Goal: Task Accomplishment & Management: Manage account settings

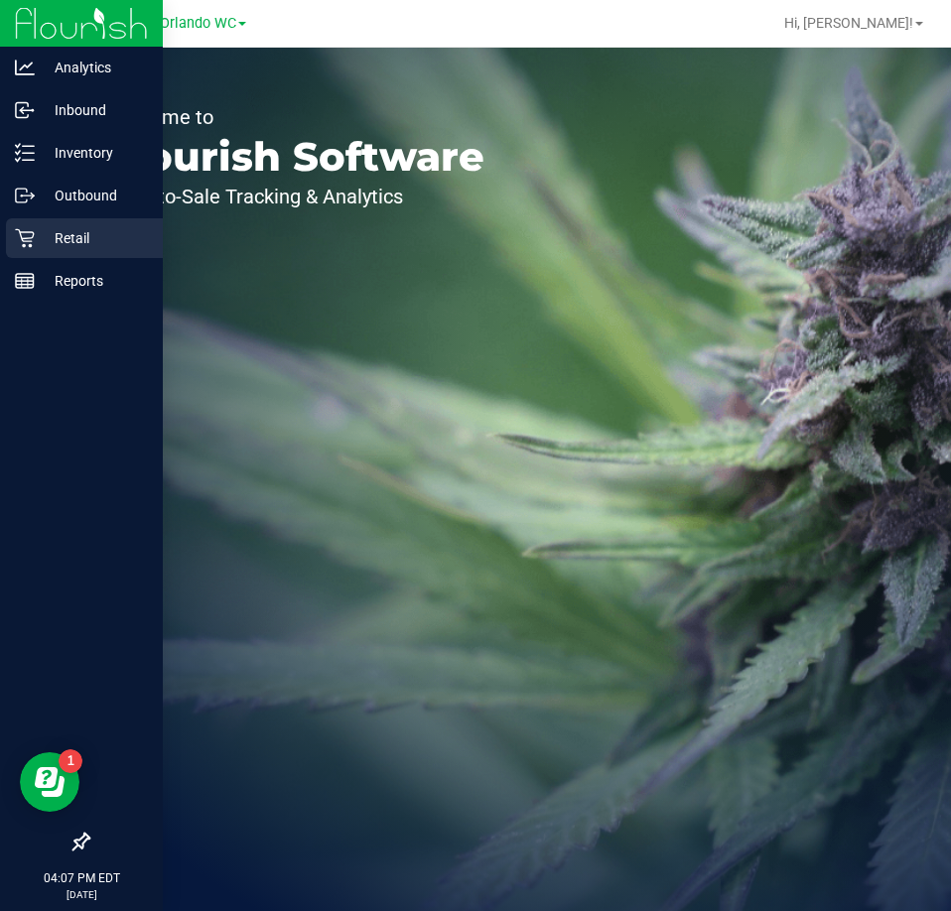
click at [12, 232] on div "Retail" at bounding box center [84, 238] width 157 height 40
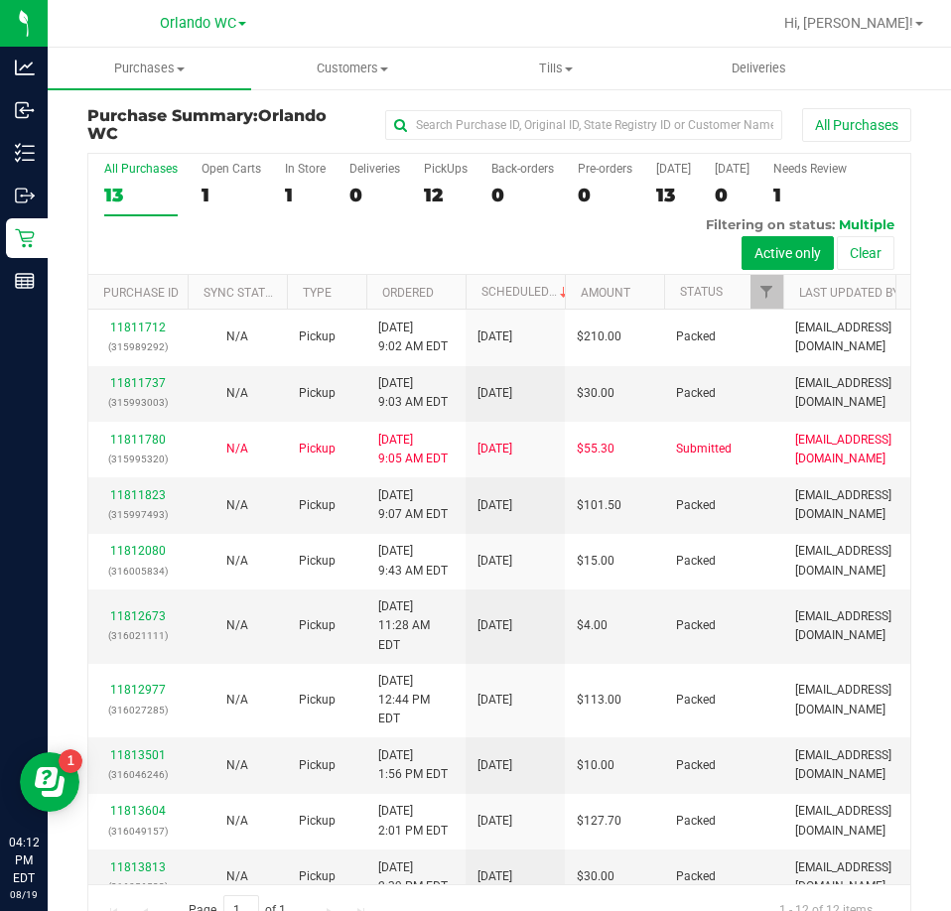
click at [425, 308] on th "Ordered" at bounding box center [415, 292] width 99 height 35
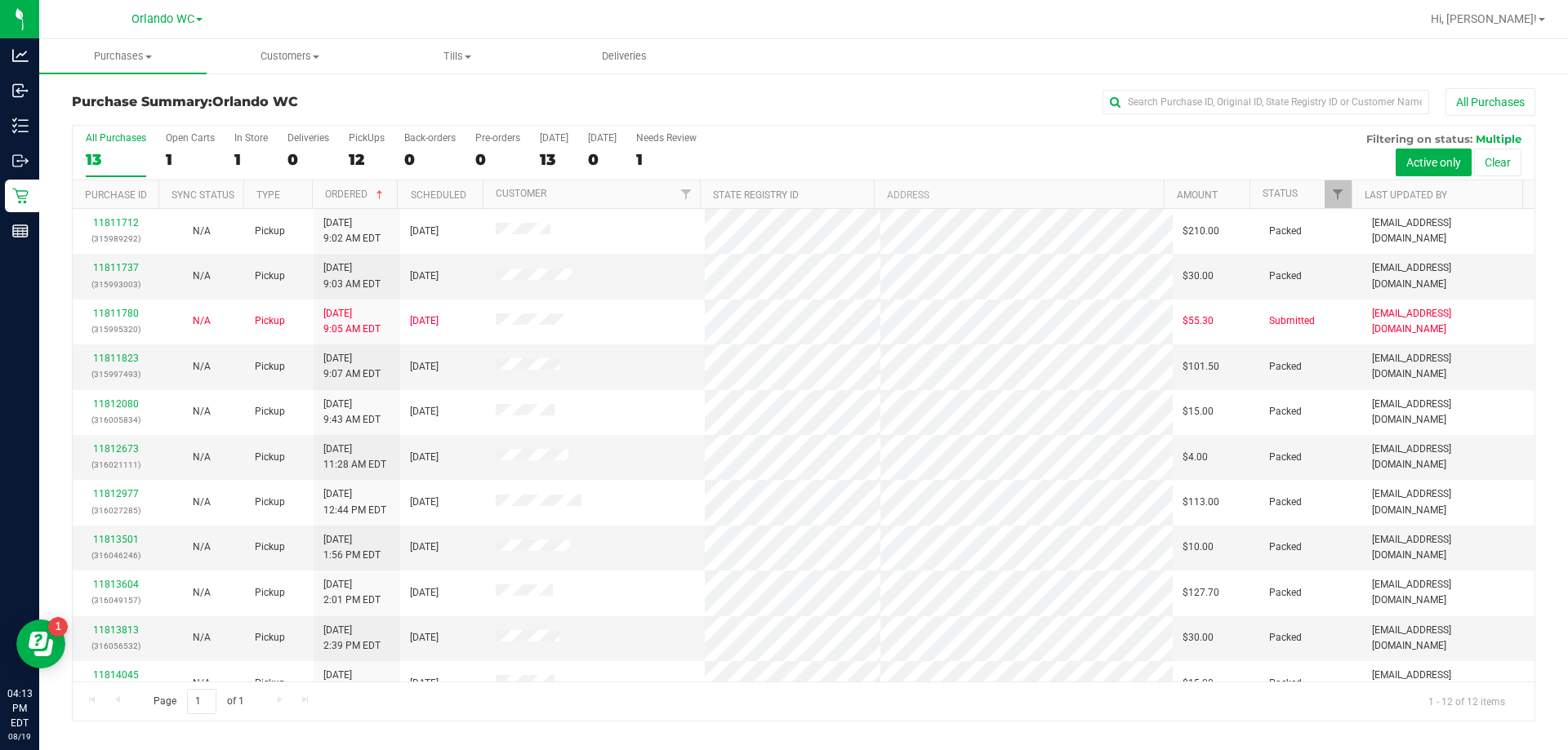
click at [782, 35] on nav "Orlando WC Hi, Malcolm!" at bounding box center [804, 20] width 1529 height 39
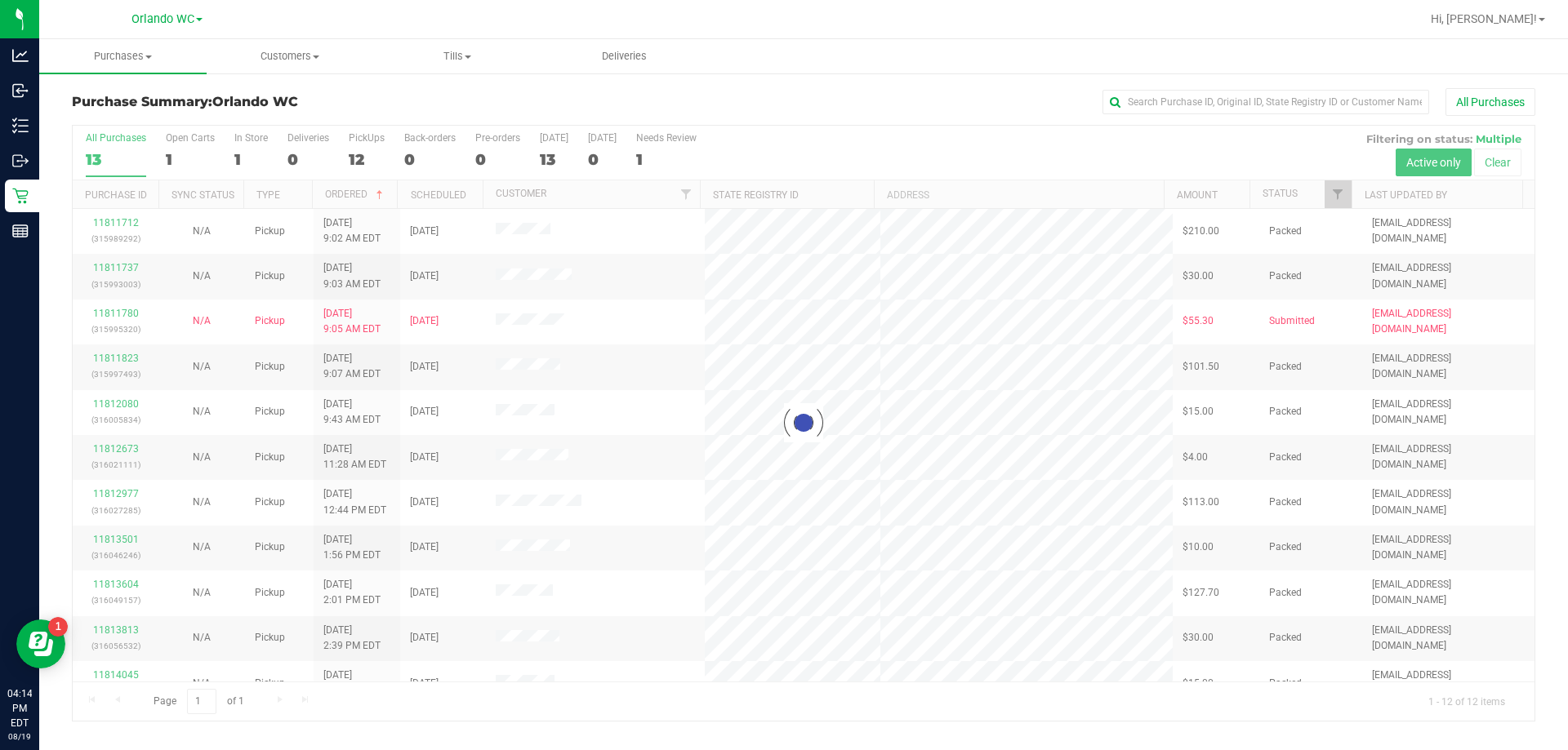
drag, startPoint x: 533, startPoint y: 652, endPoint x: 529, endPoint y: 637, distance: 15.5
click at [67, 160] on div "Loading... All Purchases 13 Open Carts 1 In Store 1 Deliveries 0 PickUps 12 Bac…" at bounding box center [803, 423] width 1488 height 598
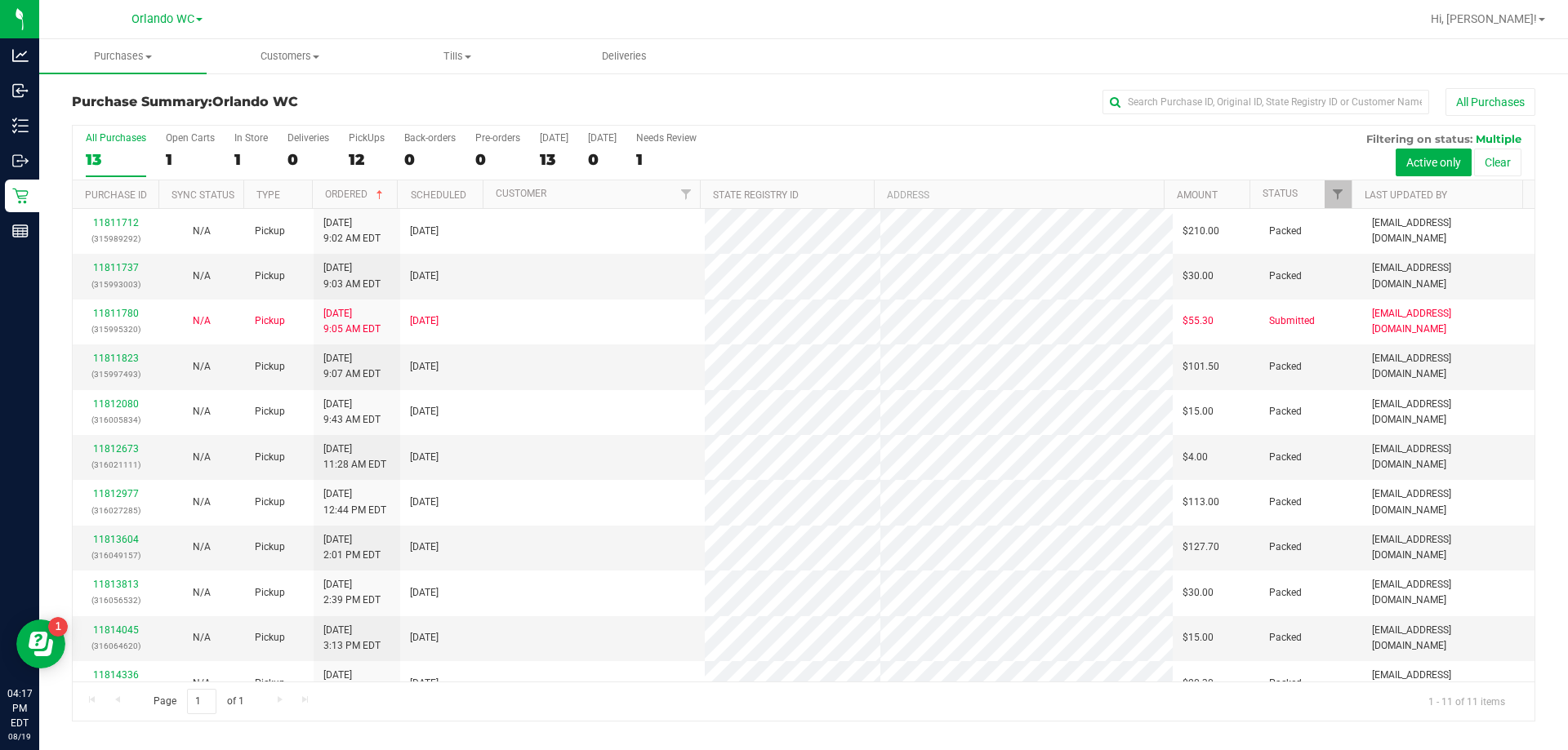
click at [84, 156] on div "All Purchases 13 Open Carts 1 In Store 1 Deliveries 0 PickUps 12 Back-orders 0 …" at bounding box center [803, 153] width 1462 height 55
click at [100, 152] on div "13" at bounding box center [115, 160] width 60 height 19
click at [0, 0] on input "All Purchases 13" at bounding box center [0, 0] width 0 height 0
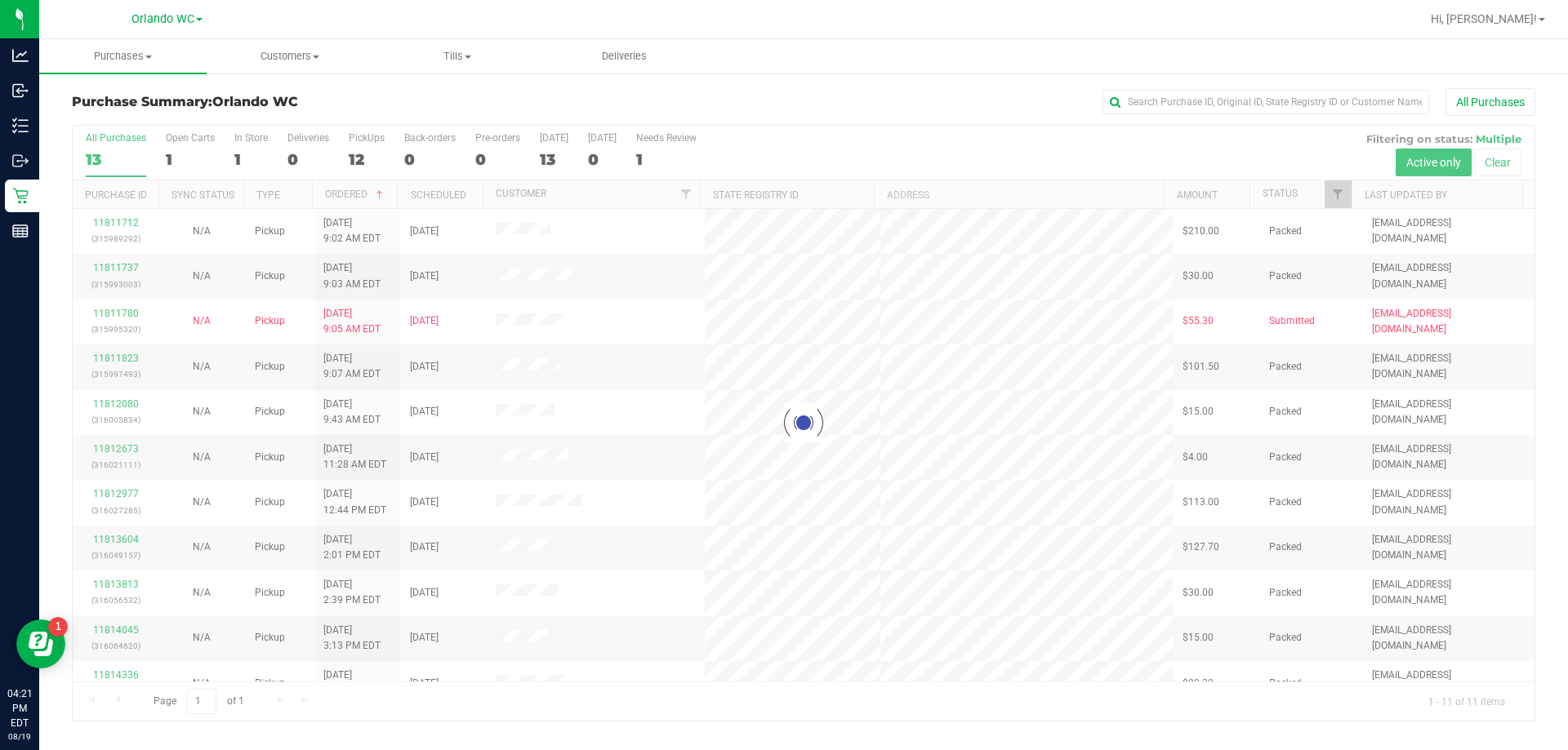
click at [58, 170] on div "Purchase Summary: Orlando WC All Purchases Loading... All Purchases 13 Open Car…" at bounding box center [804, 405] width 1529 height 666
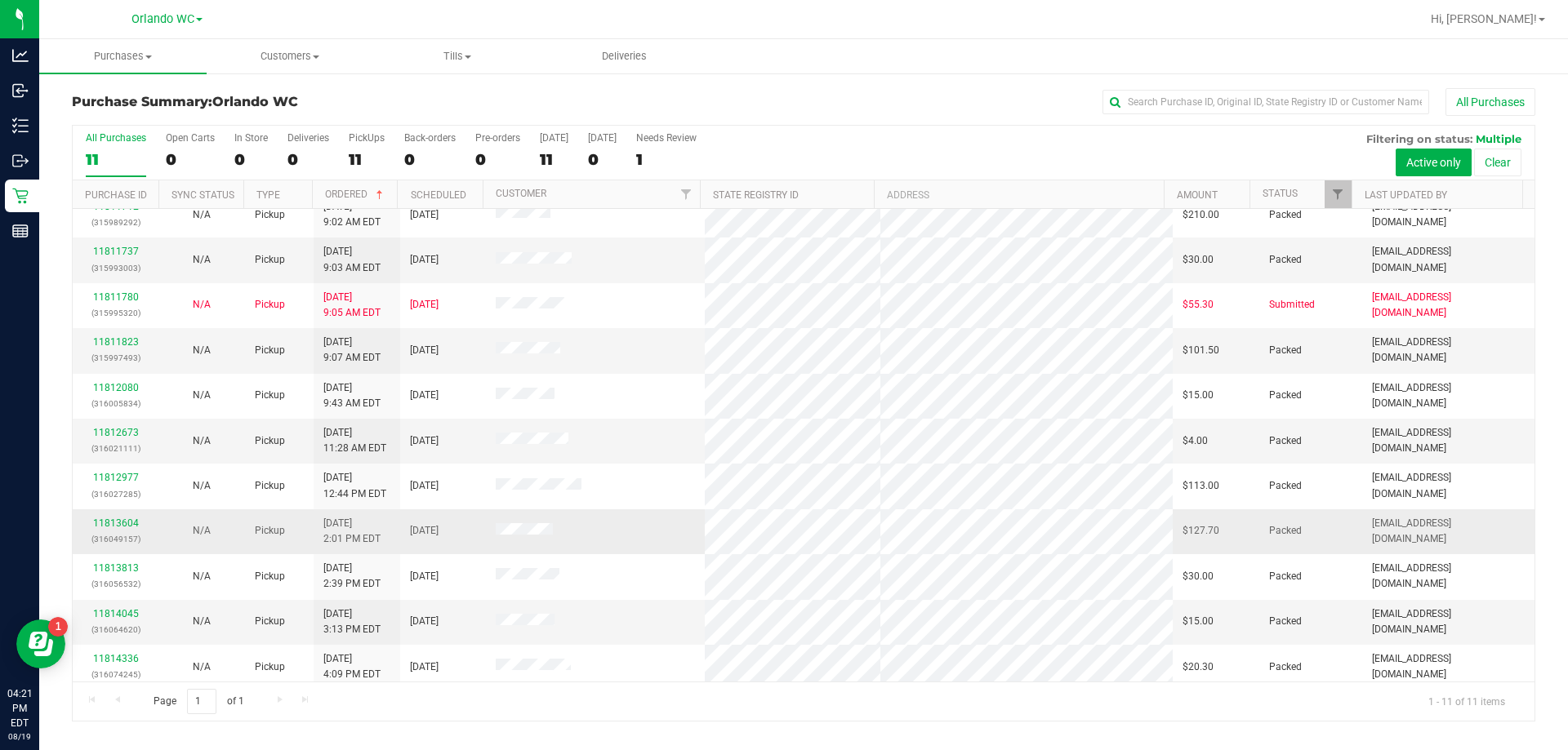
scroll to position [24, 0]
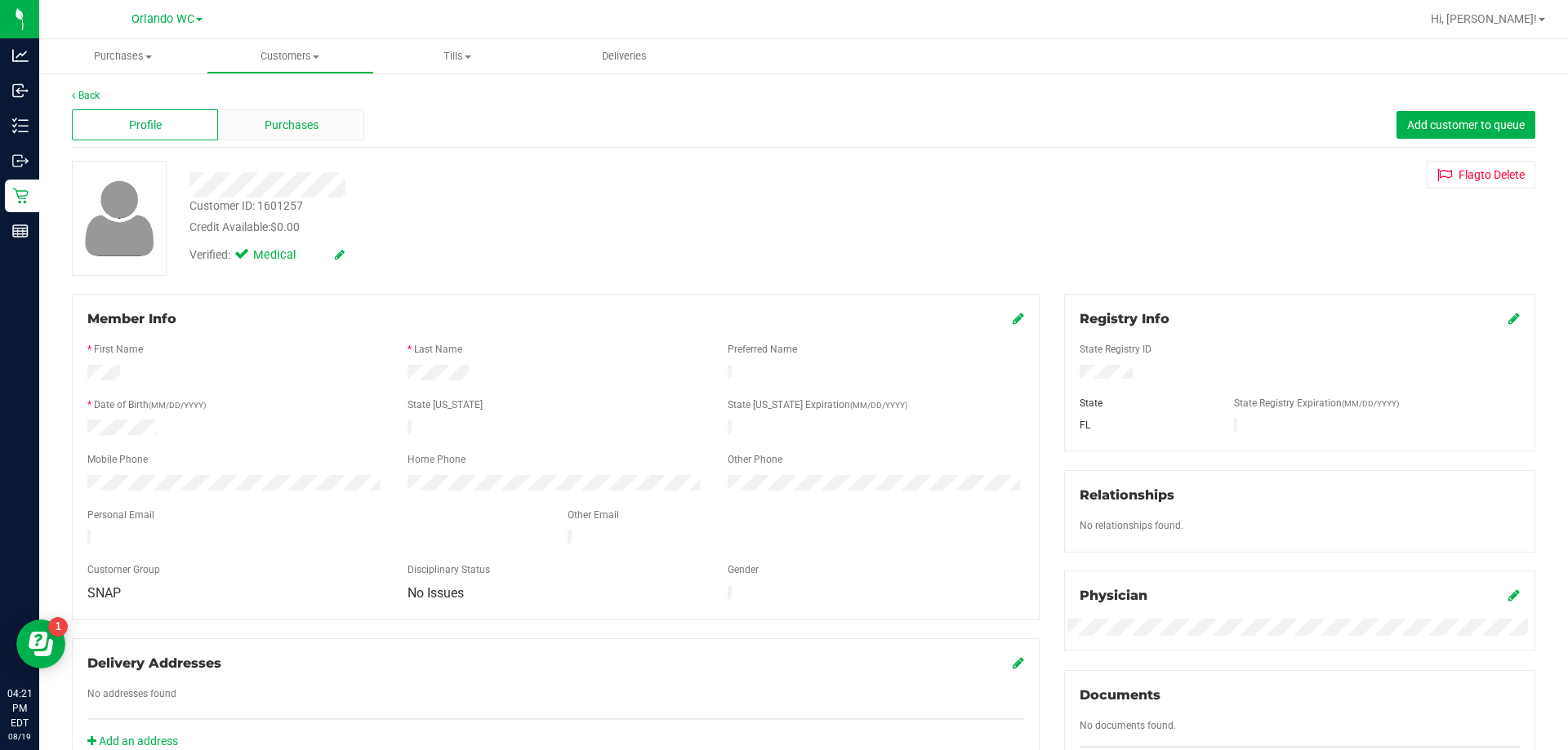
click at [349, 110] on div "Purchases" at bounding box center [291, 125] width 146 height 31
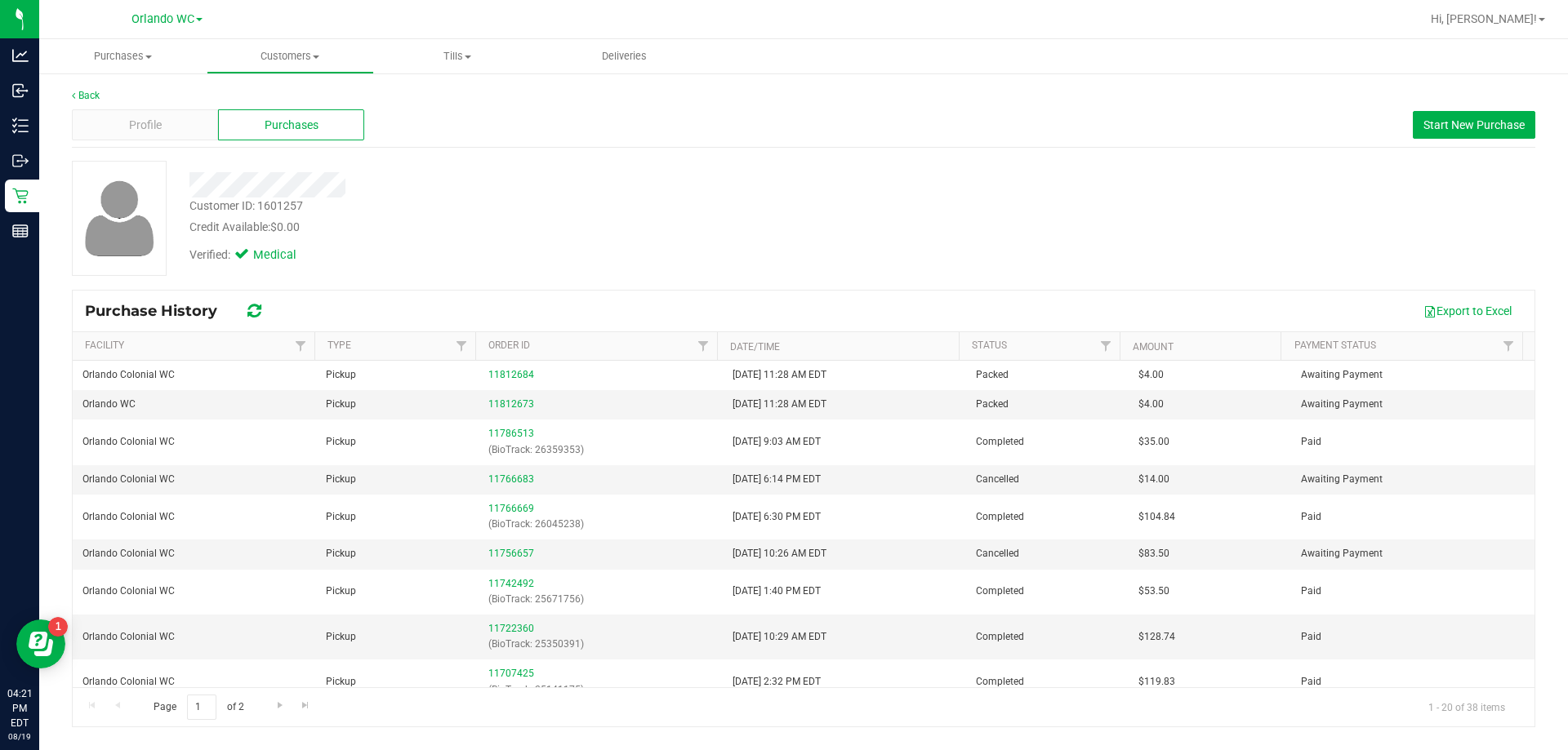
click at [668, 205] on div "Customer ID: 1601257 Credit Available: $0.00" at bounding box center [549, 216] width 745 height 39
click at [624, 224] on div "Credit Available: $0.00" at bounding box center [549, 227] width 720 height 17
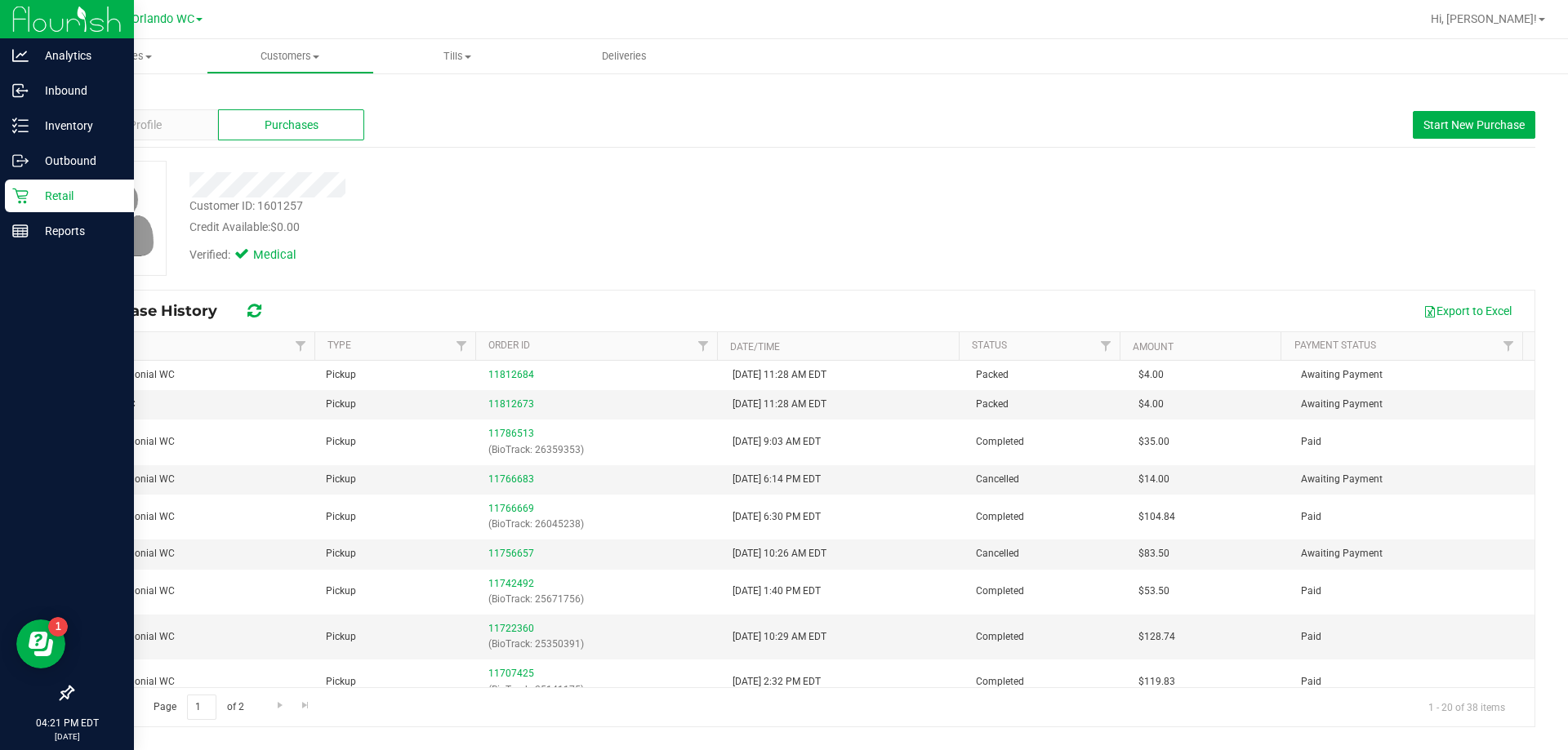
click at [26, 201] on icon at bounding box center [20, 196] width 16 height 16
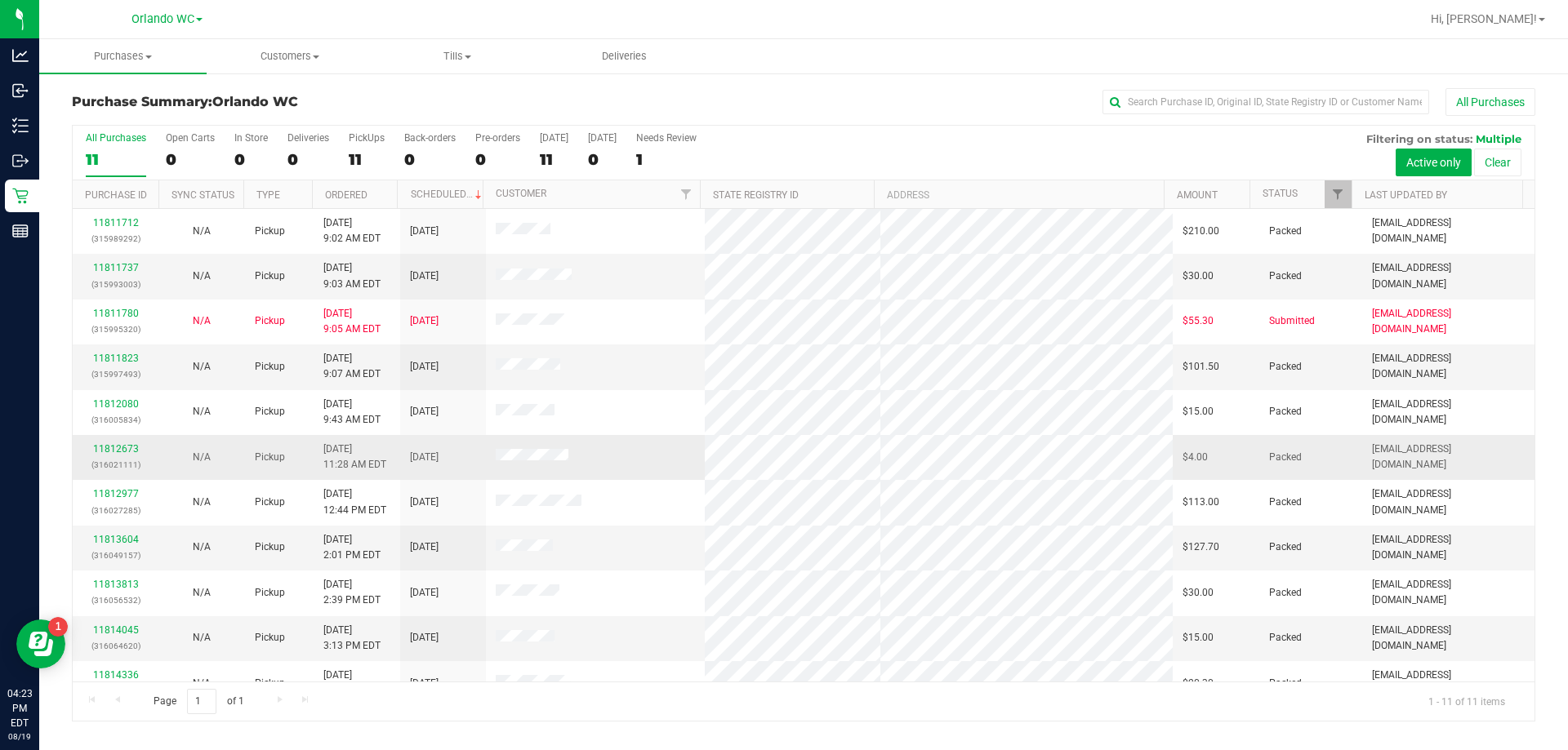
click at [686, 460] on td at bounding box center [596, 457] width 220 height 45
click at [364, 201] on th "Ordered" at bounding box center [355, 194] width 86 height 29
click at [611, 293] on td at bounding box center [596, 276] width 220 height 45
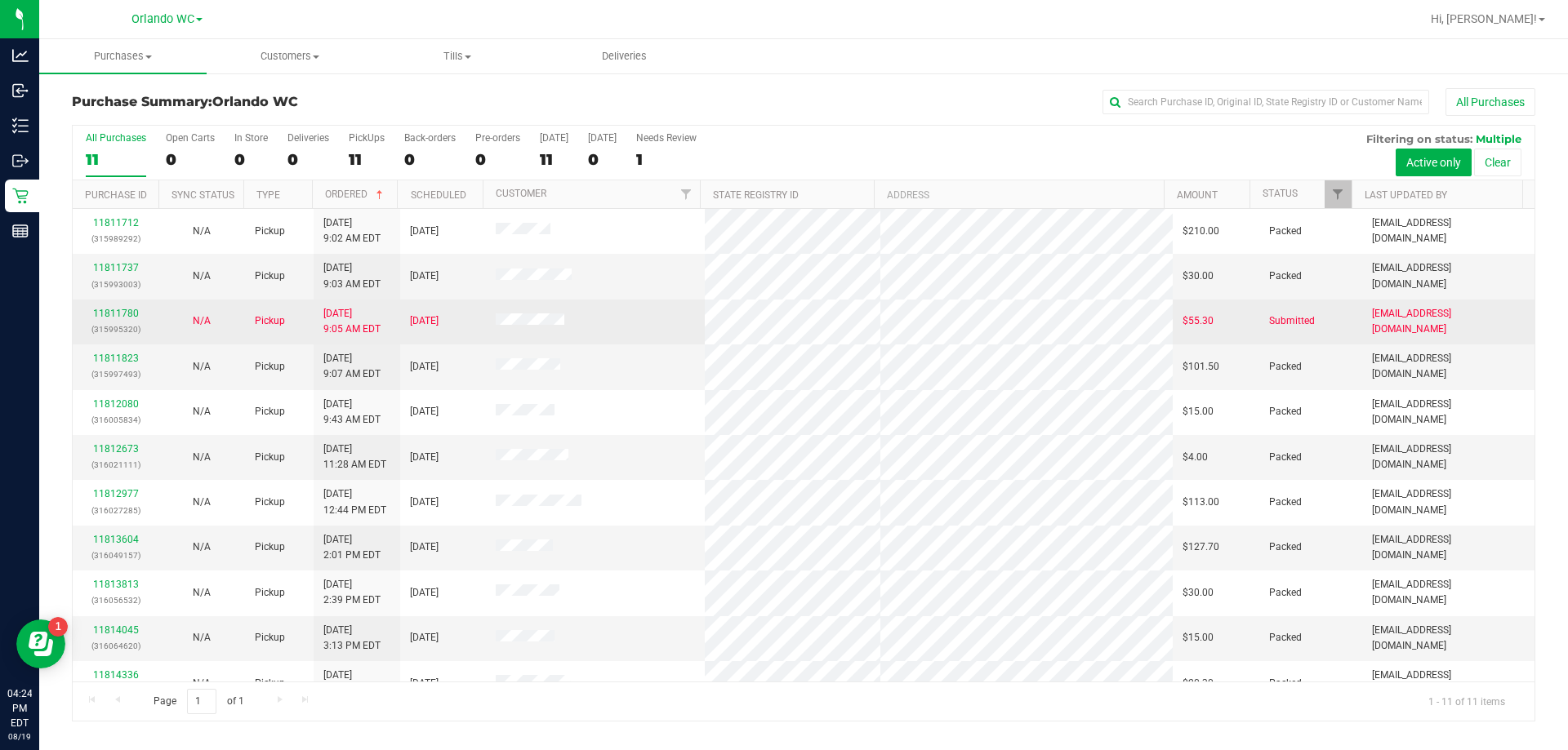
click at [590, 323] on td at bounding box center [596, 322] width 220 height 45
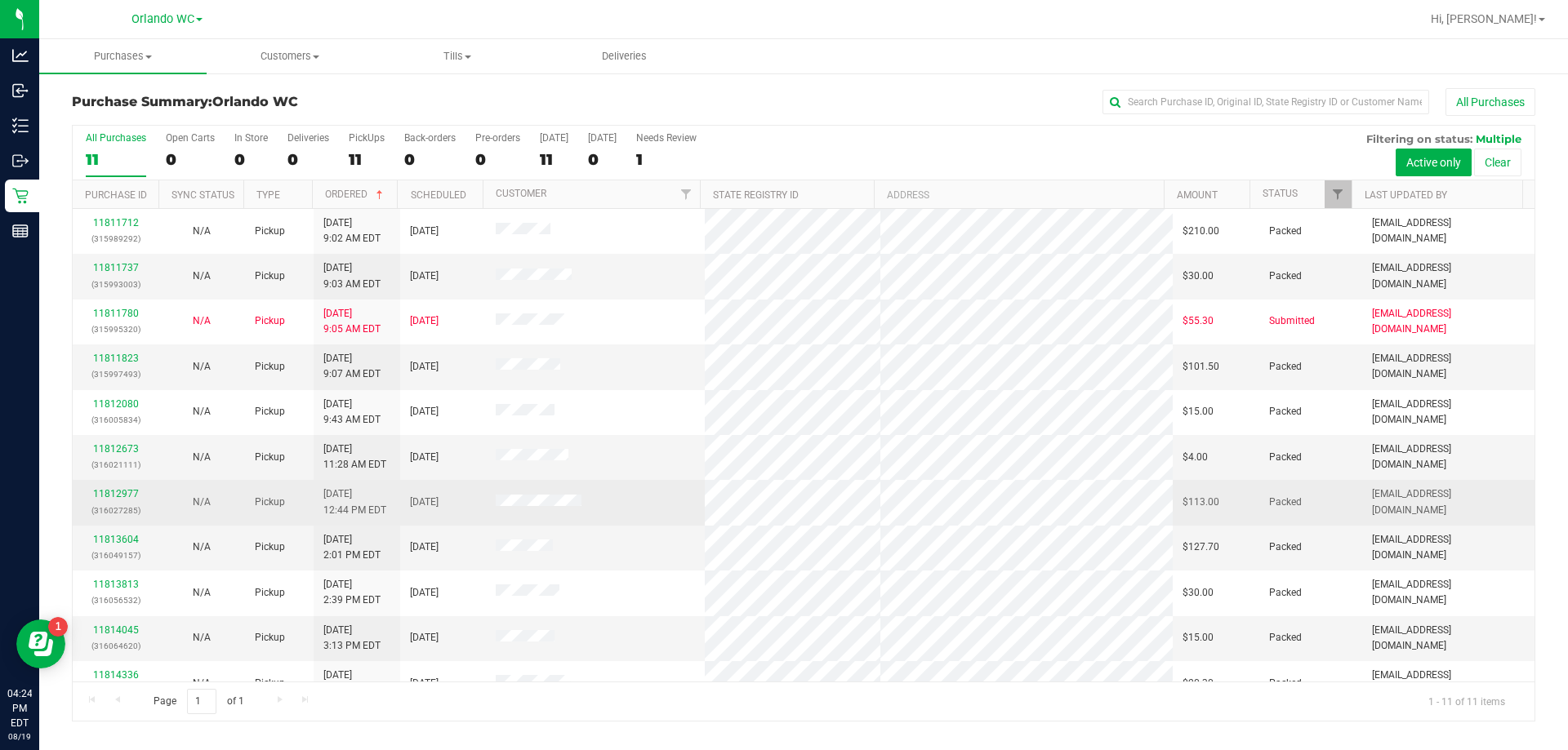
scroll to position [24, 0]
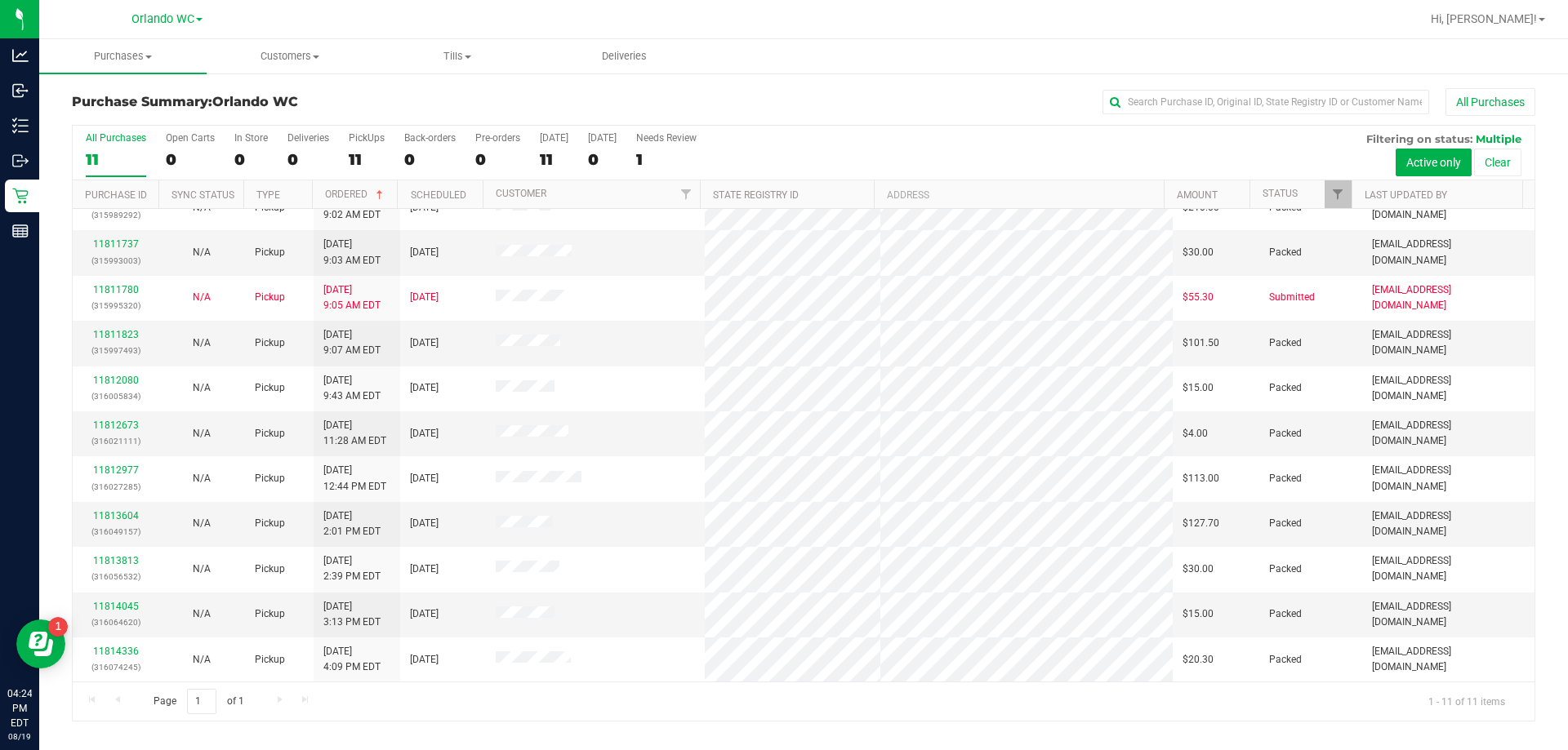
click at [89, 167] on div "11" at bounding box center [115, 160] width 60 height 19
click at [0, 0] on input "All Purchases 11" at bounding box center [0, 0] width 0 height 0
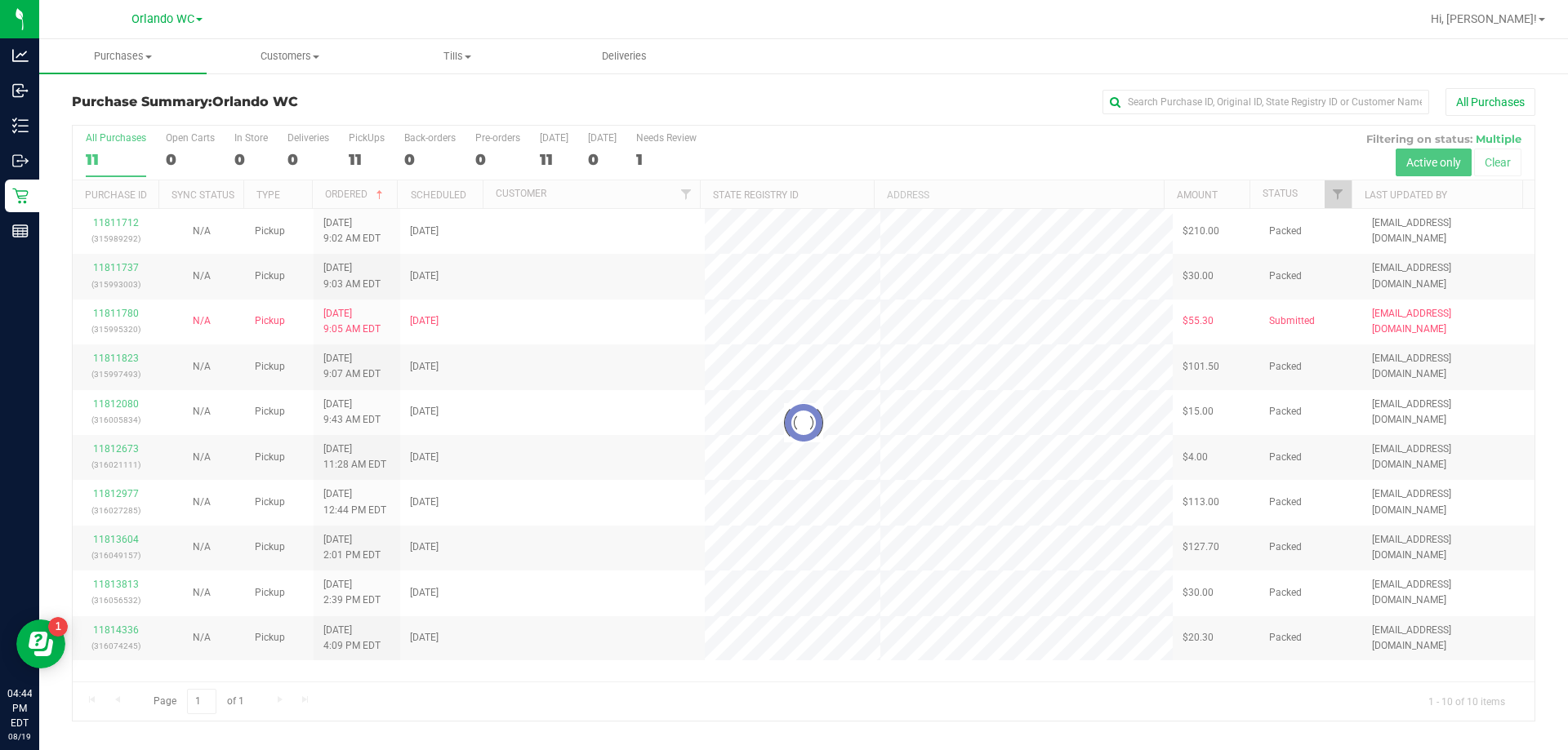
scroll to position [0, 0]
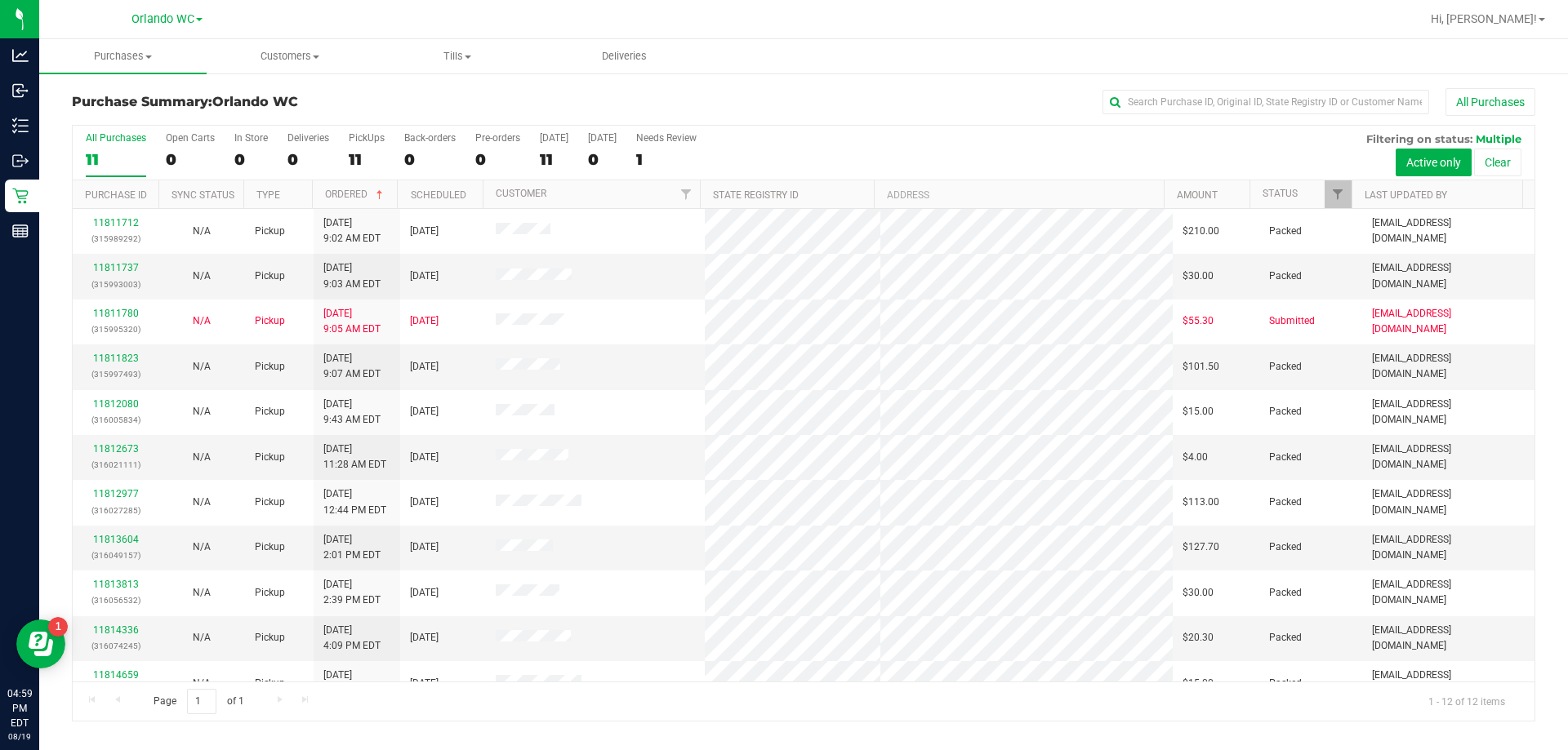
click at [112, 137] on div "All Purchases" at bounding box center [115, 138] width 60 height 12
click at [0, 0] on input "All Purchases 11" at bounding box center [0, 0] width 0 height 0
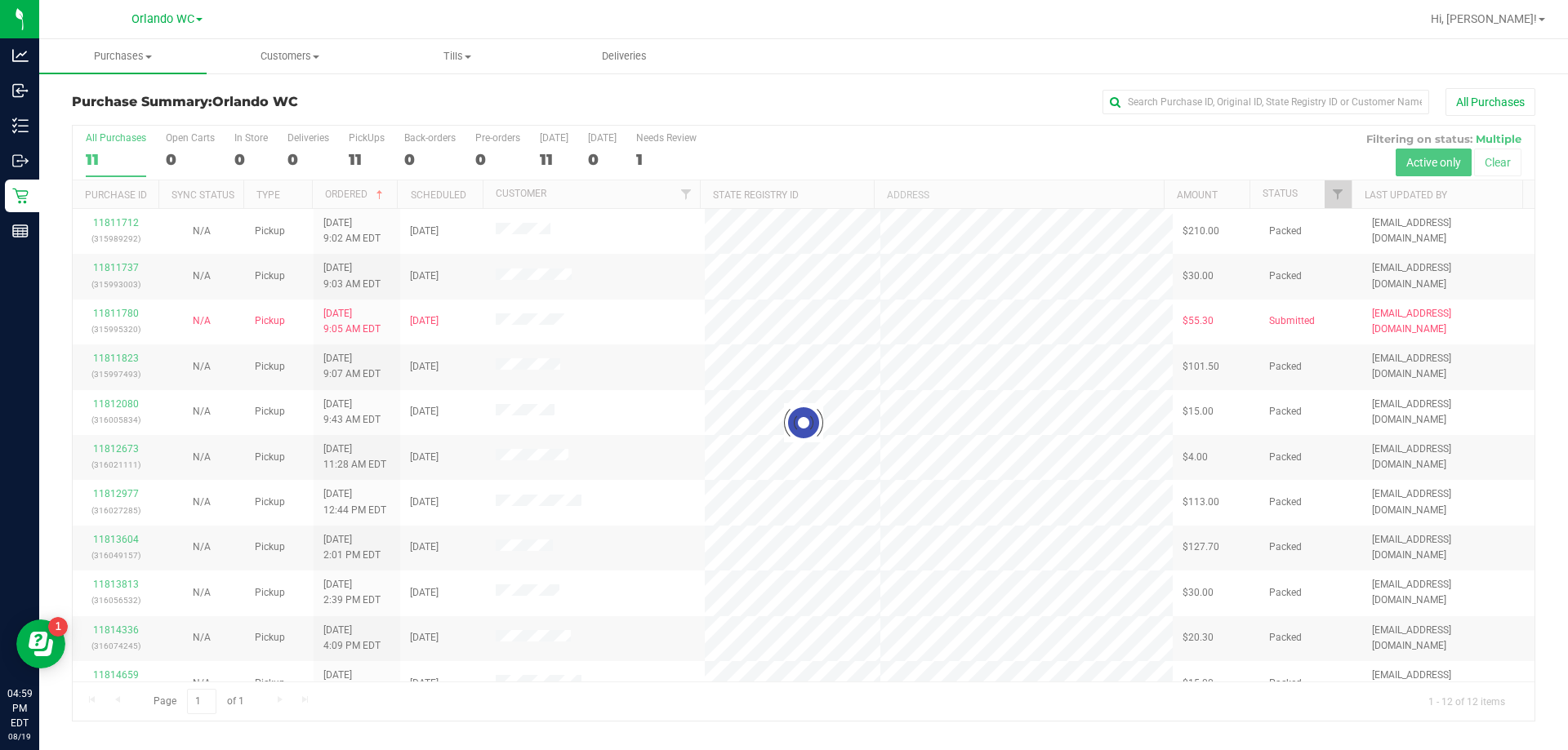
click at [331, 99] on h3 "Purchase Summary: Orlando WC" at bounding box center [315, 102] width 488 height 15
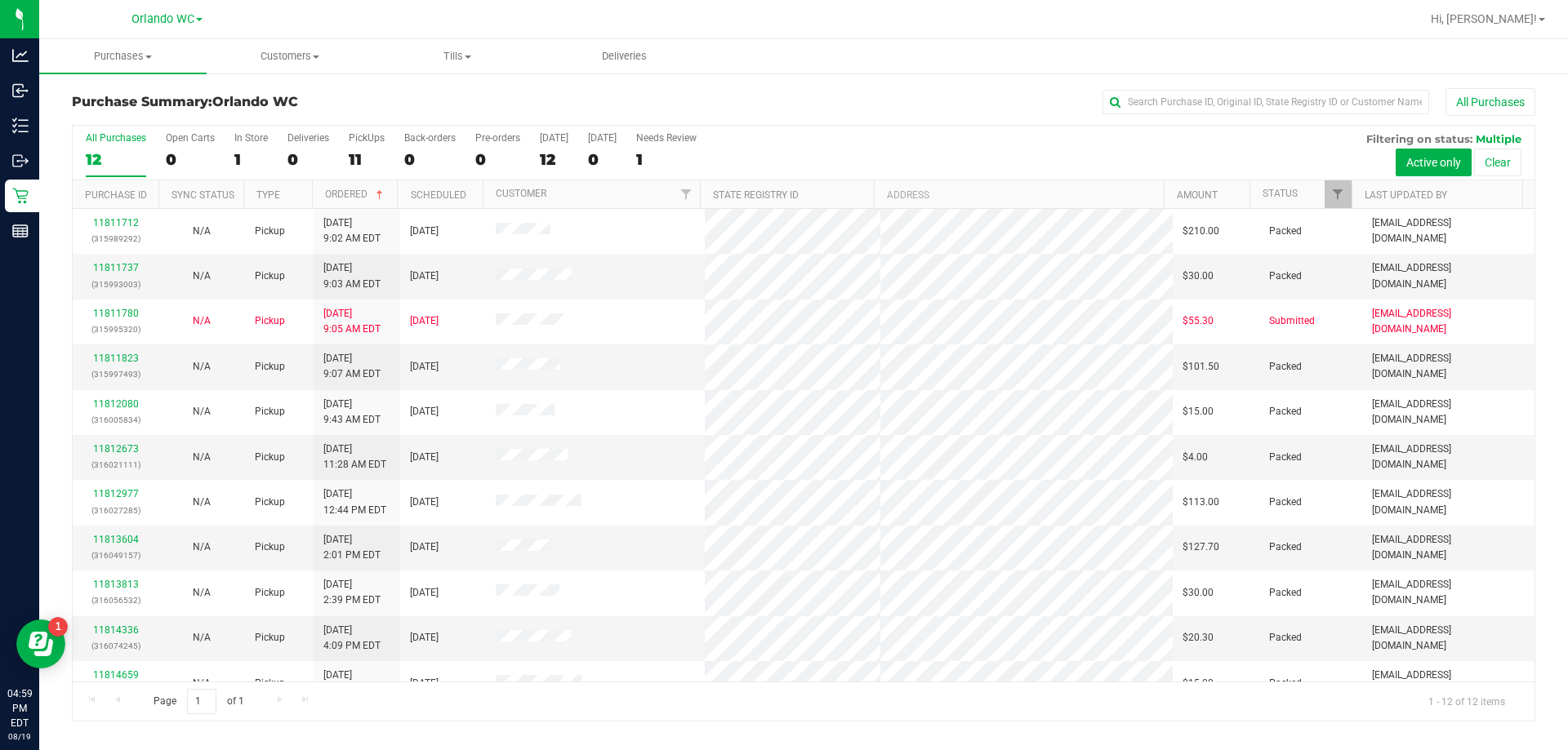
click at [328, 102] on h3 "Purchase Summary: Orlando WC" at bounding box center [315, 102] width 488 height 15
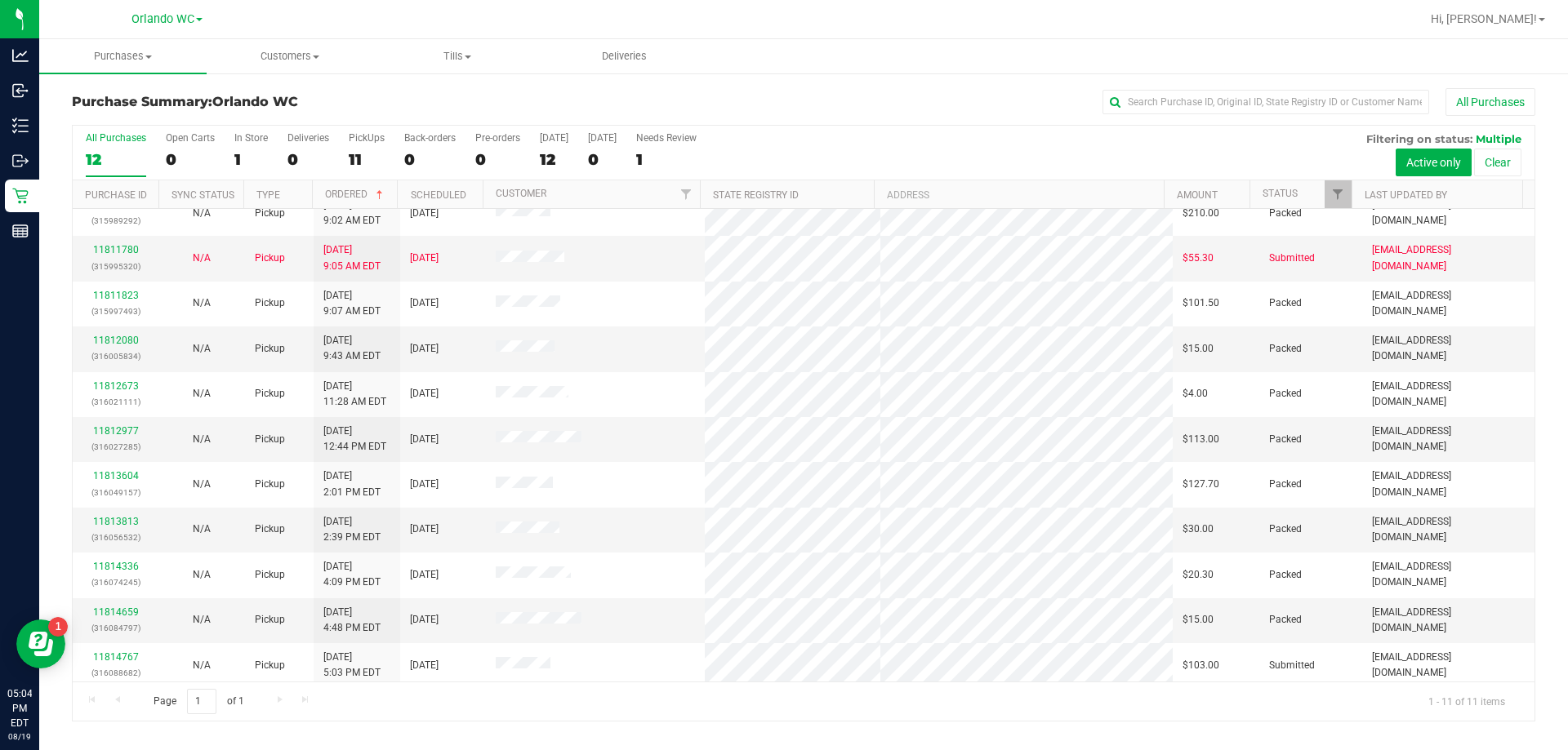
scroll to position [24, 0]
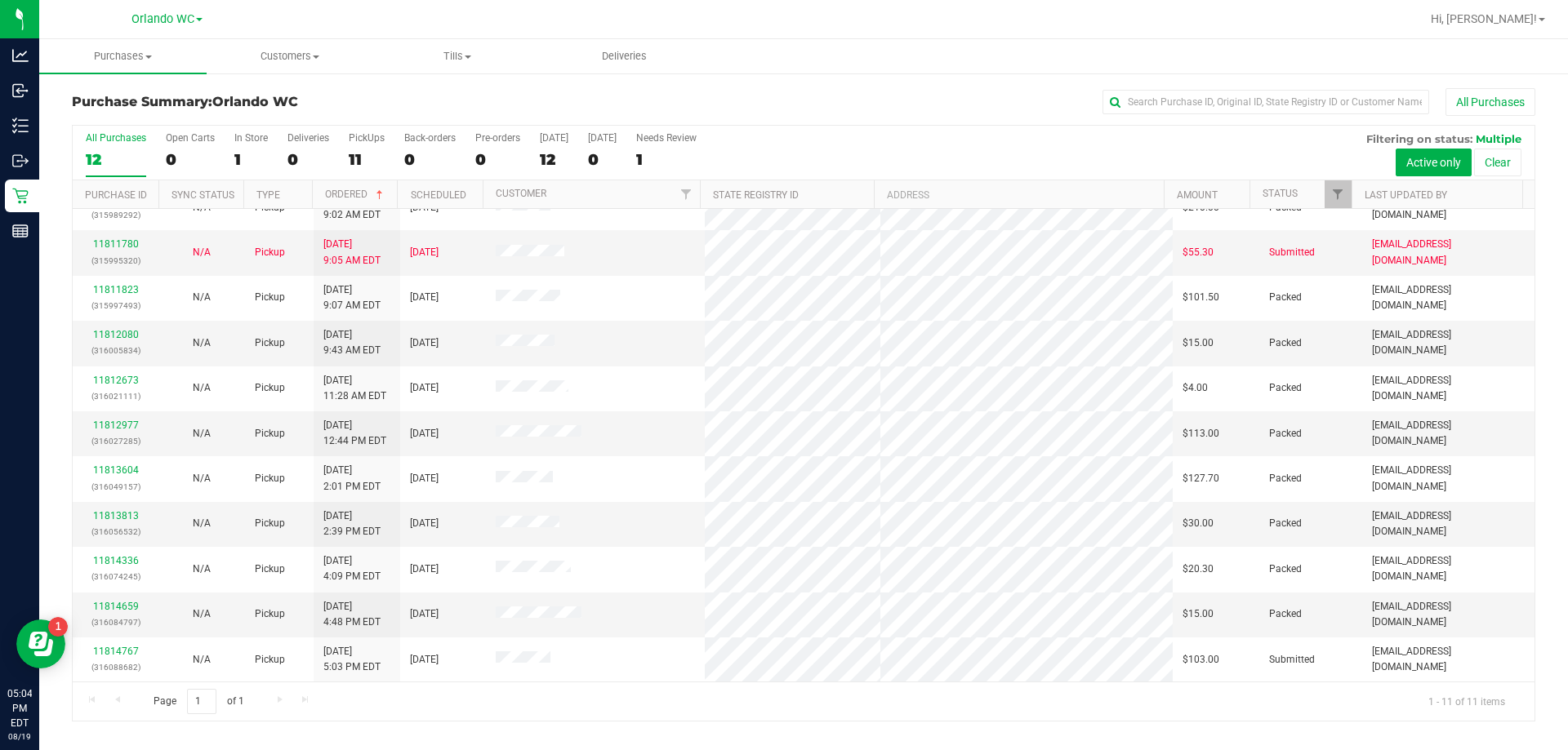
click at [272, 702] on div "Page 1 of 1 1 - 11 of 11 items" at bounding box center [803, 701] width 1462 height 39
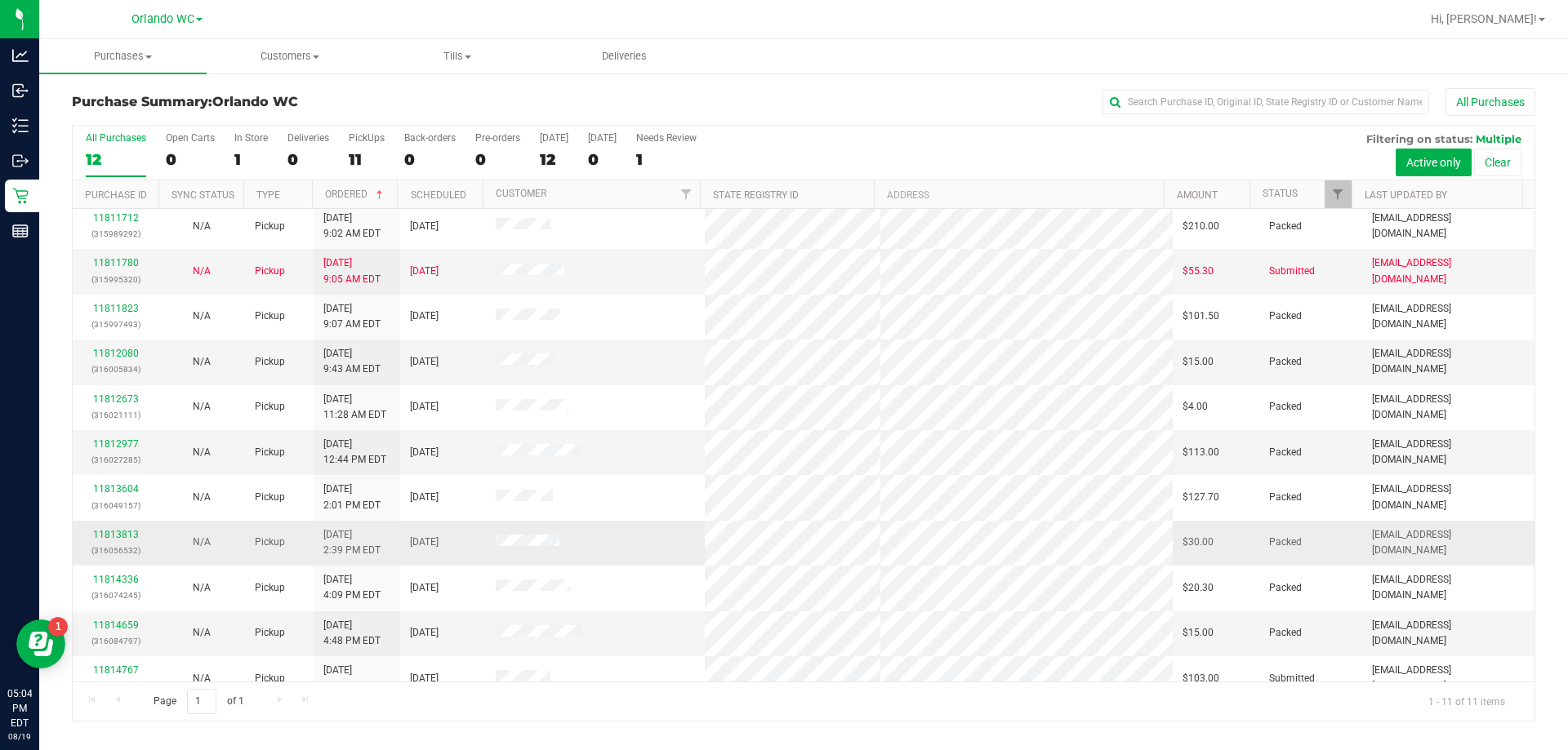
scroll to position [0, 0]
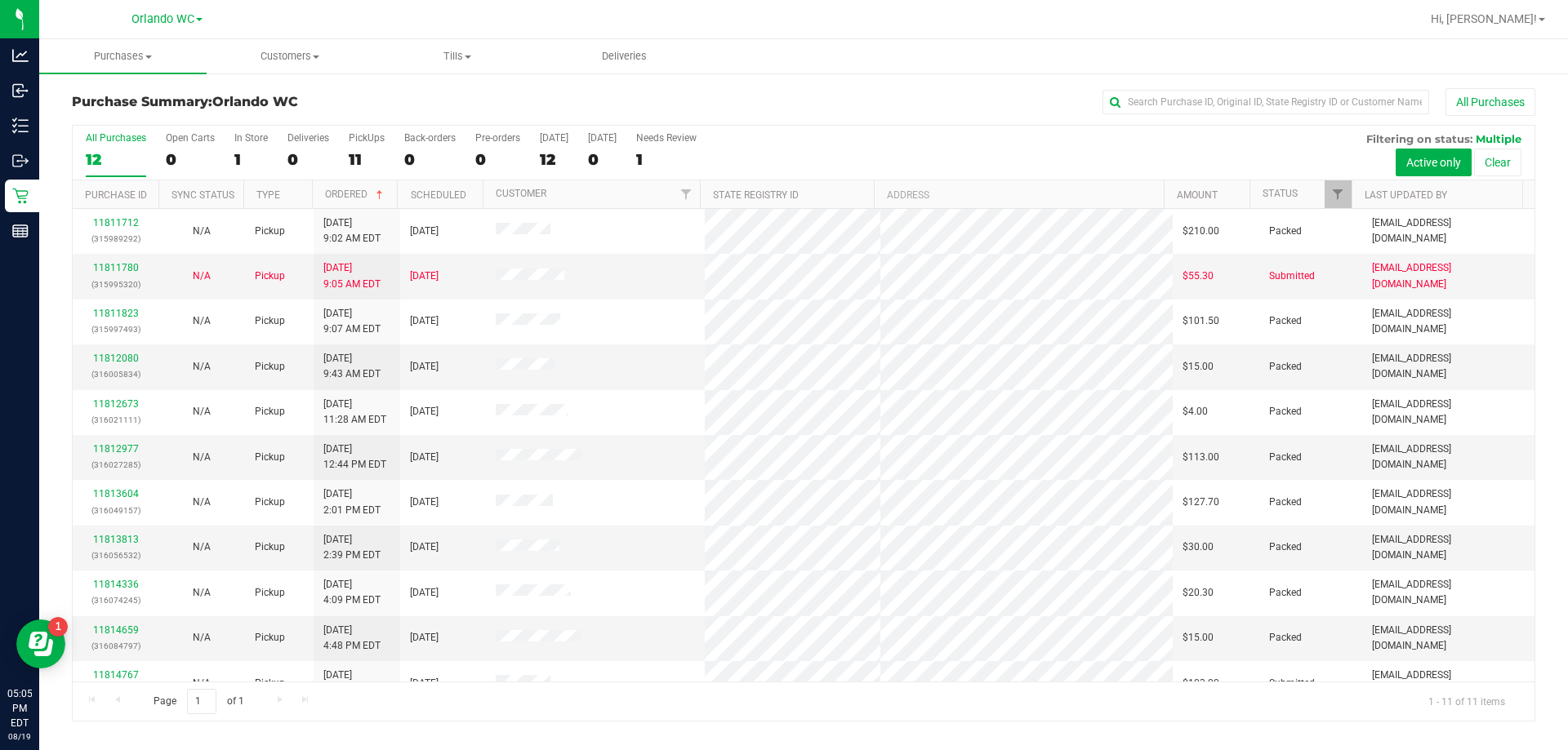
click at [141, 160] on div "12" at bounding box center [115, 160] width 60 height 19
click at [0, 0] on input "All Purchases 12" at bounding box center [0, 0] width 0 height 0
click at [118, 160] on div "11" at bounding box center [115, 160] width 60 height 19
click at [0, 0] on input "All Purchases 11" at bounding box center [0, 0] width 0 height 0
click at [782, 102] on input "text" at bounding box center [1265, 102] width 327 height 25
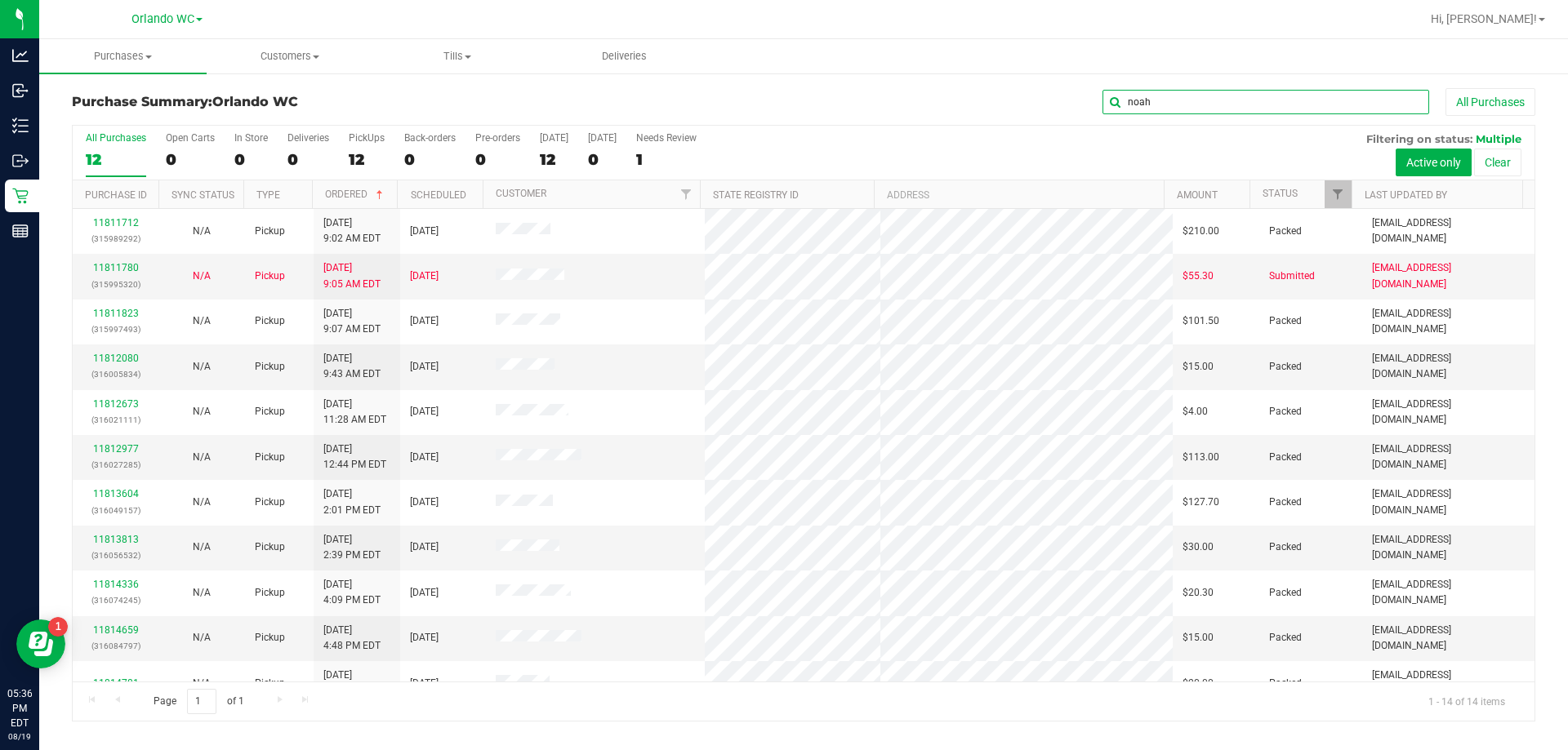
type input "noah"
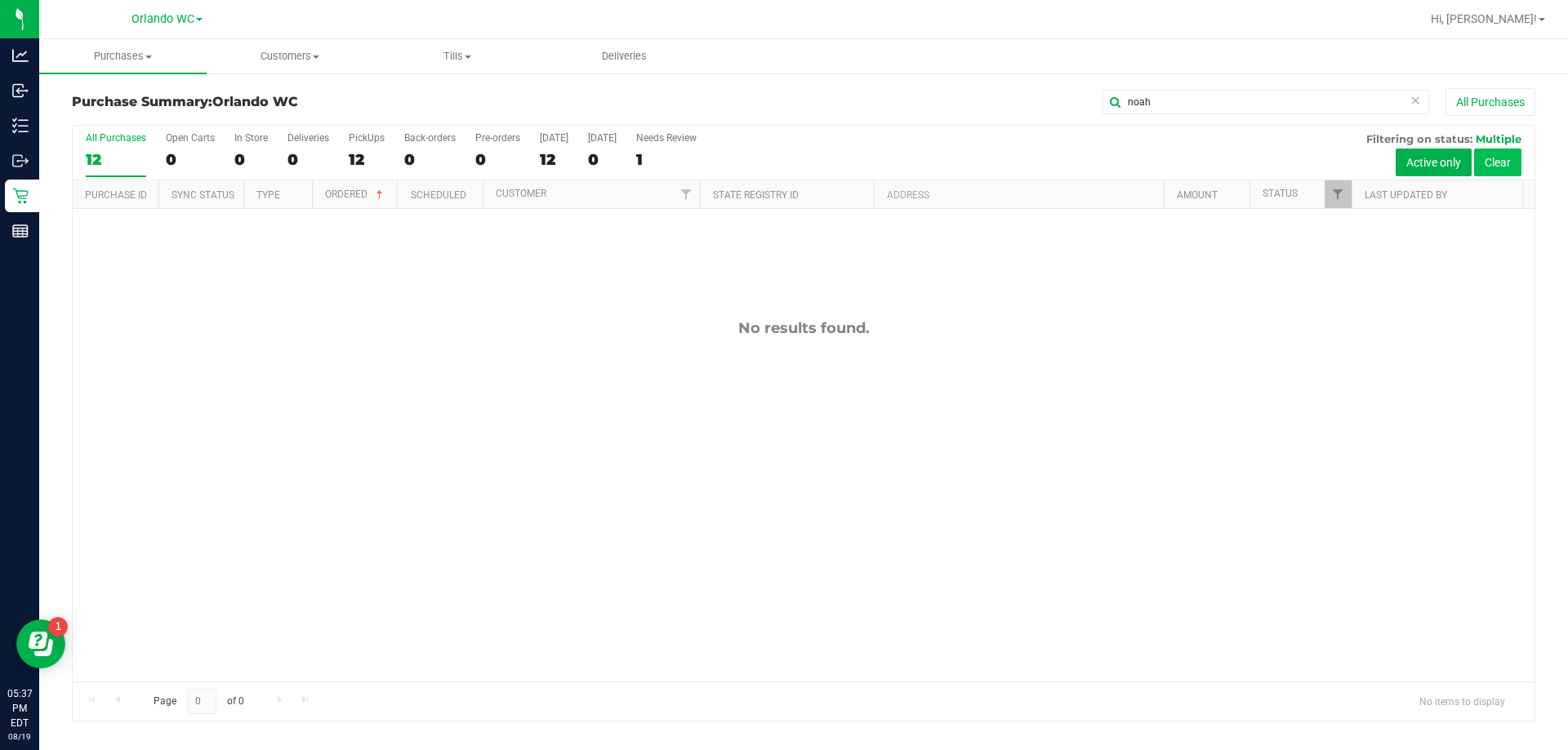
click at [782, 168] on button "Clear" at bounding box center [1498, 163] width 48 height 28
click at [383, 192] on div at bounding box center [803, 424] width 1462 height 595
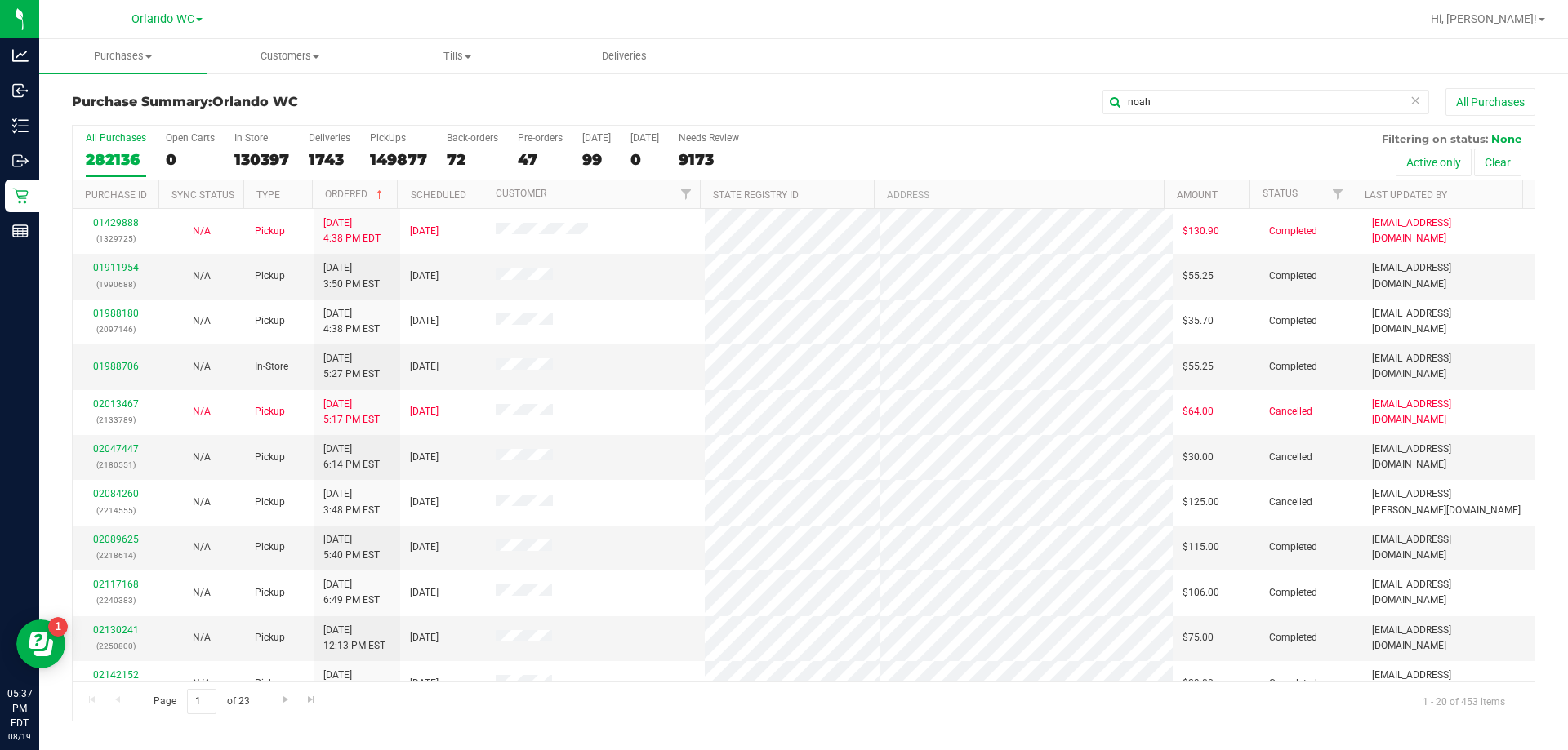
click at [350, 188] on th "Ordered" at bounding box center [355, 194] width 86 height 29
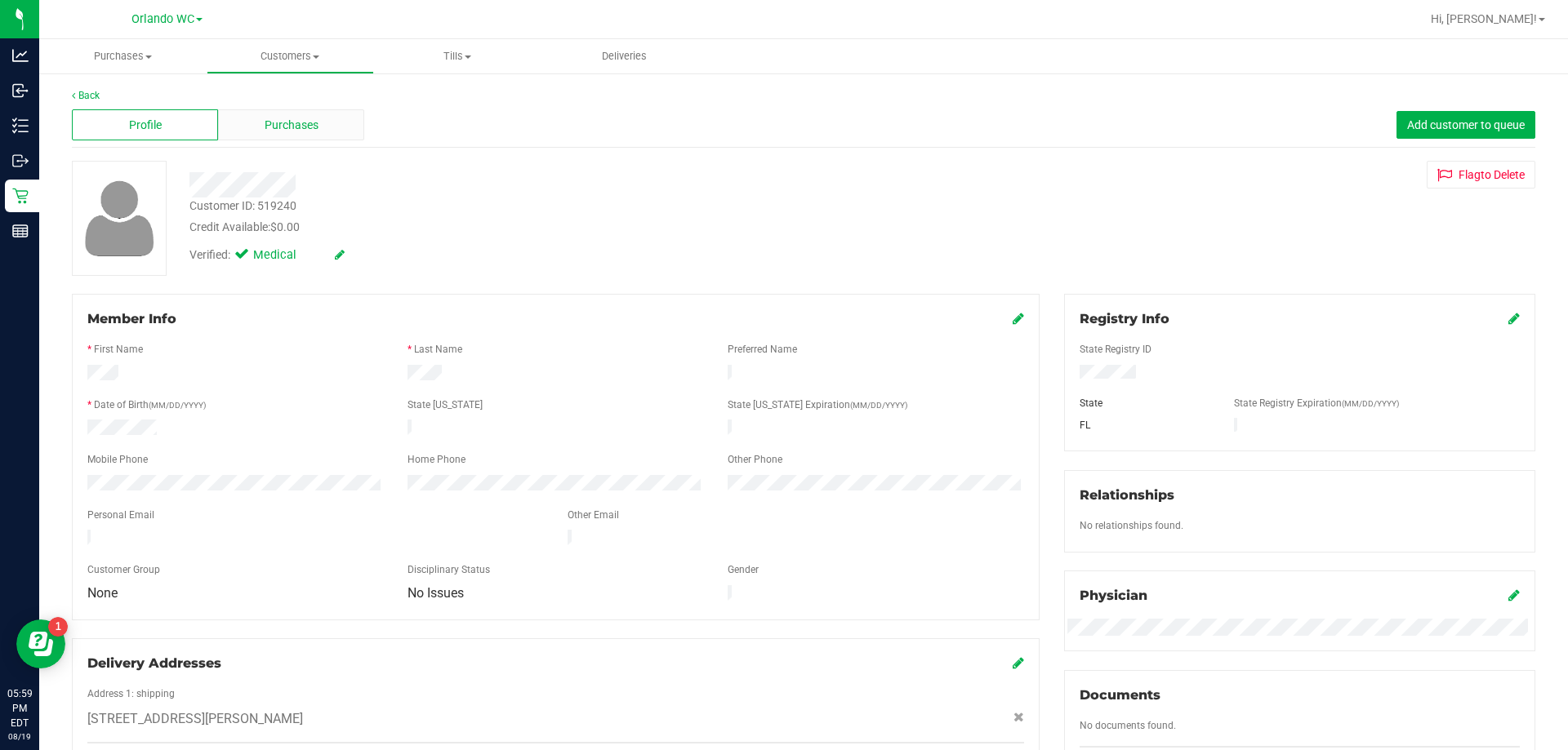
click at [290, 135] on div "Purchases" at bounding box center [291, 125] width 146 height 31
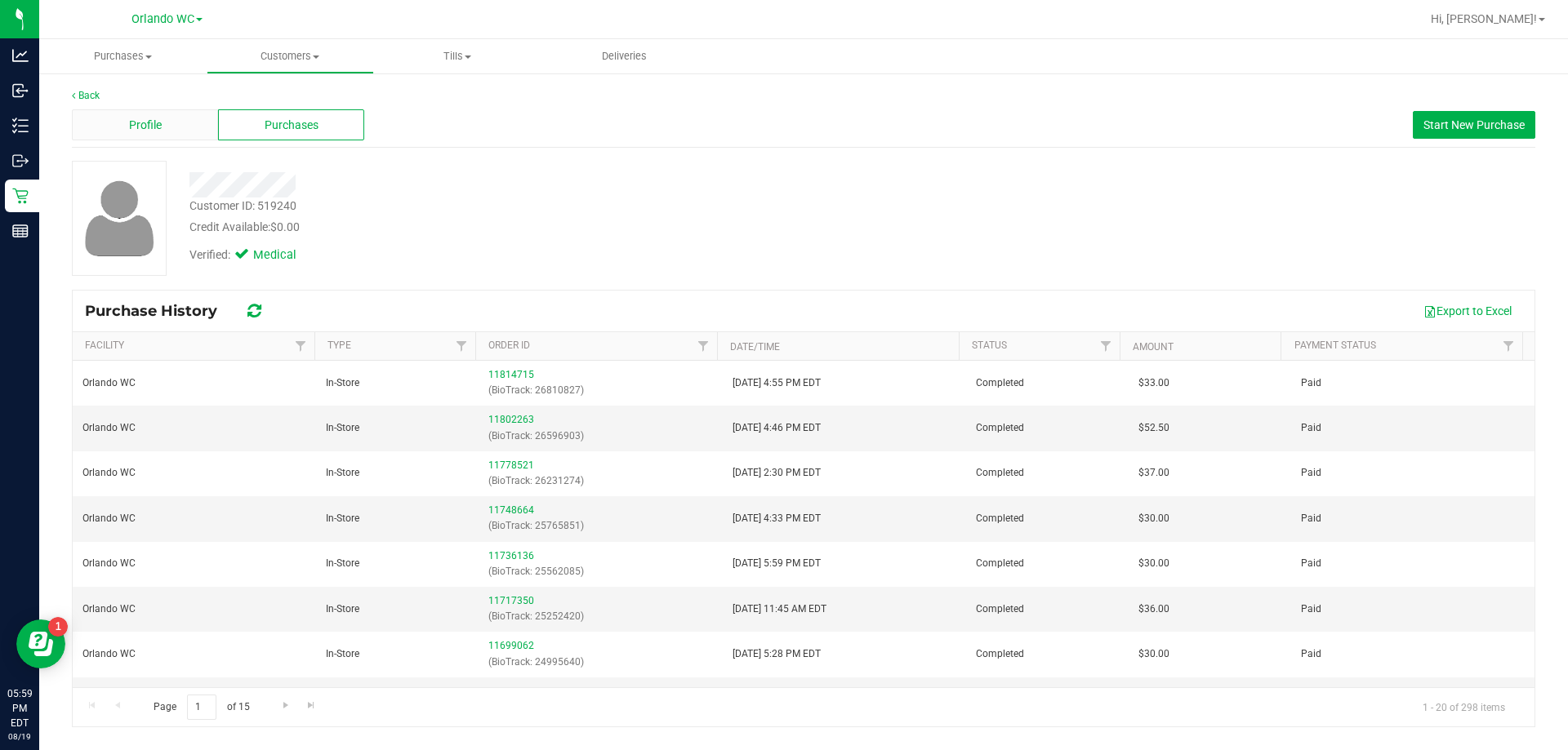
click at [172, 127] on div "Profile" at bounding box center [145, 125] width 146 height 31
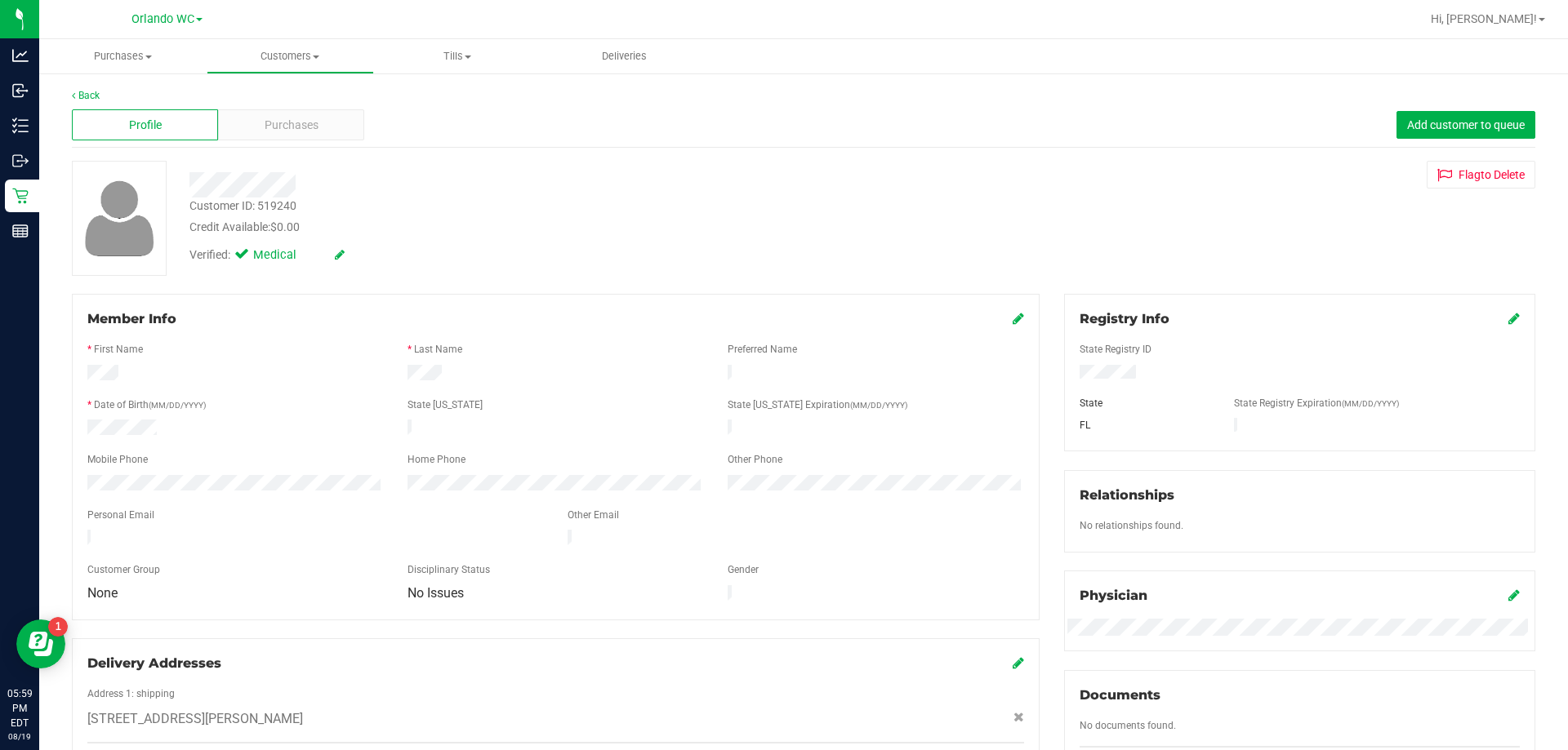
click at [382, 190] on div at bounding box center [549, 185] width 745 height 25
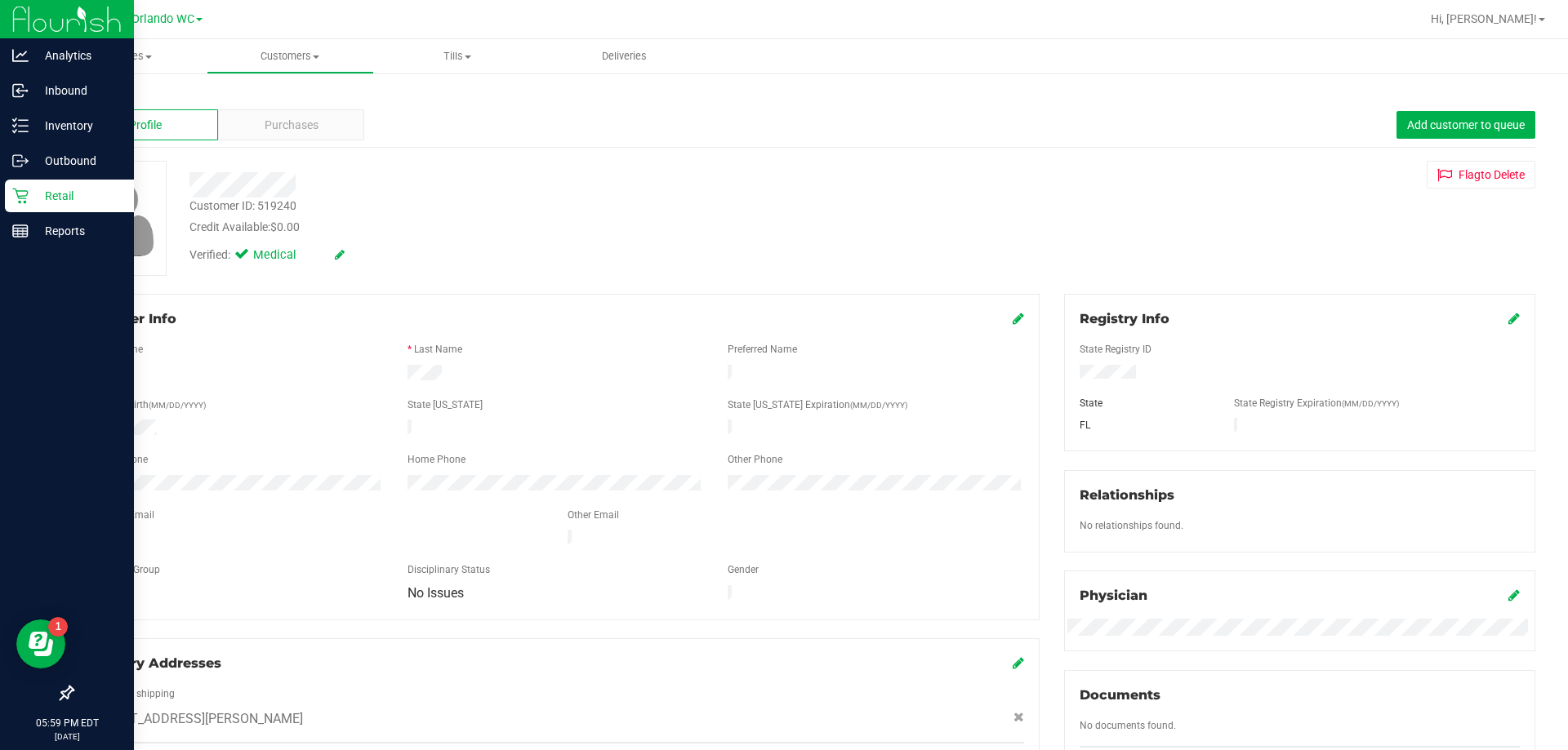
click at [32, 197] on p "Retail" at bounding box center [77, 196] width 98 height 20
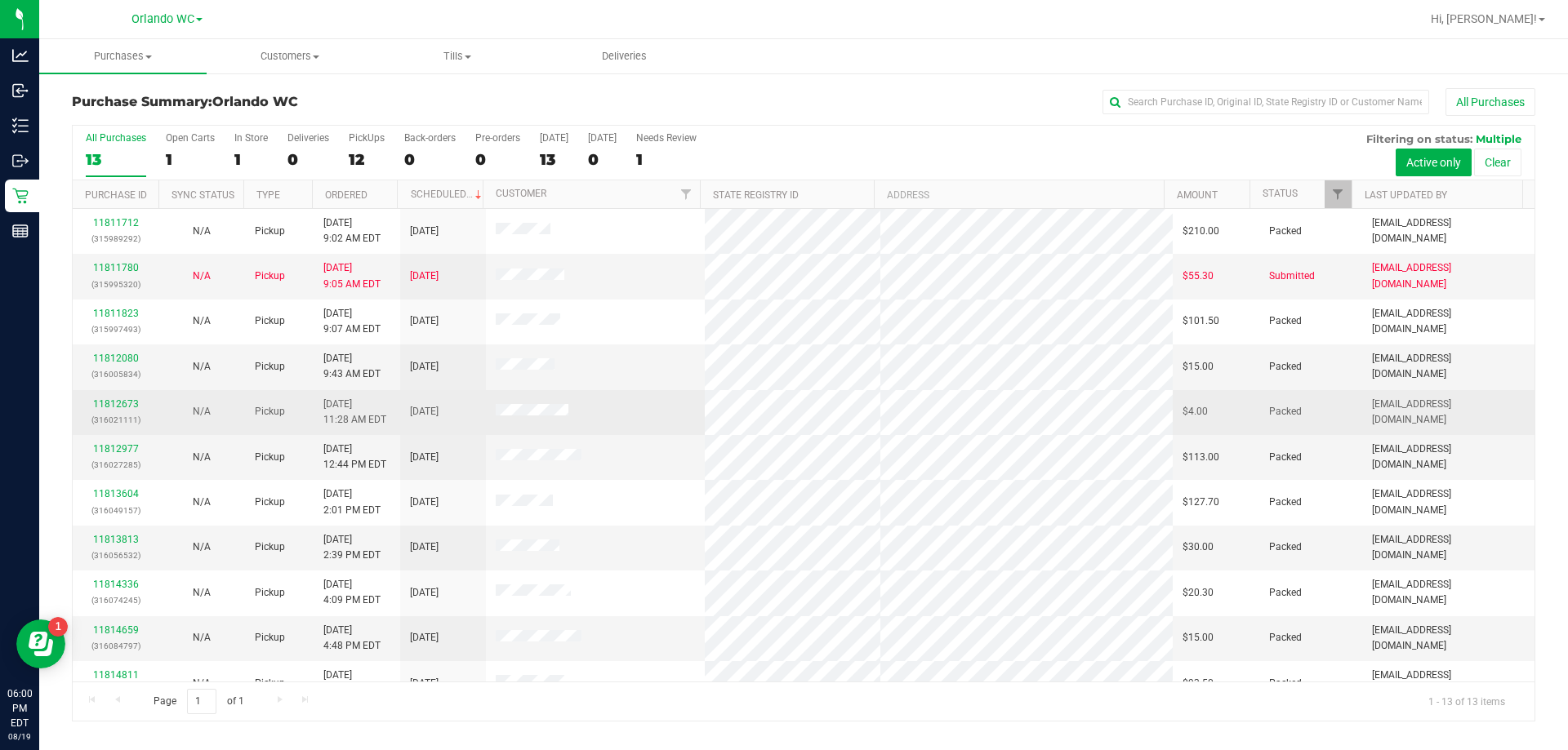
click at [650, 432] on td at bounding box center [596, 413] width 220 height 45
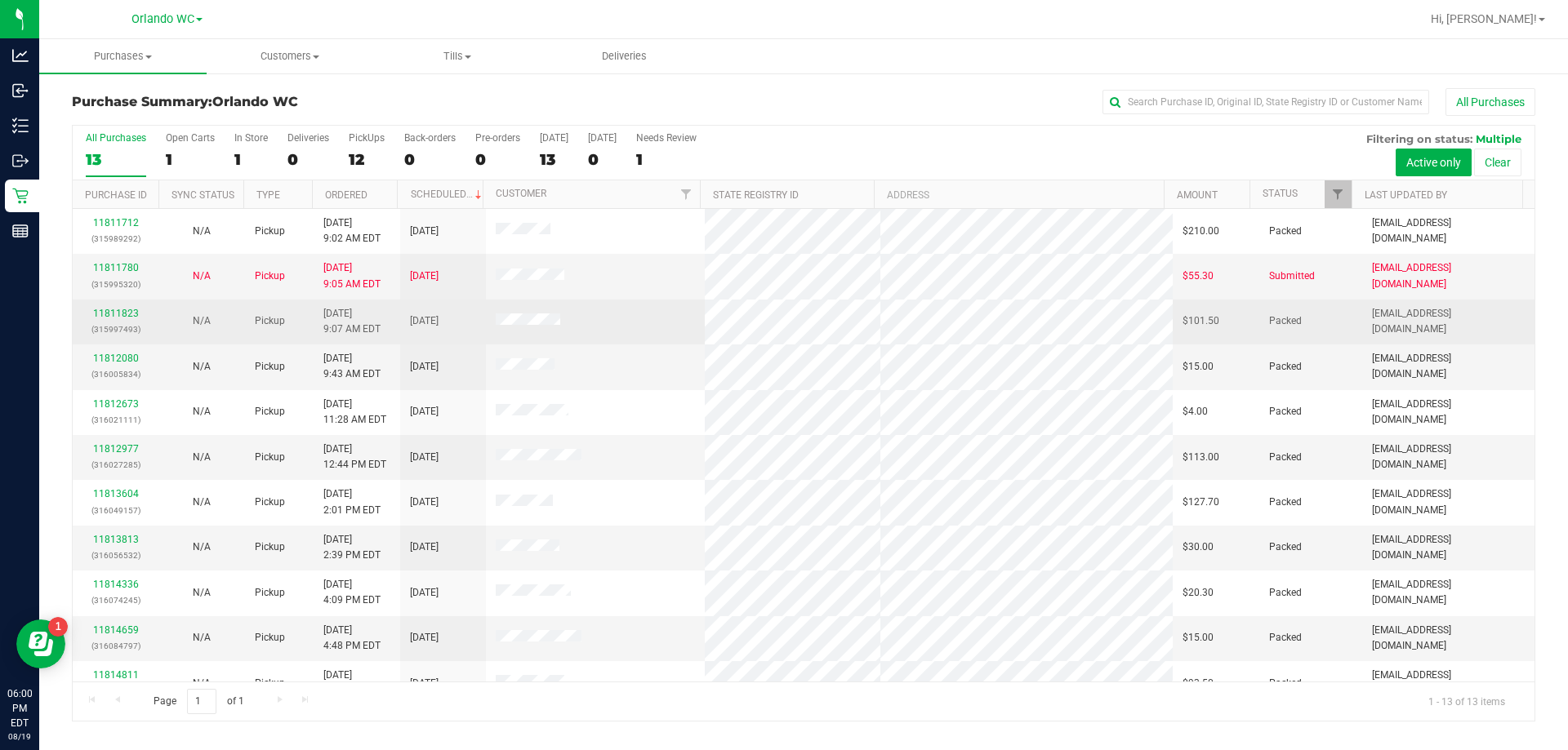
click at [615, 316] on td at bounding box center [596, 322] width 220 height 45
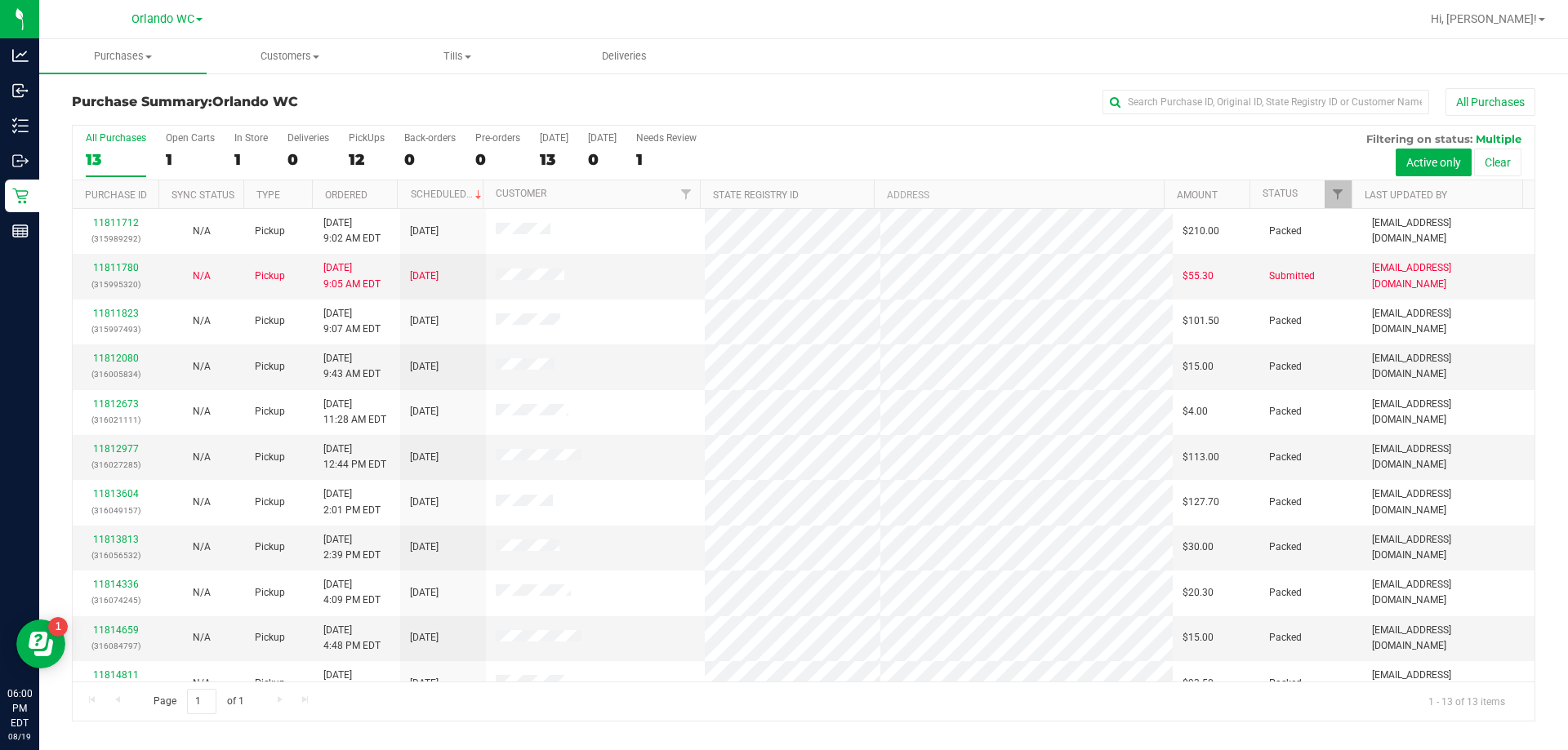
click at [322, 188] on th "Ordered" at bounding box center [355, 194] width 86 height 29
click at [326, 188] on link "Ordered" at bounding box center [355, 194] width 61 height 12
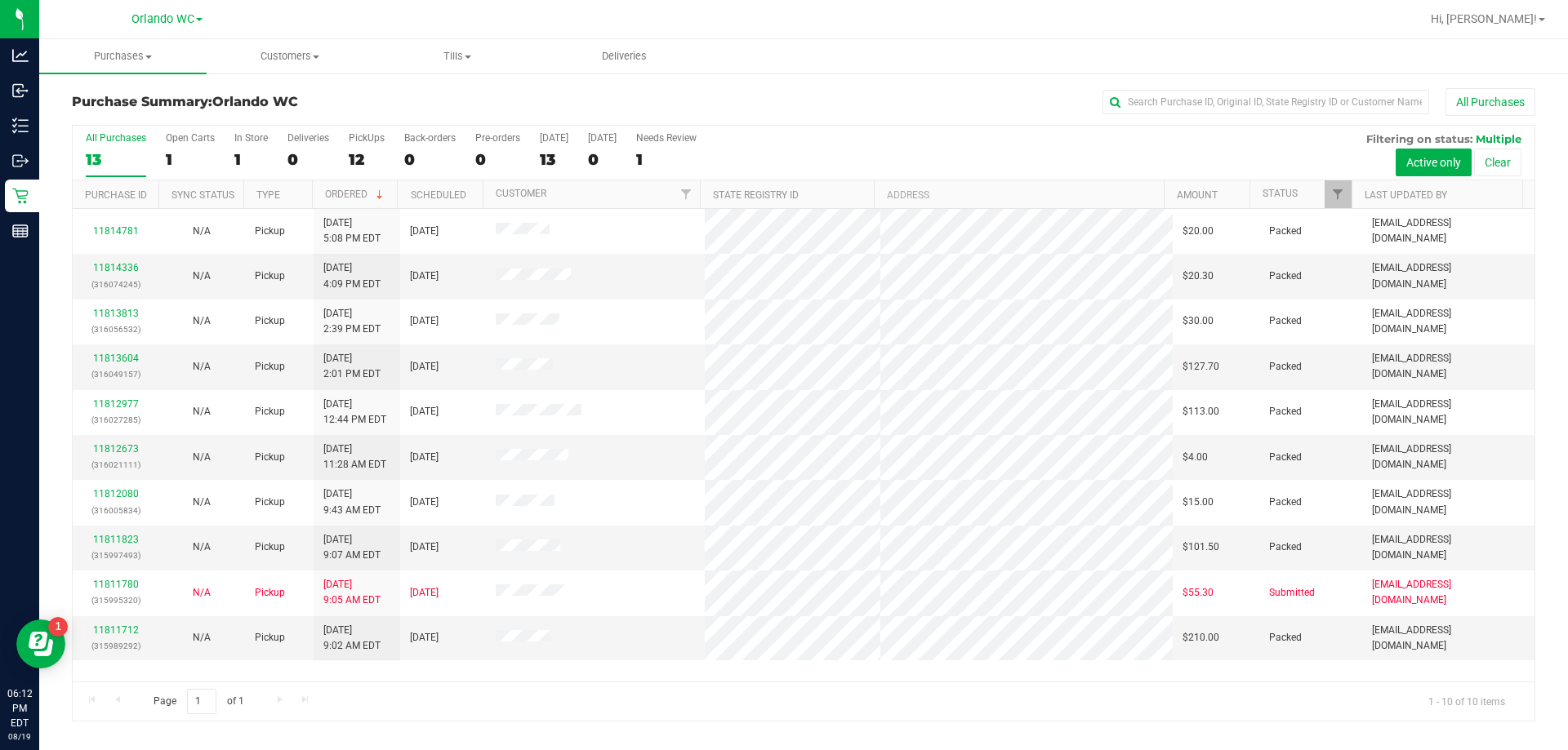
click at [100, 145] on label "All Purchases 13" at bounding box center [115, 155] width 60 height 45
click at [0, 0] on input "All Purchases 13" at bounding box center [0, 0] width 0 height 0
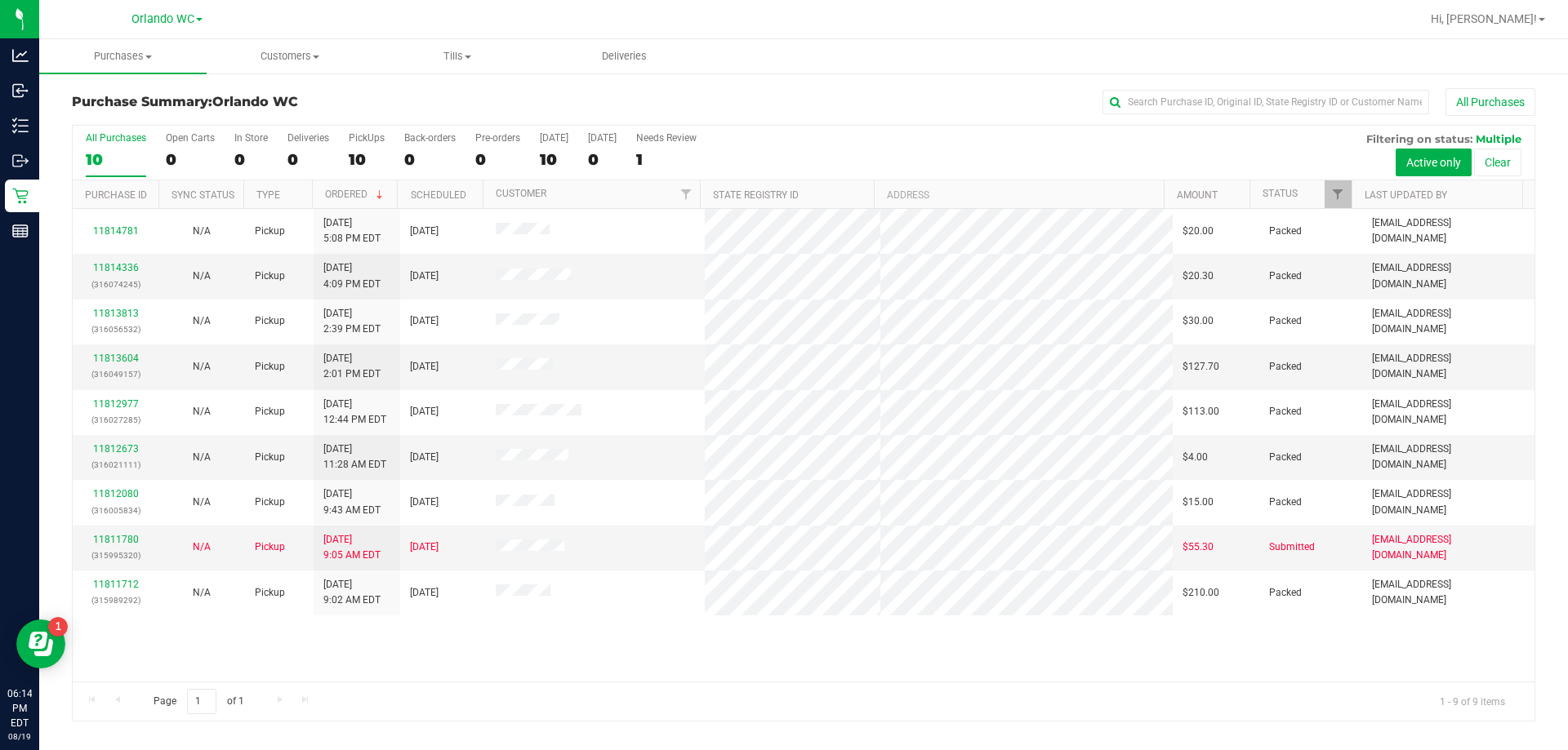
click at [102, 148] on label "All Purchases 10" at bounding box center [115, 155] width 60 height 45
click at [0, 0] on input "All Purchases 10" at bounding box center [0, 0] width 0 height 0
click at [95, 150] on div "9" at bounding box center [115, 160] width 60 height 19
click at [0, 0] on input "All Purchases 9" at bounding box center [0, 0] width 0 height 0
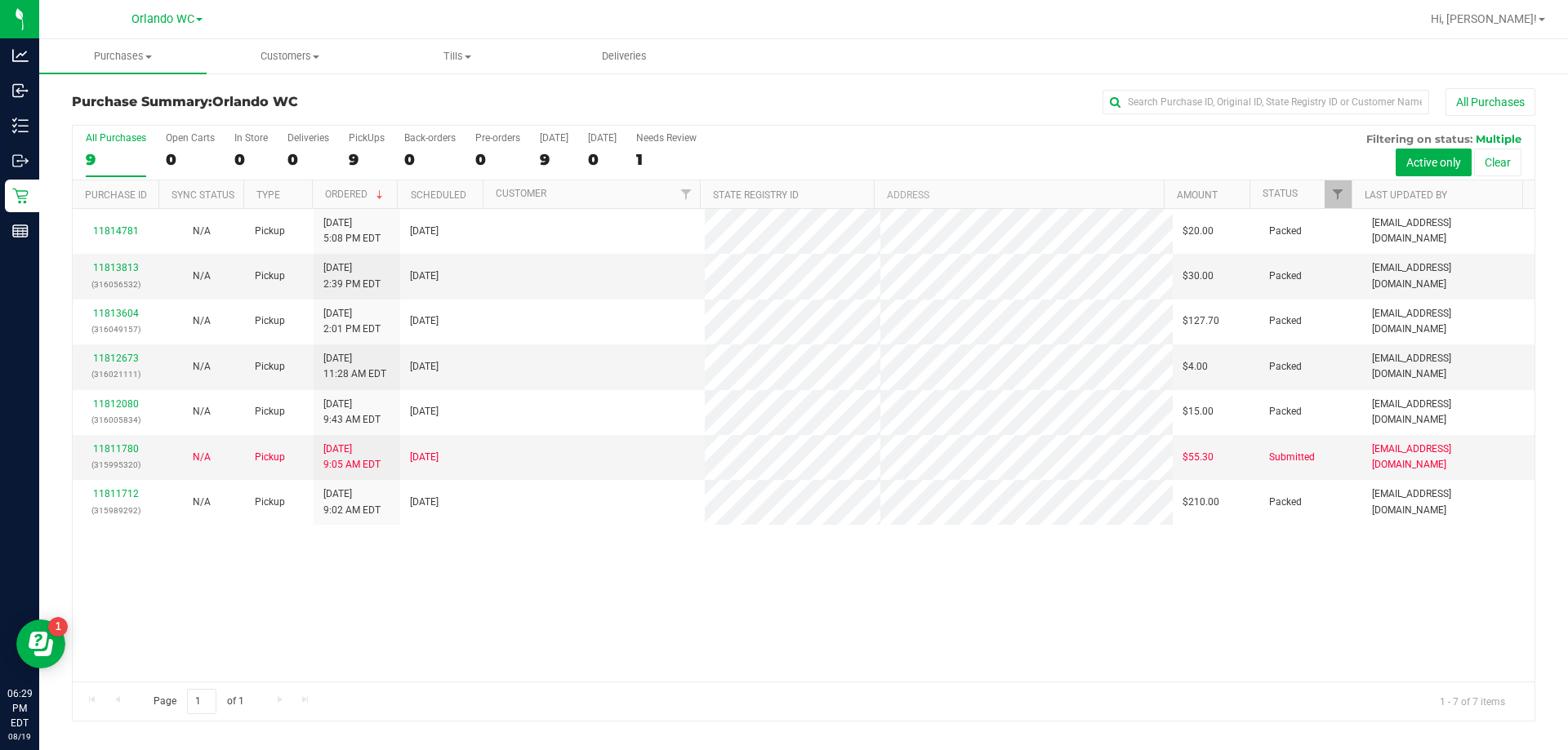
click at [113, 161] on div "9" at bounding box center [115, 160] width 60 height 19
click at [0, 0] on input "All Purchases 9" at bounding box center [0, 0] width 0 height 0
click at [553, 616] on div "11814781 N/A Pickup 8/19/2025 5:08 PM EDT 8/19/2025 $20.00 Packed edodich@livep…" at bounding box center [803, 445] width 1462 height 473
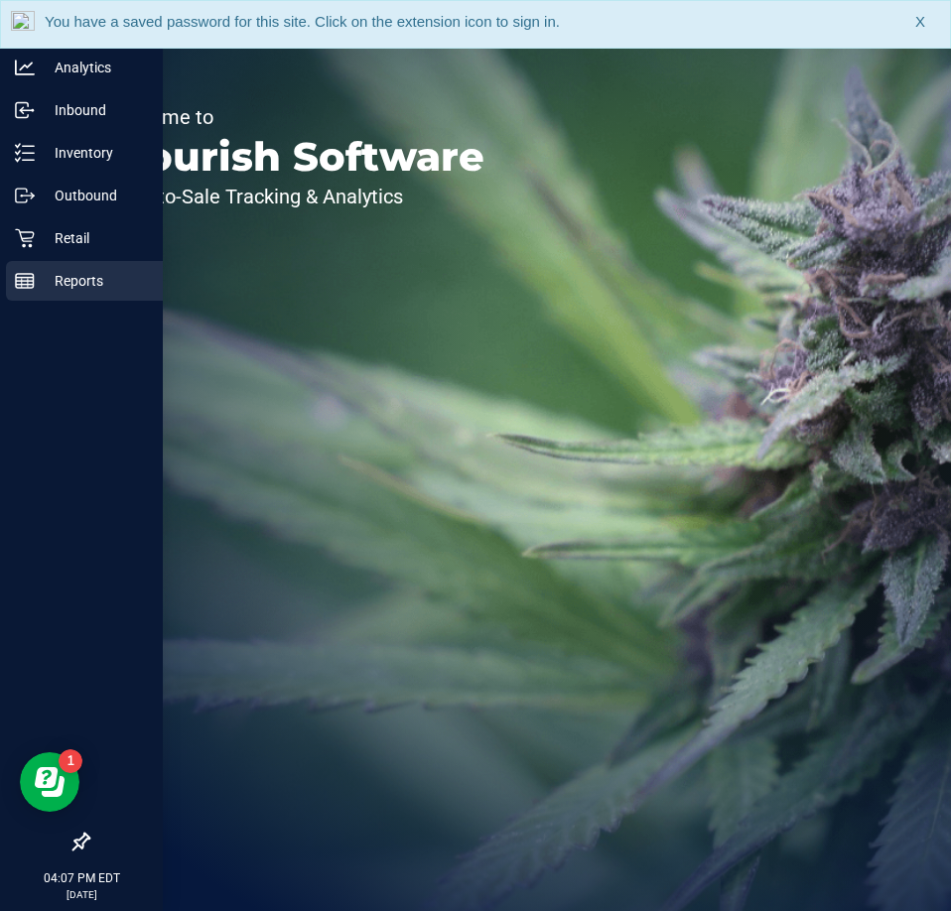
click at [81, 289] on p "Reports" at bounding box center [94, 281] width 119 height 24
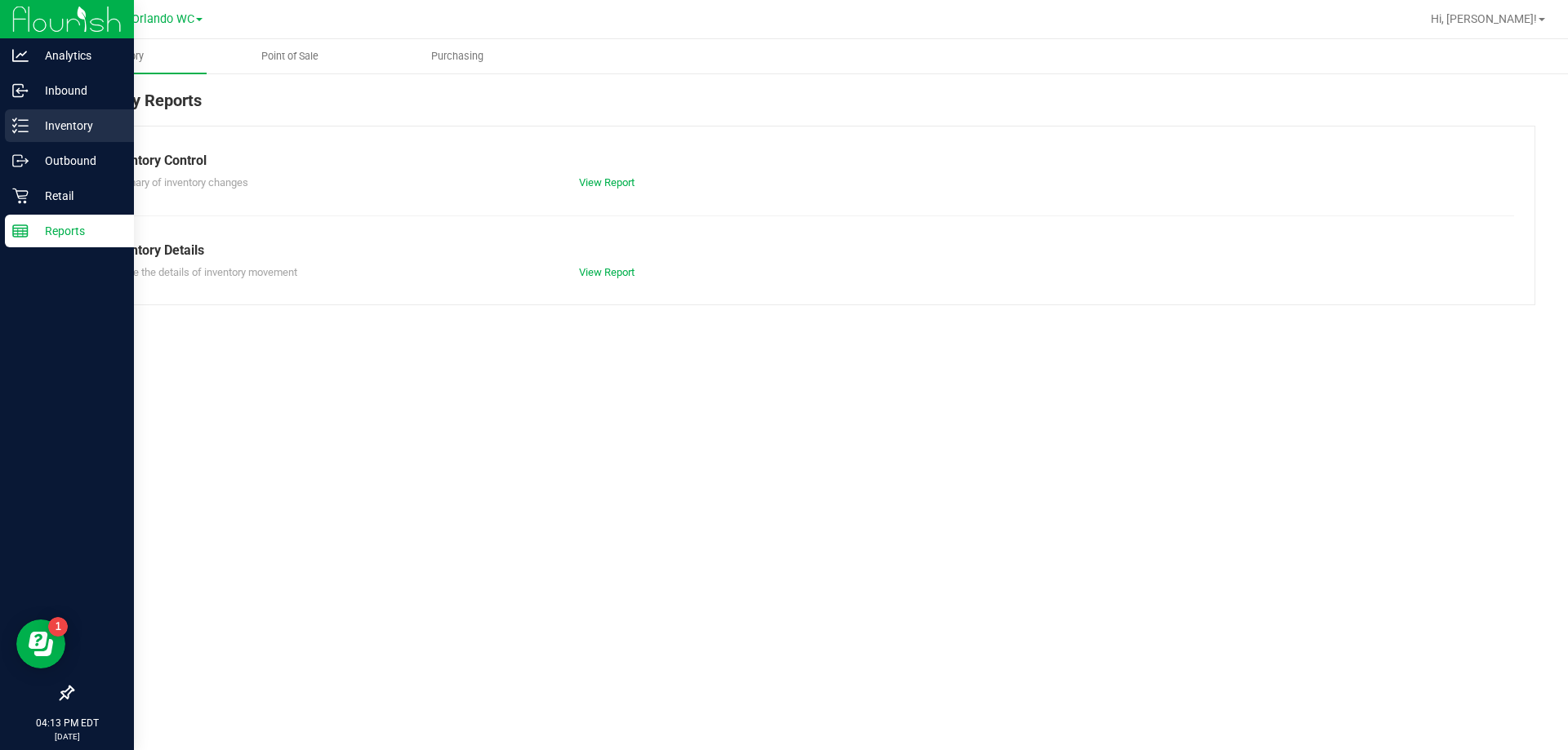
click at [48, 121] on p "Inventory" at bounding box center [77, 126] width 98 height 20
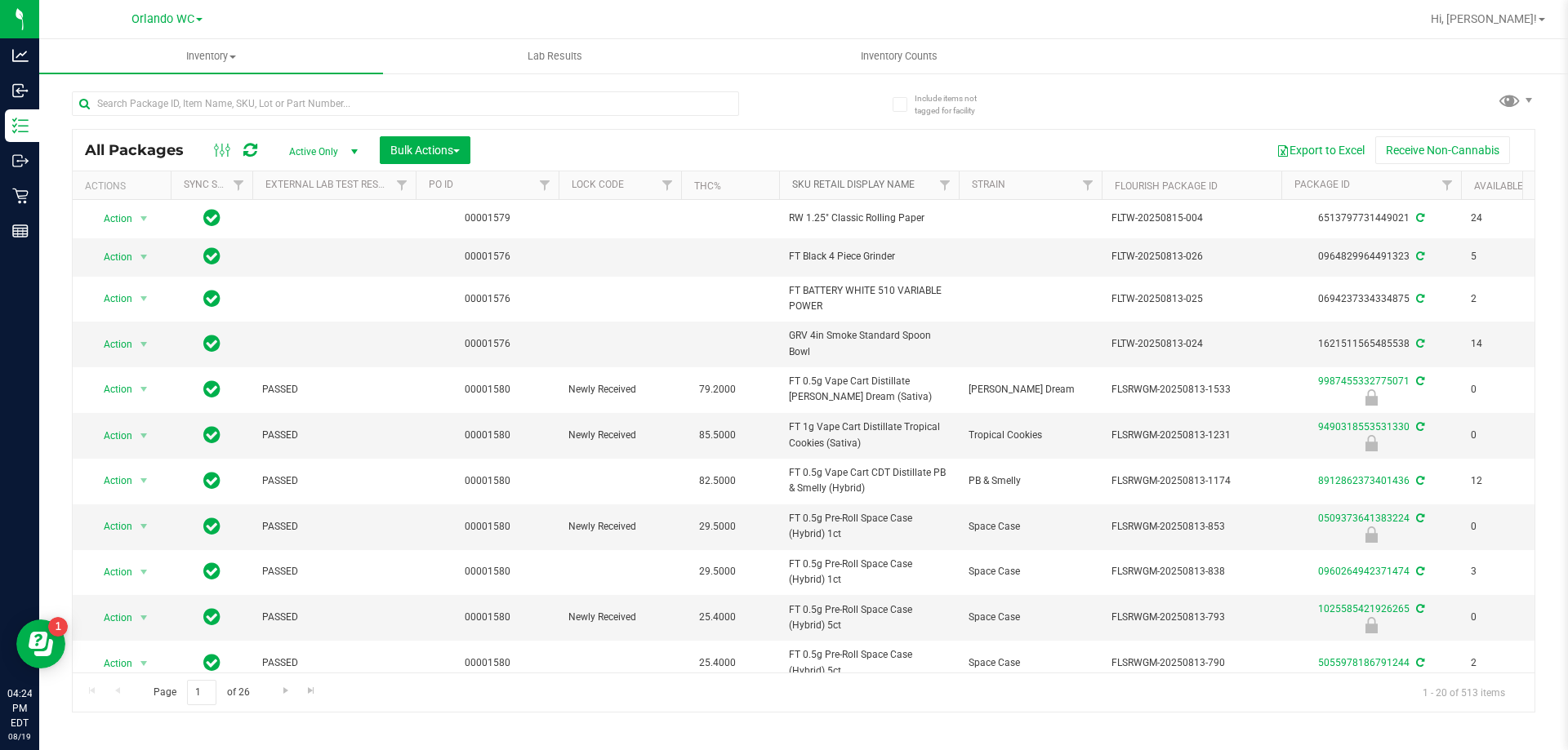
click at [782, 185] on link "Sku Retail Display Name" at bounding box center [853, 184] width 123 height 12
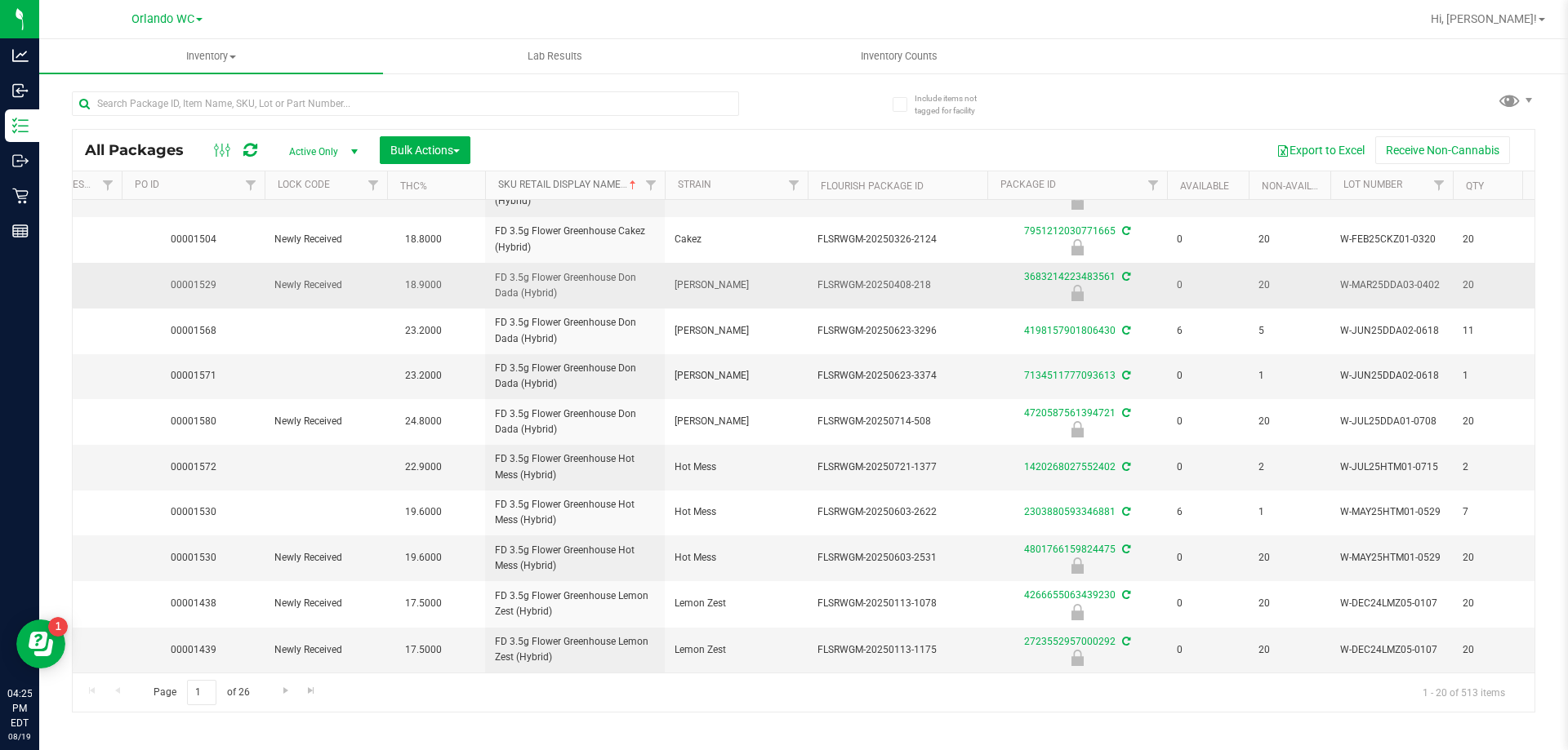
scroll to position [438, 294]
click at [284, 692] on span "Go to the next page" at bounding box center [286, 691] width 13 height 13
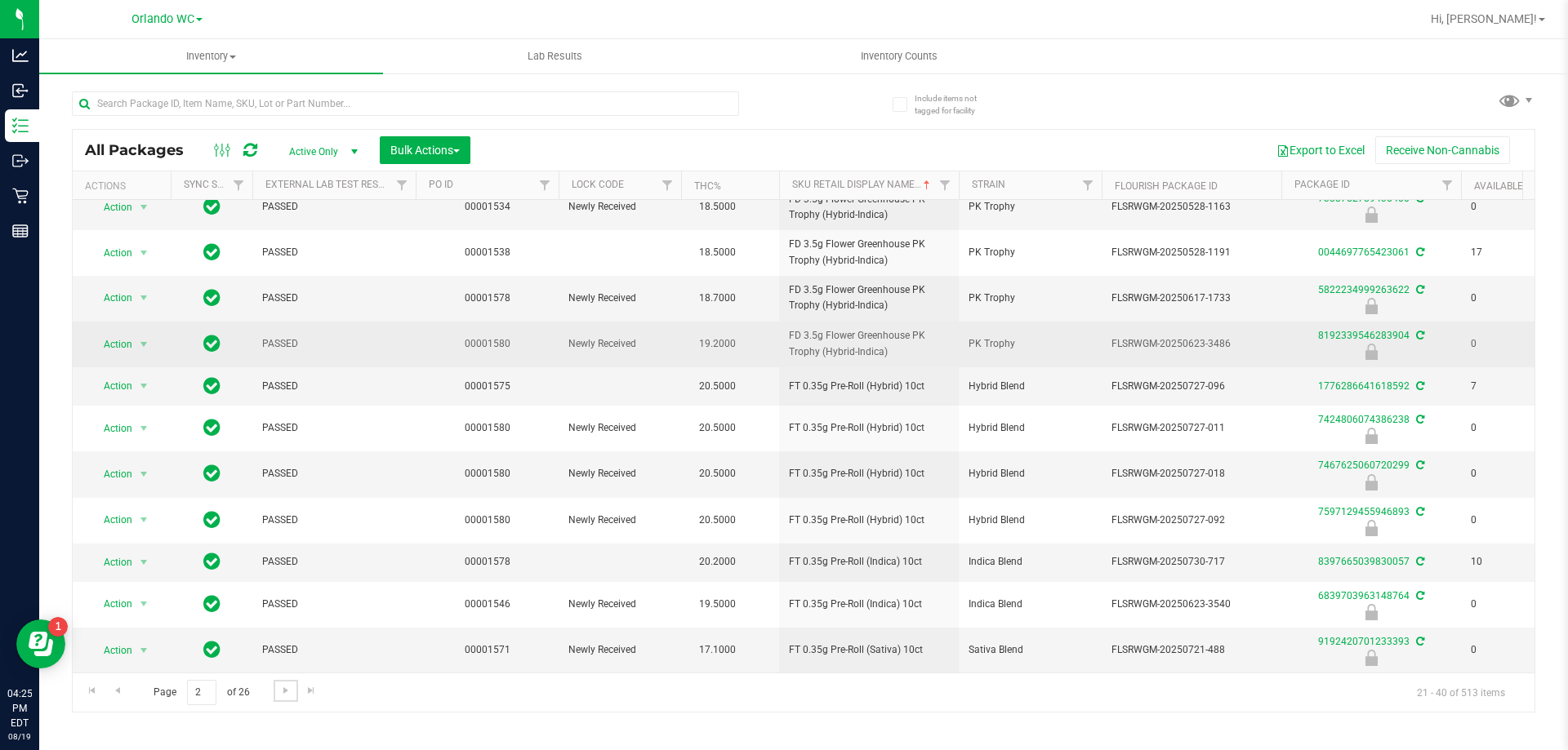
scroll to position [439, 0]
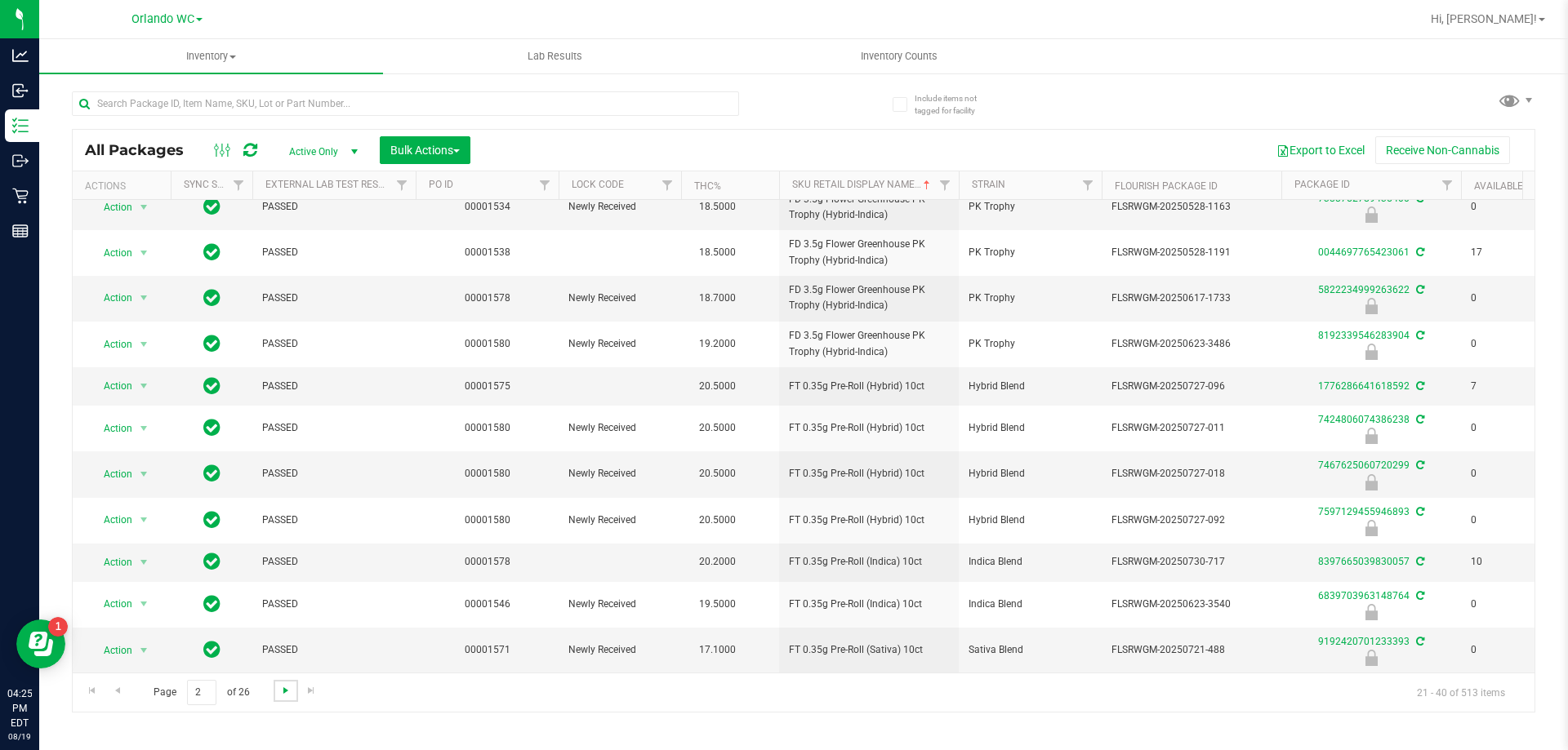
click at [285, 696] on span "Go to the next page" at bounding box center [286, 691] width 13 height 13
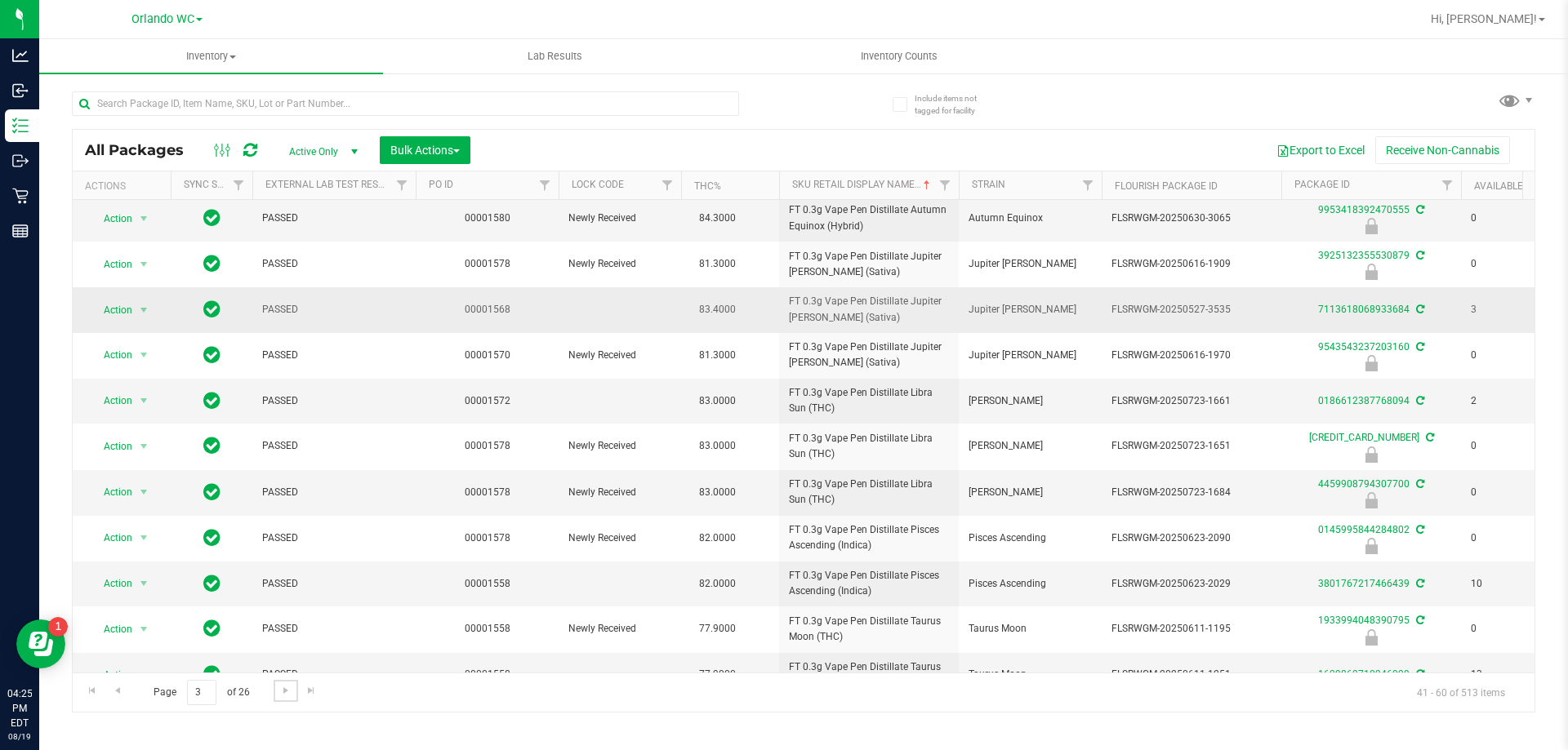
scroll to position [445, 0]
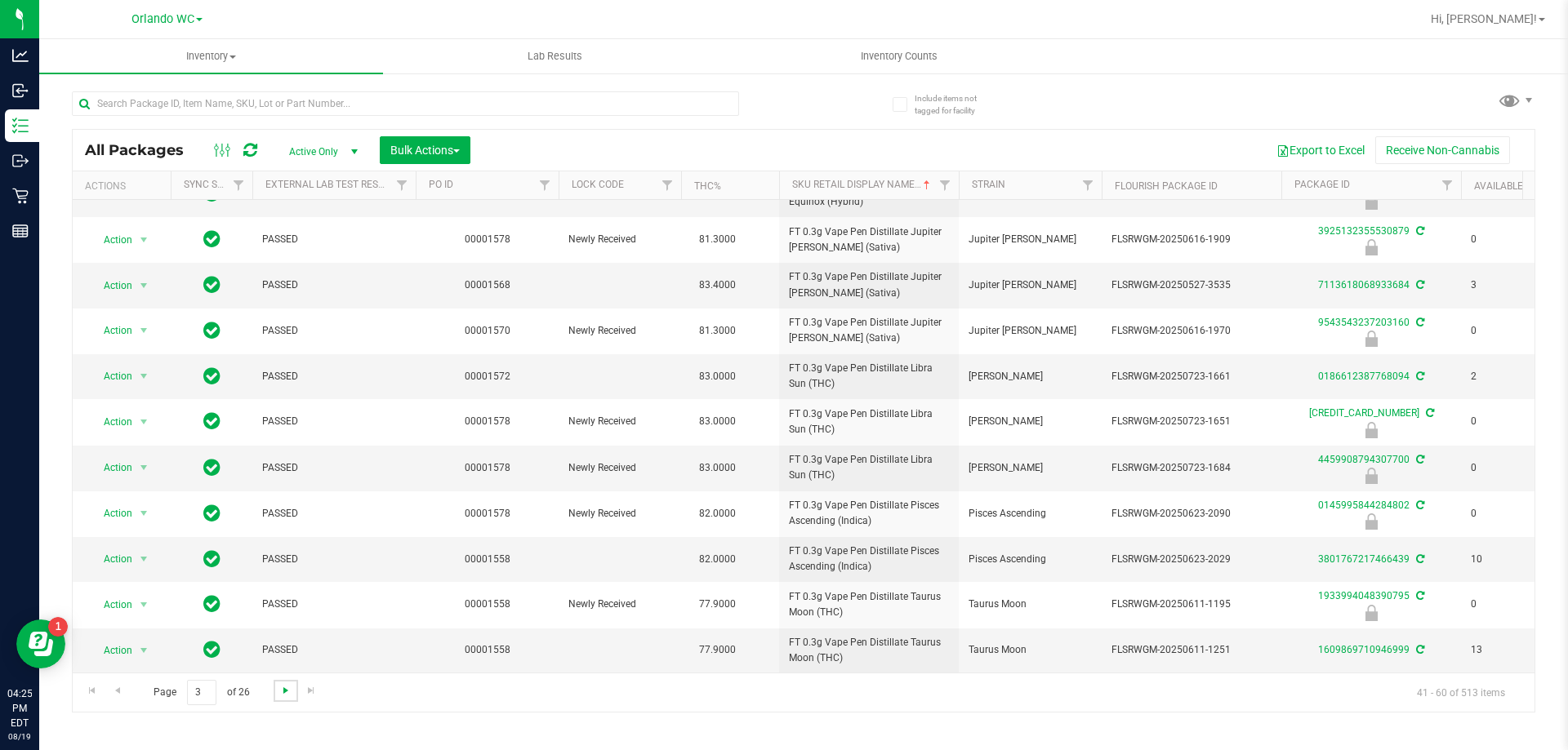
click at [286, 689] on span "Go to the next page" at bounding box center [286, 691] width 13 height 13
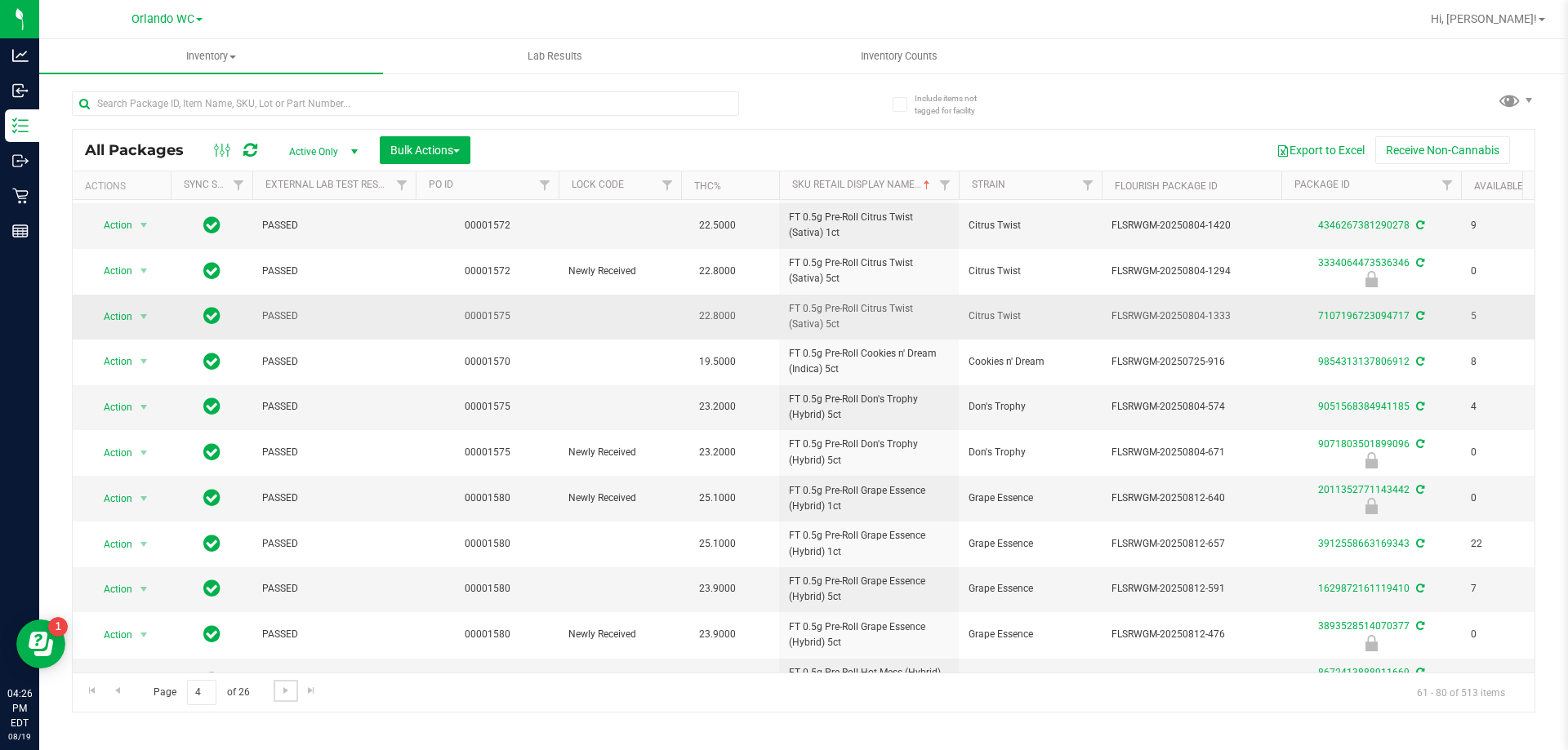
scroll to position [451, 0]
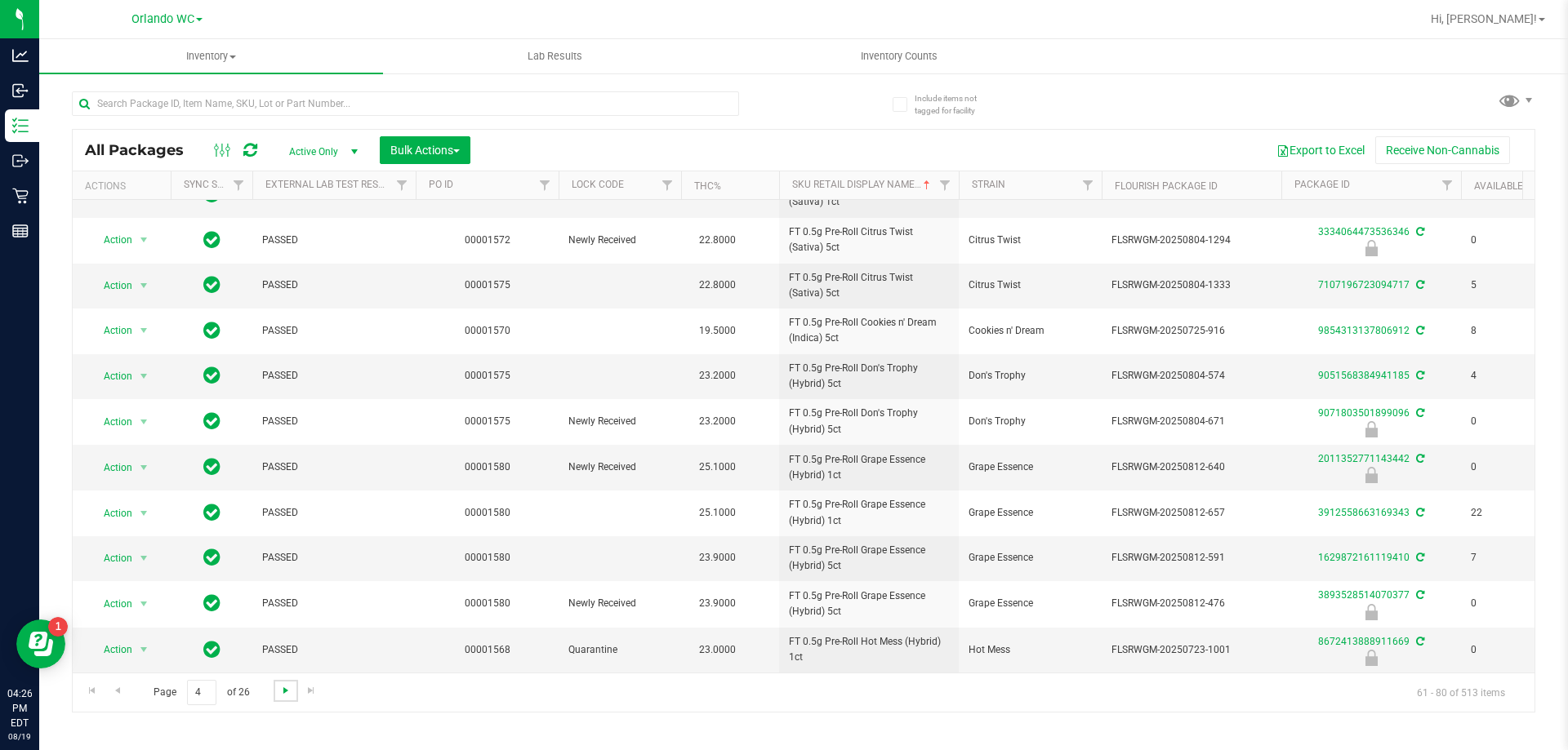
click at [282, 689] on span "Go to the next page" at bounding box center [286, 691] width 13 height 13
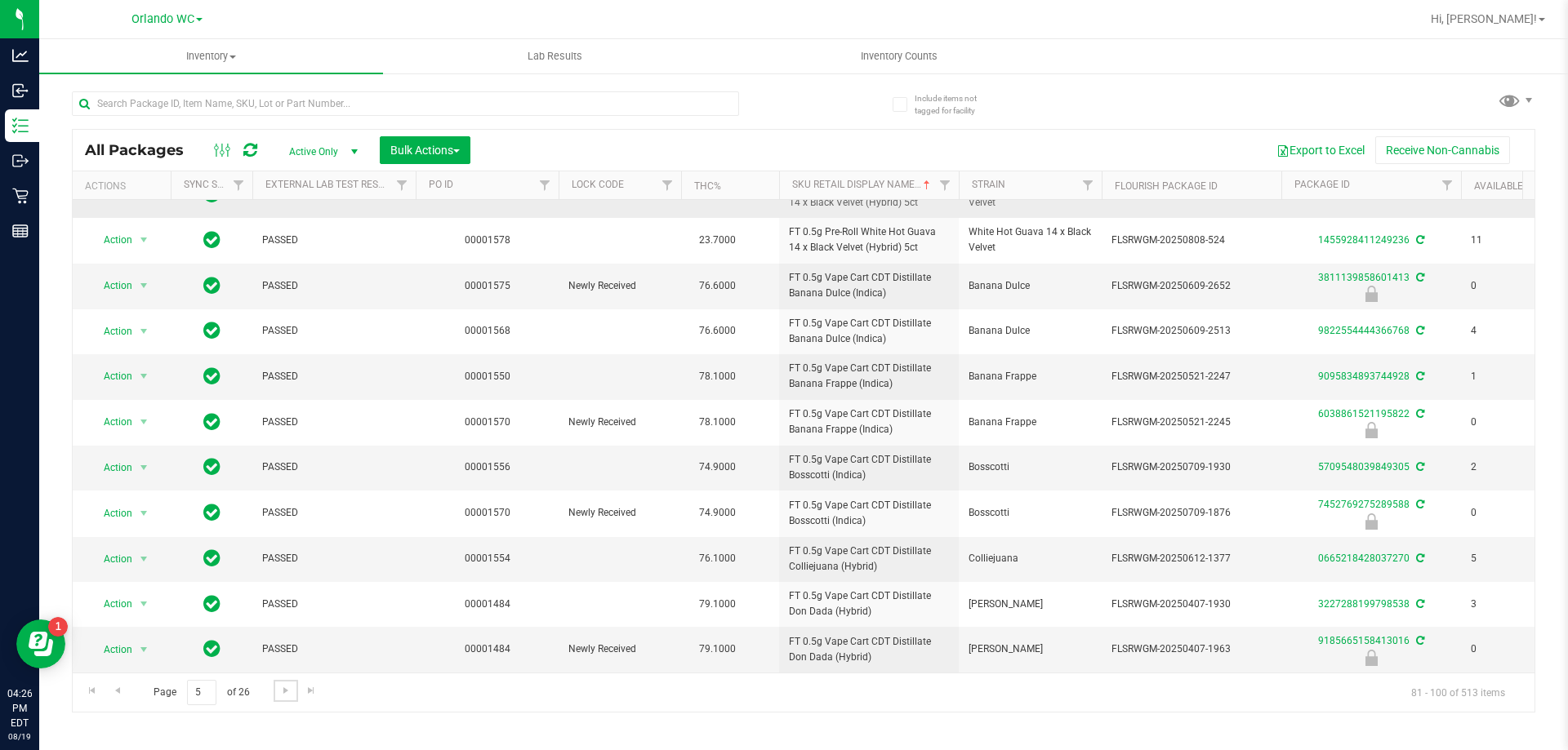
scroll to position [449, 0]
click at [282, 698] on link "Go to the next page" at bounding box center [285, 691] width 24 height 22
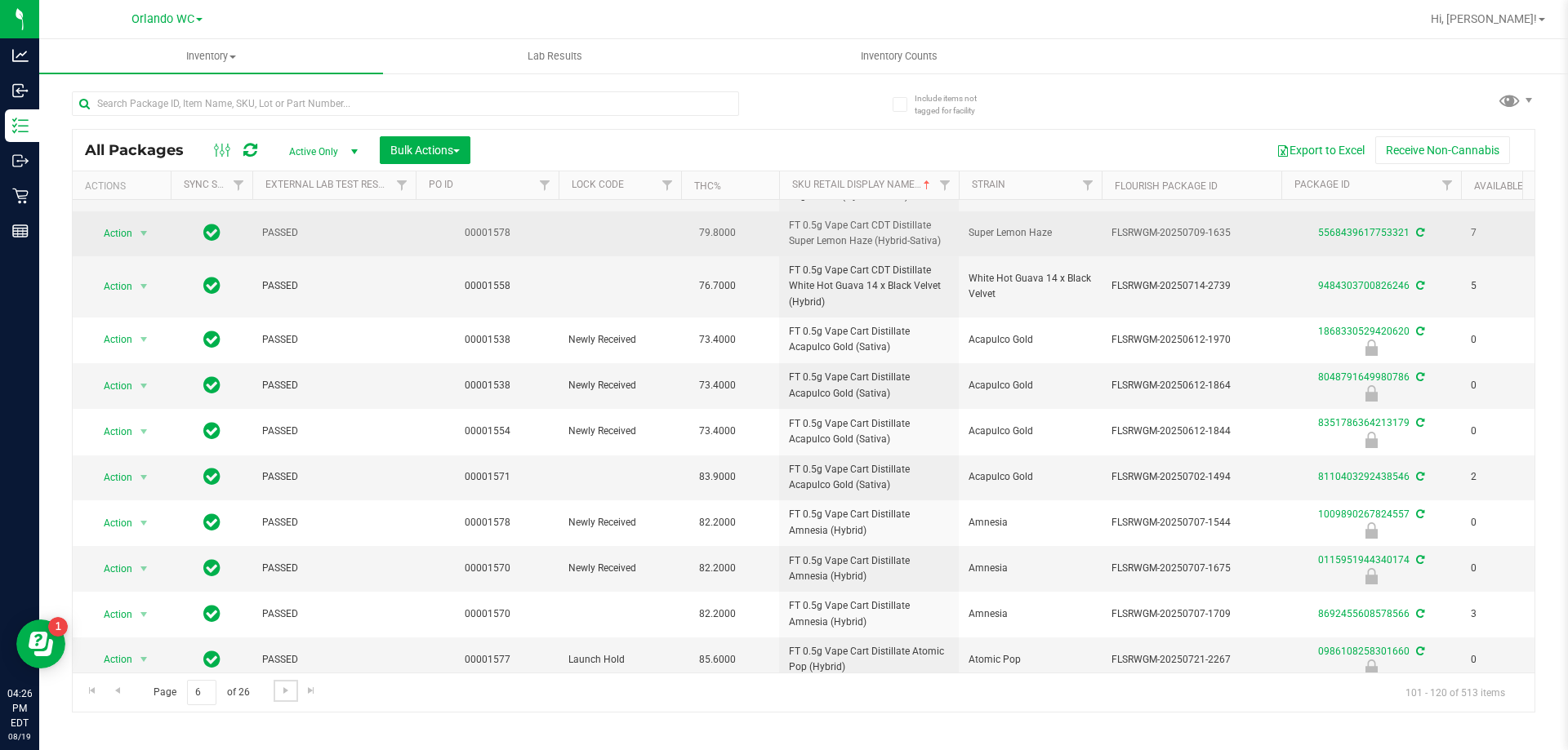
scroll to position [464, 0]
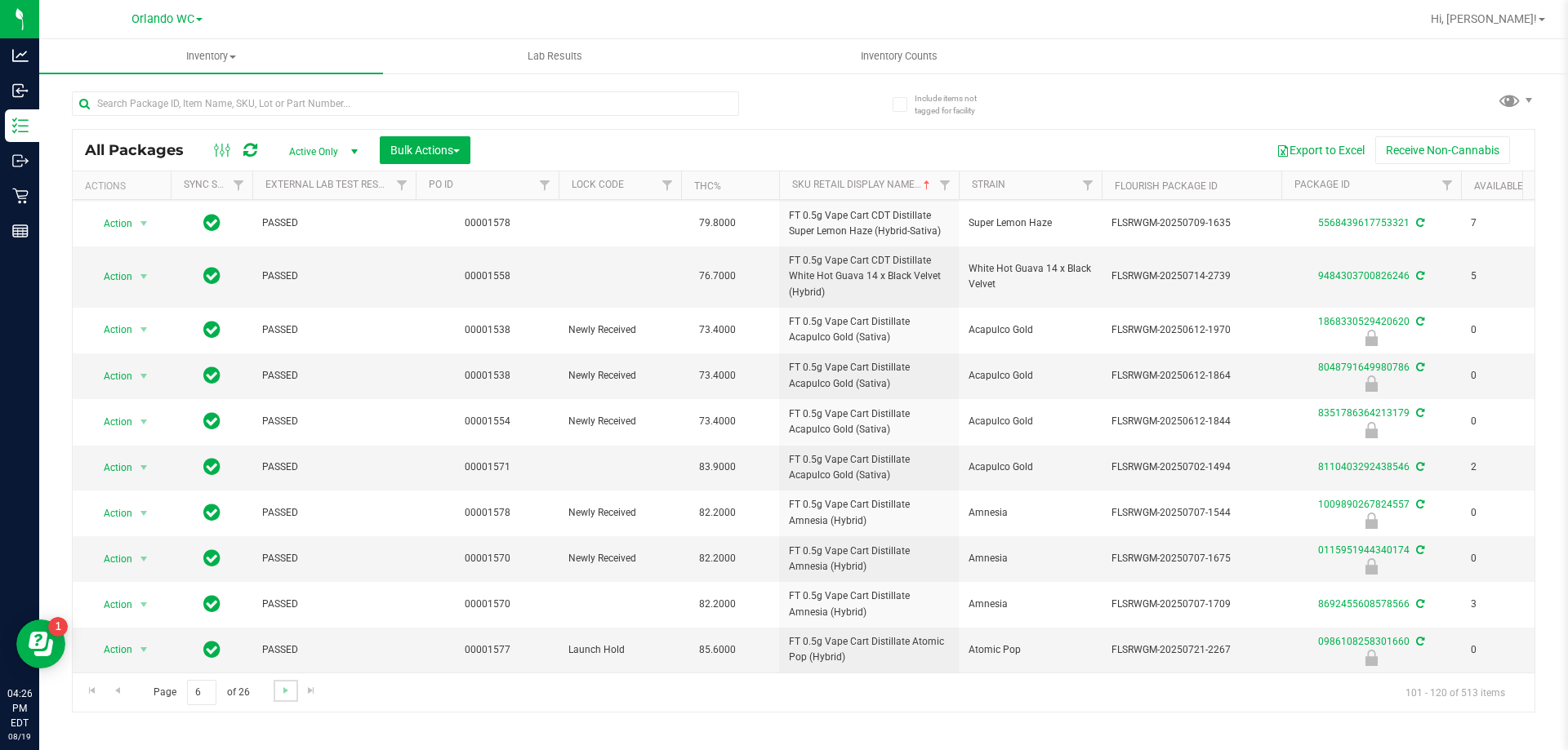
click at [278, 698] on link "Go to the next page" at bounding box center [285, 691] width 24 height 22
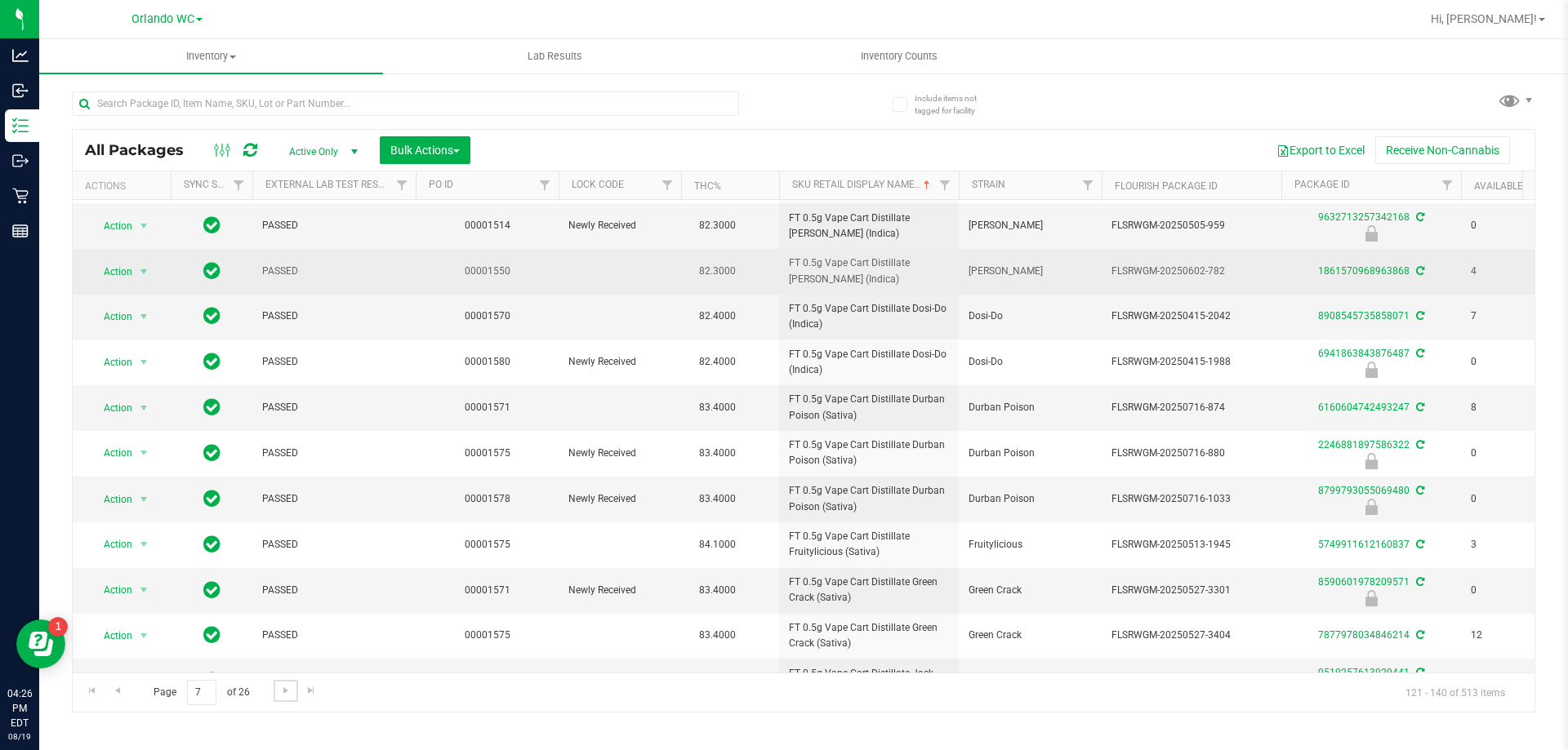
scroll to position [451, 0]
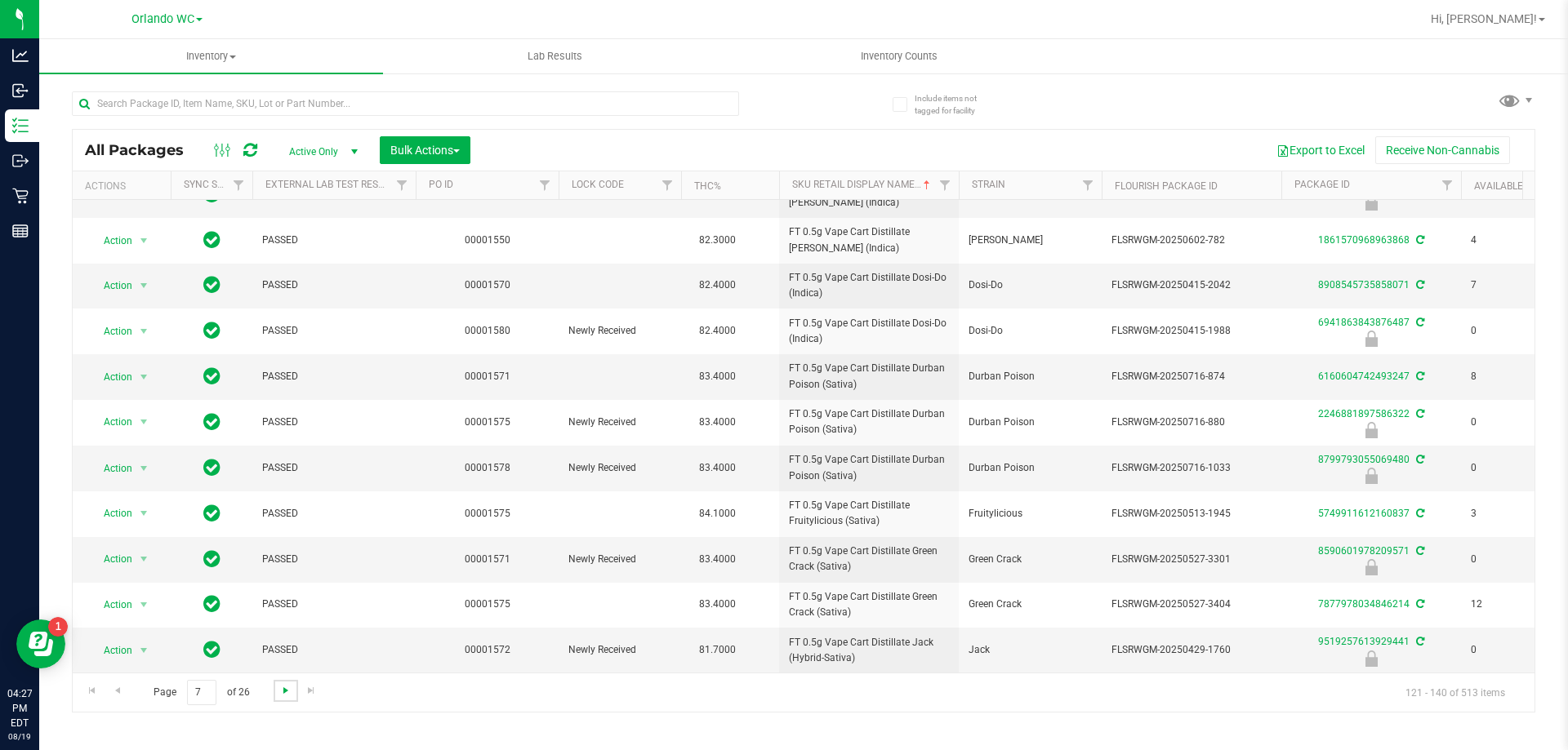
click at [288, 697] on span "Go to the next page" at bounding box center [286, 691] width 13 height 13
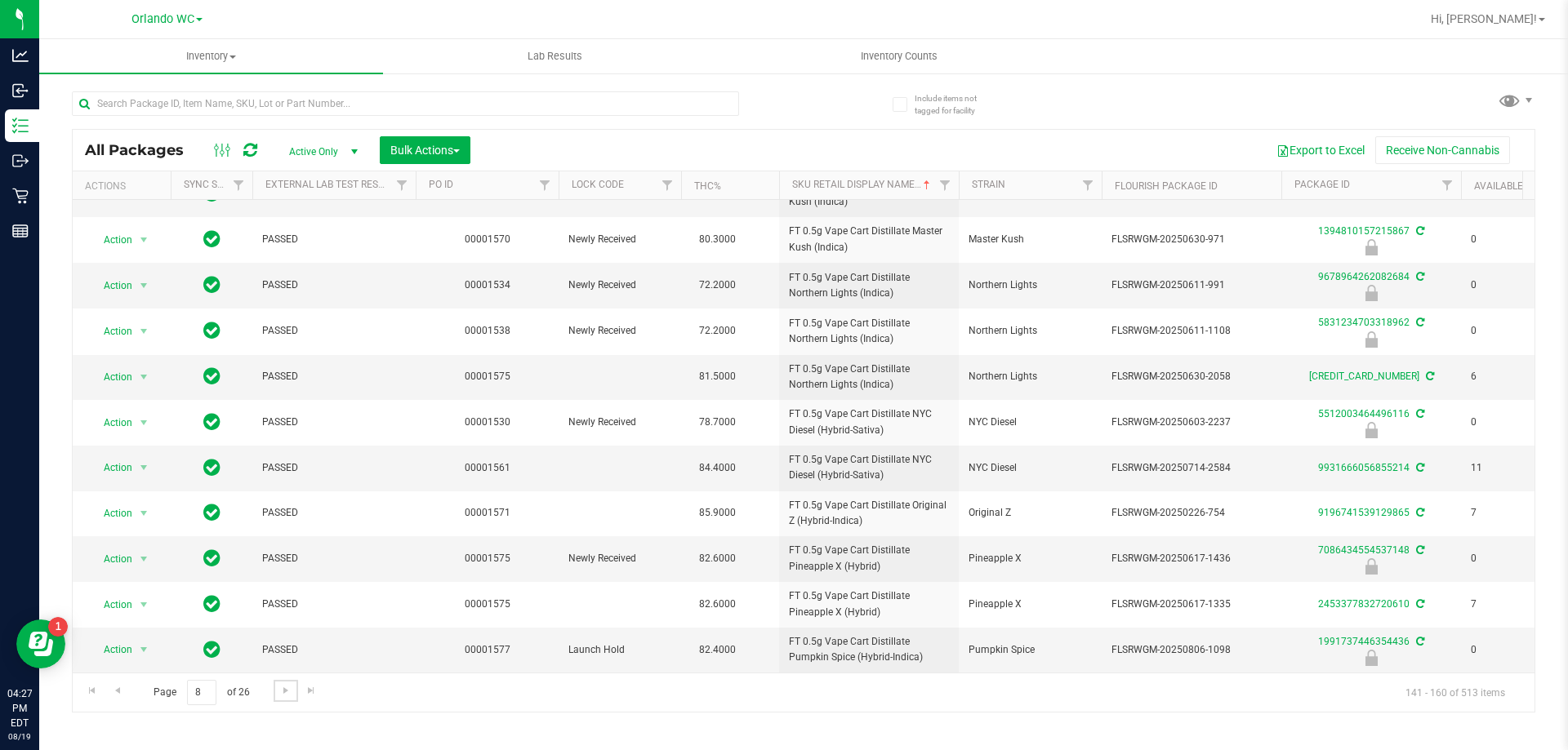
scroll to position [451, 0]
click at [282, 697] on link "Go to the next page" at bounding box center [285, 691] width 24 height 22
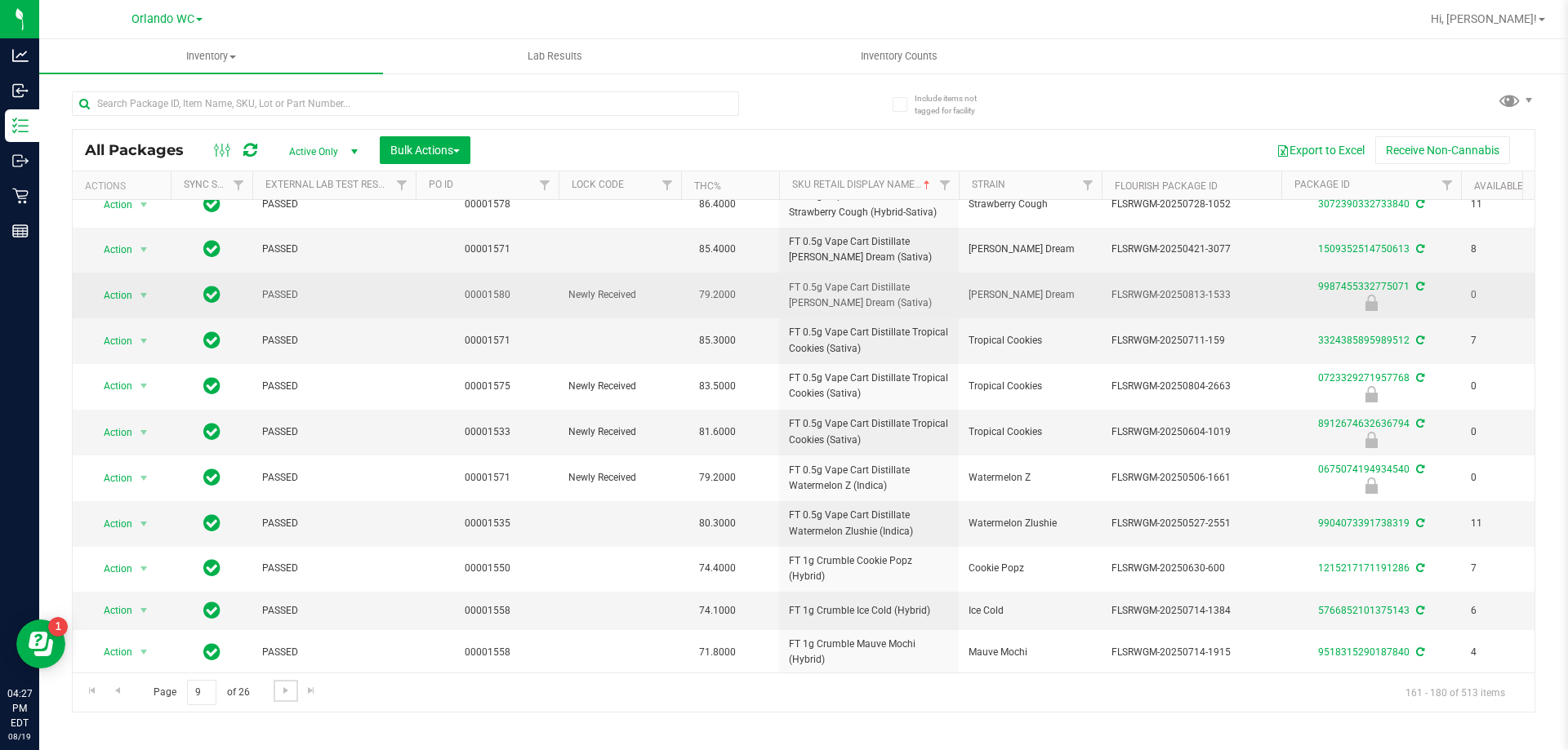
scroll to position [422, 0]
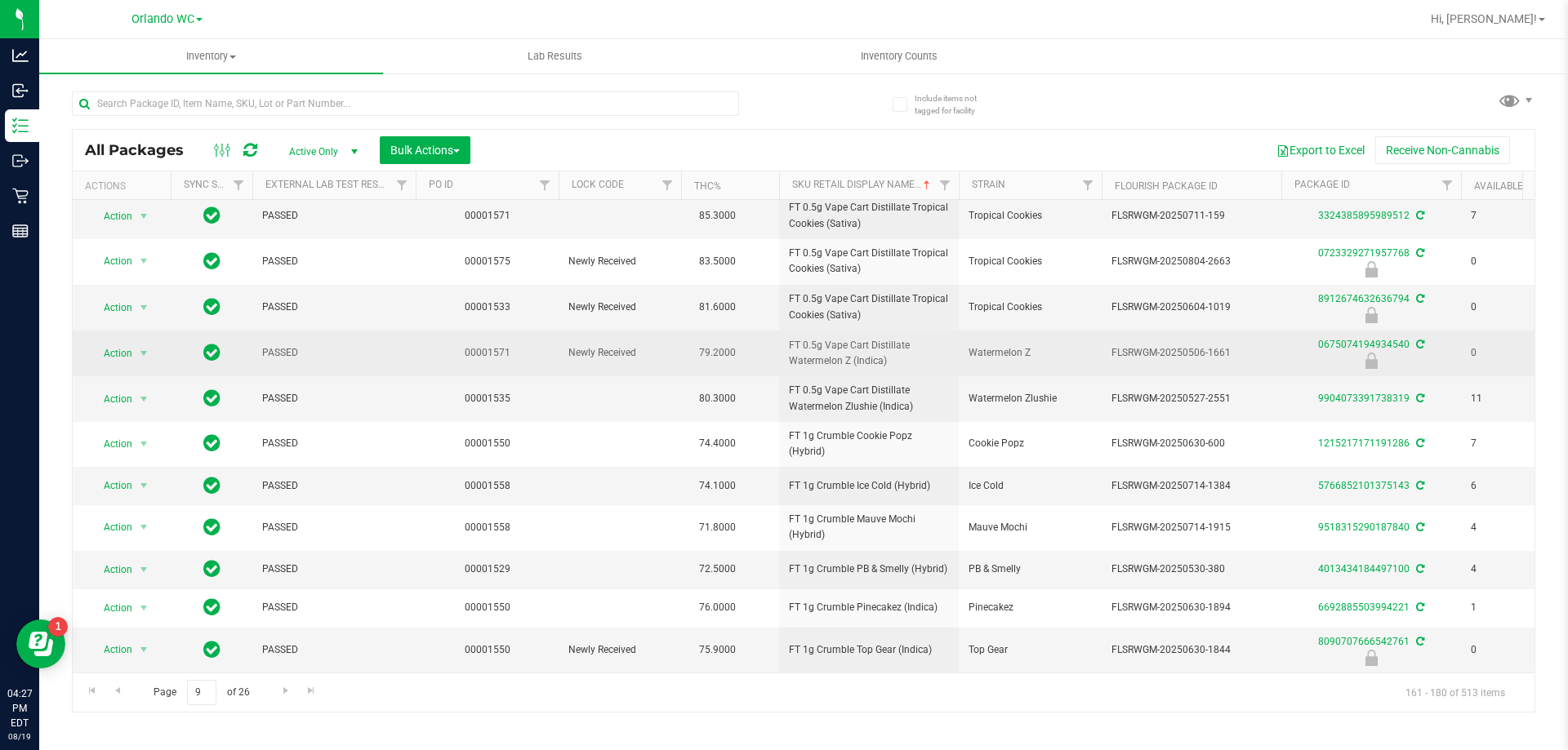
drag, startPoint x: 772, startPoint y: 335, endPoint x: 891, endPoint y: 366, distance: 123.0
click at [782, 366] on tr "Action Action Edit attributes Global inventory Locate package Package audit log…" at bounding box center [1269, 354] width 2393 height 46
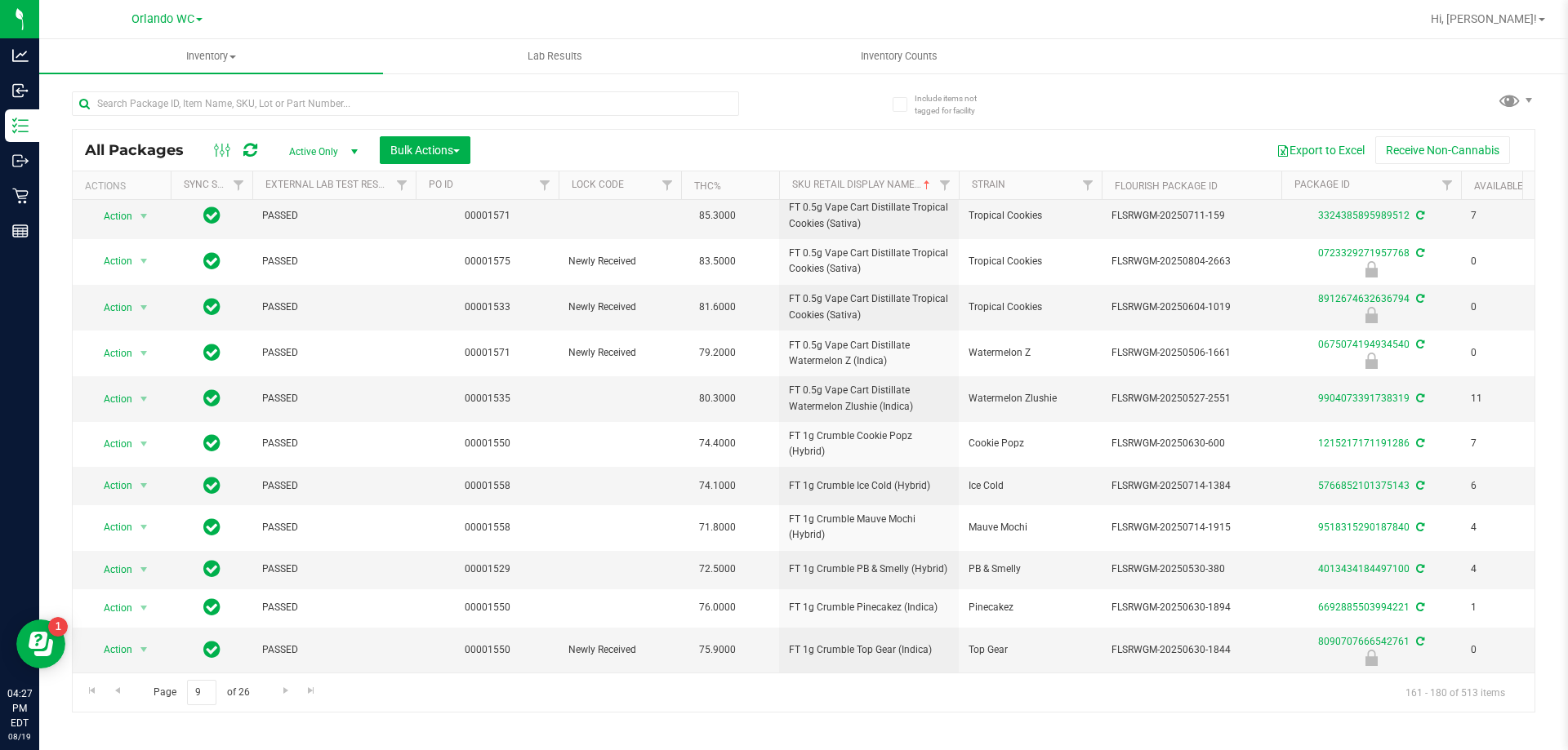
copy tr "FT 0.5g Vape Cart Distillate Watermelon Z (Indica)"
click at [483, 407] on td "00001535" at bounding box center [487, 399] width 143 height 45
click at [280, 699] on link "Go to the next page" at bounding box center [285, 691] width 24 height 22
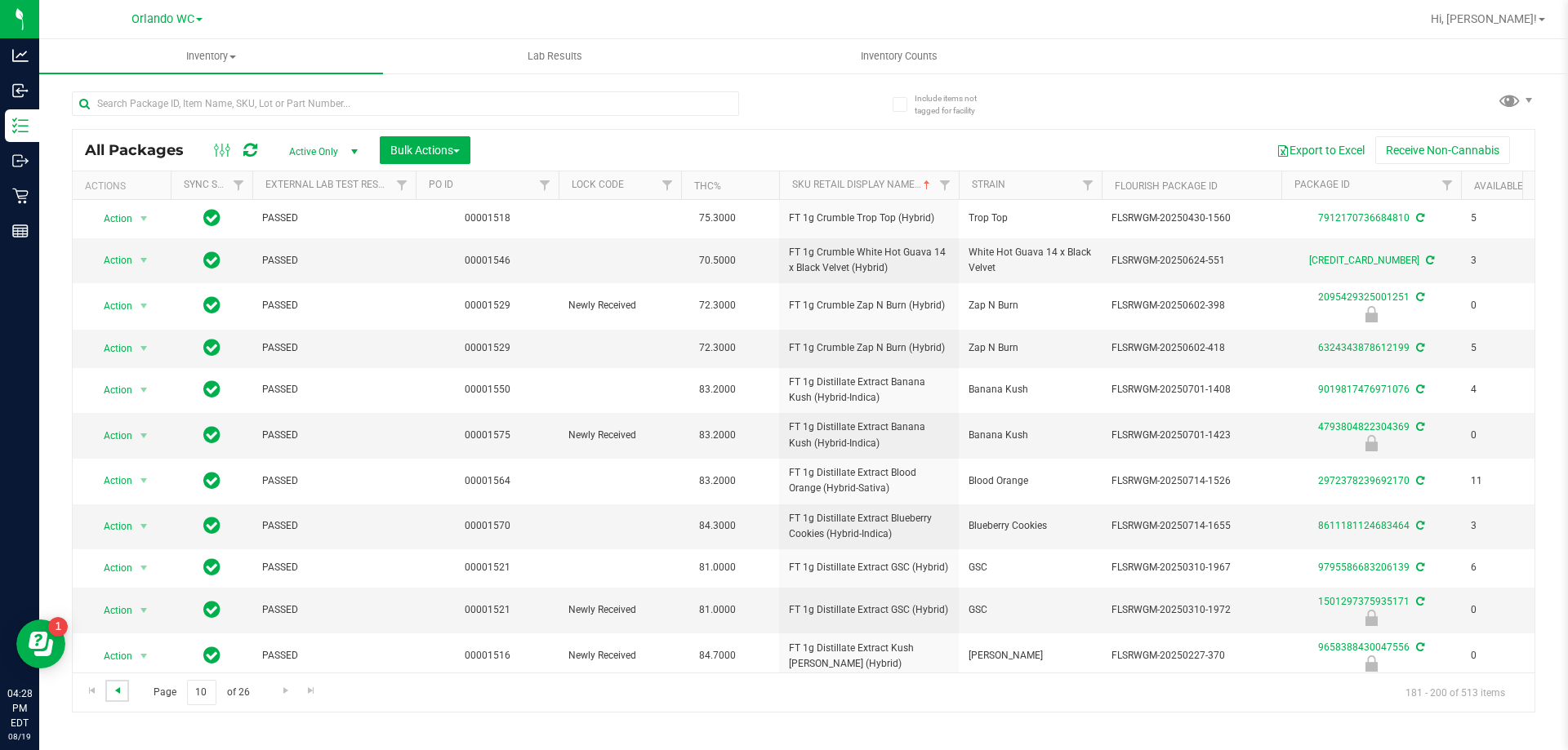
click at [123, 692] on span "Go to the previous page" at bounding box center [118, 691] width 13 height 13
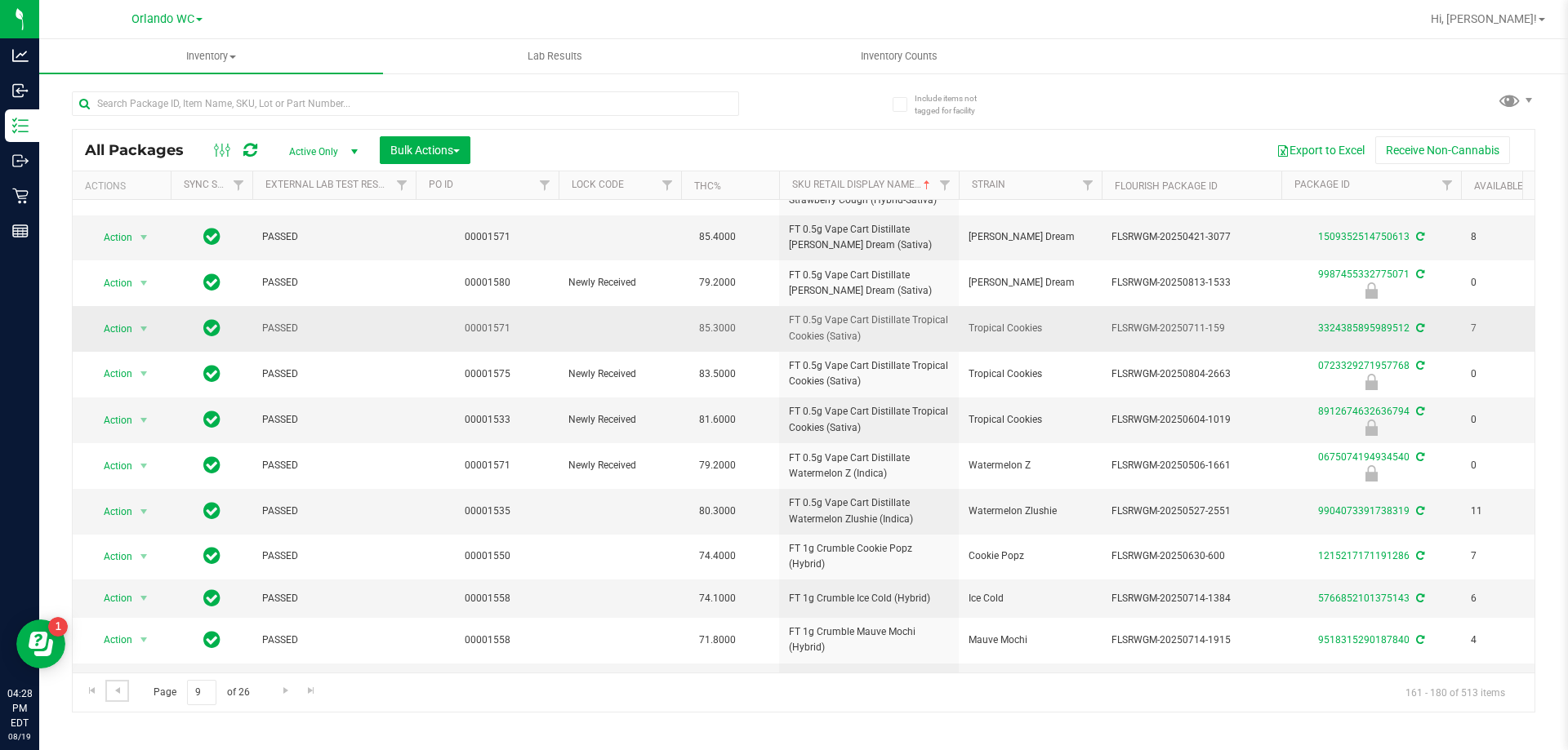
scroll to position [422, 0]
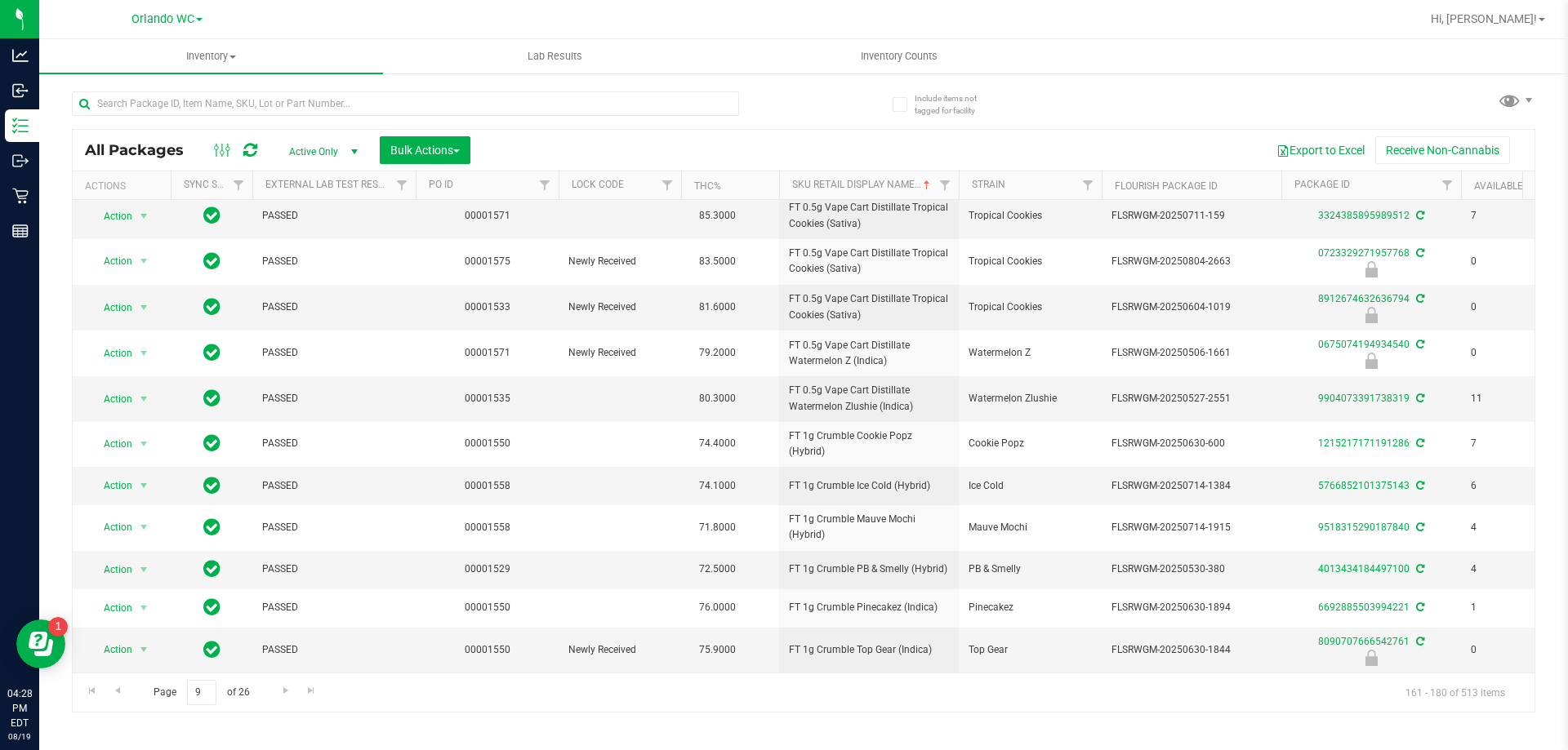
drag, startPoint x: 781, startPoint y: 640, endPoint x: 825, endPoint y: 675, distance: 56.2
click at [782, 643] on td "FT 1g Crumble Top Gear (Indica)" at bounding box center [869, 650] width 179 height 45
copy span "FT 1g Crumble Top Gear (Indica)"
click at [494, 708] on div "Page 9 of 26 161 - 180 of 513 items" at bounding box center [803, 692] width 1462 height 39
click at [271, 687] on div "Page 9 of 26 161 - 180 of 513 items" at bounding box center [803, 692] width 1462 height 39
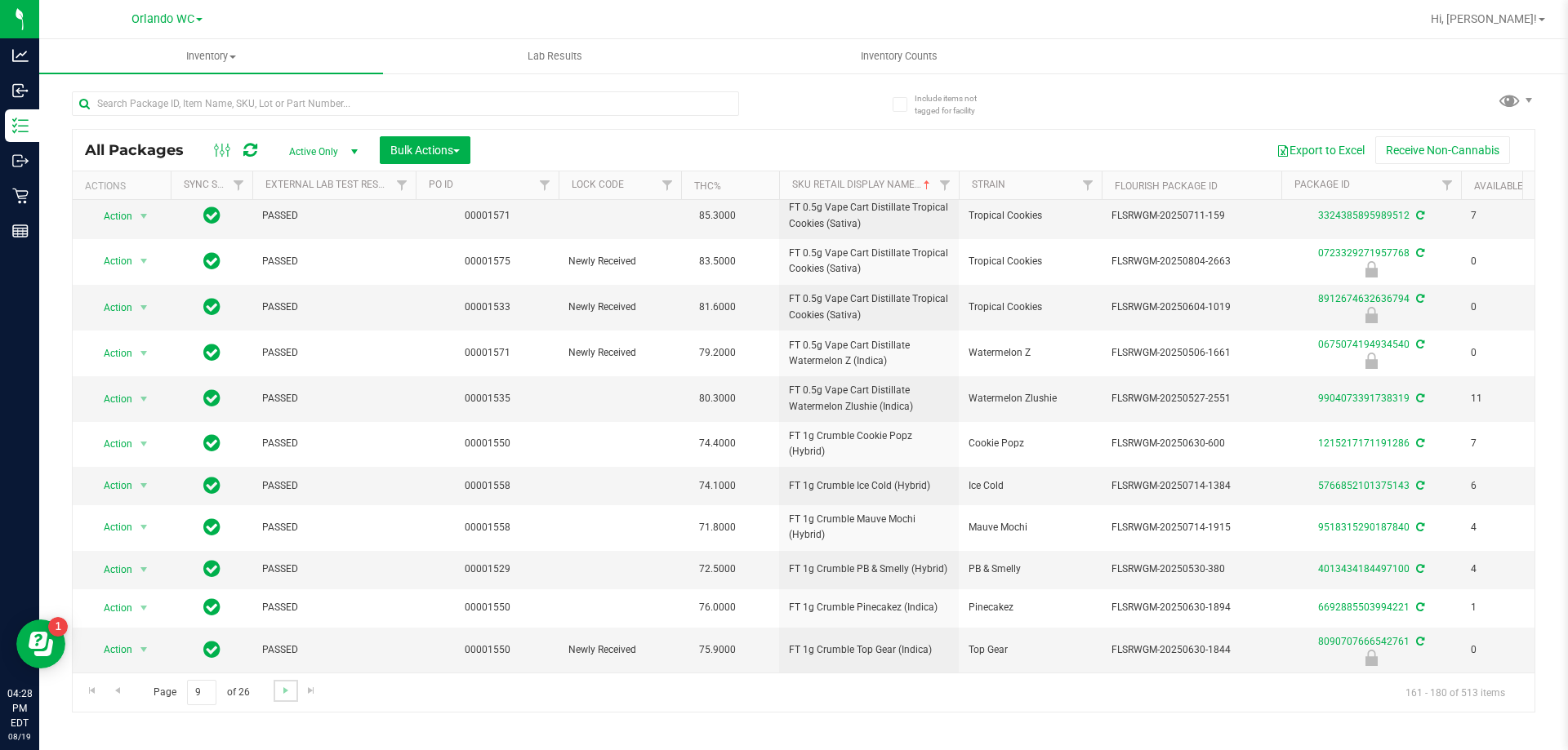
click at [275, 687] on link "Go to the next page" at bounding box center [285, 691] width 24 height 22
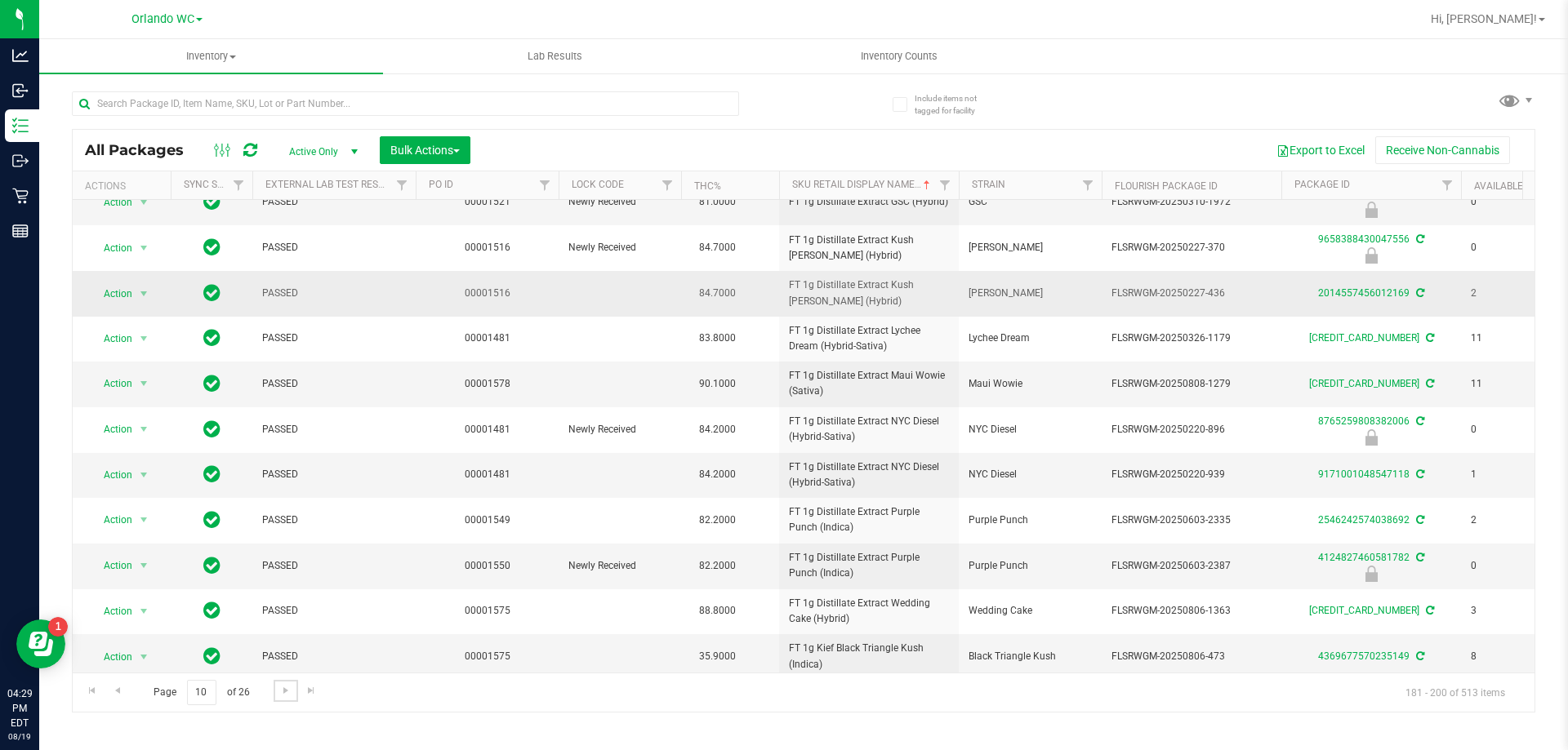
scroll to position [427, 0]
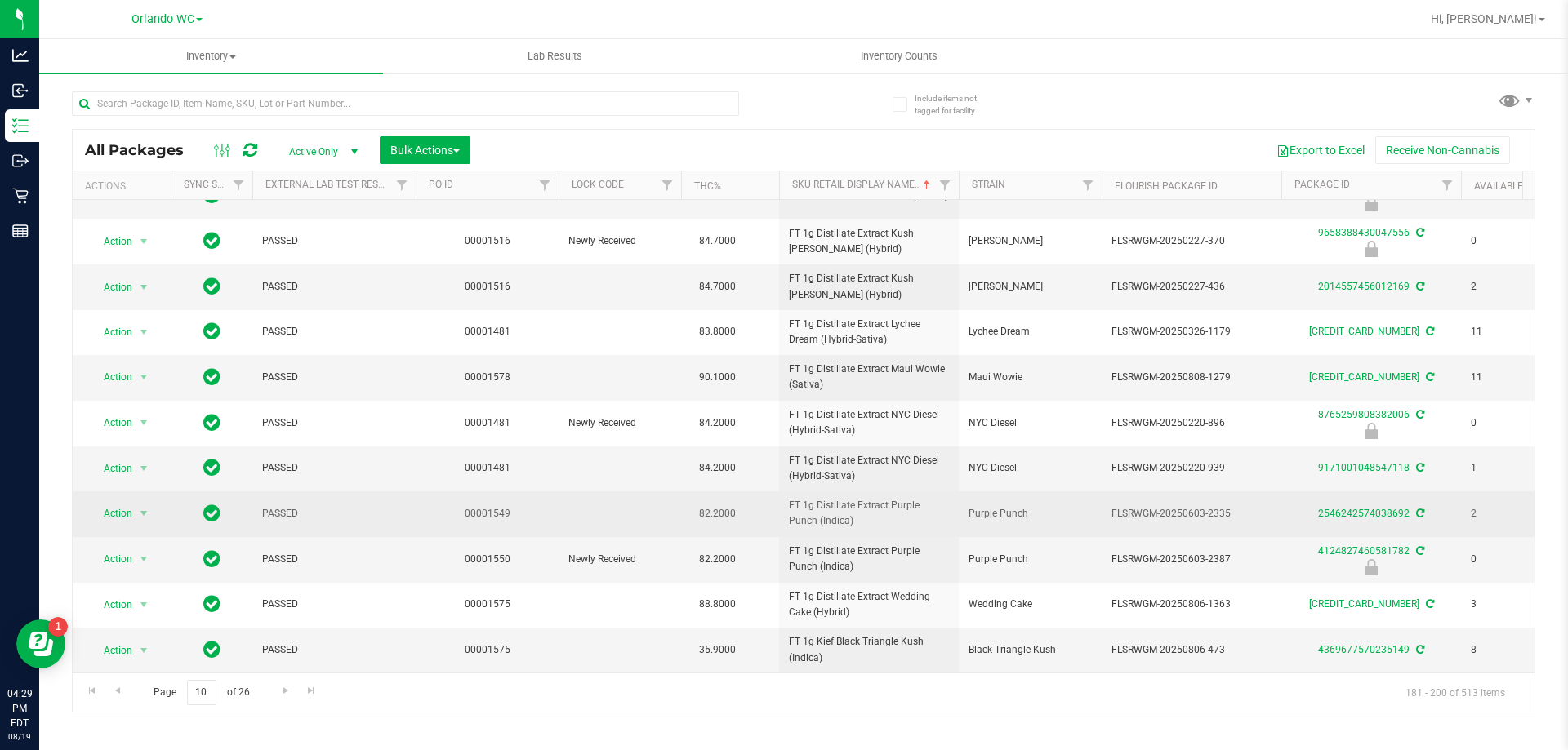
click at [782, 492] on td "FT 1g Distillate Extract Purple Punch (Indica)" at bounding box center [869, 514] width 179 height 45
click at [782, 513] on span "FT 1g Distillate Extract Purple Punch (Indica)" at bounding box center [869, 514] width 160 height 31
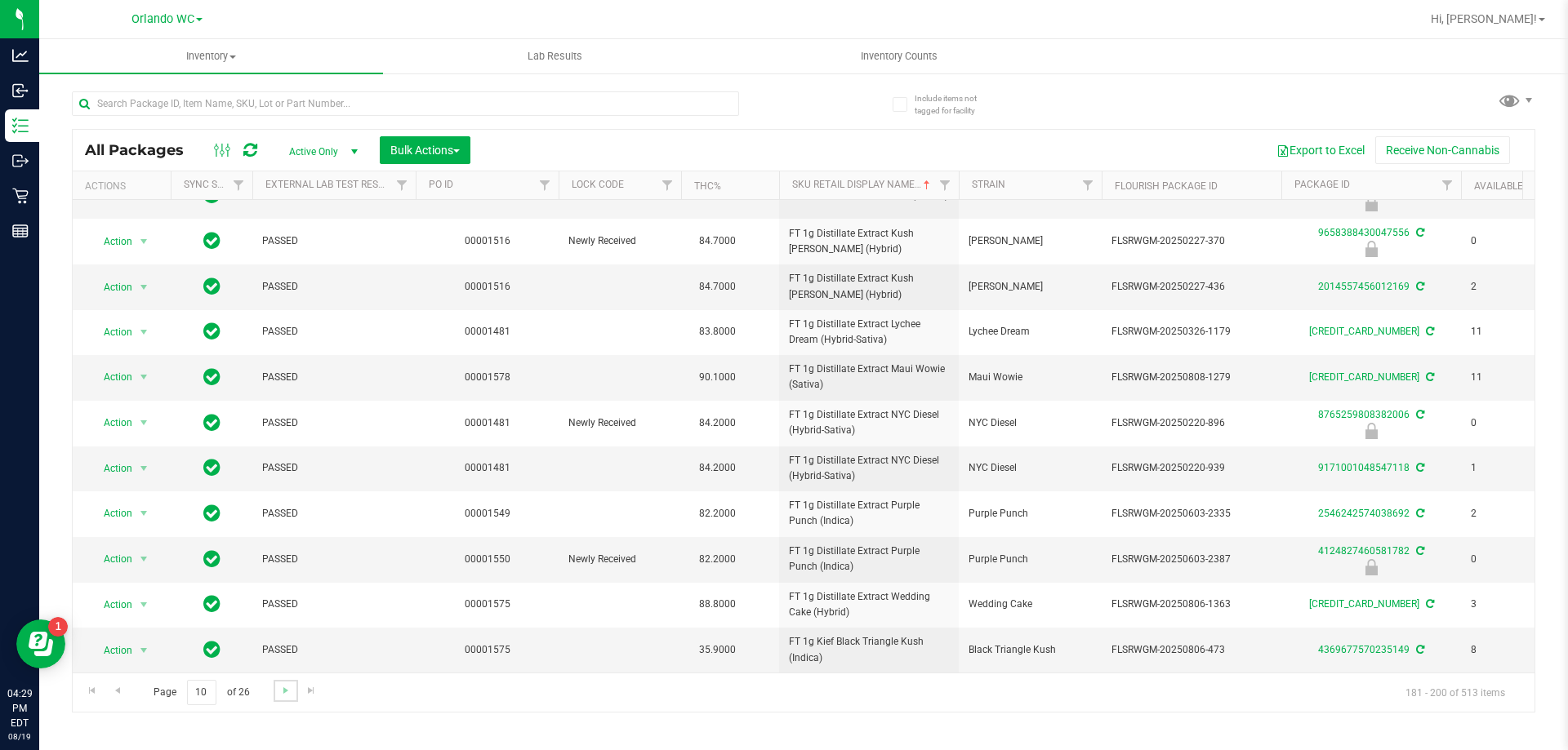
click at [287, 699] on link "Go to the next page" at bounding box center [285, 691] width 24 height 22
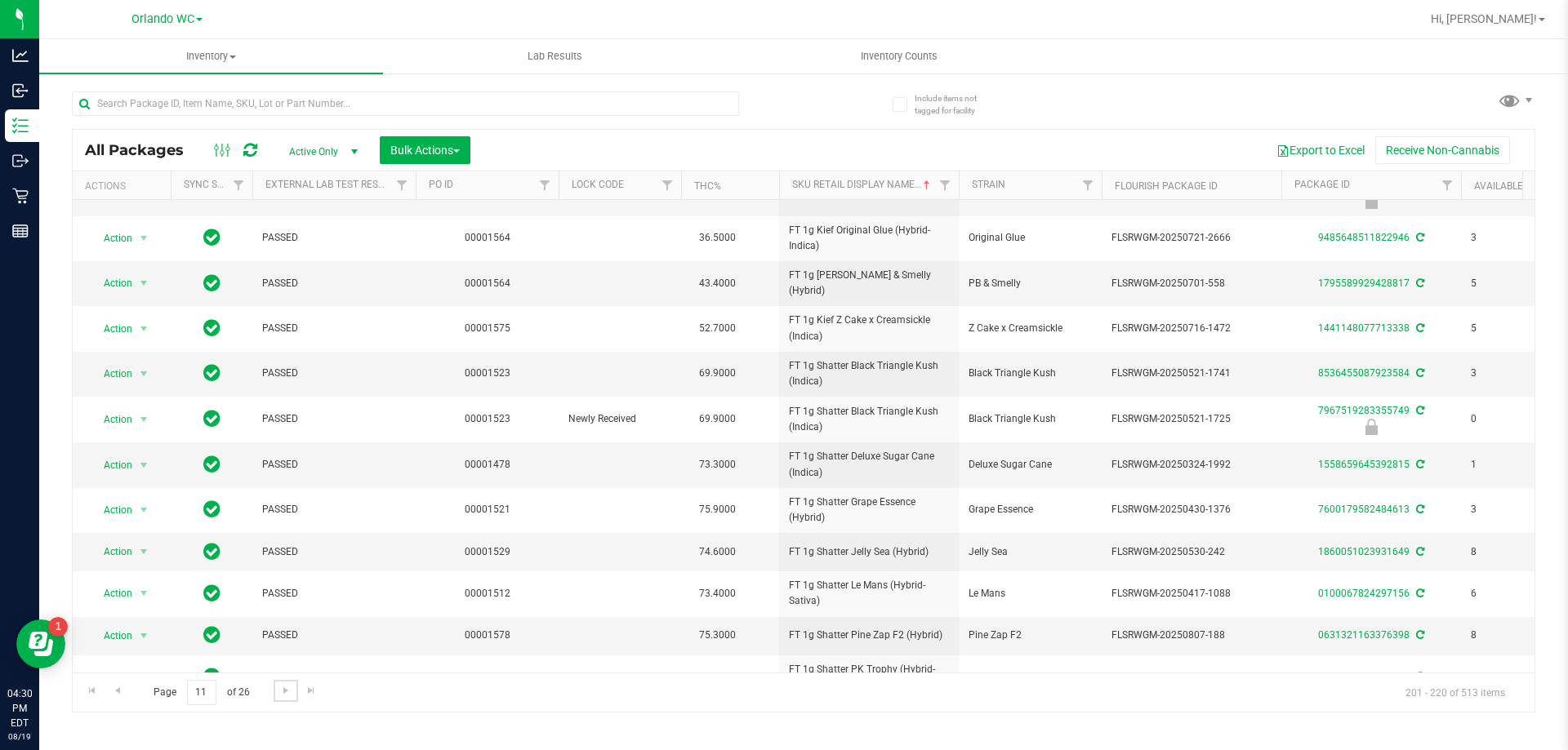
scroll to position [391, 0]
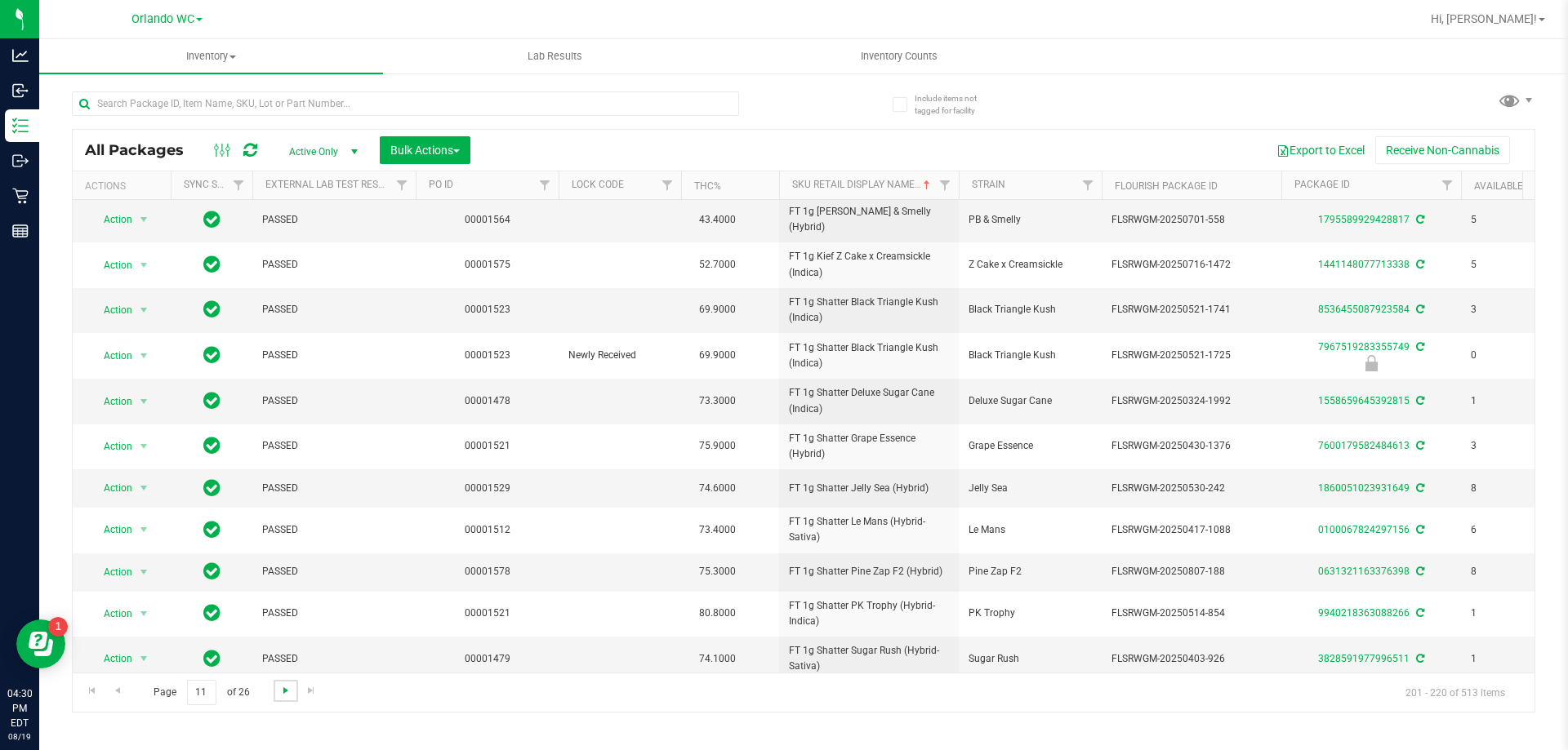
click at [285, 694] on span "Go to the next page" at bounding box center [286, 691] width 13 height 13
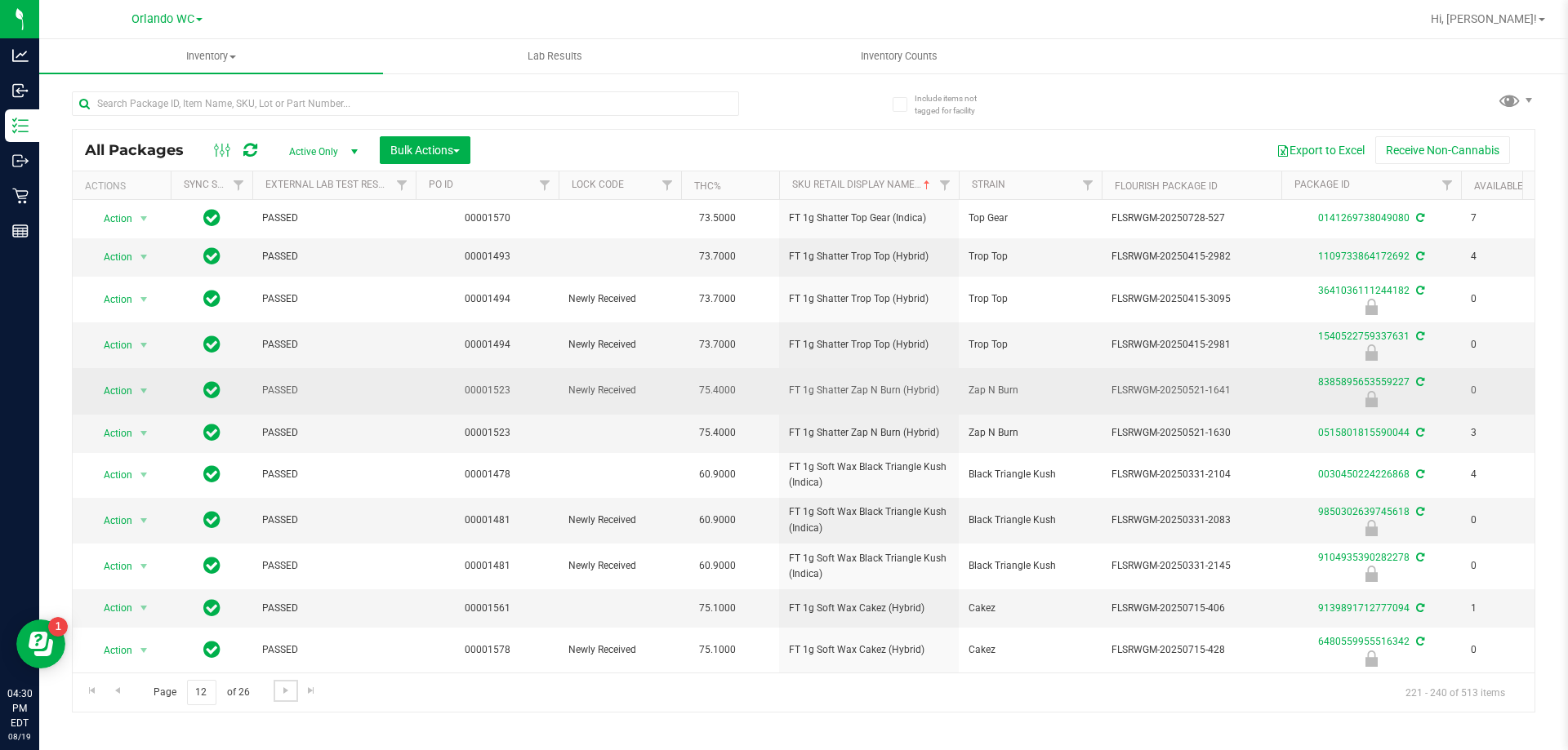
scroll to position [81, 0]
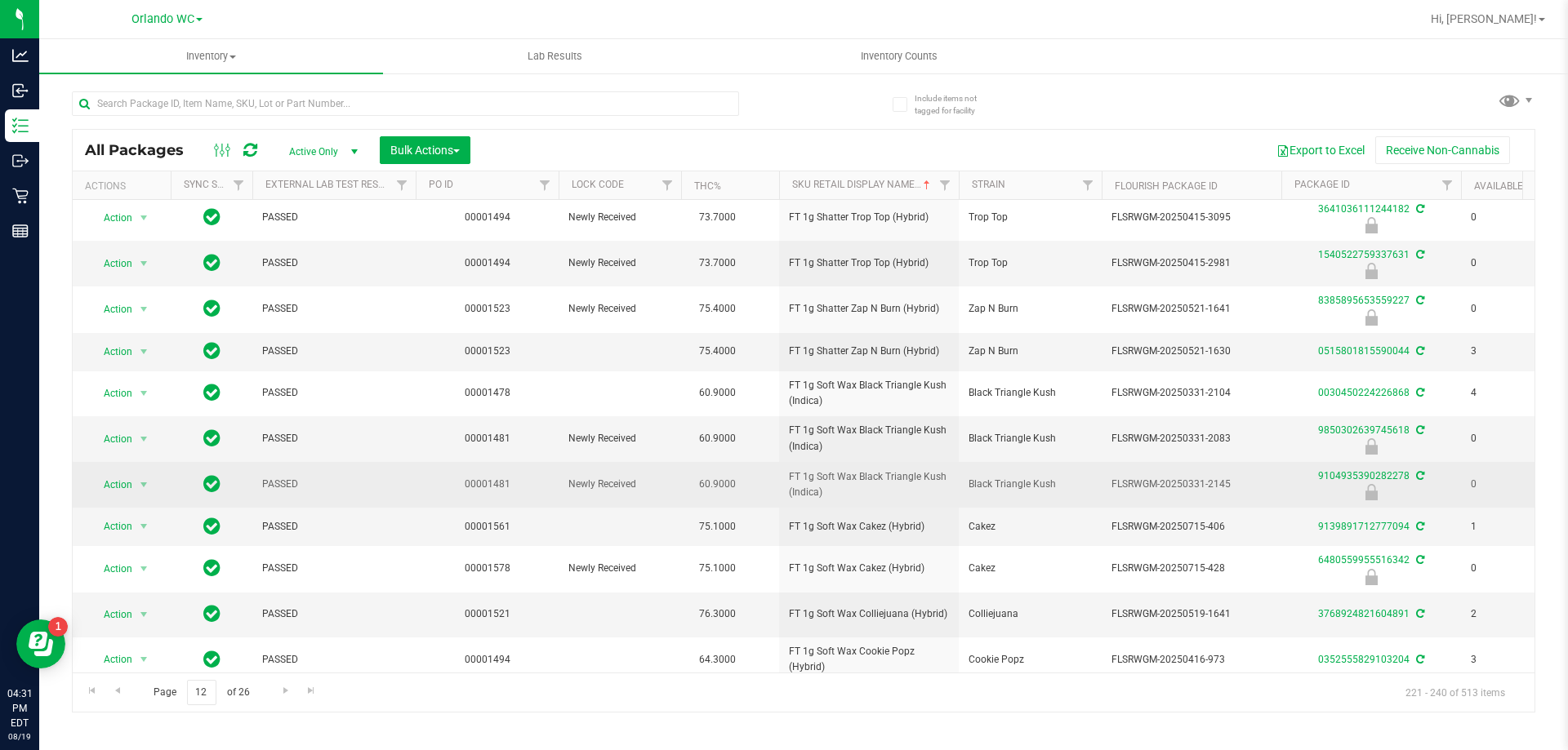
click at [782, 468] on td "FT 1g Soft Wax Black Triangle Kush (Indica)" at bounding box center [869, 485] width 179 height 46
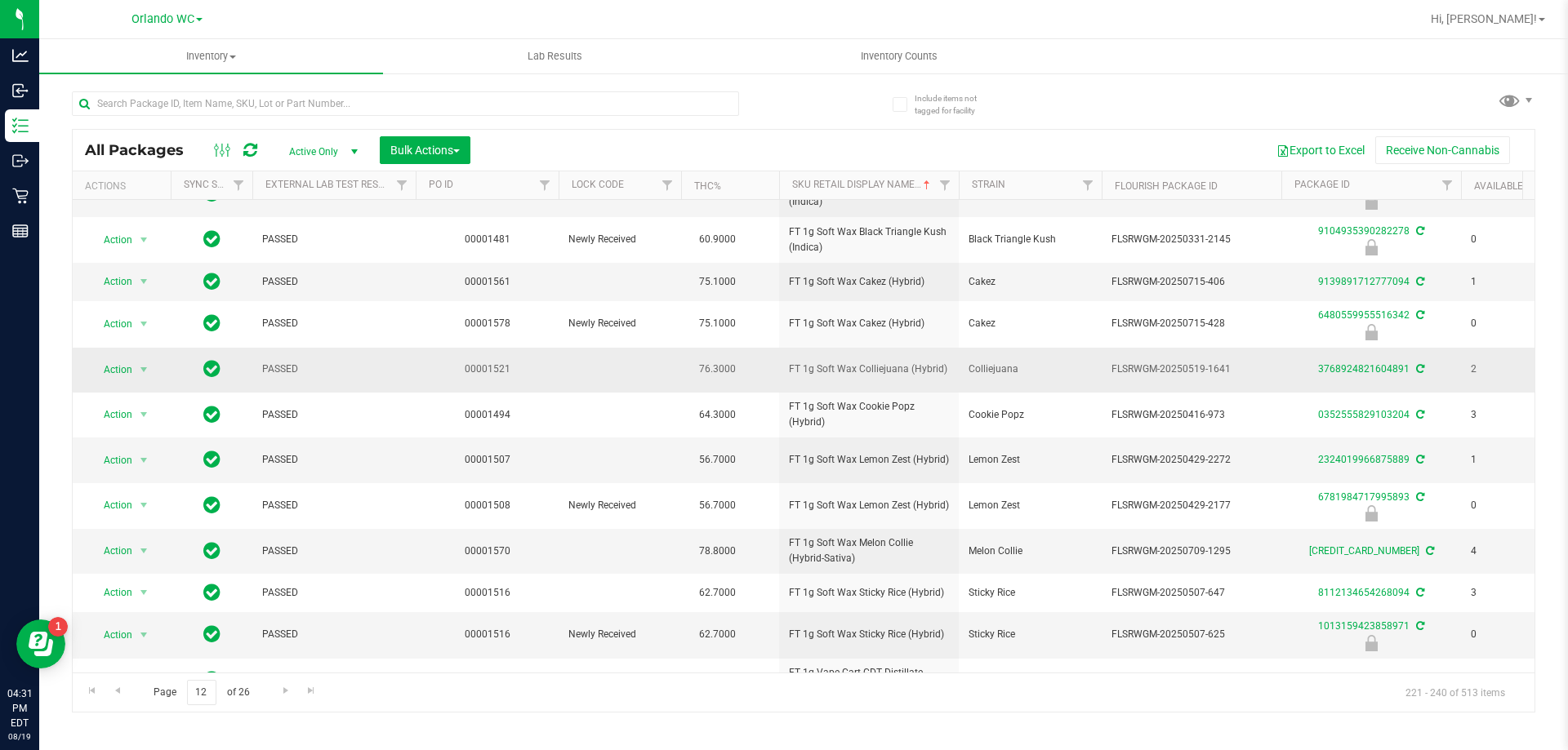
scroll to position [401, 0]
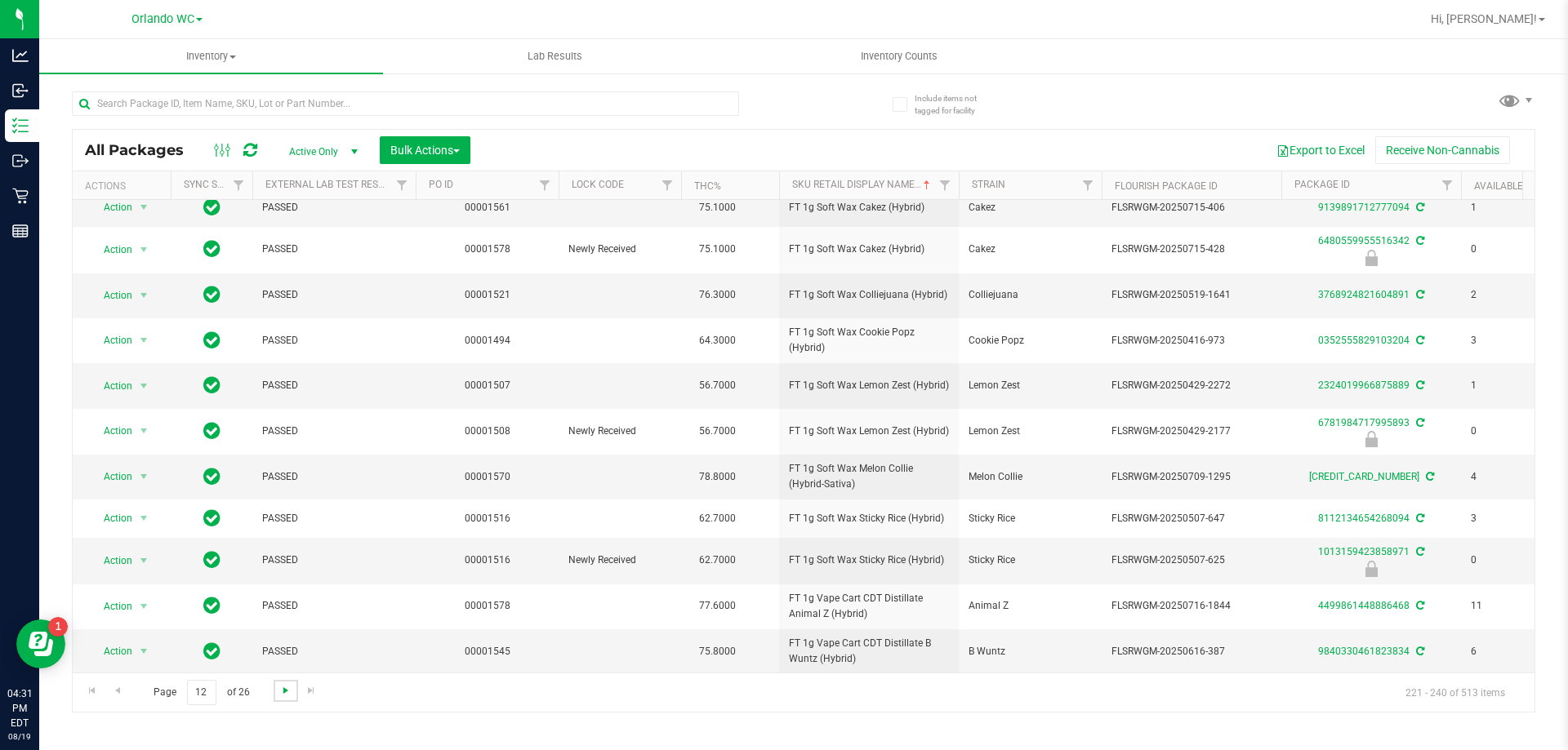
click at [282, 691] on span "Go to the next page" at bounding box center [286, 691] width 13 height 13
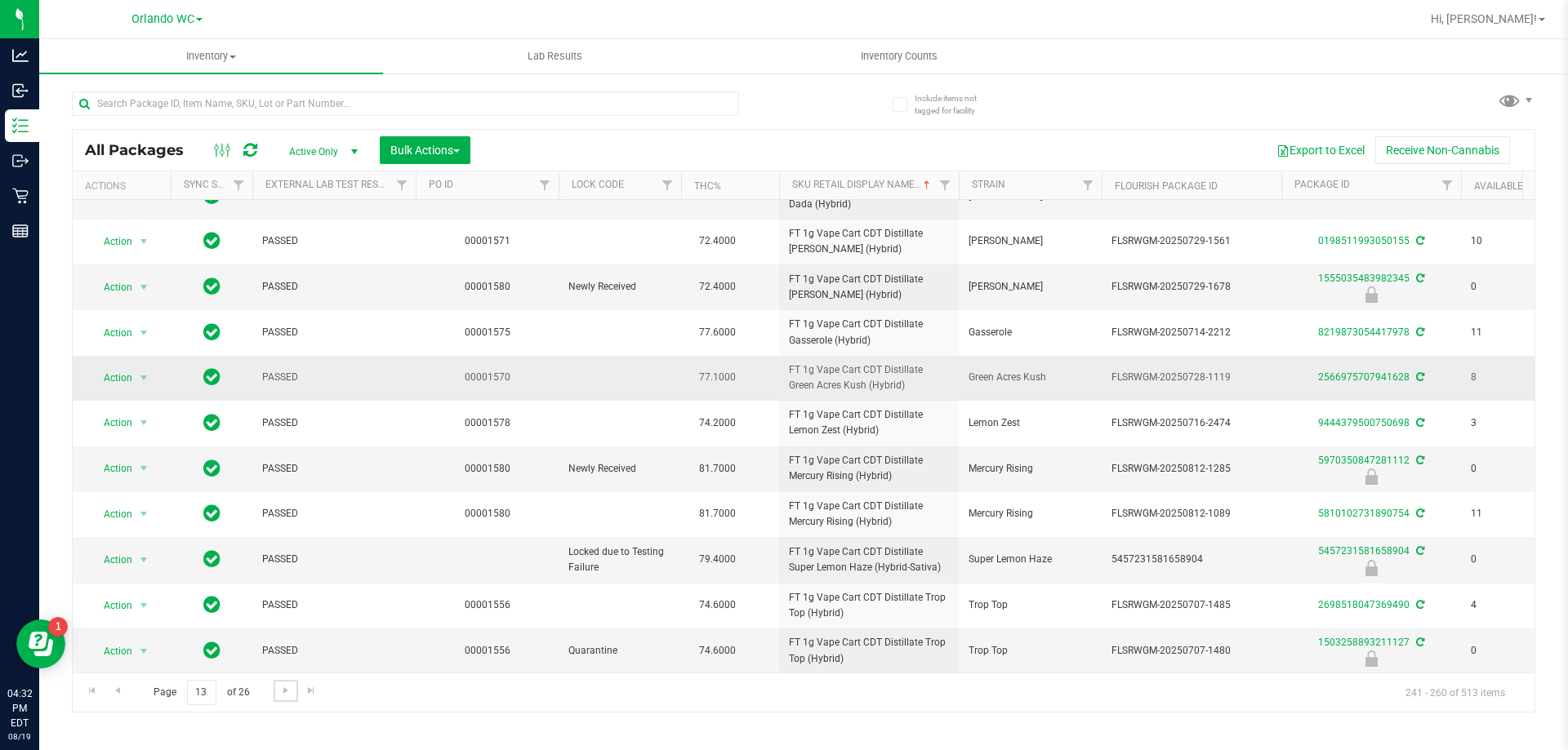
scroll to position [450, 0]
click at [289, 695] on span "Go to the next page" at bounding box center [286, 691] width 13 height 13
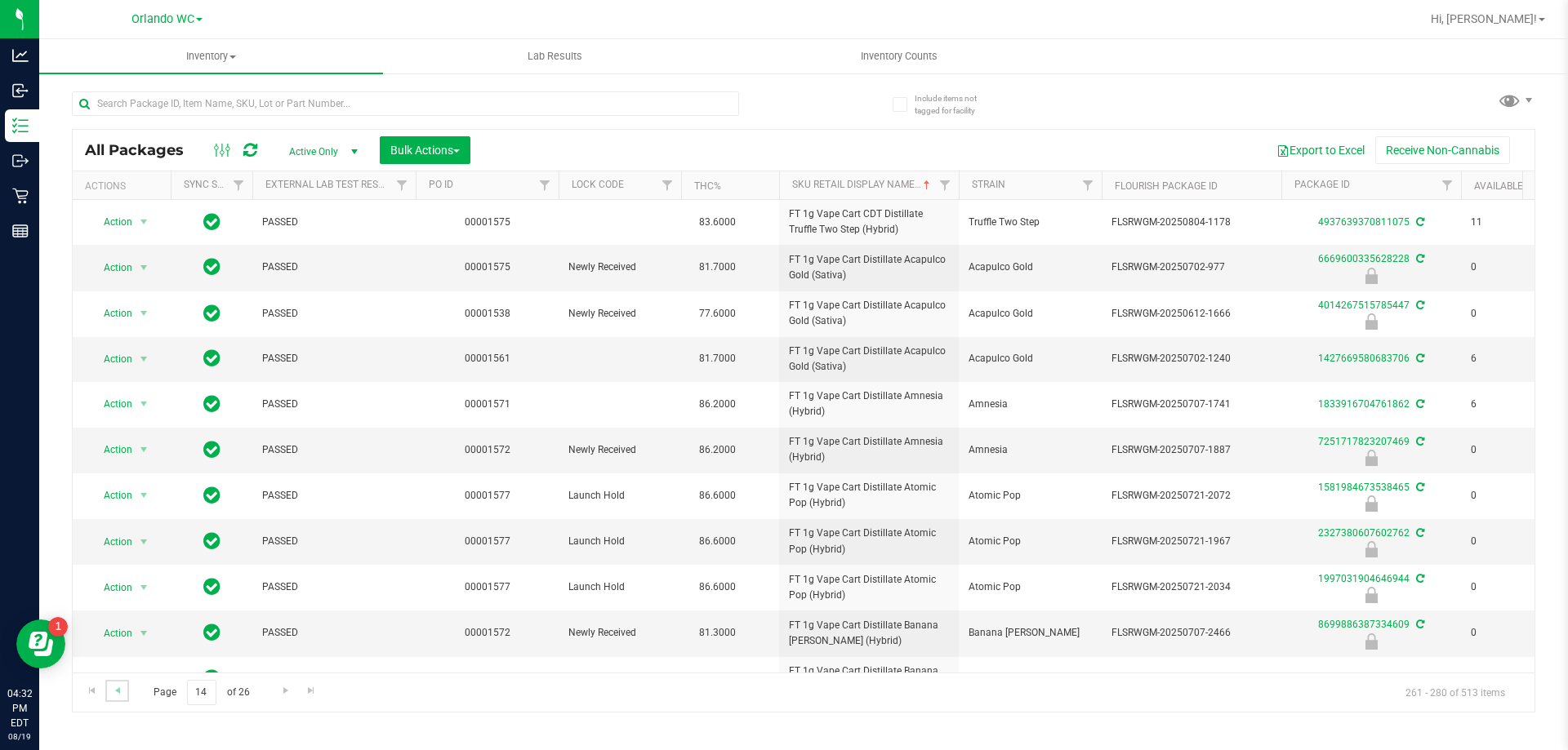
click at [112, 699] on link "Go to the previous page" at bounding box center [117, 691] width 24 height 22
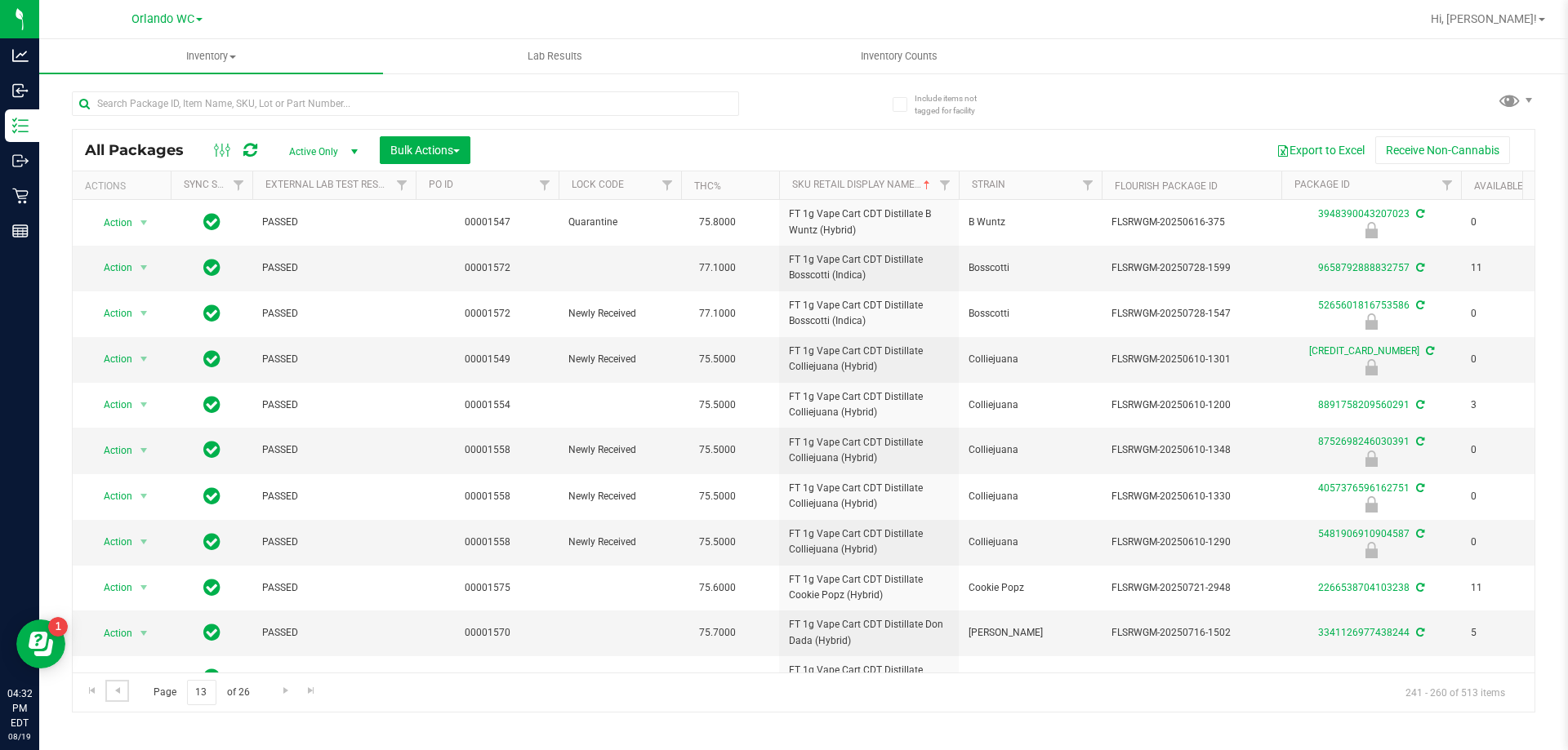
scroll to position [450, 0]
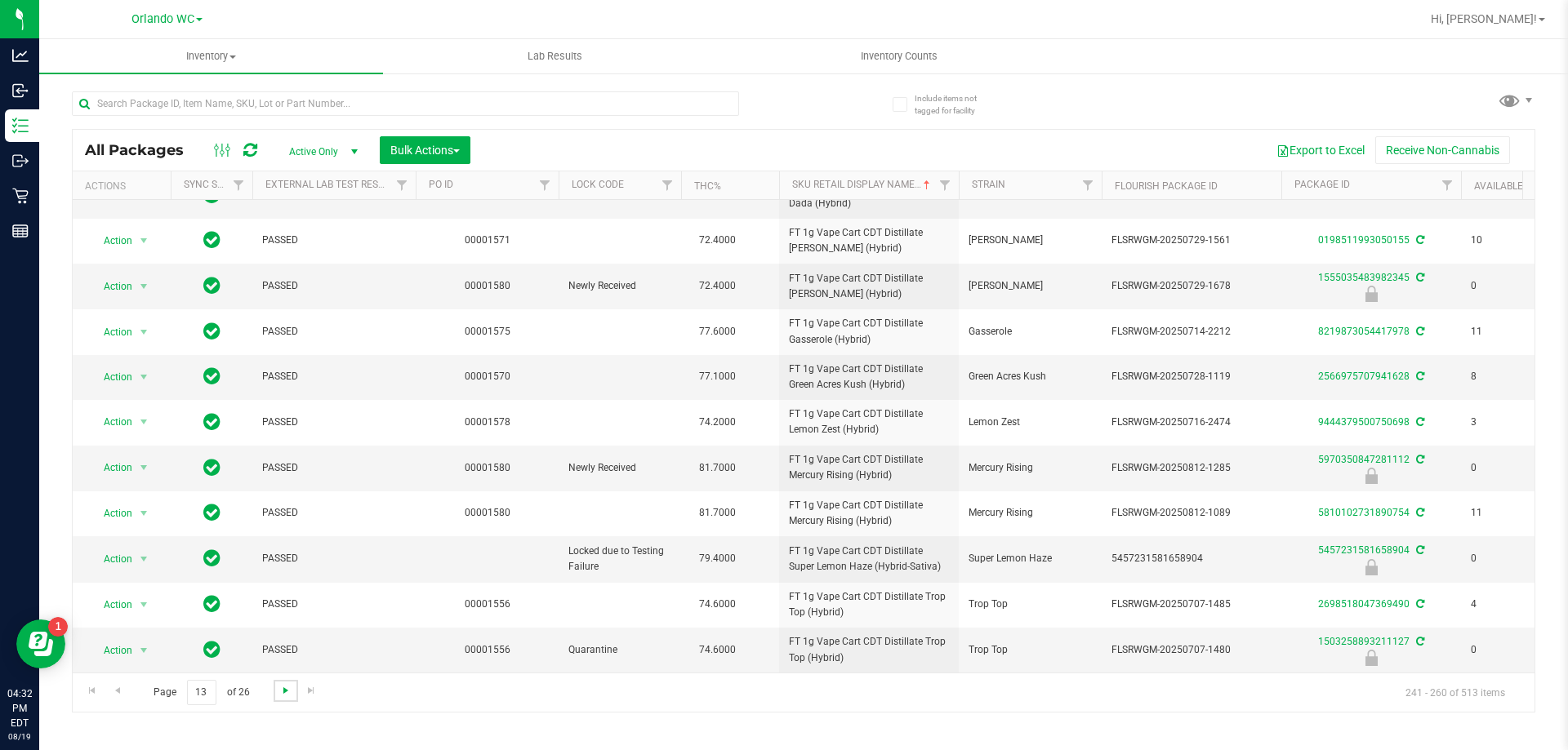
click at [280, 696] on span "Go to the next page" at bounding box center [286, 691] width 13 height 13
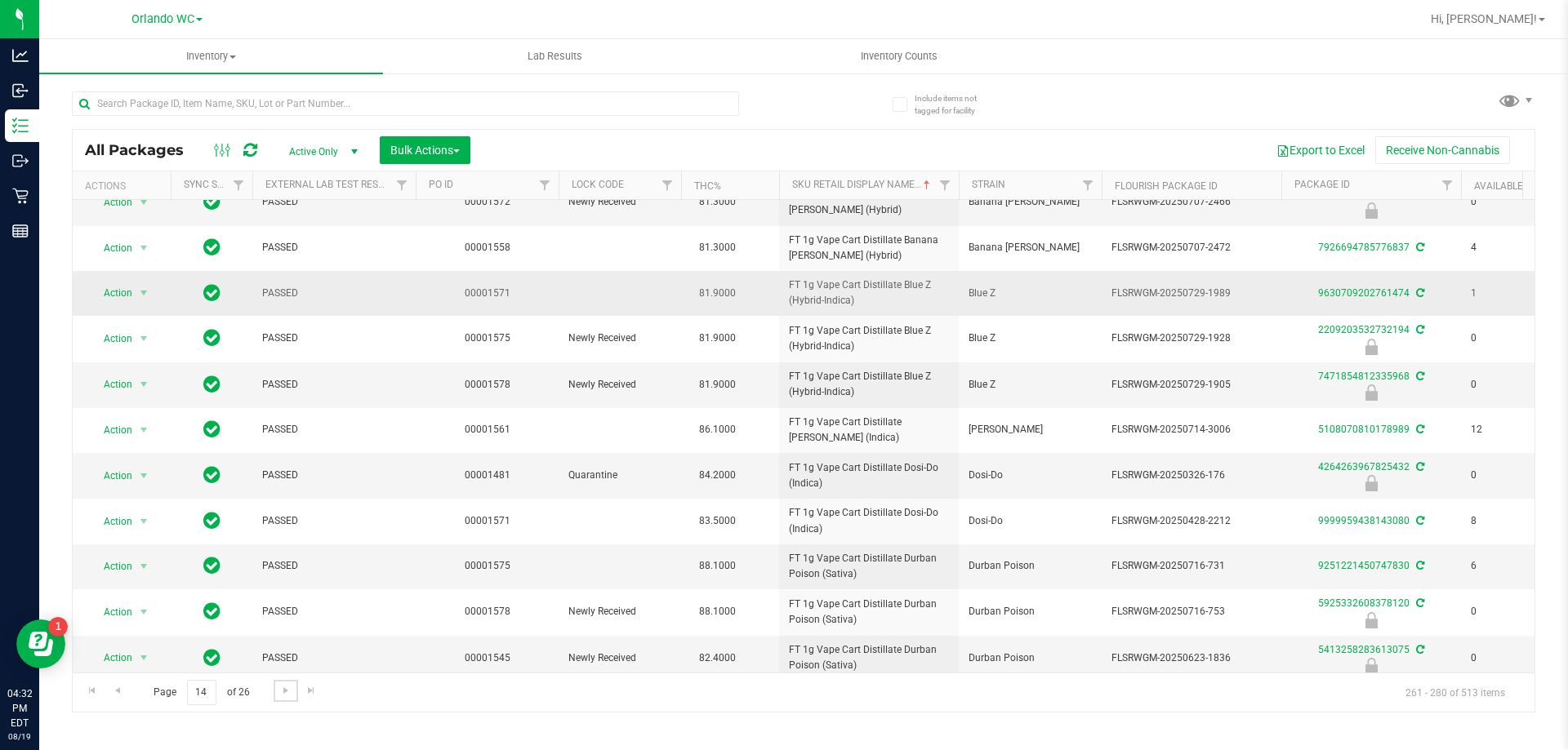
scroll to position [451, 0]
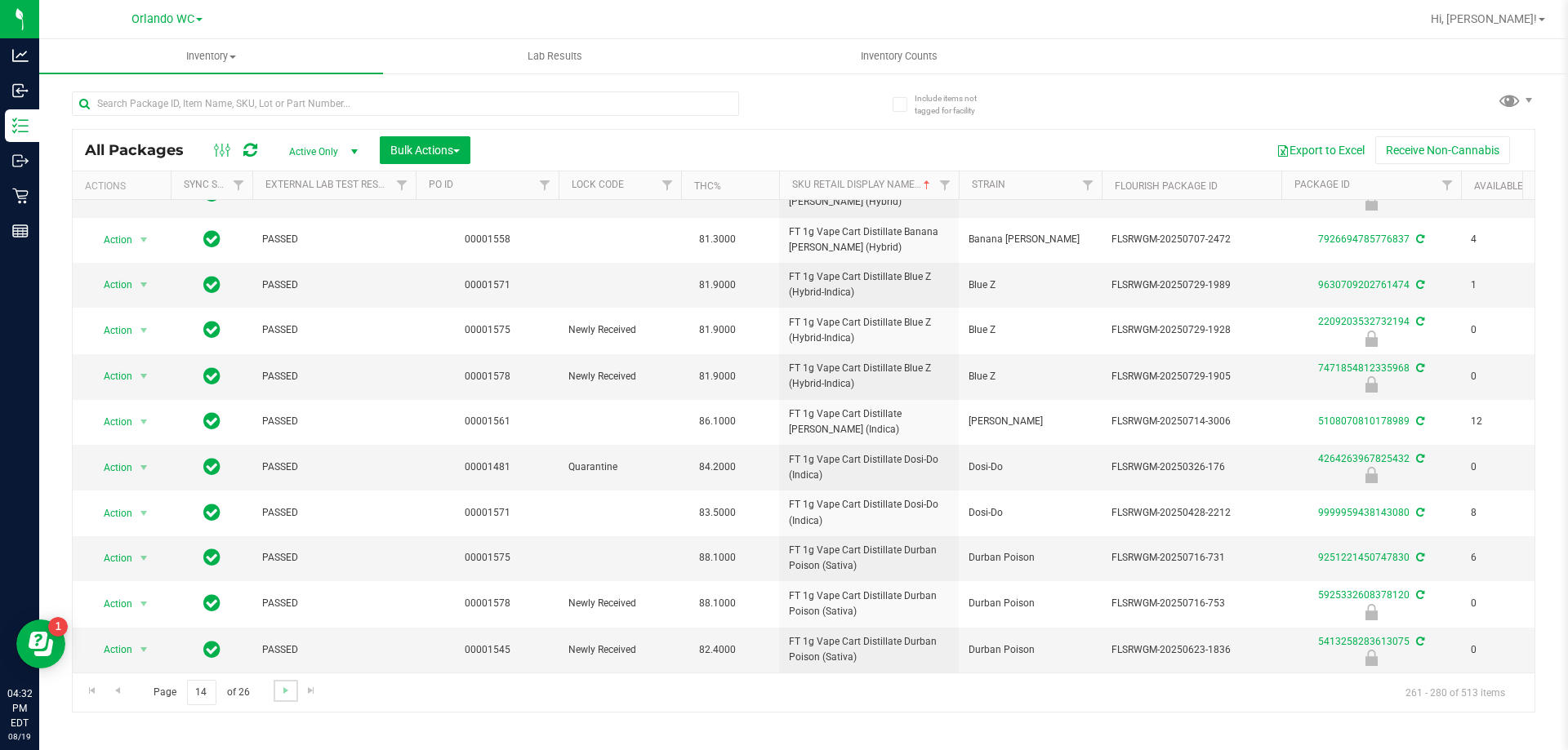
click at [285, 699] on link "Go to the next page" at bounding box center [285, 691] width 24 height 22
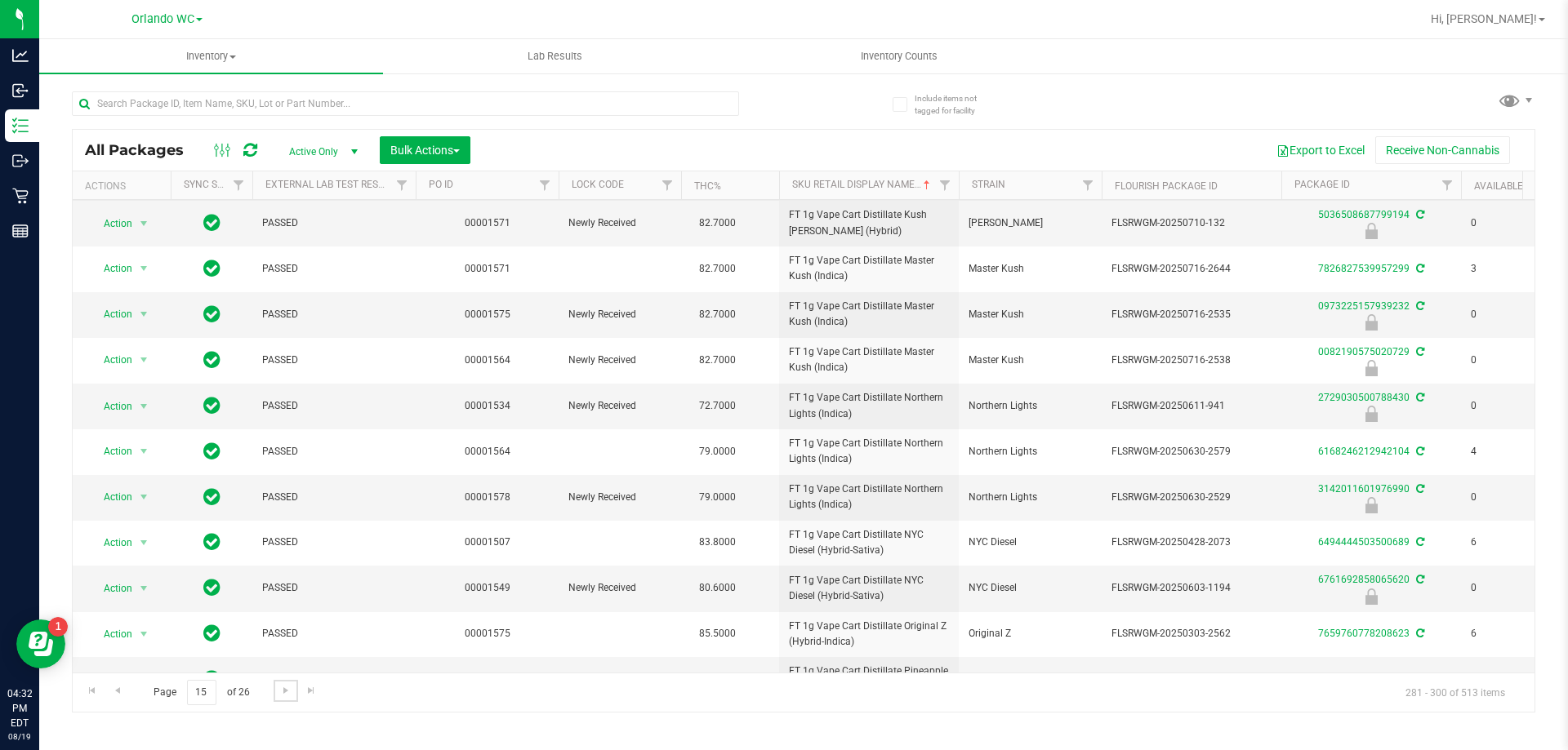
scroll to position [449, 0]
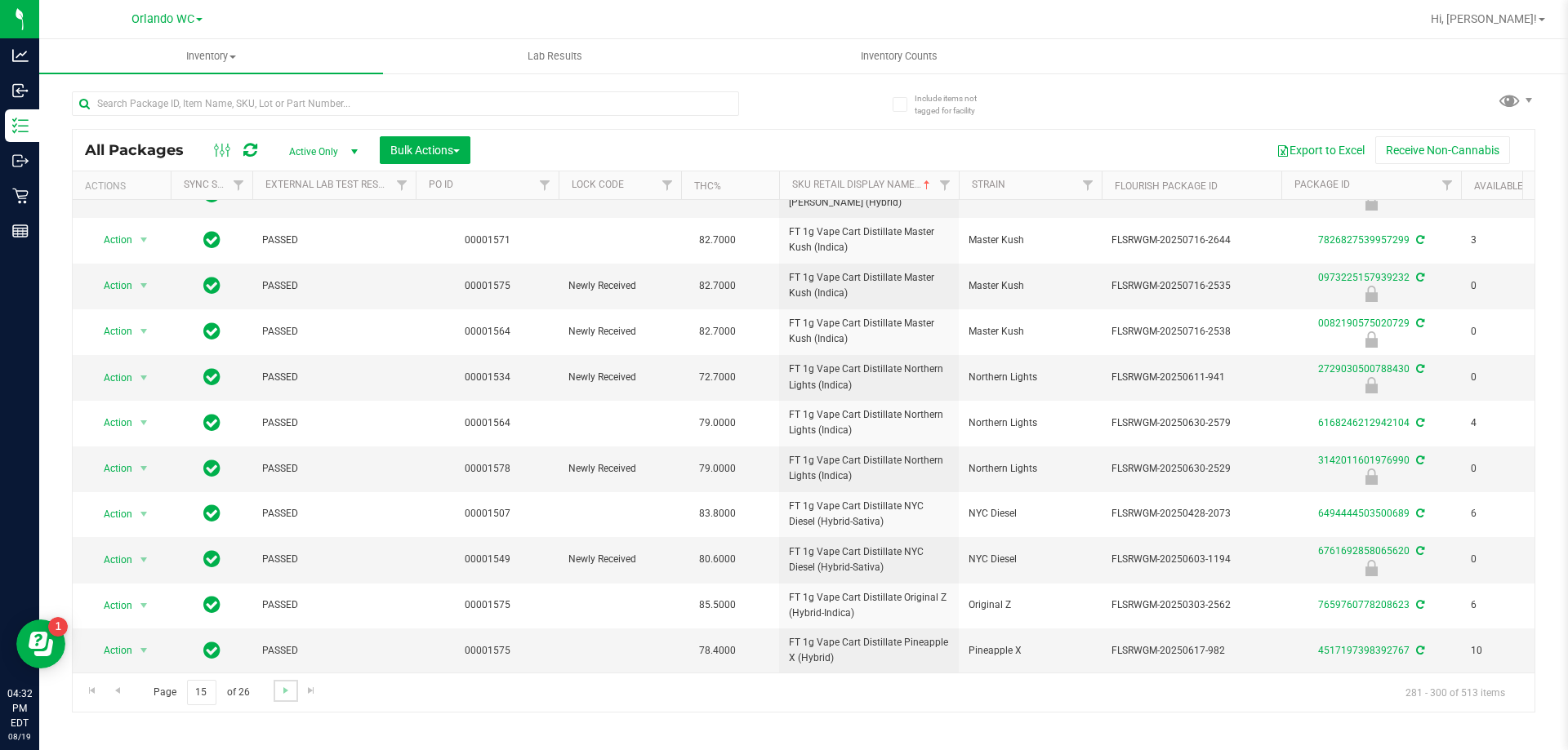
click at [276, 698] on link "Go to the next page" at bounding box center [285, 691] width 24 height 22
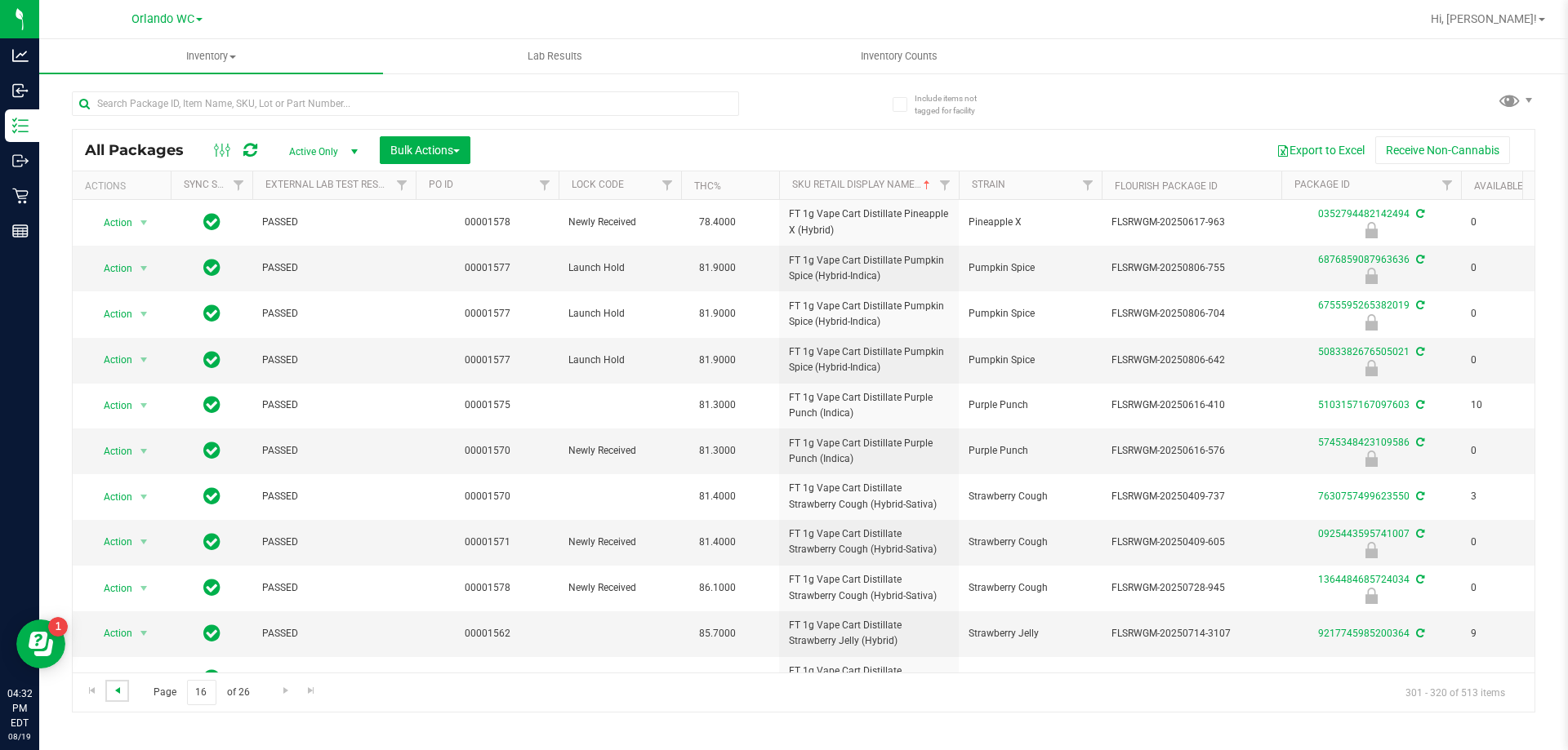
click at [119, 688] on span "Go to the previous page" at bounding box center [118, 691] width 13 height 13
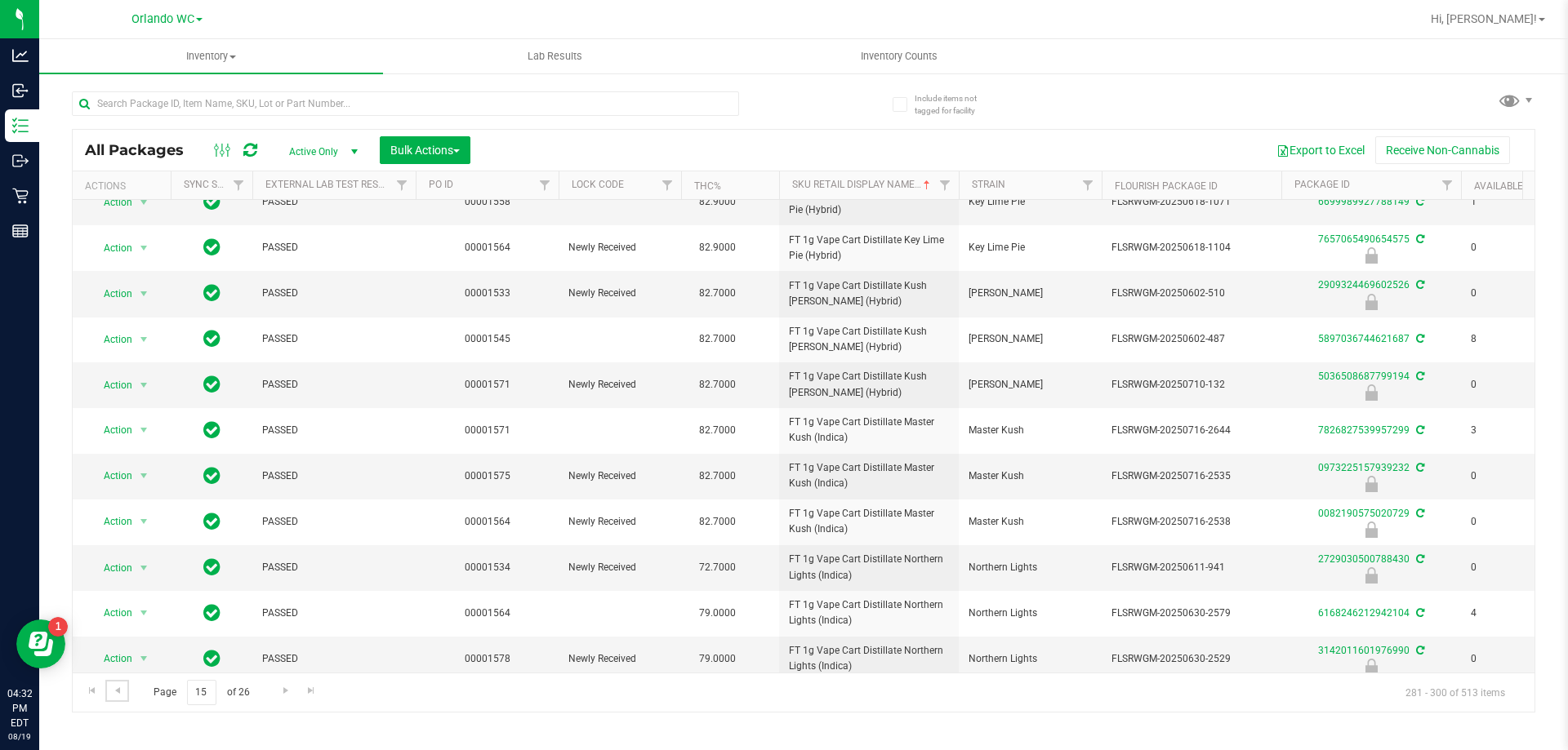
scroll to position [449, 0]
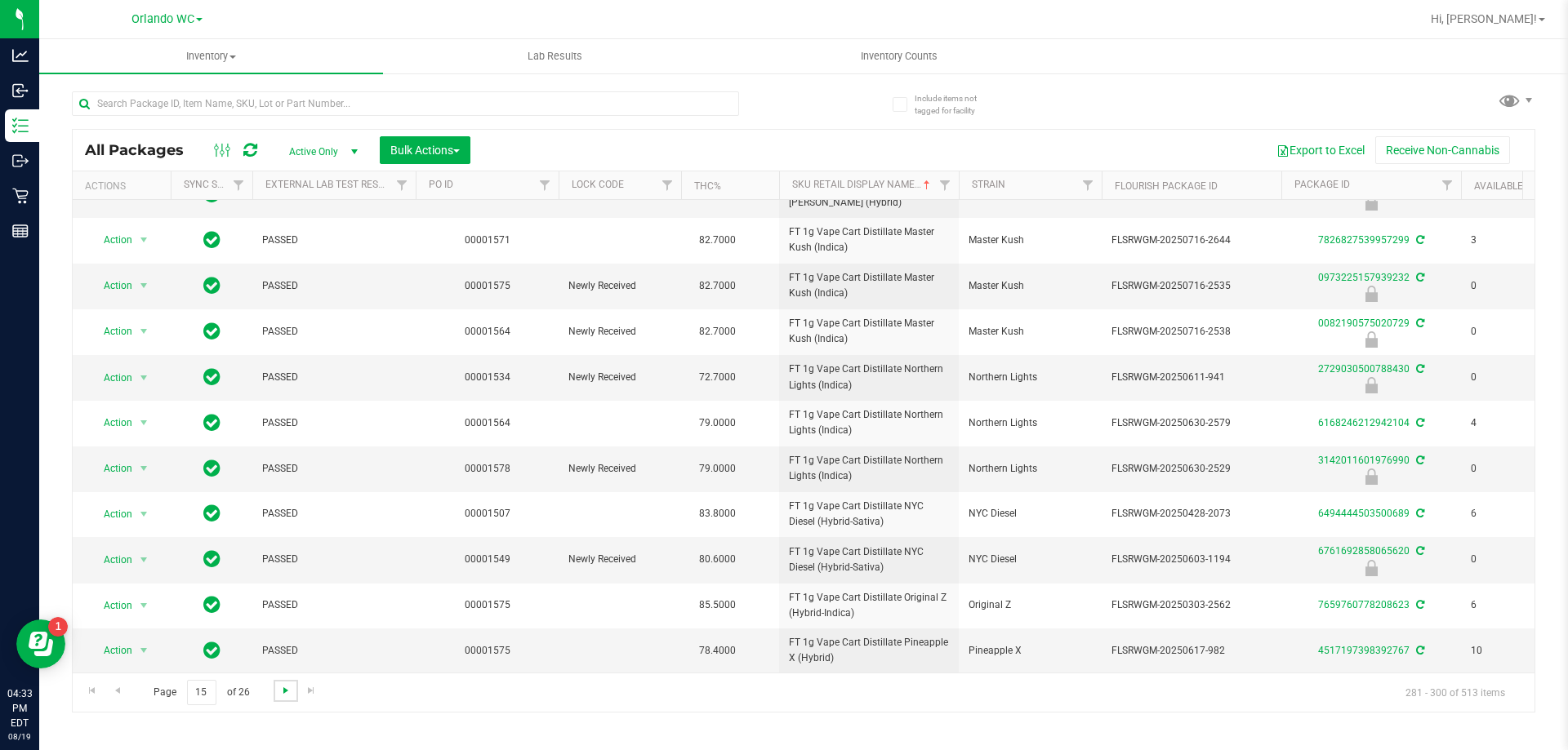
click at [280, 694] on span "Go to the next page" at bounding box center [286, 691] width 13 height 13
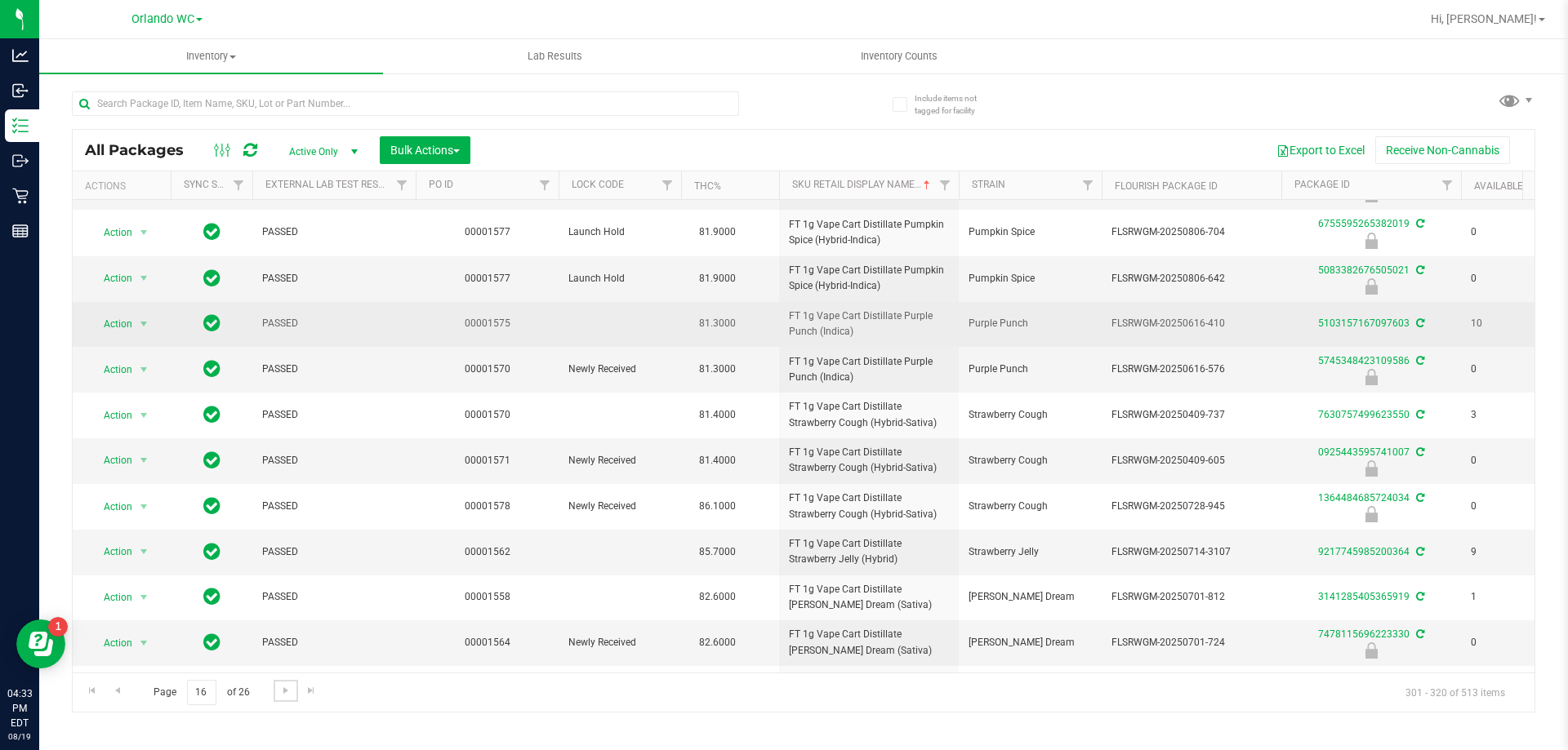
scroll to position [164, 0]
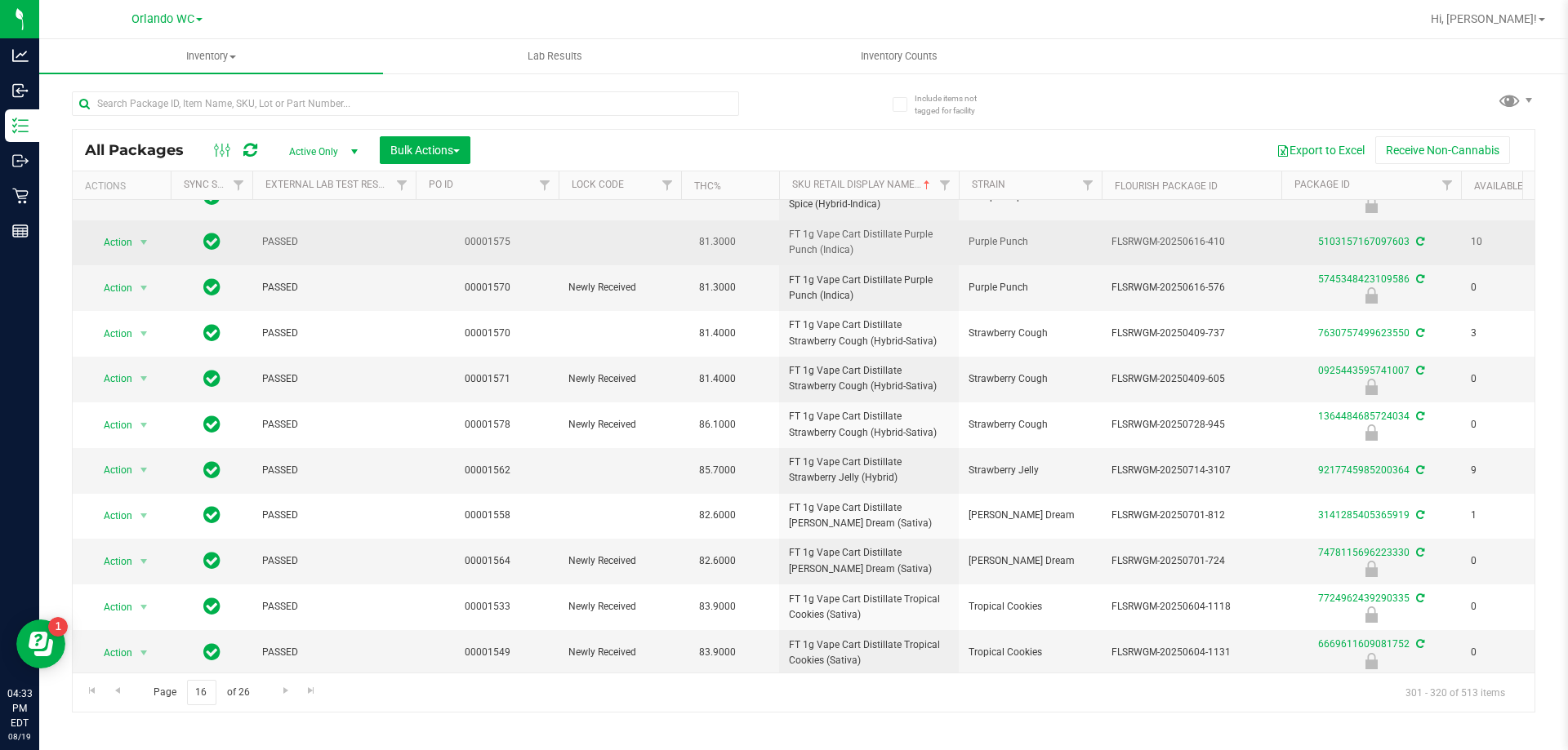
click at [782, 249] on span "FT 1g Vape Cart Distillate Purple Punch (Indica)" at bounding box center [869, 243] width 160 height 31
click at [782, 248] on span "FT 1g Vape Cart Distillate Purple Punch (Indica)" at bounding box center [869, 243] width 160 height 31
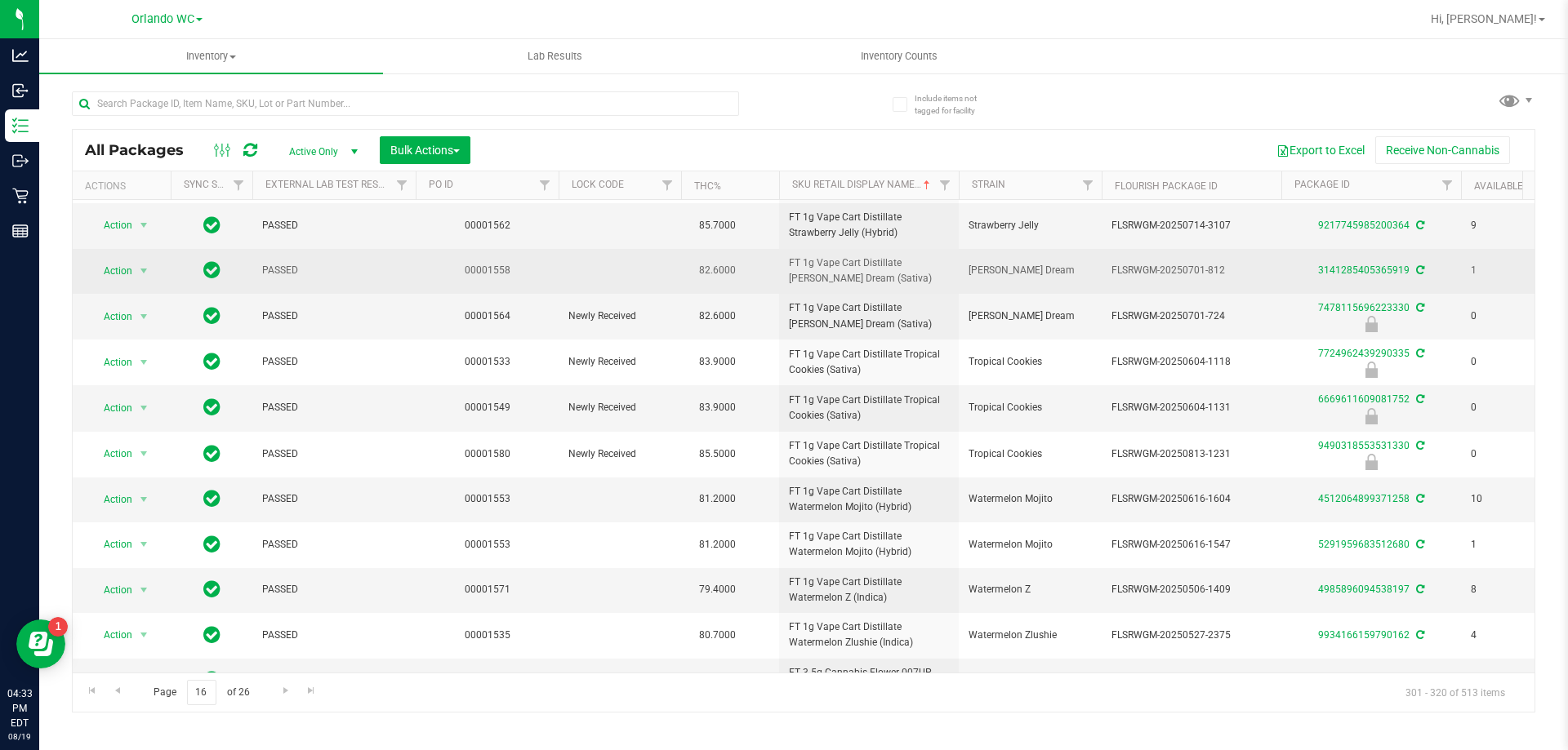
scroll to position [451, 0]
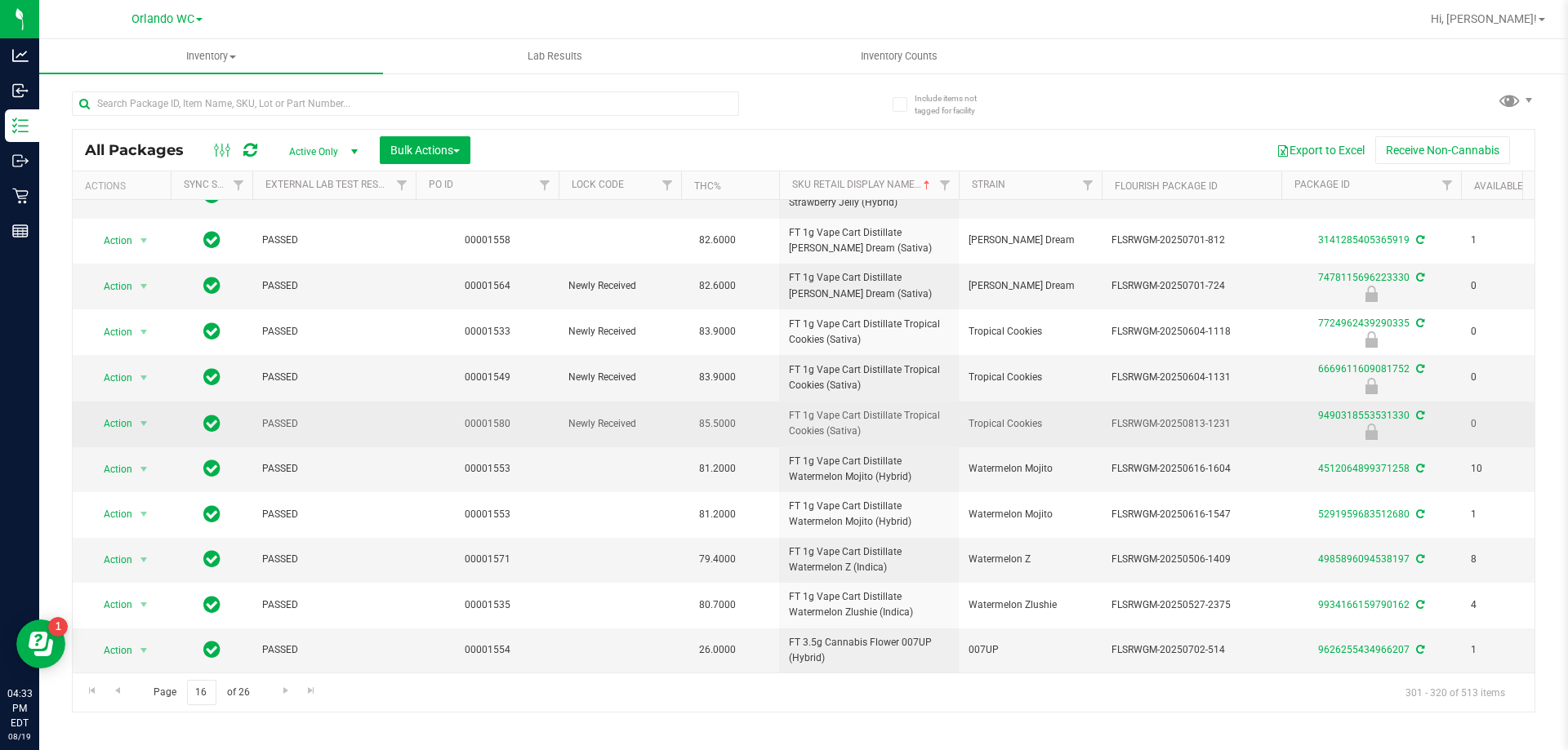
drag, startPoint x: 786, startPoint y: 402, endPoint x: 879, endPoint y: 414, distance: 93.8
click at [782, 414] on td "FT 1g Vape Cart Distillate Tropical Cookies (Sativa)" at bounding box center [869, 425] width 179 height 46
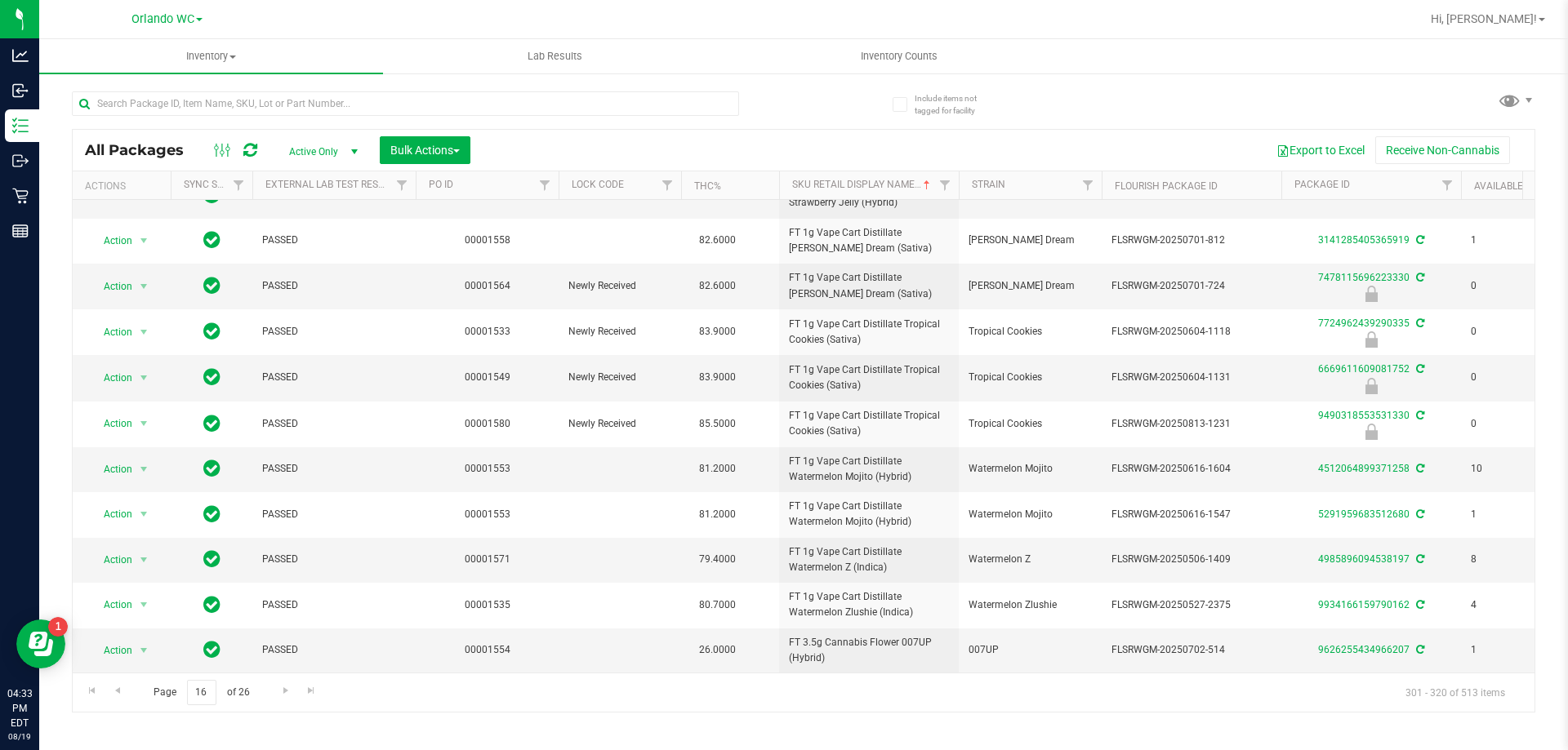
copy span "FT 1g Vape Cart Distillate Tropical Cookies (Sativa)"
click at [545, 710] on div "Page 16 of 26 301 - 320 of 513 items" at bounding box center [803, 692] width 1462 height 39
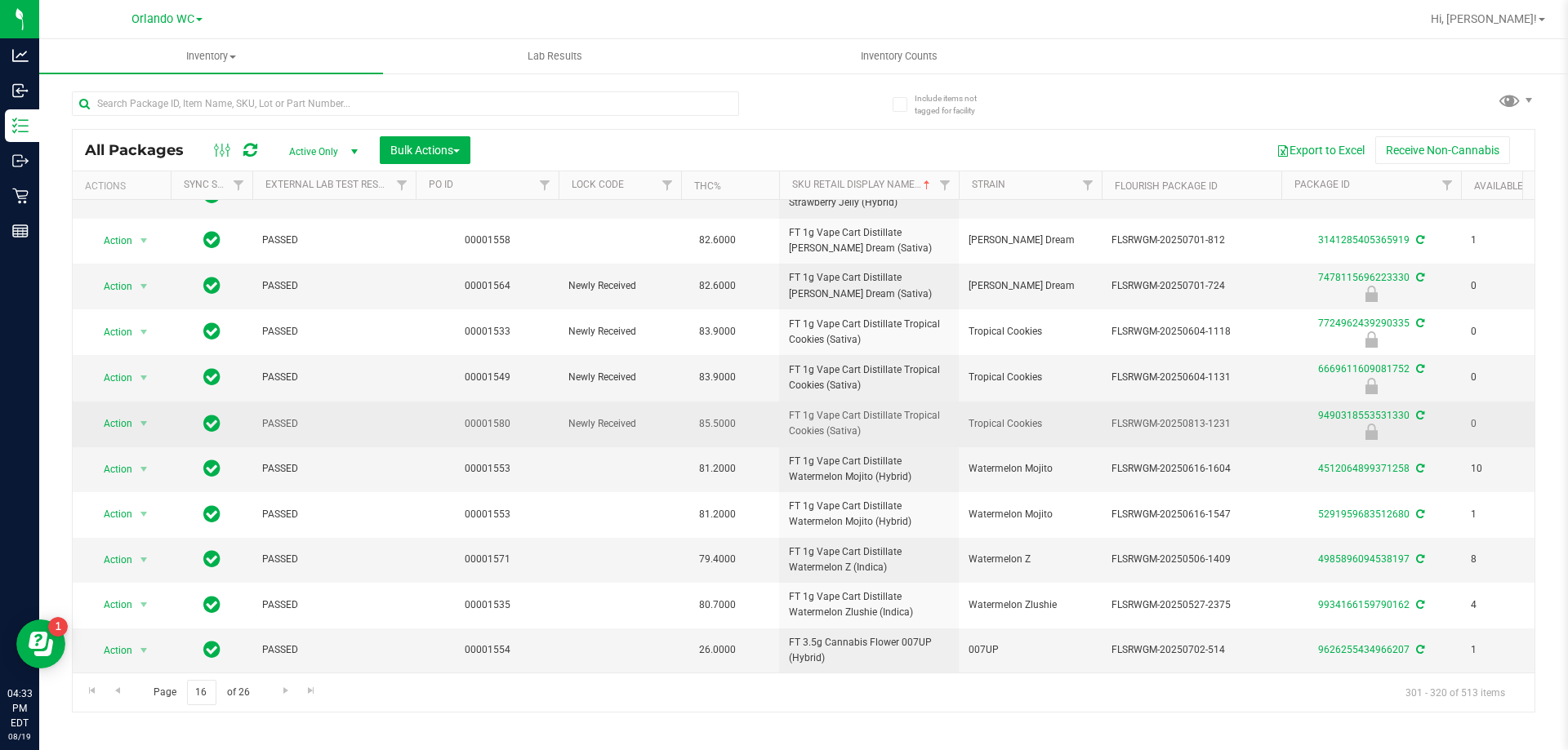
drag, startPoint x: 1125, startPoint y: 410, endPoint x: 1246, endPoint y: 410, distance: 121.0
click at [782, 410] on td "FLSRWGM-20250813-1231" at bounding box center [1191, 425] width 179 height 46
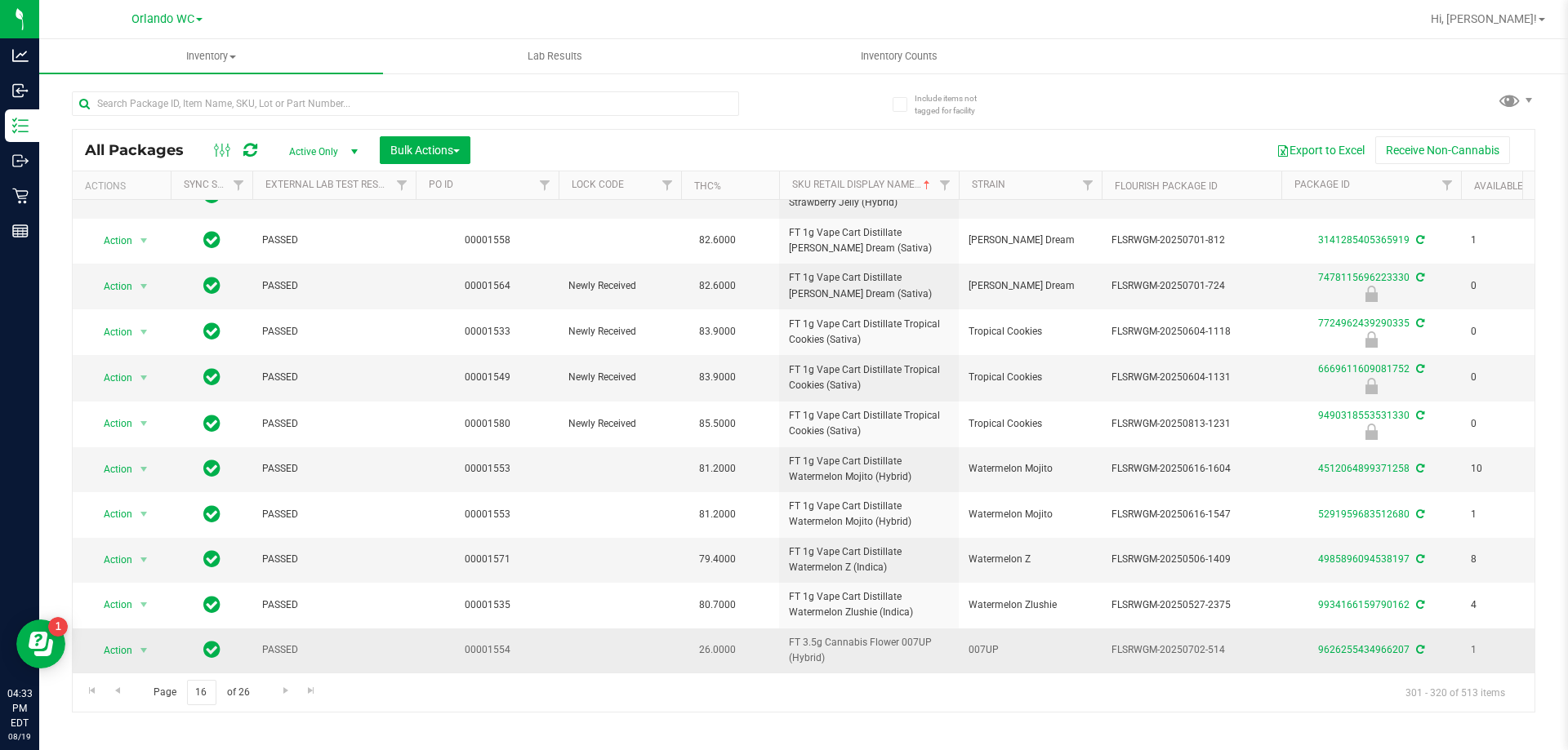
copy span "FLSRWGM-20250813-1231"
click at [559, 711] on div "Page 16 of 26 301 - 320 of 513 items" at bounding box center [803, 692] width 1462 height 39
click at [286, 691] on span "Go to the next page" at bounding box center [286, 691] width 13 height 13
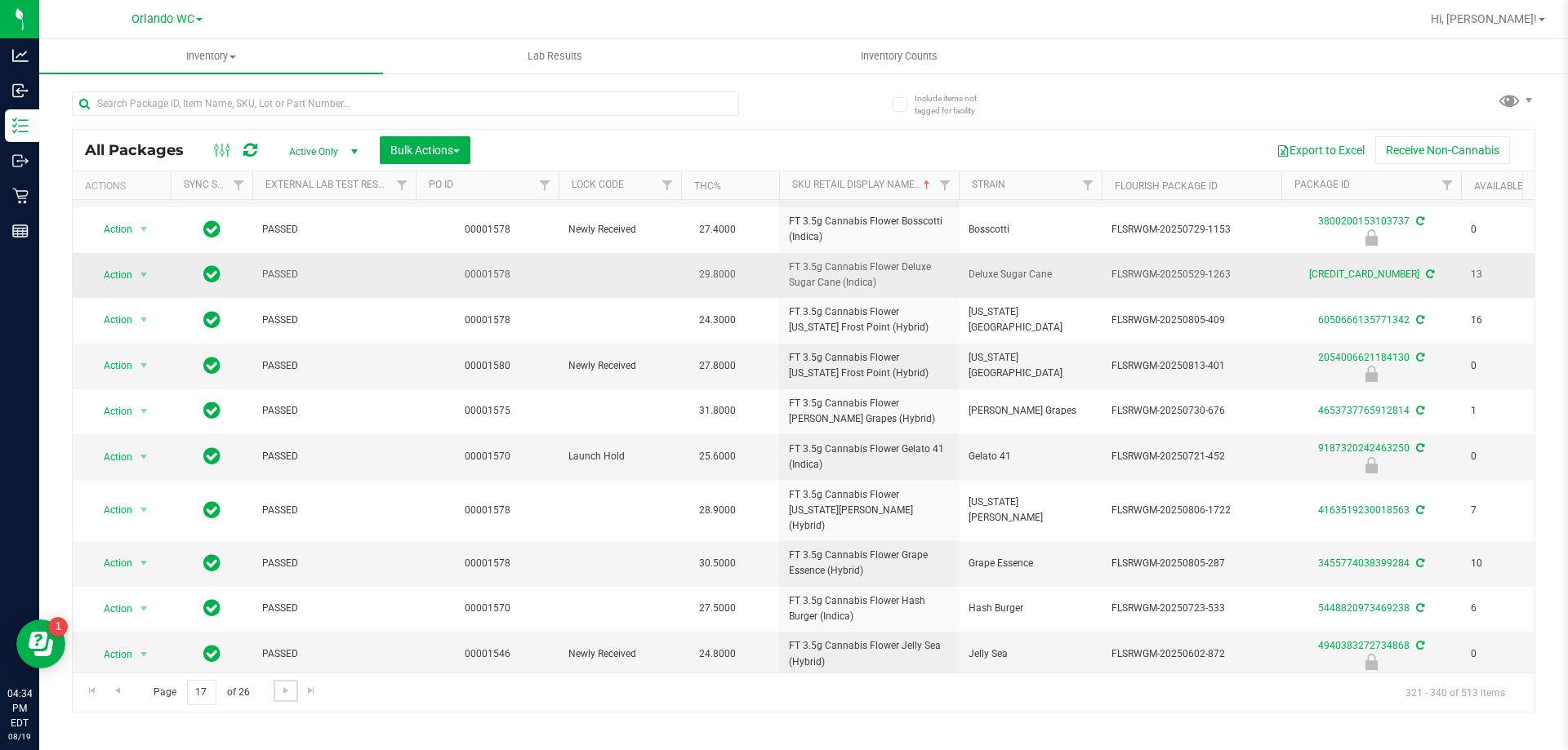
scroll to position [480, 0]
click at [285, 688] on span "Go to the next page" at bounding box center [286, 691] width 13 height 13
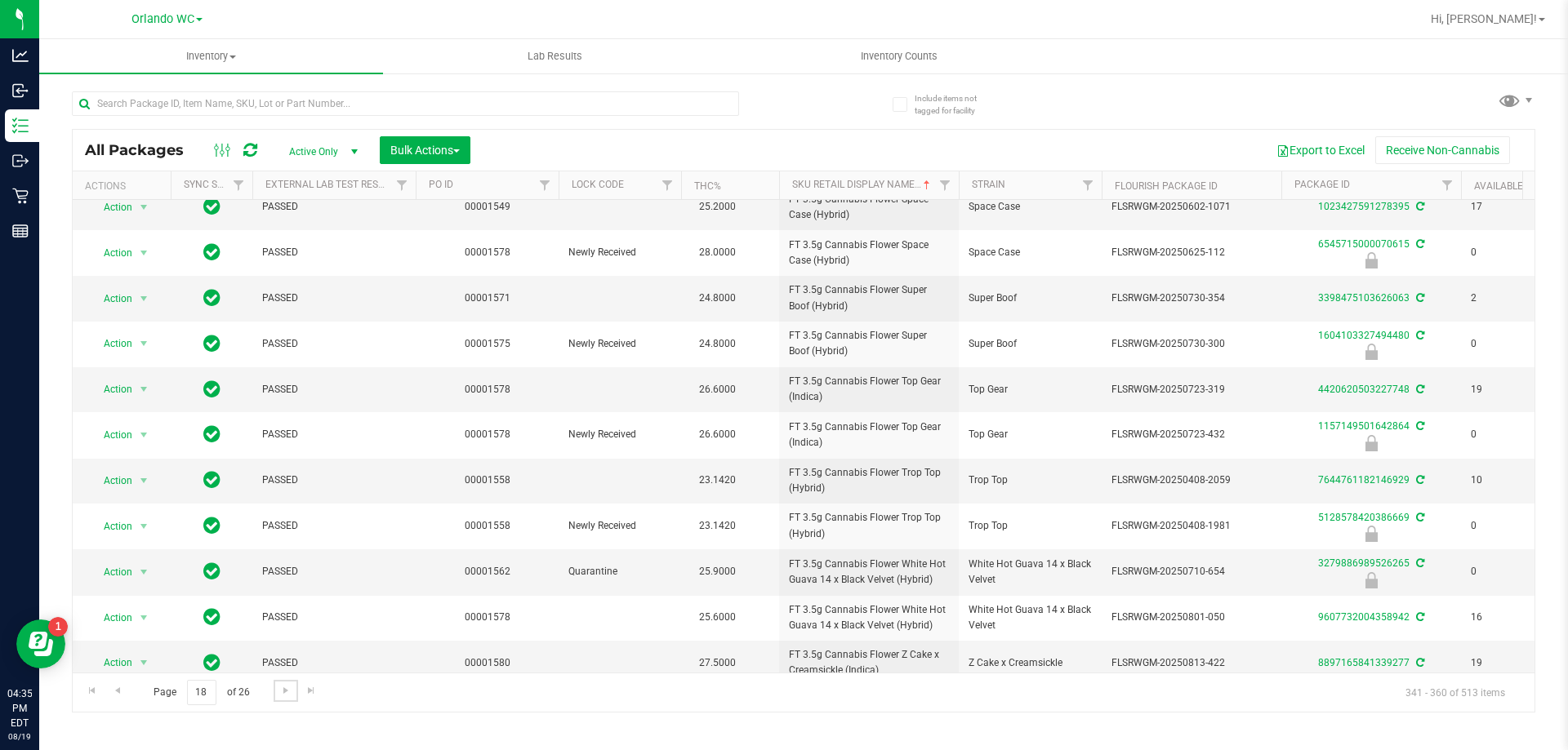
scroll to position [449, 0]
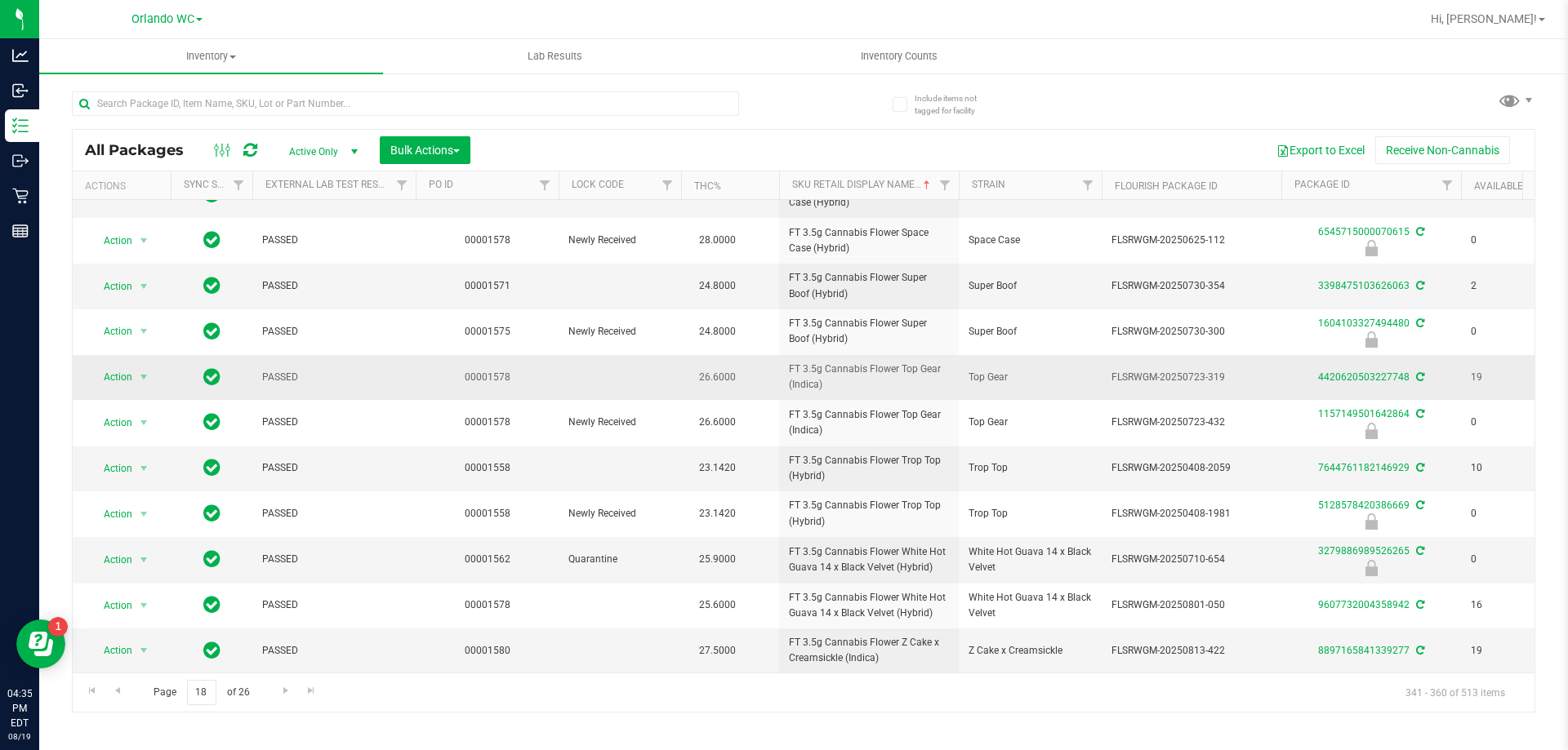
click at [782, 372] on span "FT 3.5g Cannabis Flower Top Gear (Indica)" at bounding box center [869, 377] width 160 height 31
click at [782, 367] on span "FT 3.5g Cannabis Flower Top Gear (Indica)" at bounding box center [869, 377] width 160 height 31
click at [285, 695] on span "Go to the next page" at bounding box center [286, 691] width 13 height 13
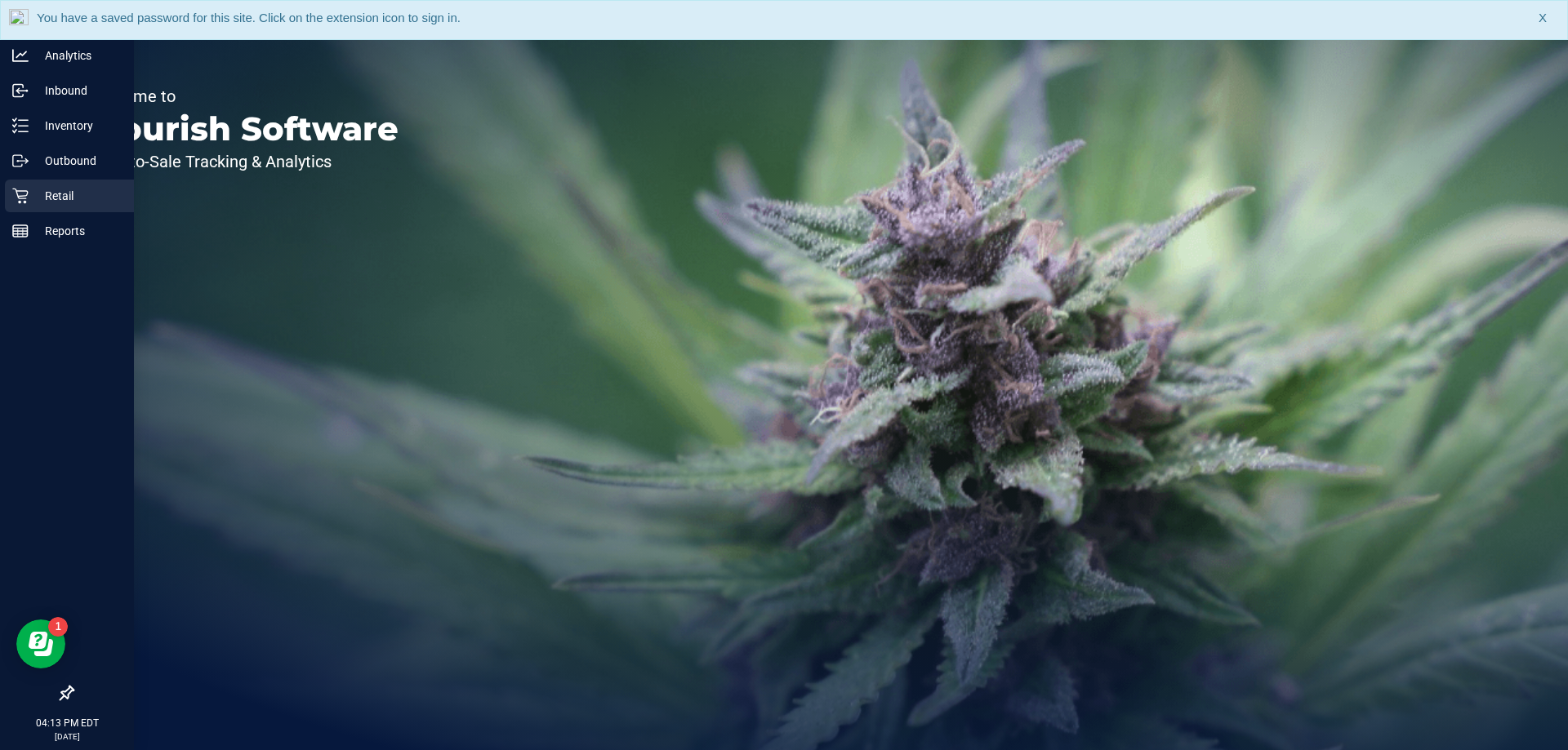
click at [41, 200] on p "Retail" at bounding box center [77, 196] width 98 height 20
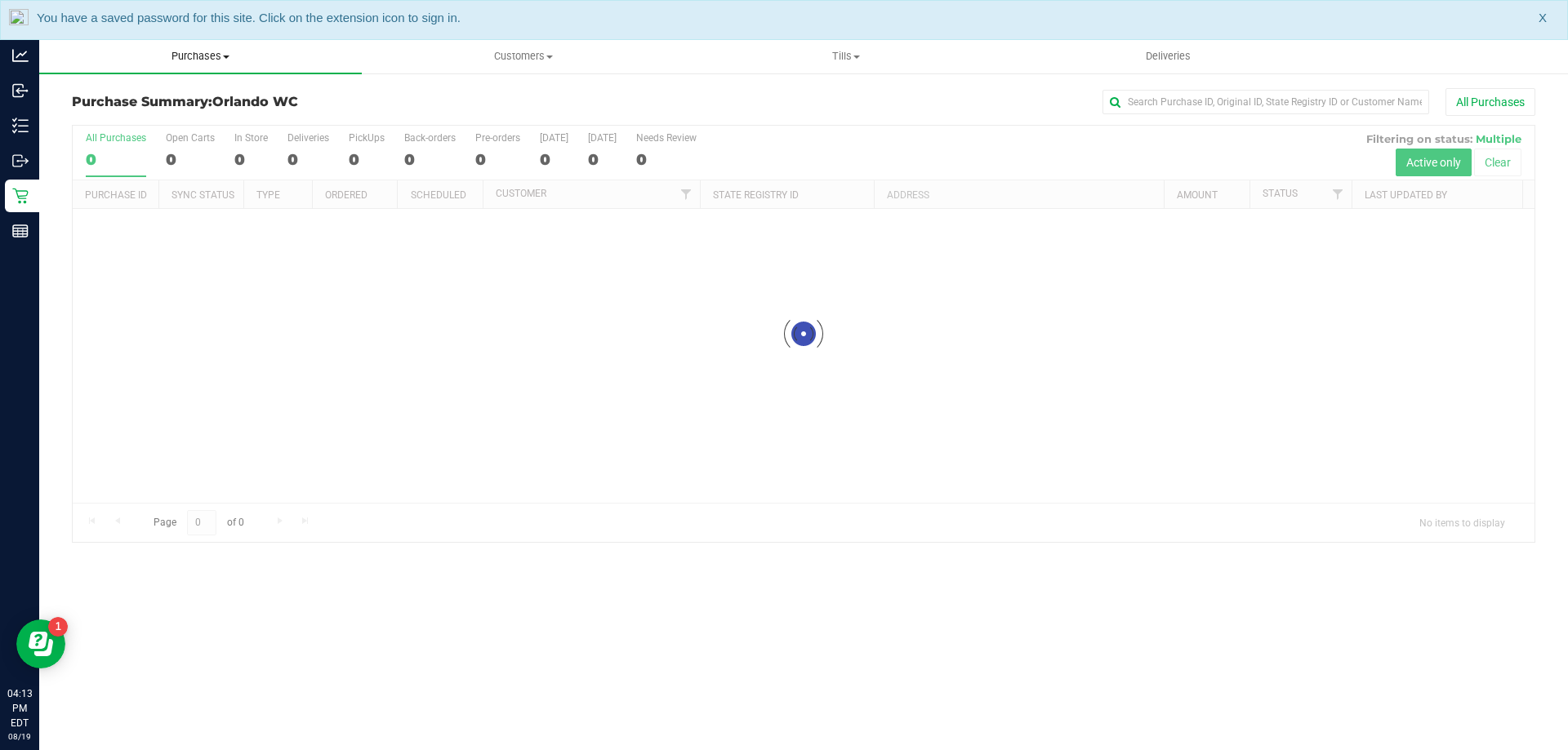
click at [189, 57] on span "Purchases" at bounding box center [201, 57] width 322 height 15
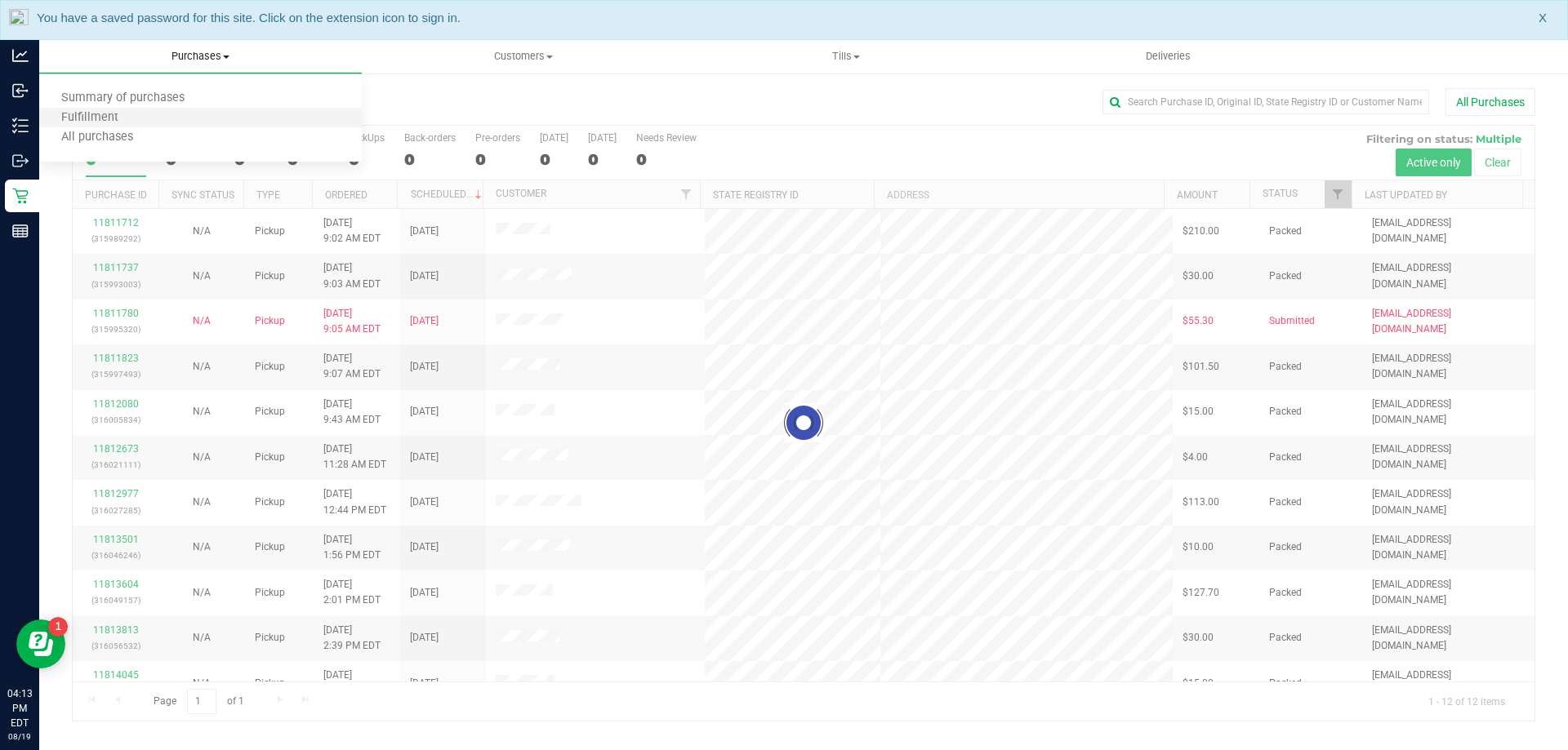
click at [147, 120] on li "Fulfillment" at bounding box center [201, 118] width 322 height 20
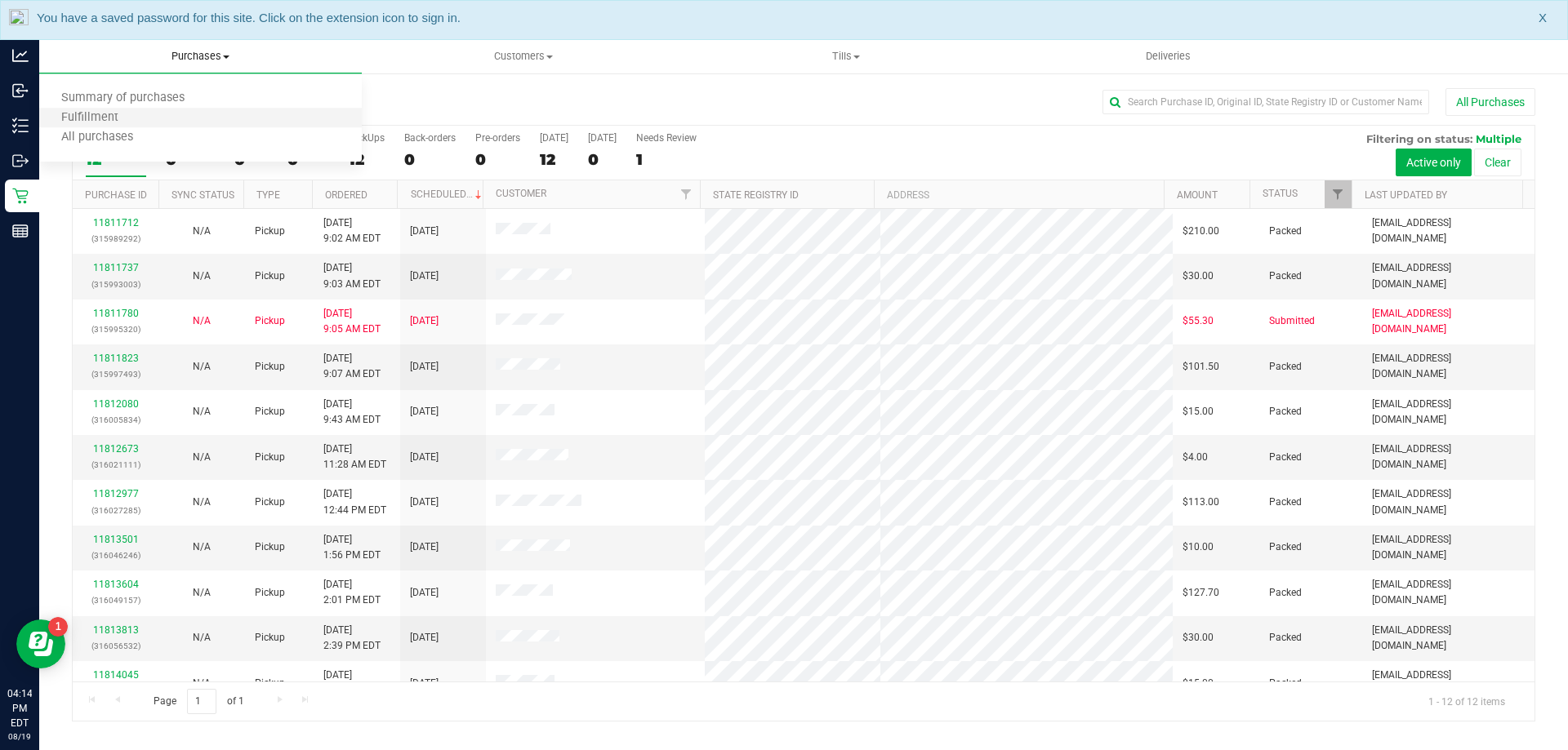
click at [177, 118] on li "Fulfillment" at bounding box center [201, 118] width 322 height 20
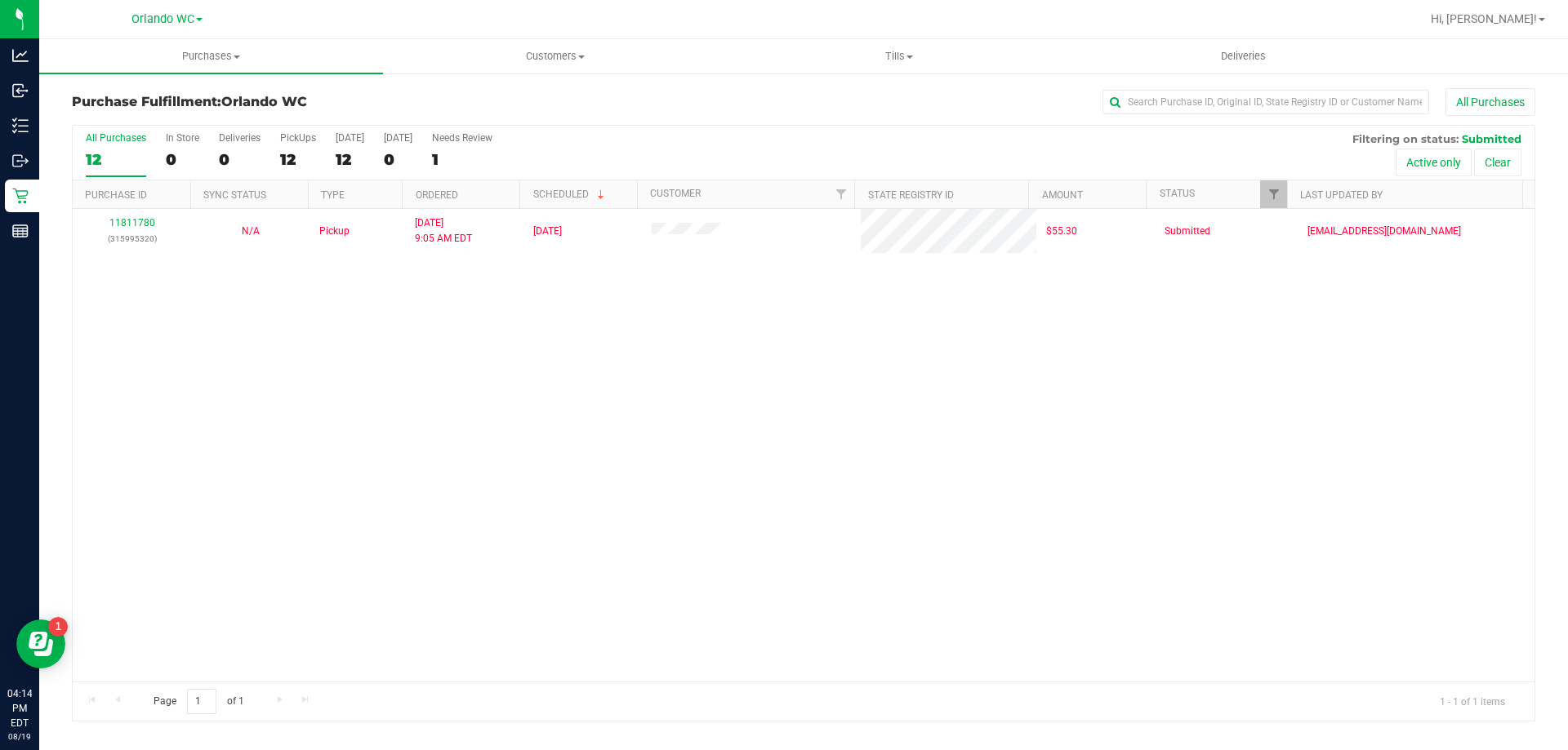
click at [471, 117] on div "Purchase Fulfillment: Orlando WC All Purchases" at bounding box center [803, 106] width 1464 height 36
click at [677, 591] on div "11811780 (315995320) N/A Pickup 8/19/2025 9:05 AM EDT 8/19/2025 $55.30 Submitte…" at bounding box center [803, 445] width 1462 height 473
click at [106, 163] on div "1" at bounding box center [115, 160] width 60 height 19
click at [0, 0] on input "All Purchases 1" at bounding box center [0, 0] width 0 height 0
drag, startPoint x: 102, startPoint y: 146, endPoint x: 143, endPoint y: 8, distance: 144.0
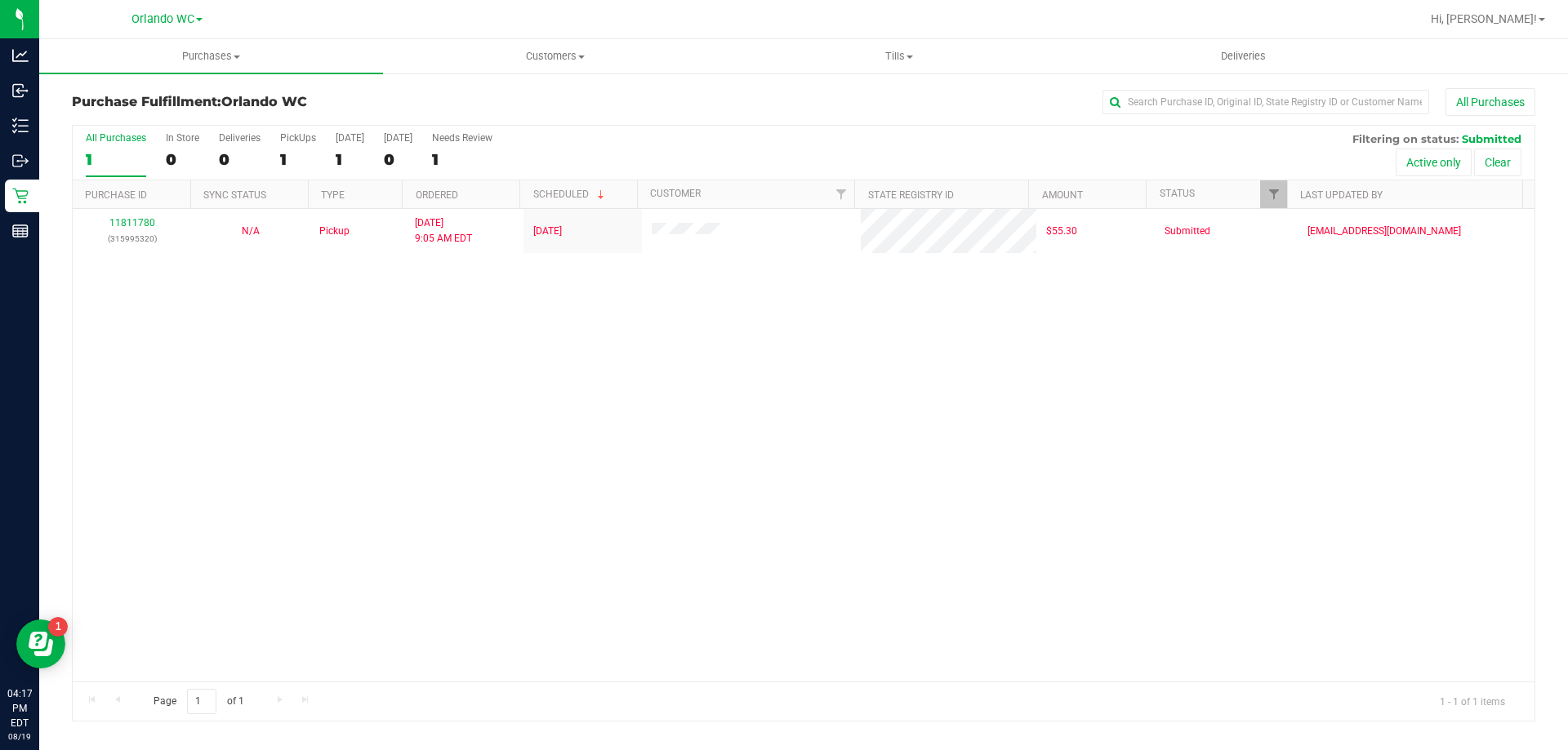
click at [103, 145] on label "All Purchases 1" at bounding box center [115, 155] width 60 height 45
click at [0, 0] on input "All Purchases 1" at bounding box center [0, 0] width 0 height 0
click at [109, 154] on div "1" at bounding box center [115, 160] width 60 height 19
click at [0, 0] on input "All Purchases 1" at bounding box center [0, 0] width 0 height 0
click at [116, 125] on div "All Purchases 1 In Store 0 Deliveries 0 PickUps 1 Today 1 Tomorrow 0 Needs Revi…" at bounding box center [803, 424] width 1464 height 597
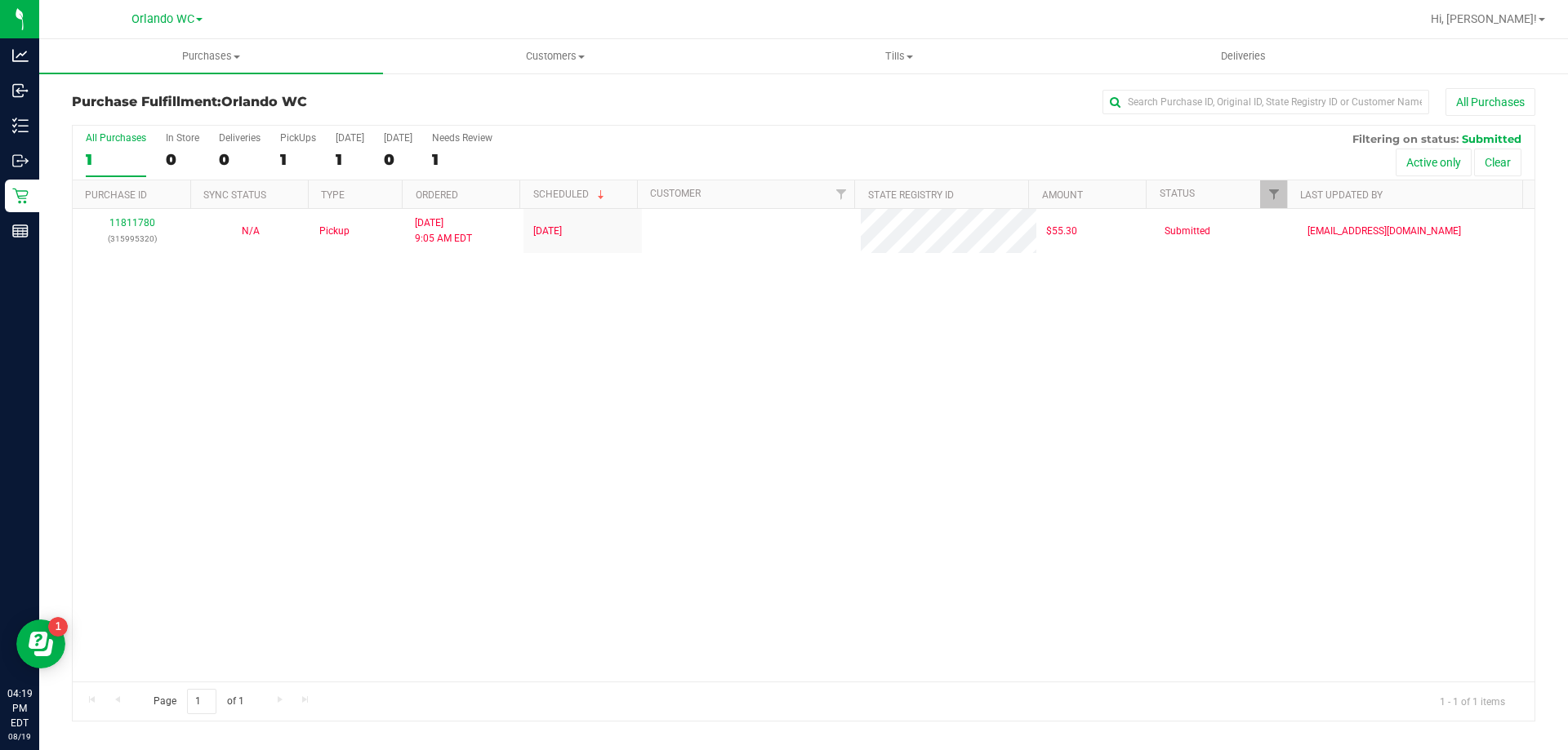
click at [117, 150] on div "1" at bounding box center [115, 160] width 60 height 19
click at [0, 0] on input "All Purchases 1" at bounding box center [0, 0] width 0 height 0
click at [540, 564] on div "11811780 (315995320) N/A Pickup 8/19/2025 9:05 AM EDT 8/19/2025 $55.30 Submitte…" at bounding box center [803, 445] width 1462 height 473
click at [1165, 444] on div "11811780 (315995320) N/A Pickup 8/19/2025 9:05 AM EDT 8/19/2025 $55.30 Submitte…" at bounding box center [803, 445] width 1462 height 473
click at [102, 160] on div "1" at bounding box center [115, 160] width 60 height 19
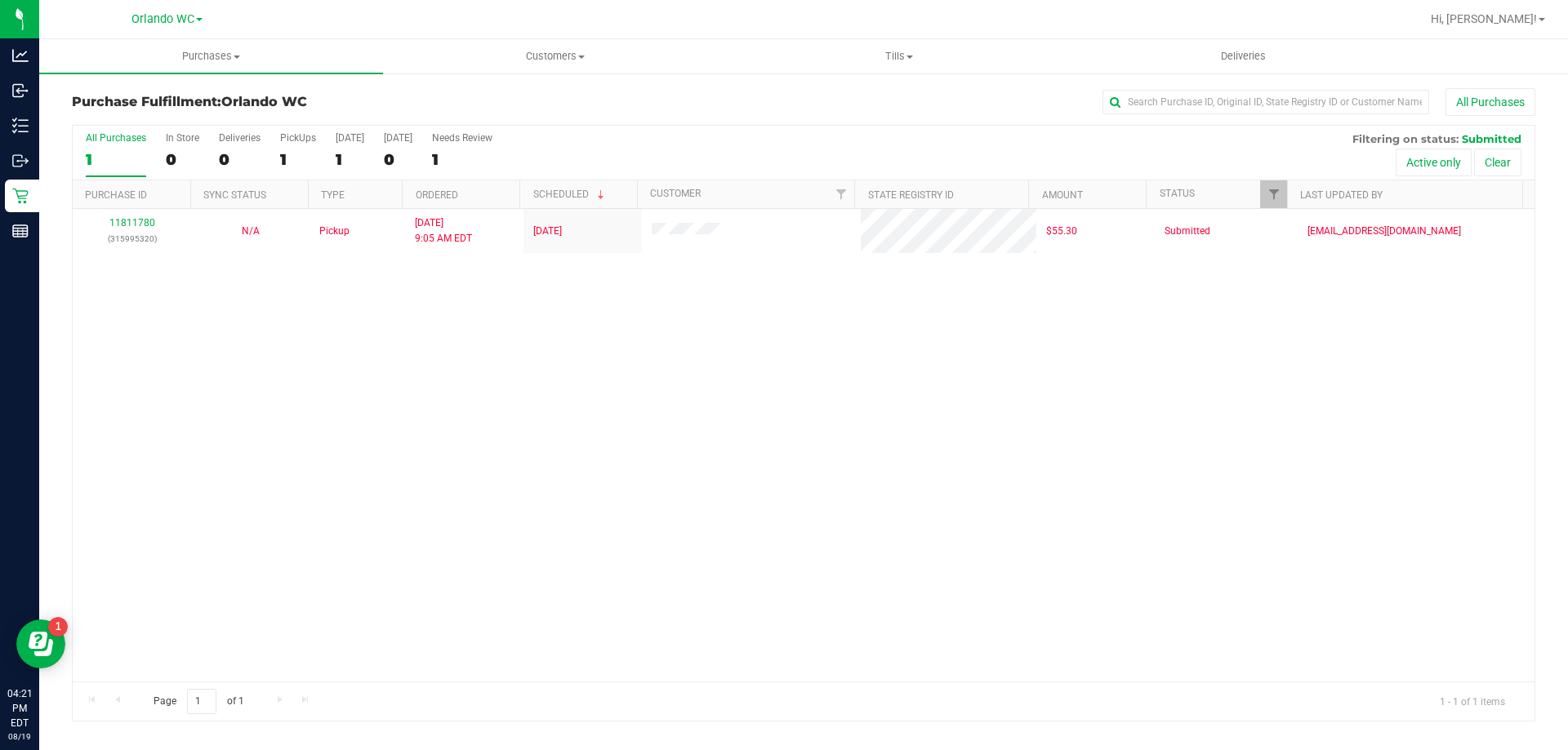
click at [0, 0] on input "All Purchases 1" at bounding box center [0, 0] width 0 height 0
click at [462, 435] on div "11811780 (315995320) N/A Pickup 8/19/2025 9:05 AM EDT 8/19/2025 $55.30 Submitte…" at bounding box center [803, 445] width 1462 height 473
click at [104, 142] on div "All Purchases" at bounding box center [115, 138] width 60 height 12
click at [0, 0] on input "All Purchases 1" at bounding box center [0, 0] width 0 height 0
click at [663, 433] on div "11811780 (315995320) N/A Pickup 8/19/2025 9:05 AM EDT 8/19/2025 $55.30 Submitte…" at bounding box center [803, 445] width 1462 height 473
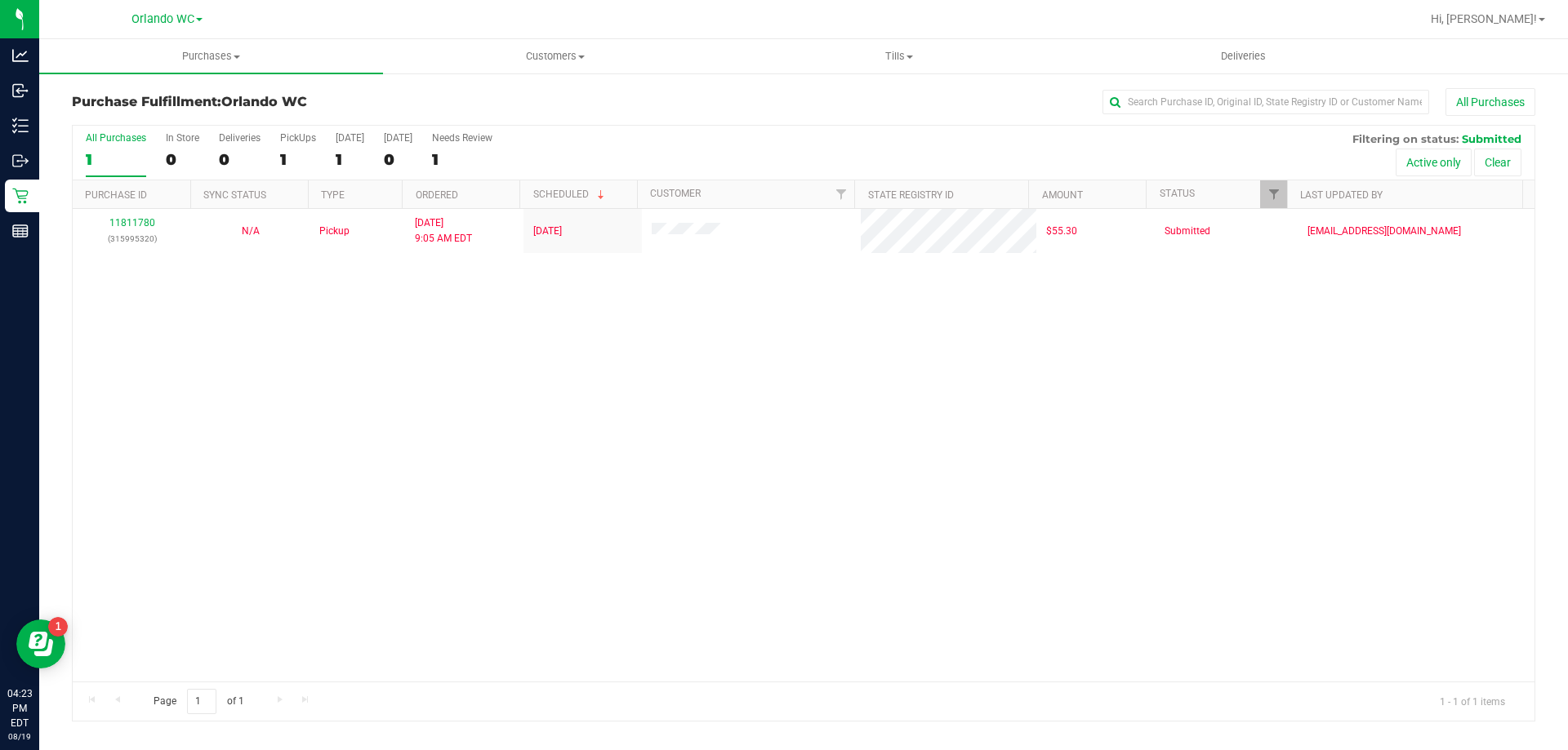
click at [750, 655] on div "11811780 (315995320) N/A Pickup 8/19/2025 9:05 AM EDT 8/19/2025 $55.30 Submitte…" at bounding box center [803, 445] width 1462 height 473
click at [116, 155] on div "1" at bounding box center [115, 160] width 60 height 19
click at [0, 0] on input "All Purchases 1" at bounding box center [0, 0] width 0 height 0
click at [95, 149] on label "All Purchases 1" at bounding box center [115, 155] width 60 height 45
click at [0, 0] on input "All Purchases 1" at bounding box center [0, 0] width 0 height 0
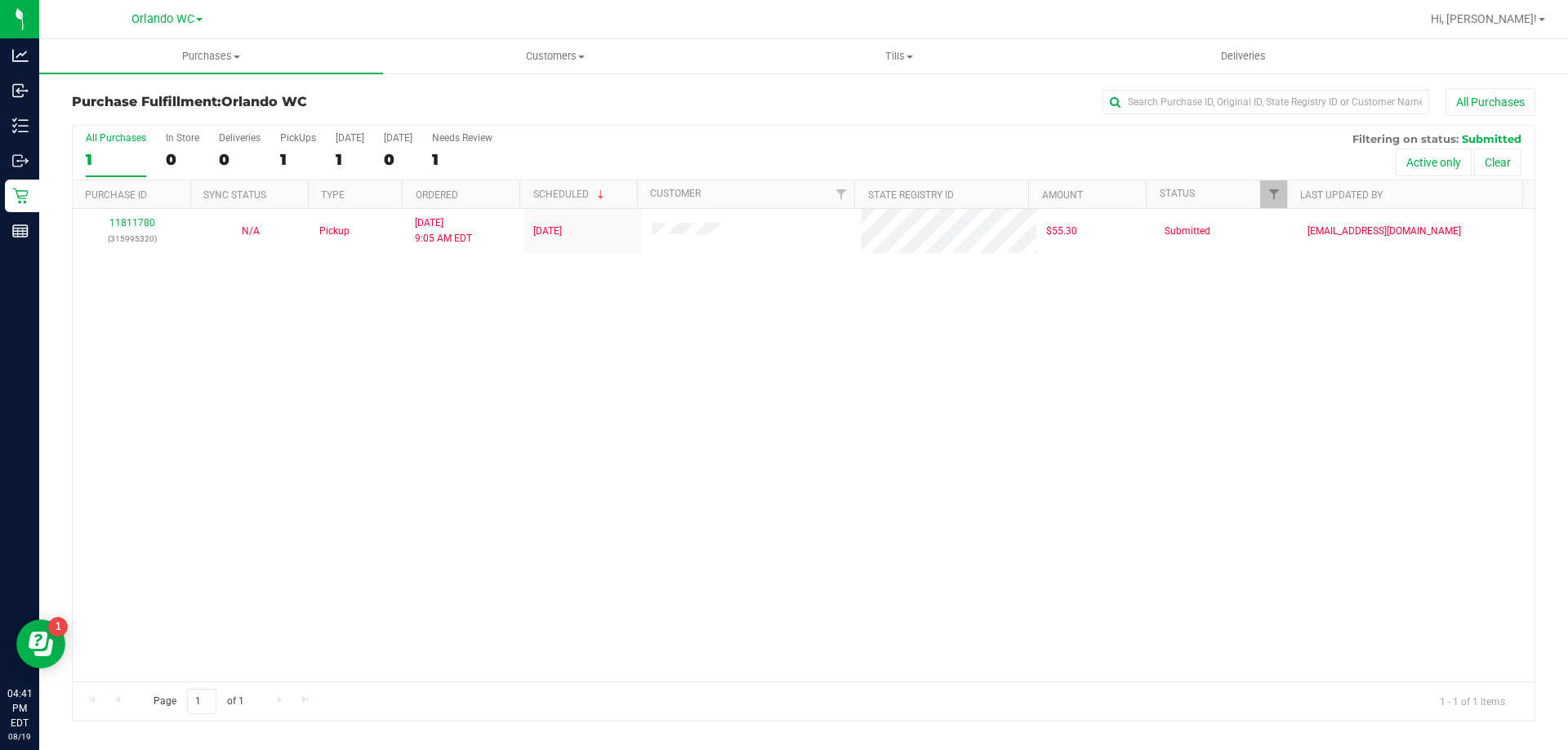
click at [127, 160] on div "1" at bounding box center [115, 160] width 60 height 19
click at [0, 0] on input "All Purchases 1" at bounding box center [0, 0] width 0 height 0
click at [115, 139] on div "All Purchases" at bounding box center [115, 138] width 60 height 12
click at [0, 0] on input "All Purchases 1" at bounding box center [0, 0] width 0 height 0
click at [782, 549] on div "11811780 (315995320) N/A Pickup 8/19/2025 9:05 AM EDT 8/19/2025 $55.30 Submitte…" at bounding box center [803, 445] width 1462 height 473
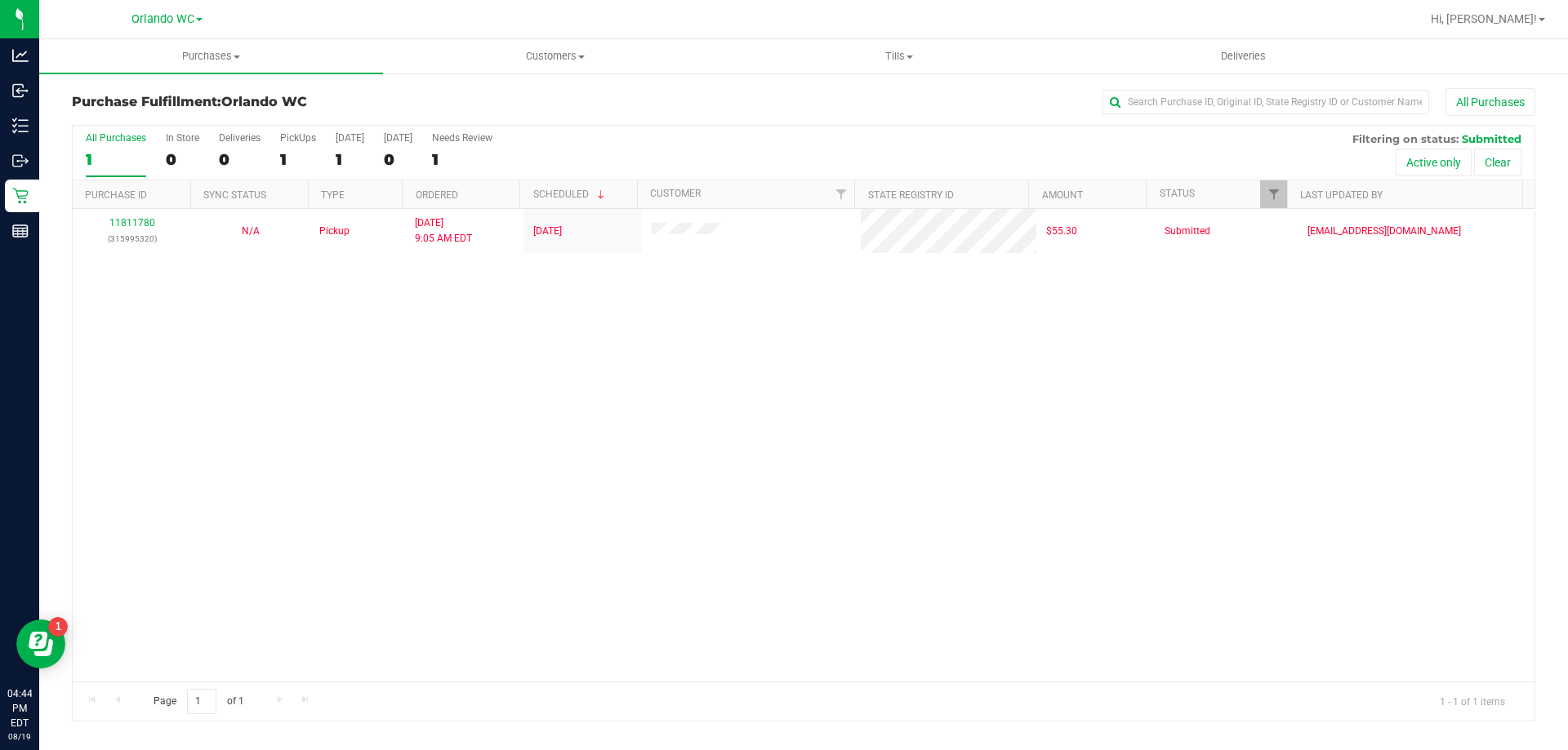
click at [118, 160] on div "1" at bounding box center [115, 160] width 60 height 19
click at [0, 0] on input "All Purchases 1" at bounding box center [0, 0] width 0 height 0
click at [485, 482] on div "11811780 (315995320) N/A Pickup 8/19/2025 9:05 AM EDT 8/19/2025 $55.30 Submitte…" at bounding box center [803, 445] width 1462 height 473
click at [115, 155] on div "1" at bounding box center [115, 160] width 60 height 19
click at [0, 0] on input "All Purchases 1" at bounding box center [0, 0] width 0 height 0
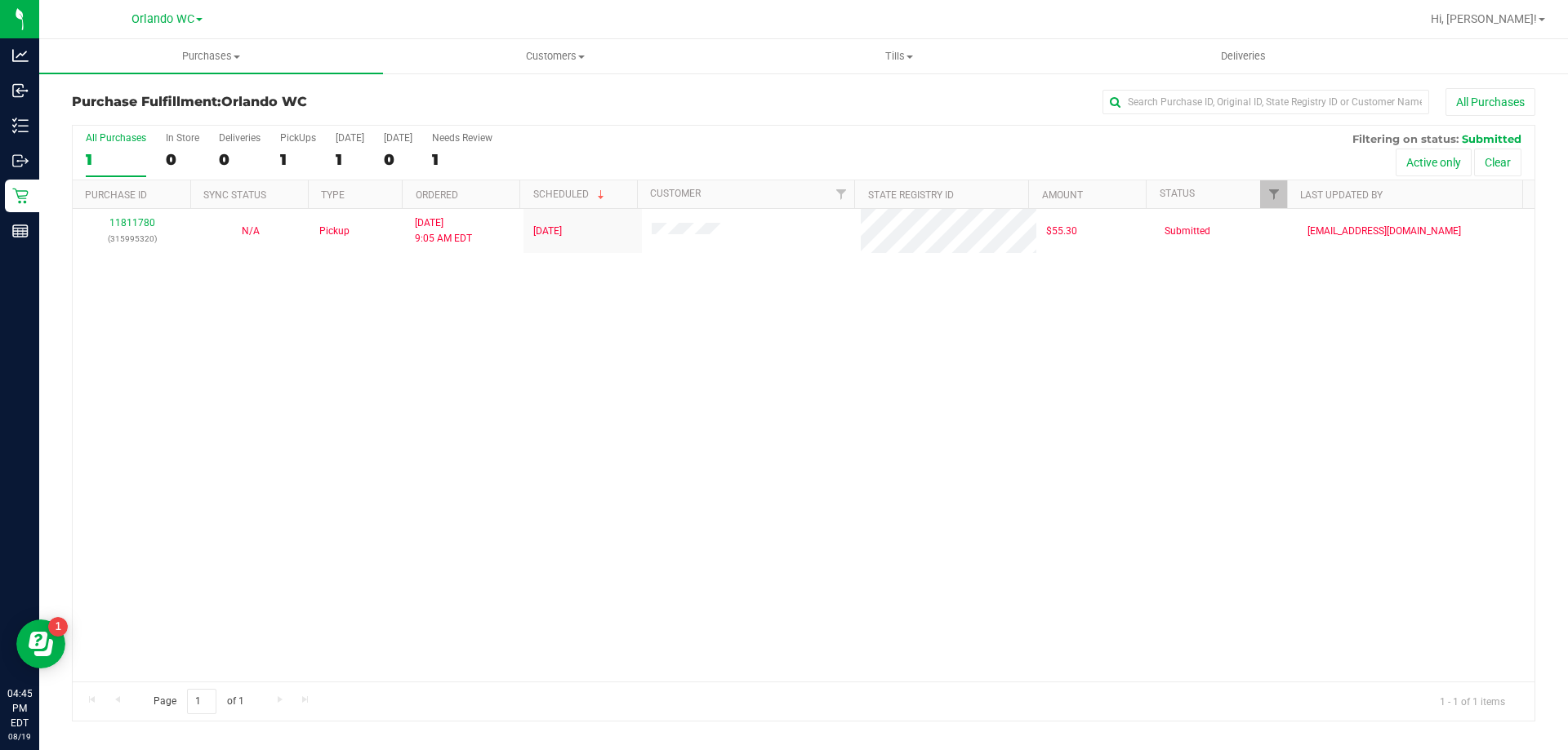
click at [122, 139] on div "All Purchases" at bounding box center [115, 138] width 60 height 12
click at [0, 0] on input "All Purchases 1" at bounding box center [0, 0] width 0 height 0
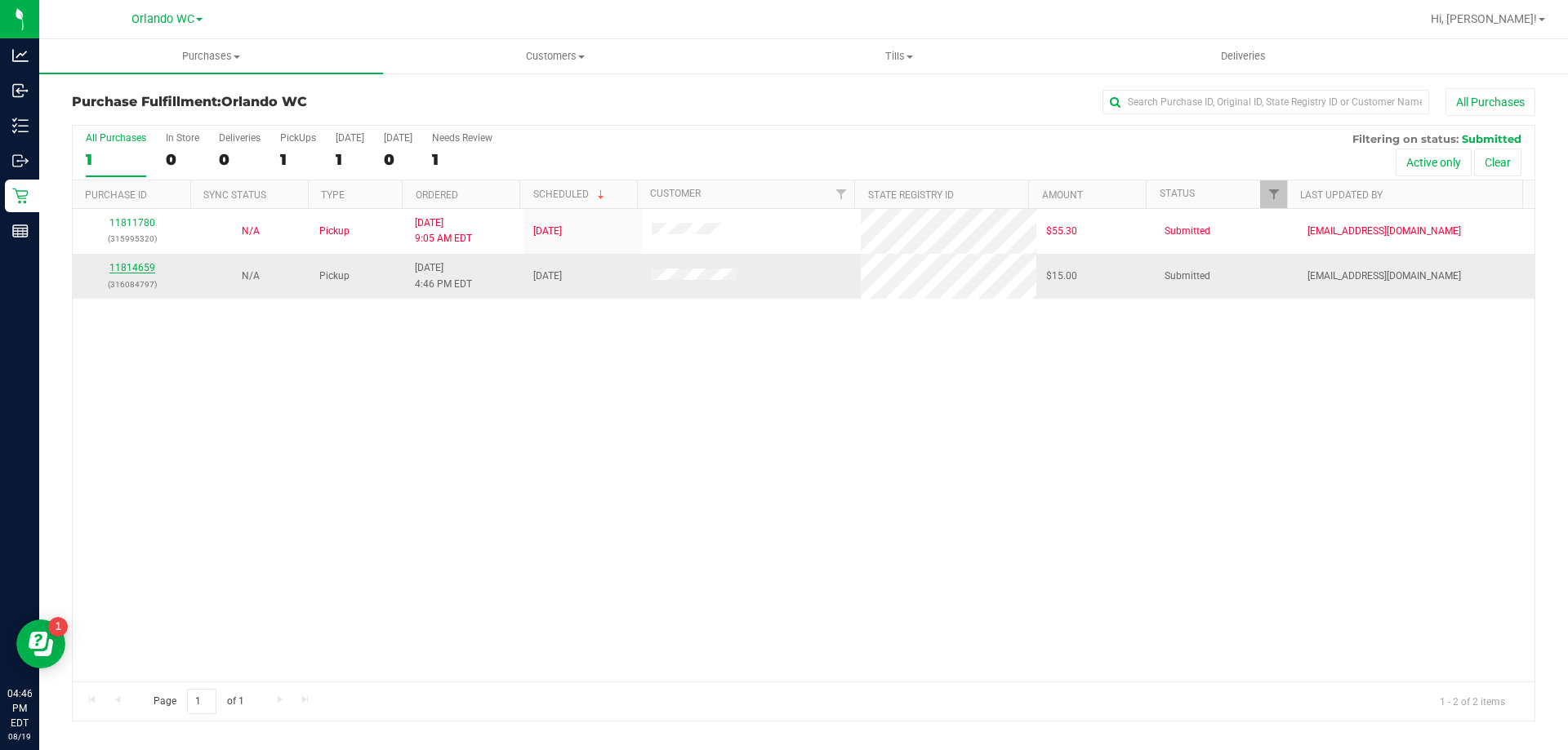
click at [127, 269] on link "11814659" at bounding box center [132, 268] width 46 height 12
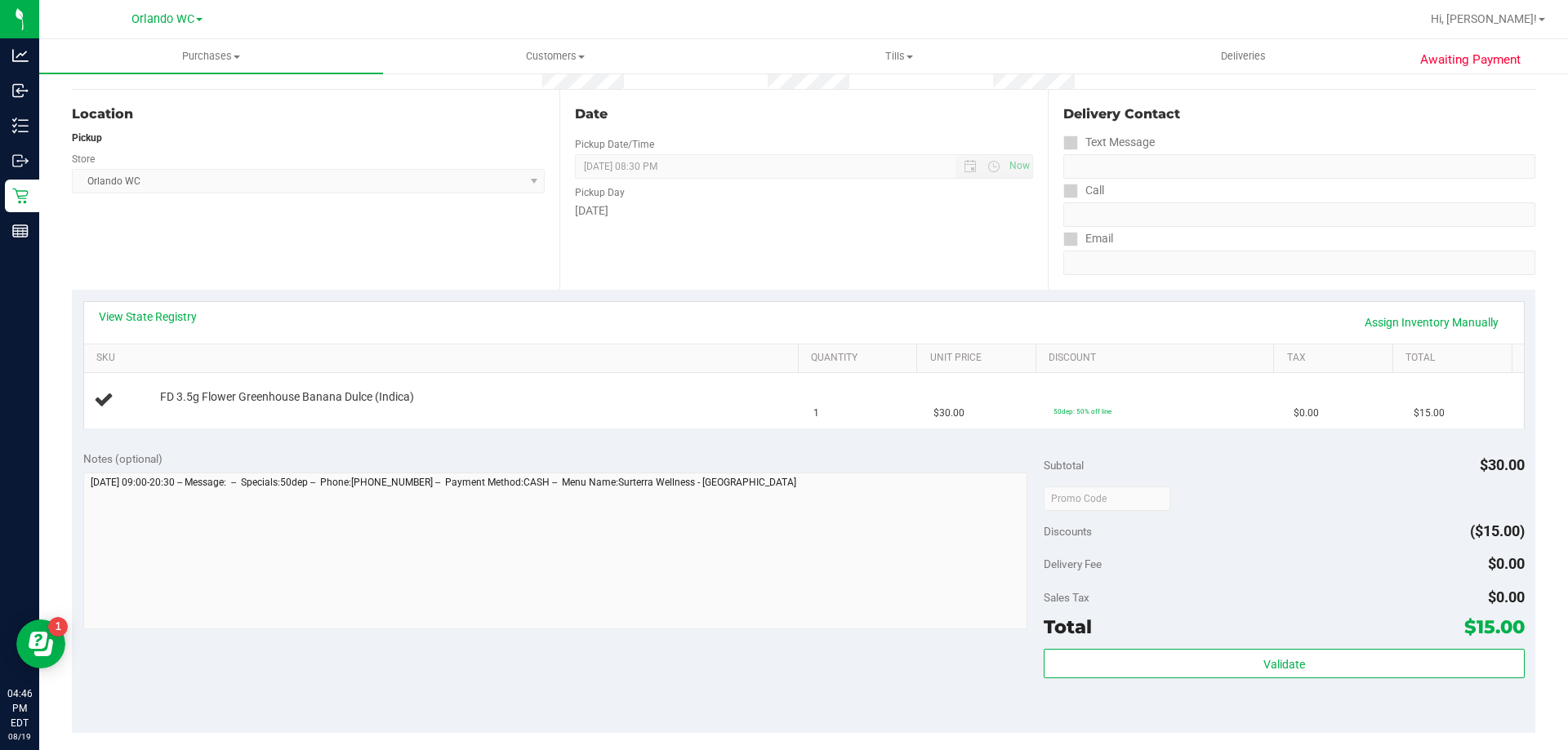
scroll to position [164, 0]
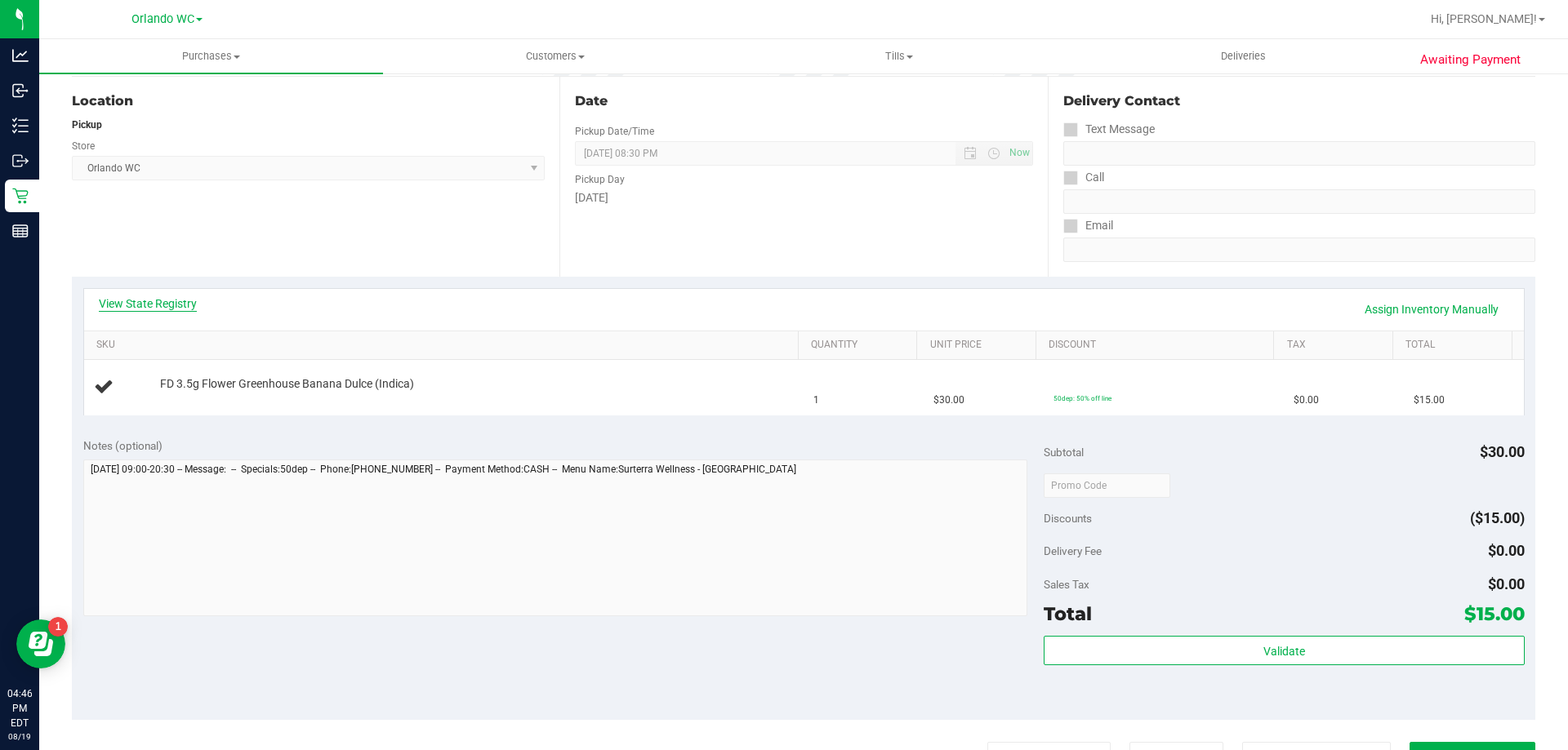
click at [185, 299] on link "View State Registry" at bounding box center [147, 303] width 98 height 16
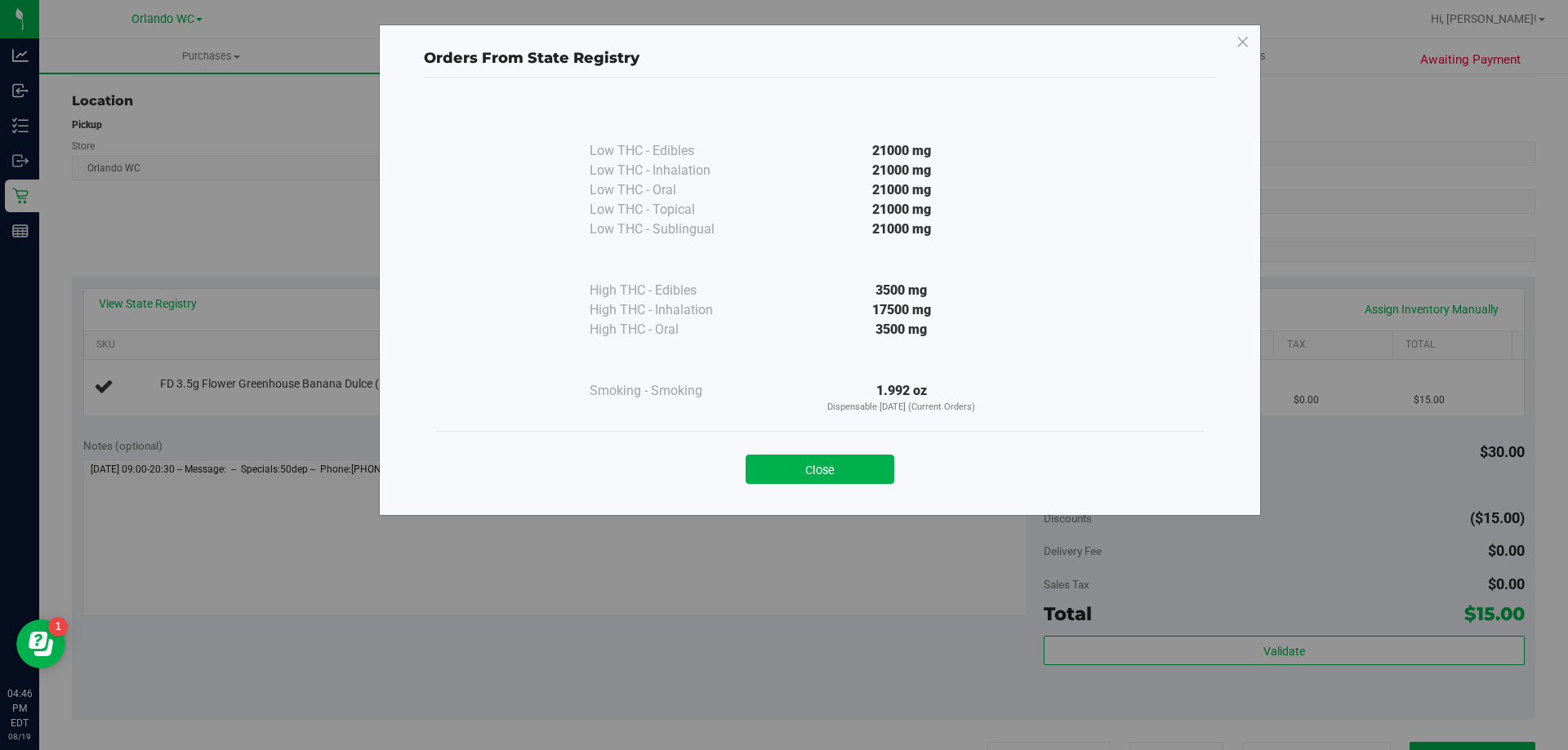
click at [799, 485] on div "Close" at bounding box center [819, 464] width 768 height 66
click at [806, 473] on button "Close" at bounding box center [820, 470] width 149 height 30
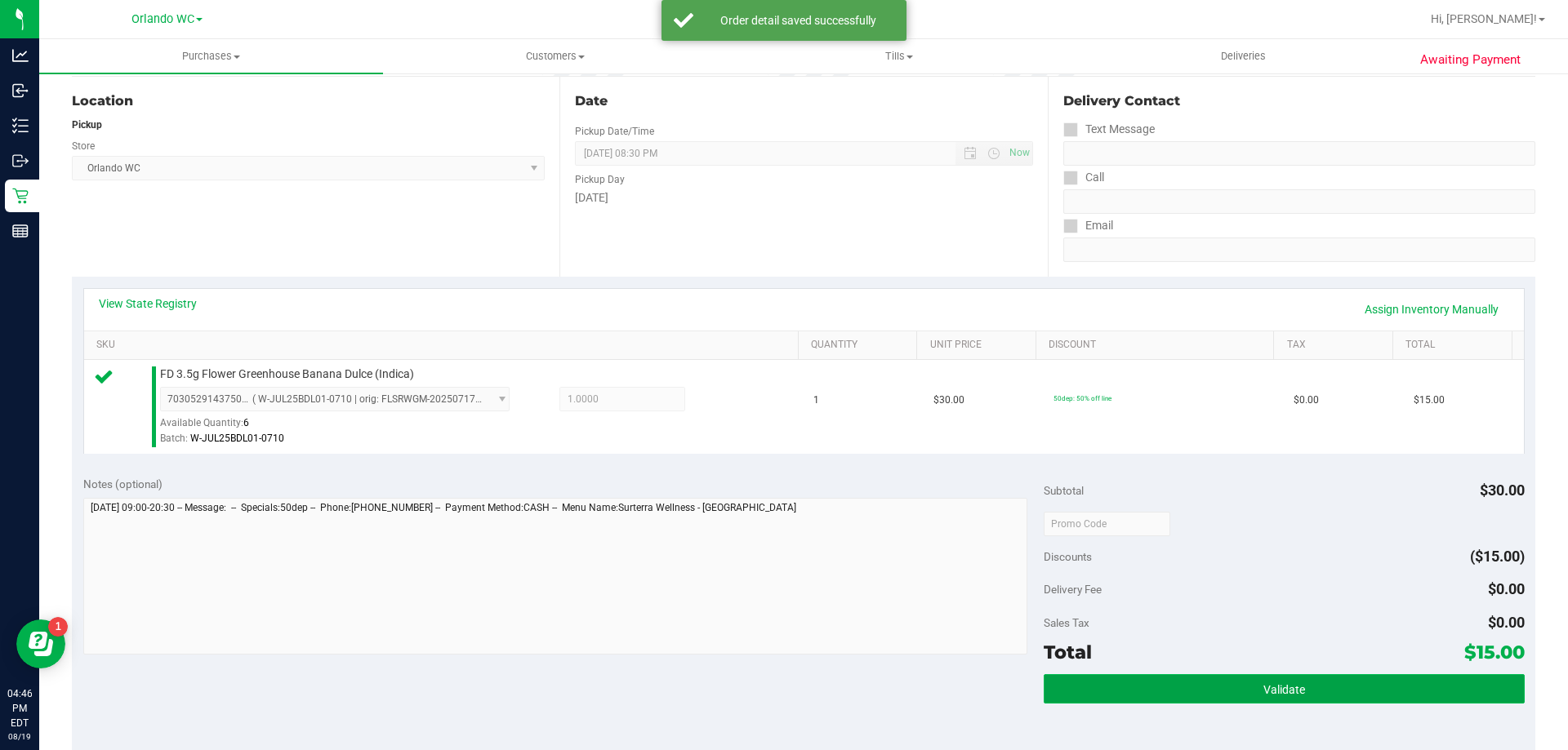
click at [1193, 690] on button "Validate" at bounding box center [1284, 689] width 480 height 30
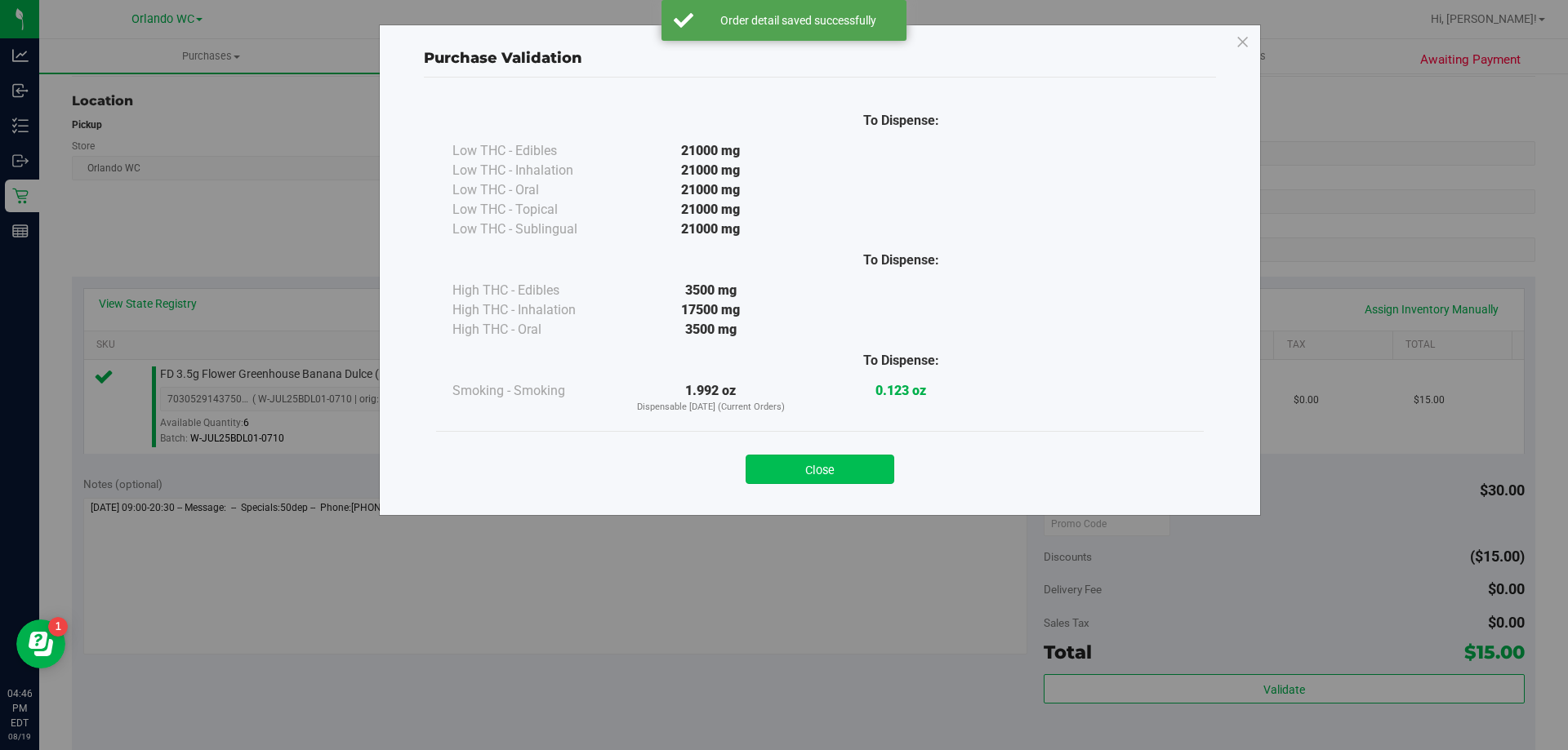
click at [815, 472] on button "Close" at bounding box center [820, 470] width 149 height 30
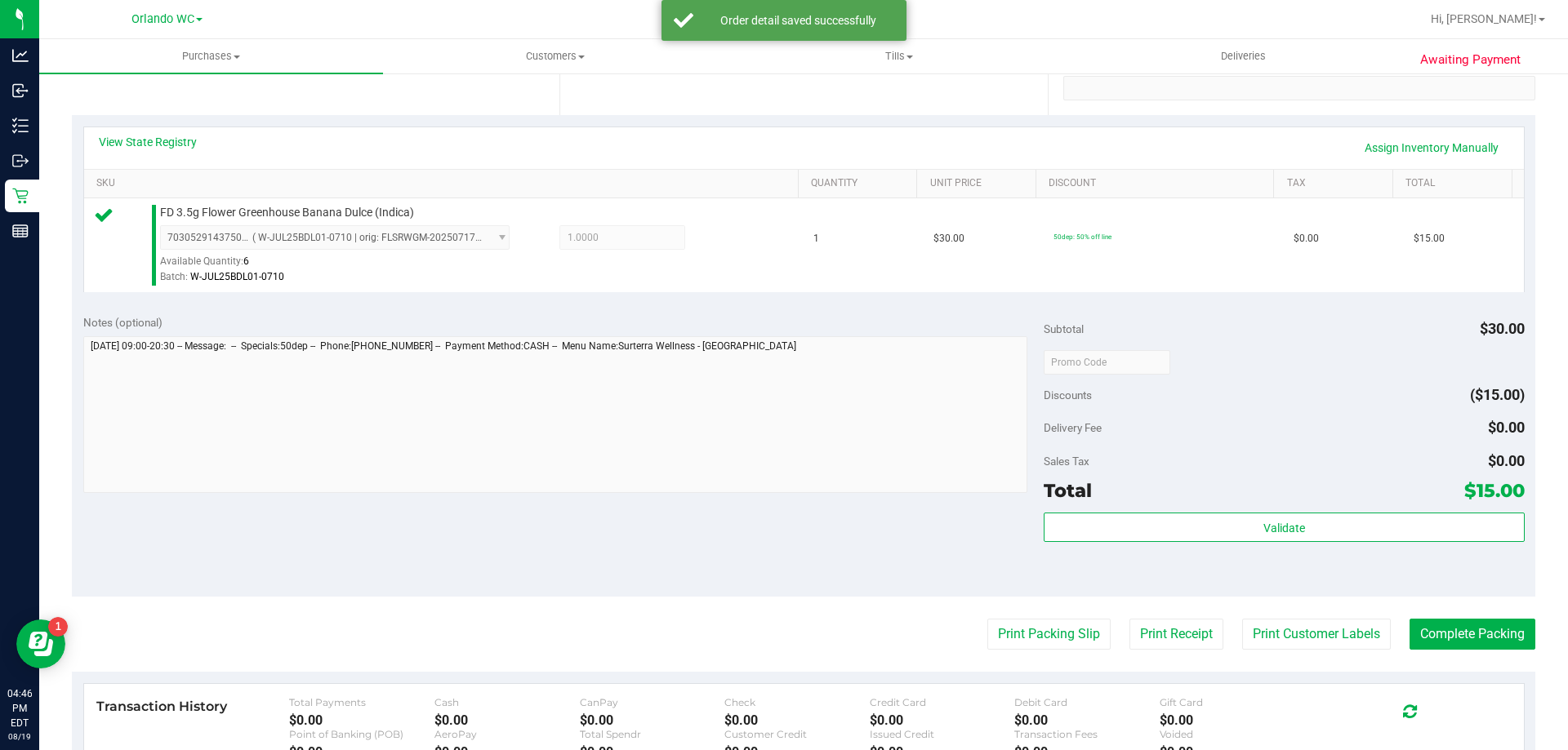
scroll to position [326, 0]
click at [1017, 615] on purchase-details "Back Edit Purchase Cancel Purchase View Profile # 11814659 BioTrack ID: - Submi…" at bounding box center [803, 368] width 1464 height 1214
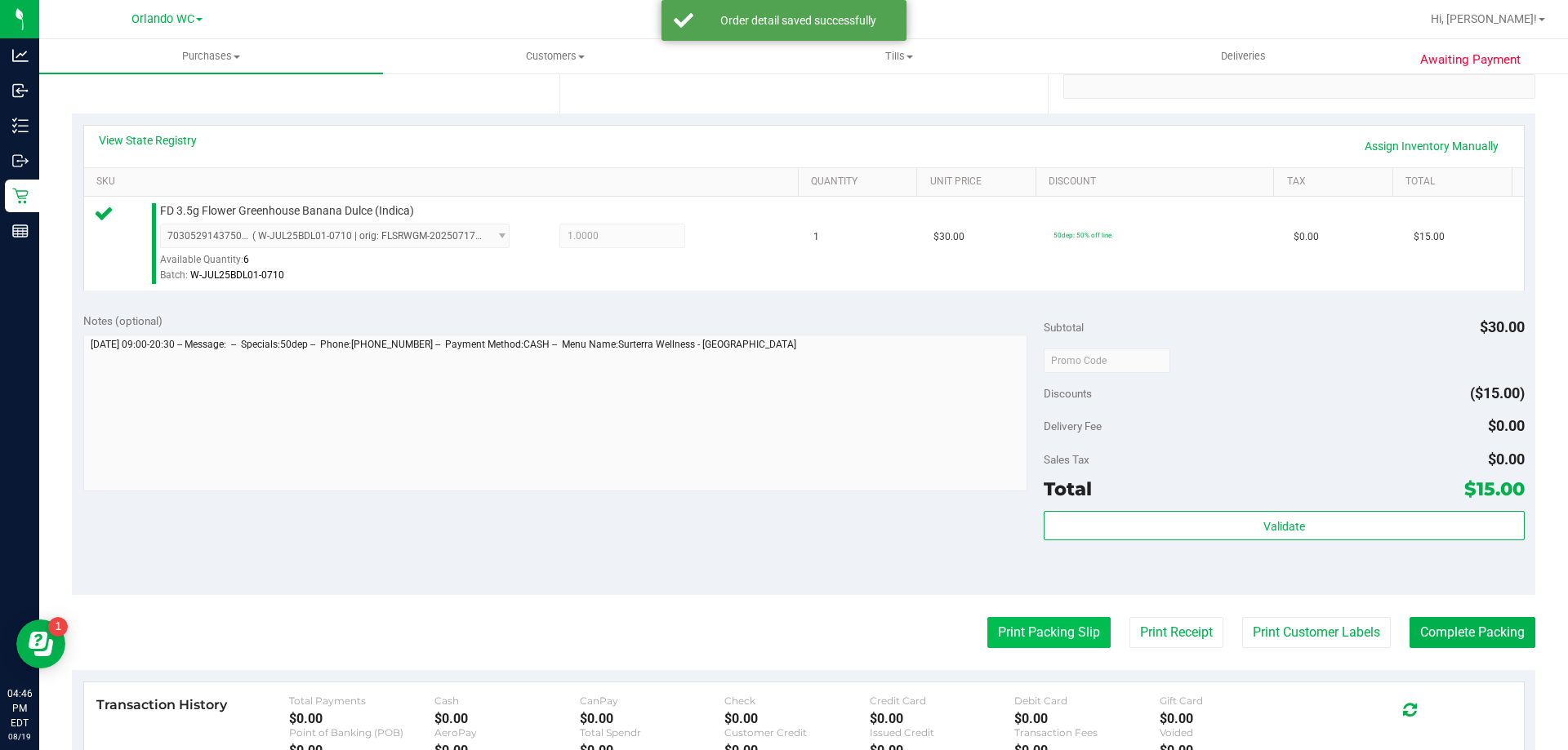
click at [1016, 622] on button "Print Packing Slip" at bounding box center [1049, 633] width 123 height 31
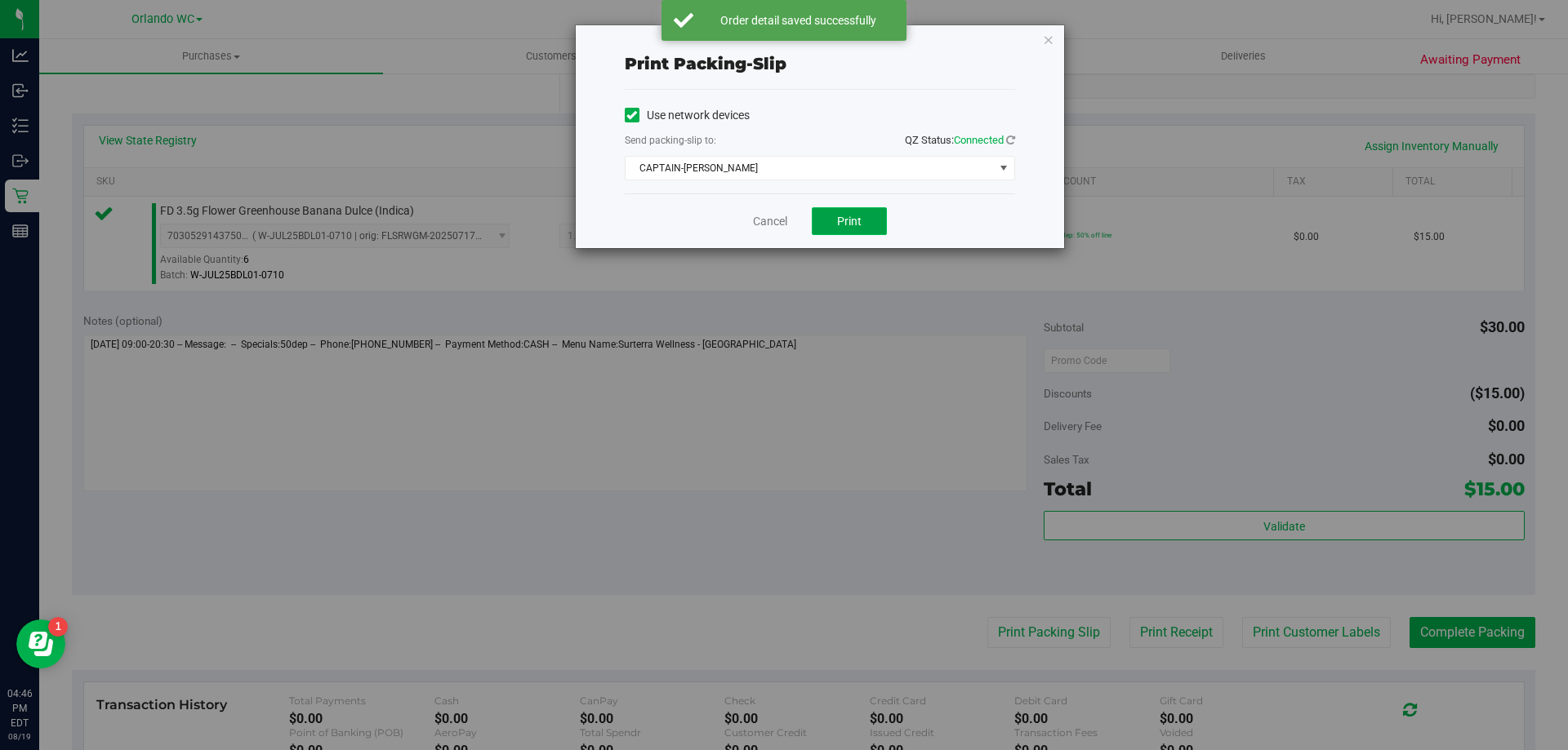
click at [859, 215] on span "Print" at bounding box center [850, 221] width 25 height 13
click at [815, 178] on span "CAPTAIN-KANGA" at bounding box center [810, 169] width 369 height 23
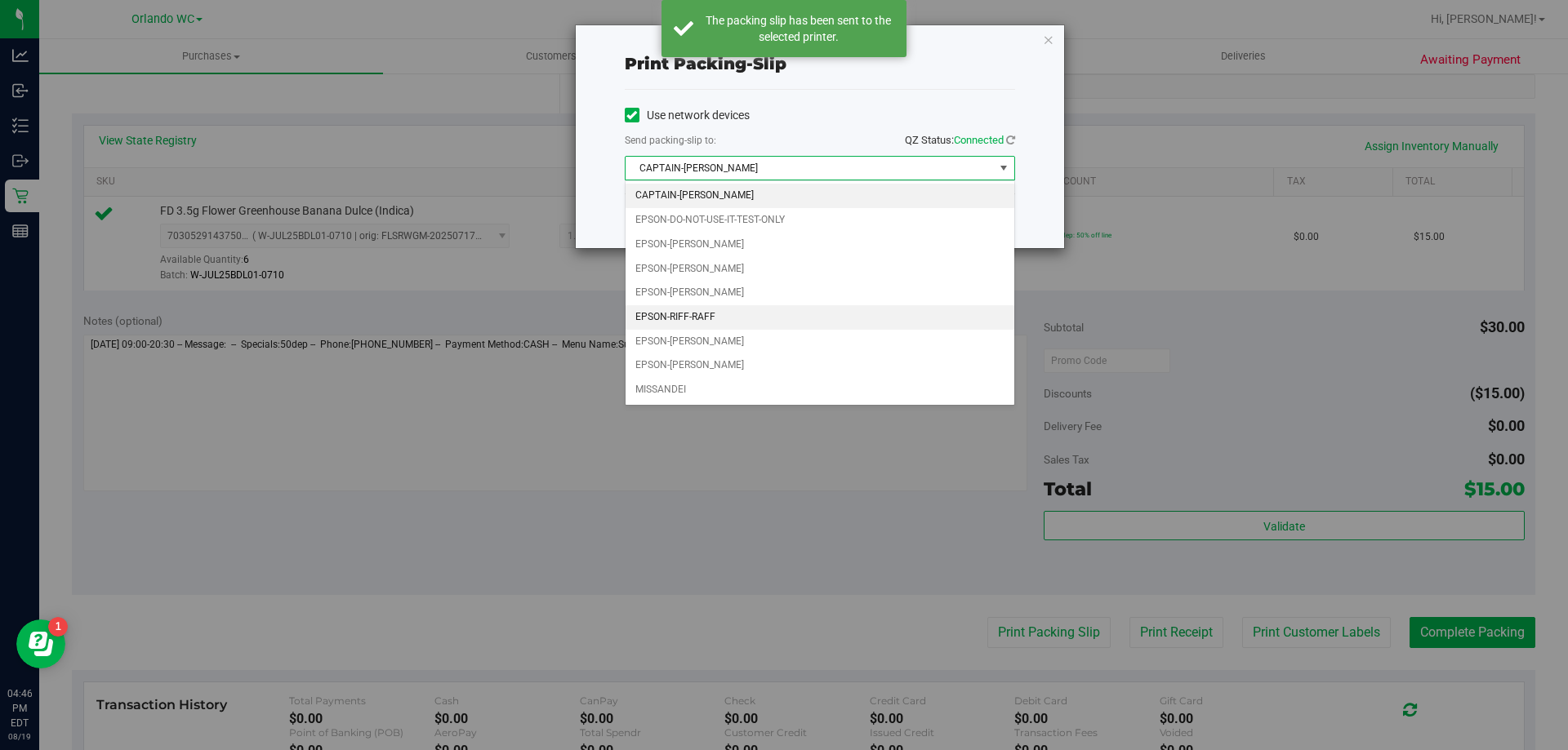
click at [721, 320] on li "EPSON-RIFF-RAFF" at bounding box center [820, 317] width 389 height 25
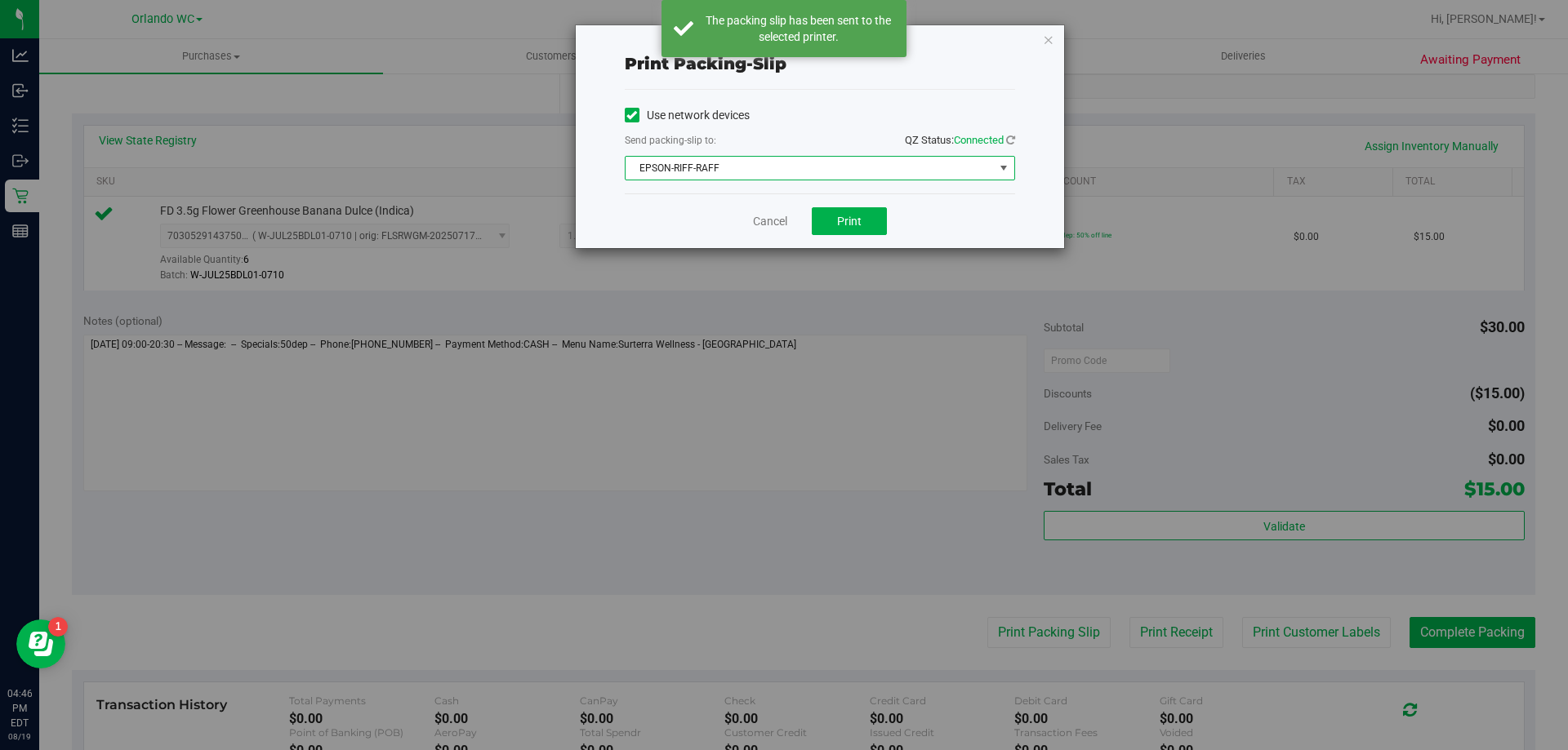
click at [944, 240] on div "Cancel Print" at bounding box center [820, 220] width 391 height 55
click at [884, 229] on button "Print" at bounding box center [849, 221] width 75 height 28
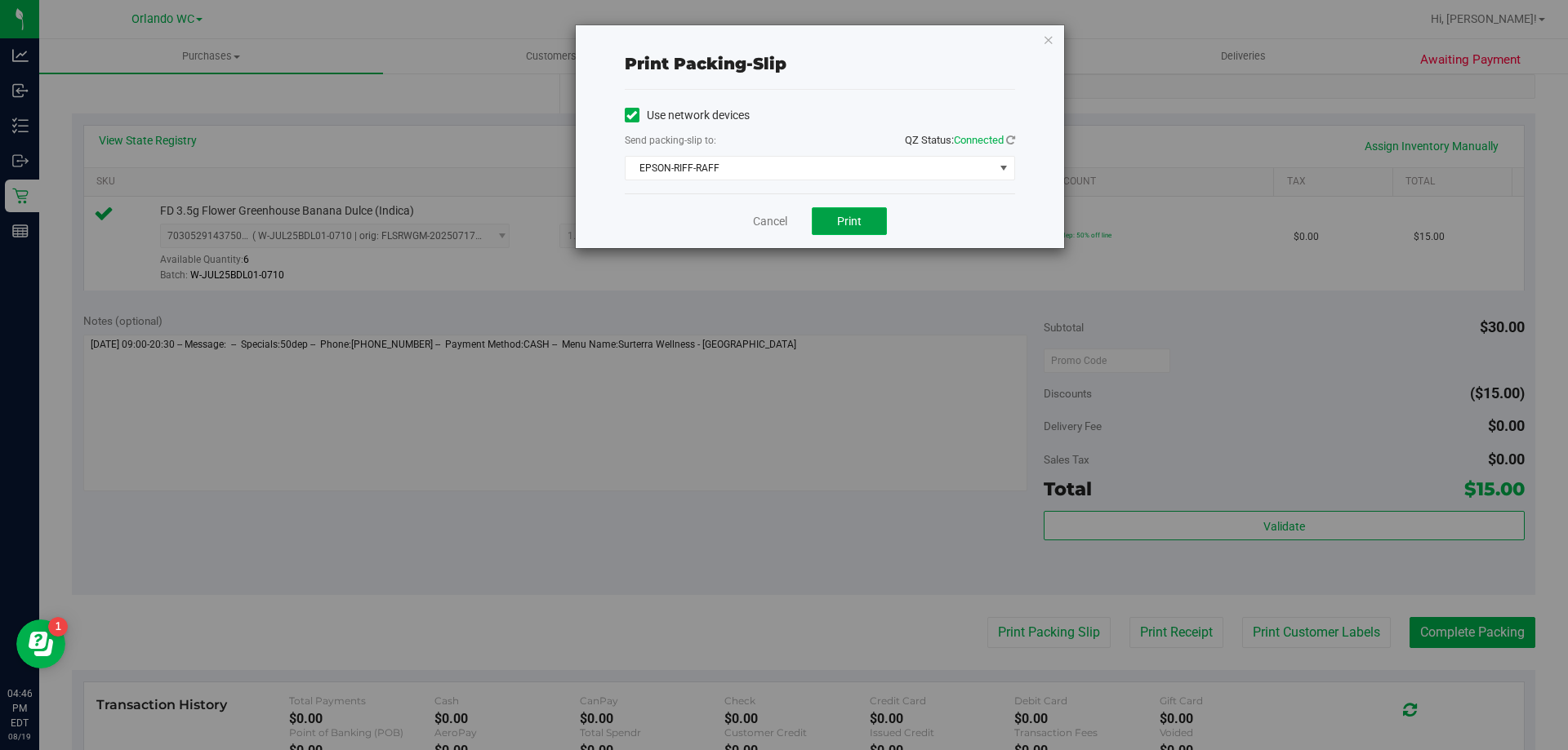
click at [823, 218] on button "Print" at bounding box center [849, 221] width 75 height 28
click at [865, 208] on button "Print" at bounding box center [849, 221] width 75 height 28
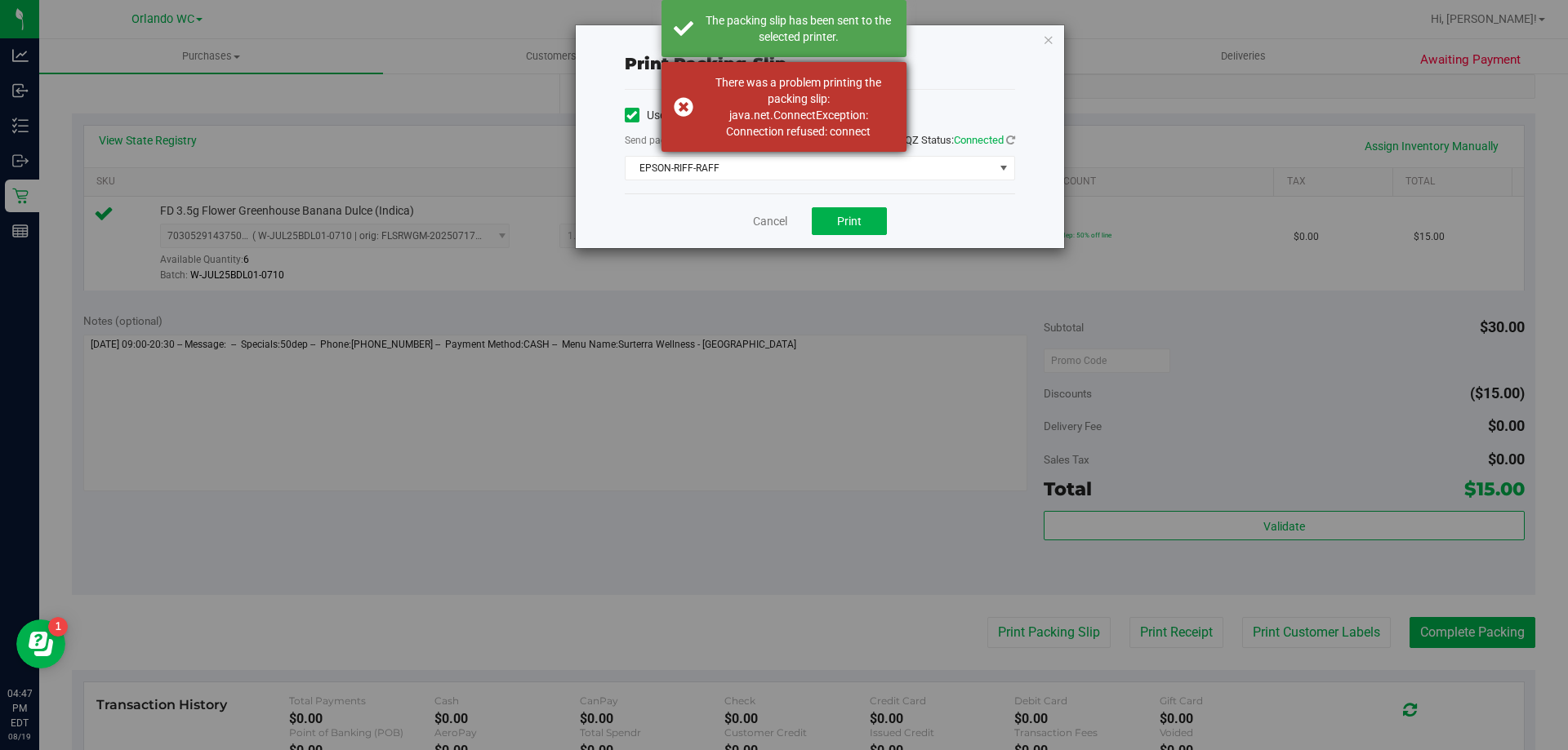
click at [788, 91] on div "There was a problem printing the packing slip: java.net.ConnectException: Conne…" at bounding box center [798, 106] width 192 height 65
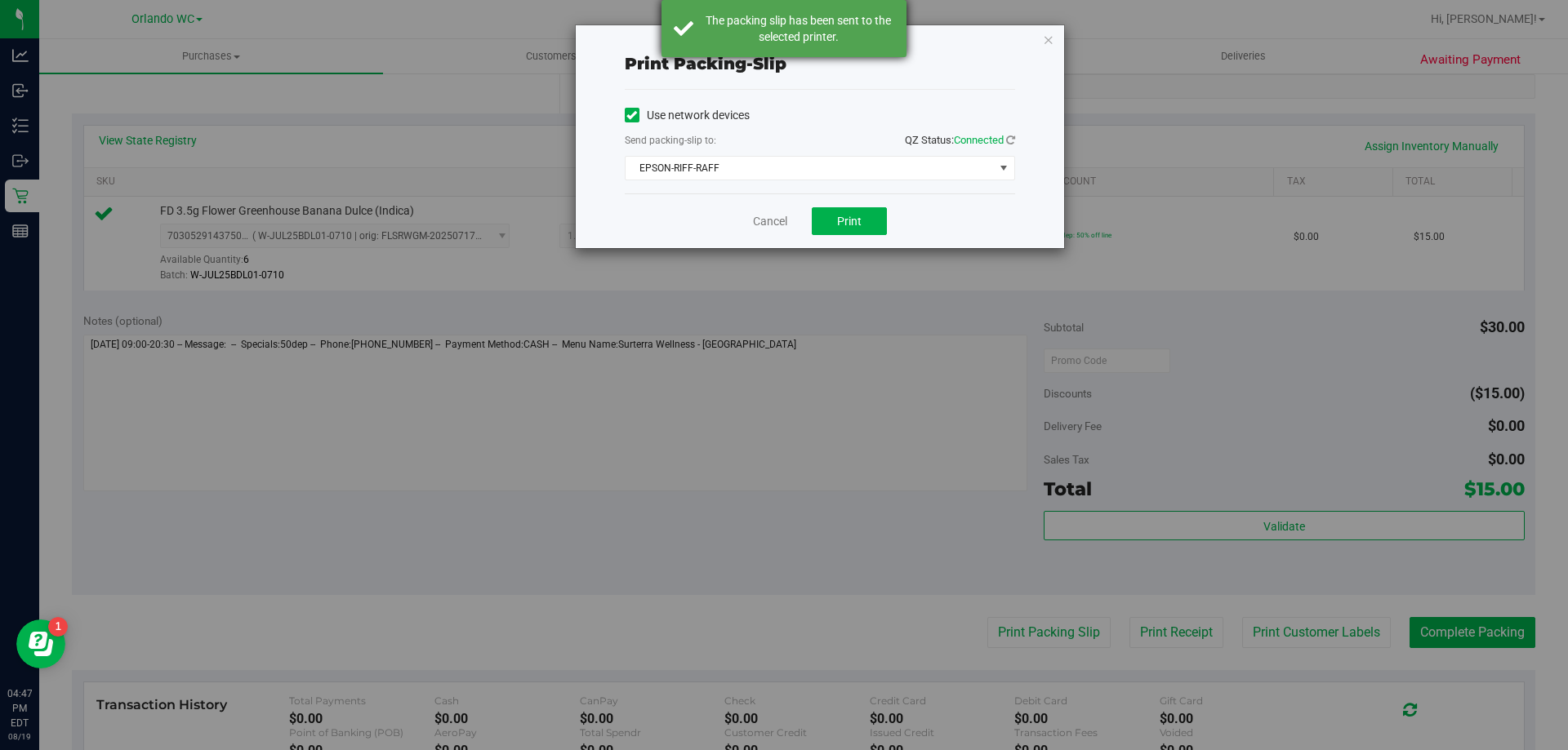
click at [807, 26] on div "The packing slip has been sent to the selected printer." at bounding box center [798, 29] width 192 height 33
click at [758, 225] on link "Cancel" at bounding box center [770, 221] width 35 height 17
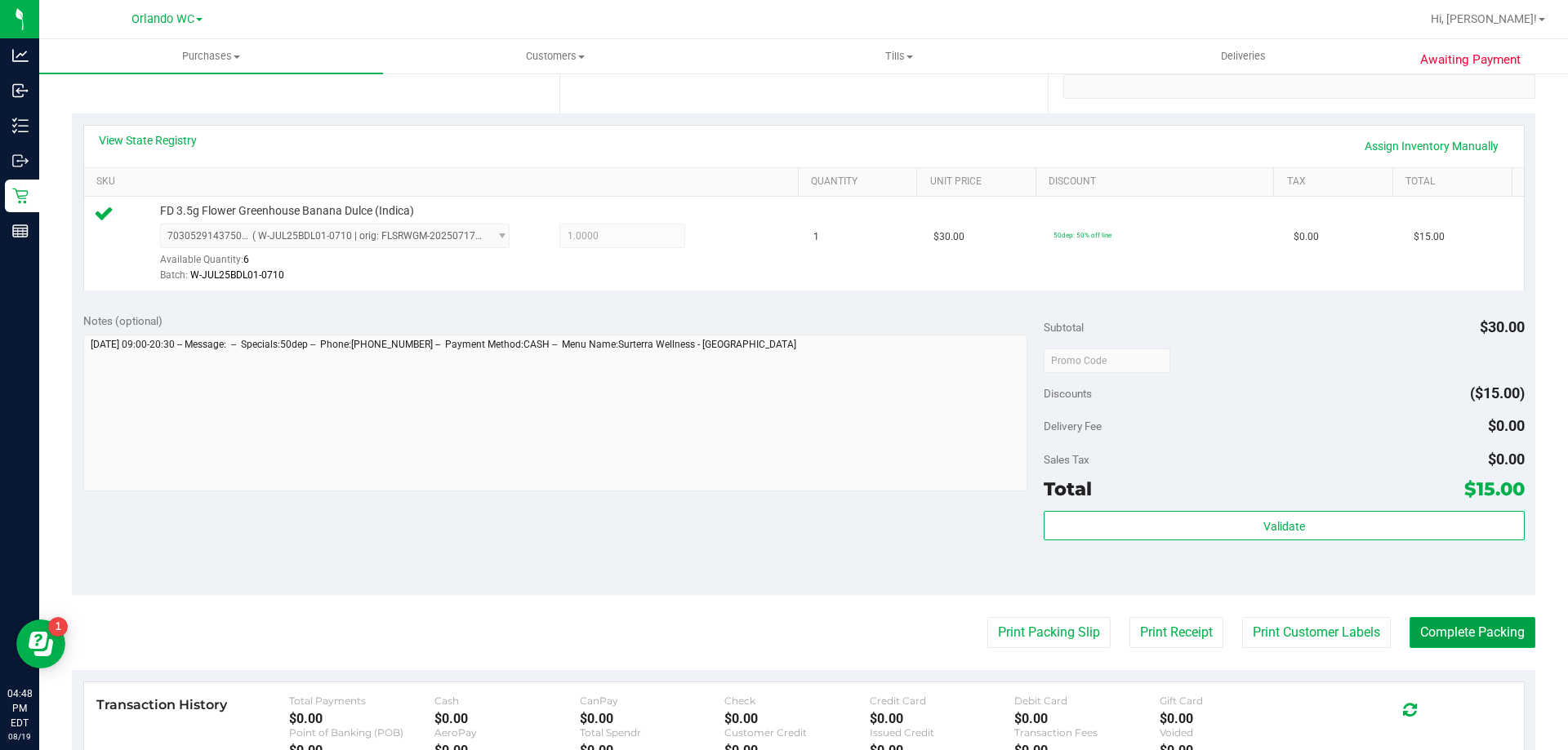
click at [1461, 625] on button "Complete Packing" at bounding box center [1473, 633] width 126 height 31
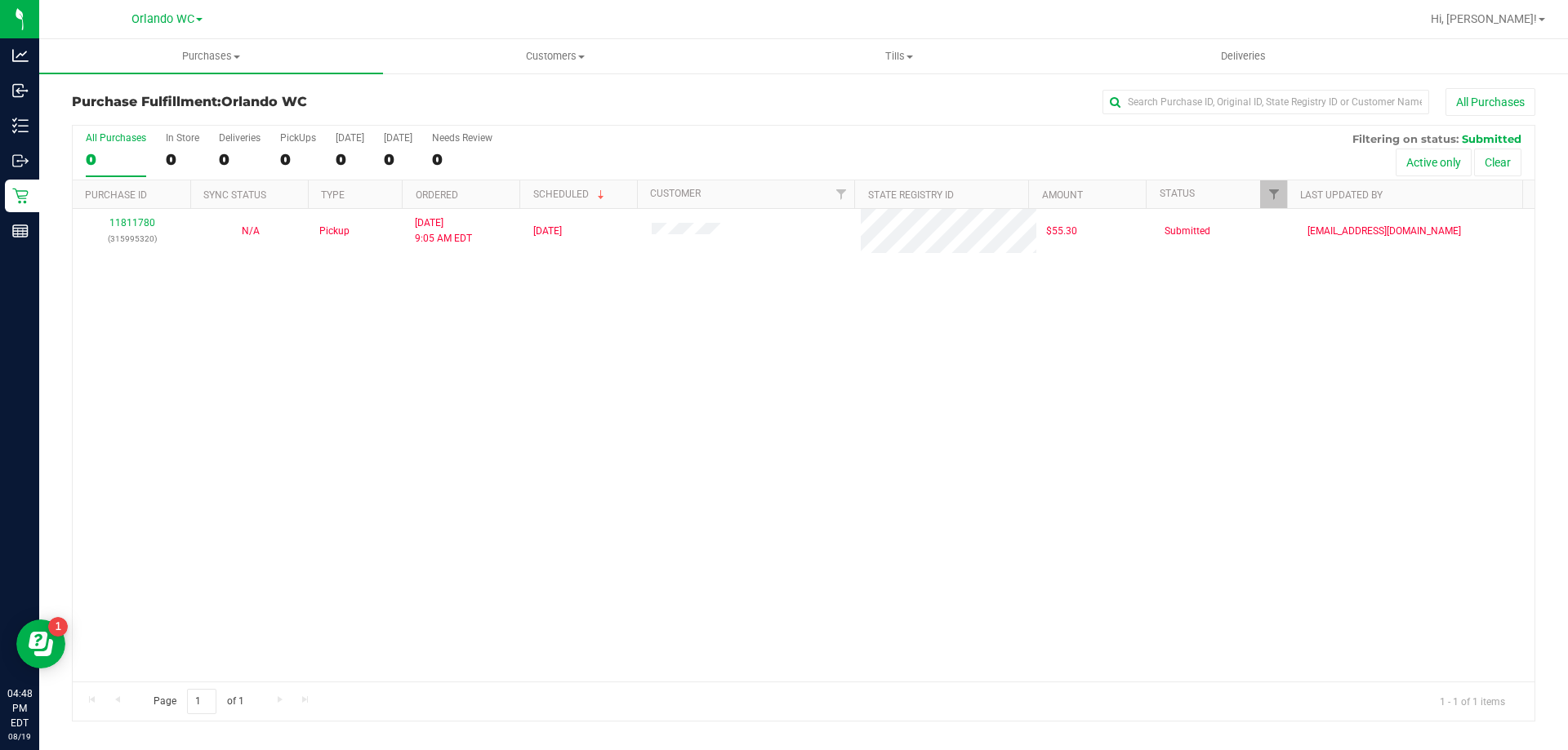
click at [582, 394] on div "11811780 (315995320) N/A Pickup 8/19/2025 9:05 AM EDT 8/19/2025 $55.30 Submitte…" at bounding box center [803, 445] width 1462 height 473
click at [532, 102] on h3 "Purchase Fulfillment: Orlando WC" at bounding box center [315, 102] width 488 height 15
click at [130, 146] on label "All Purchases 1" at bounding box center [115, 155] width 60 height 45
click at [0, 0] on input "All Purchases 1" at bounding box center [0, 0] width 0 height 0
click at [117, 156] on div "1" at bounding box center [115, 160] width 60 height 19
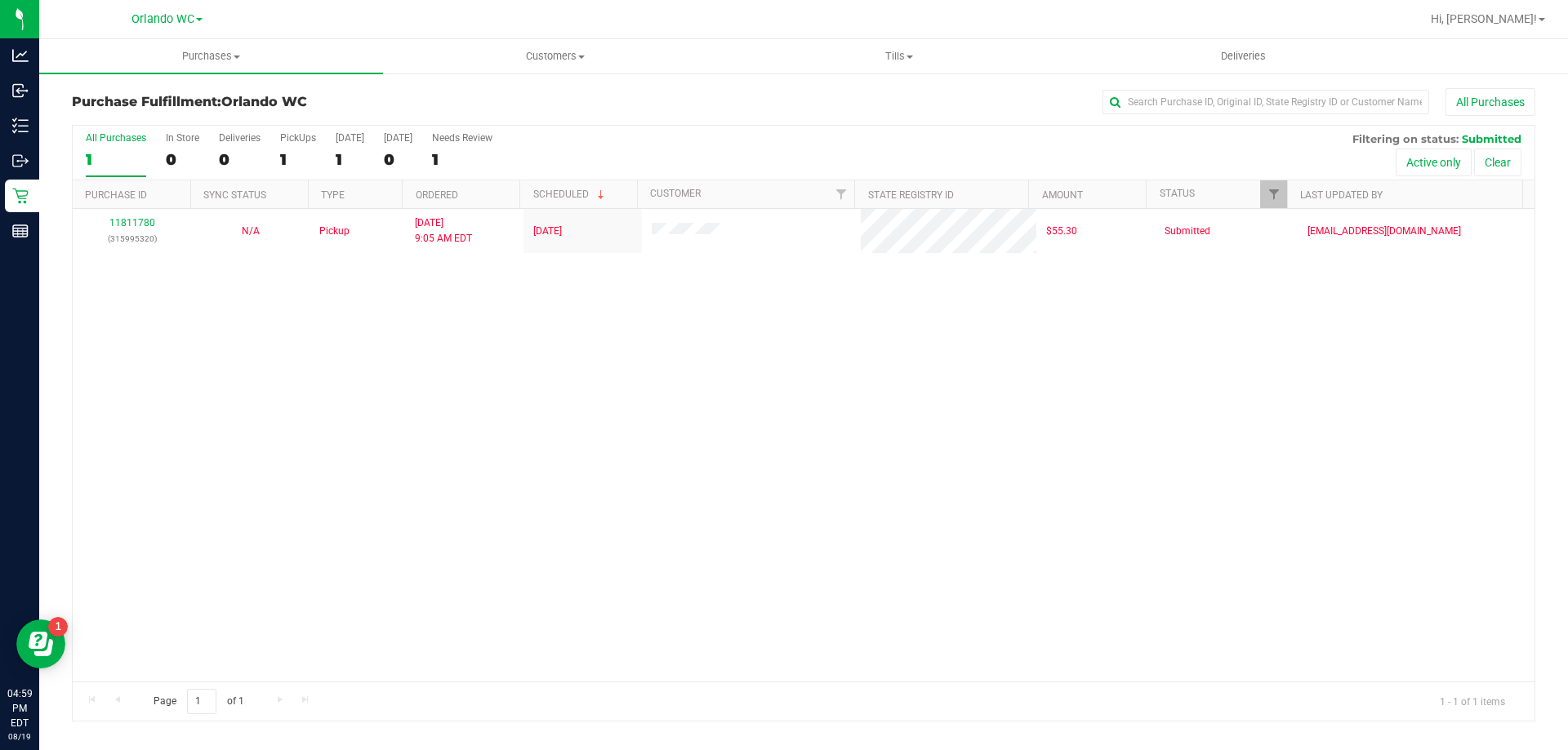
click at [0, 0] on input "All Purchases 1" at bounding box center [0, 0] width 0 height 0
click at [113, 159] on div "1" at bounding box center [115, 160] width 60 height 19
click at [0, 0] on input "All Purchases 1" at bounding box center [0, 0] width 0 height 0
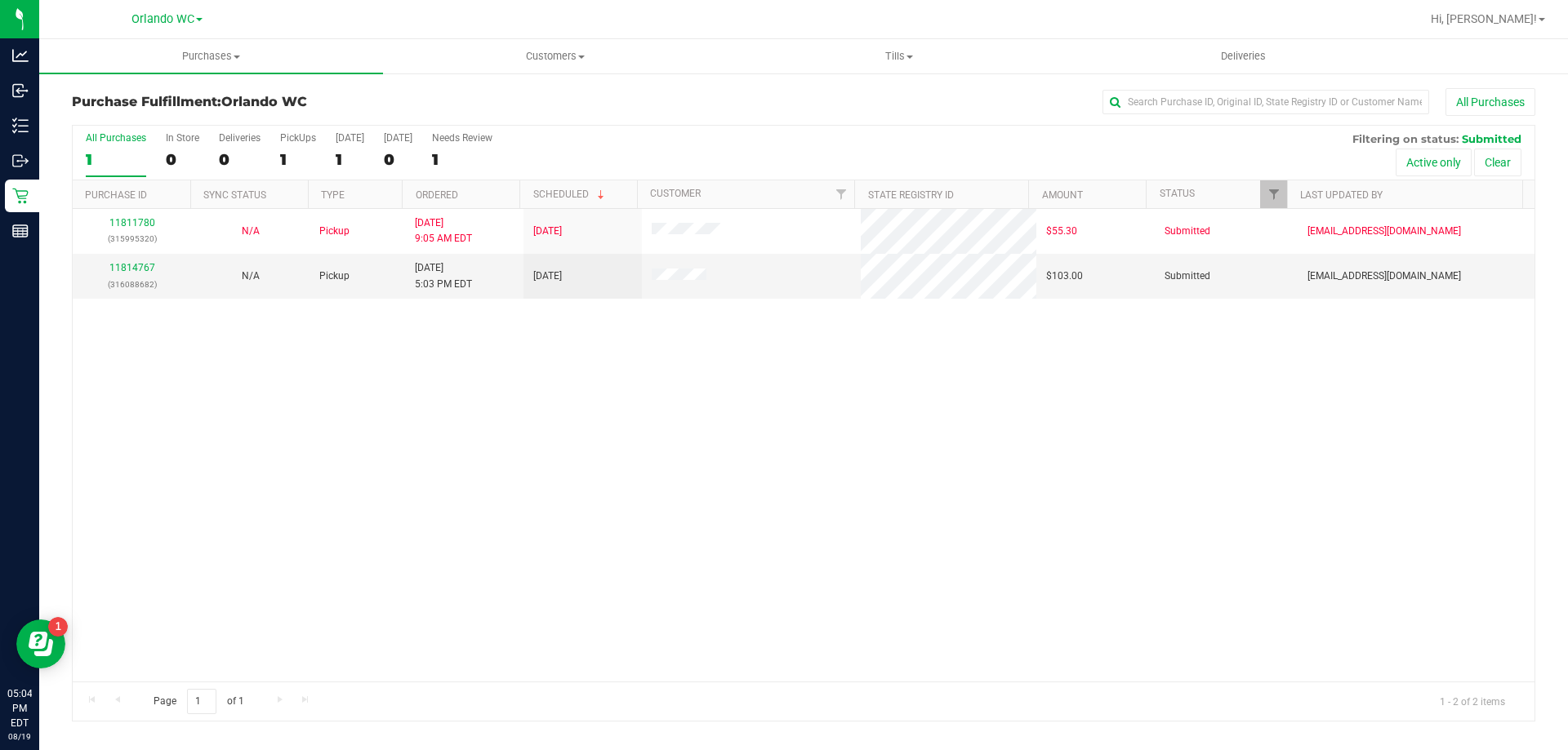
click at [457, 554] on div "11811780 (315995320) N/A Pickup 8/19/2025 9:05 AM EDT 8/19/2025 $55.30 Submitte…" at bounding box center [803, 445] width 1462 height 473
click at [134, 264] on link "11814767" at bounding box center [132, 268] width 46 height 12
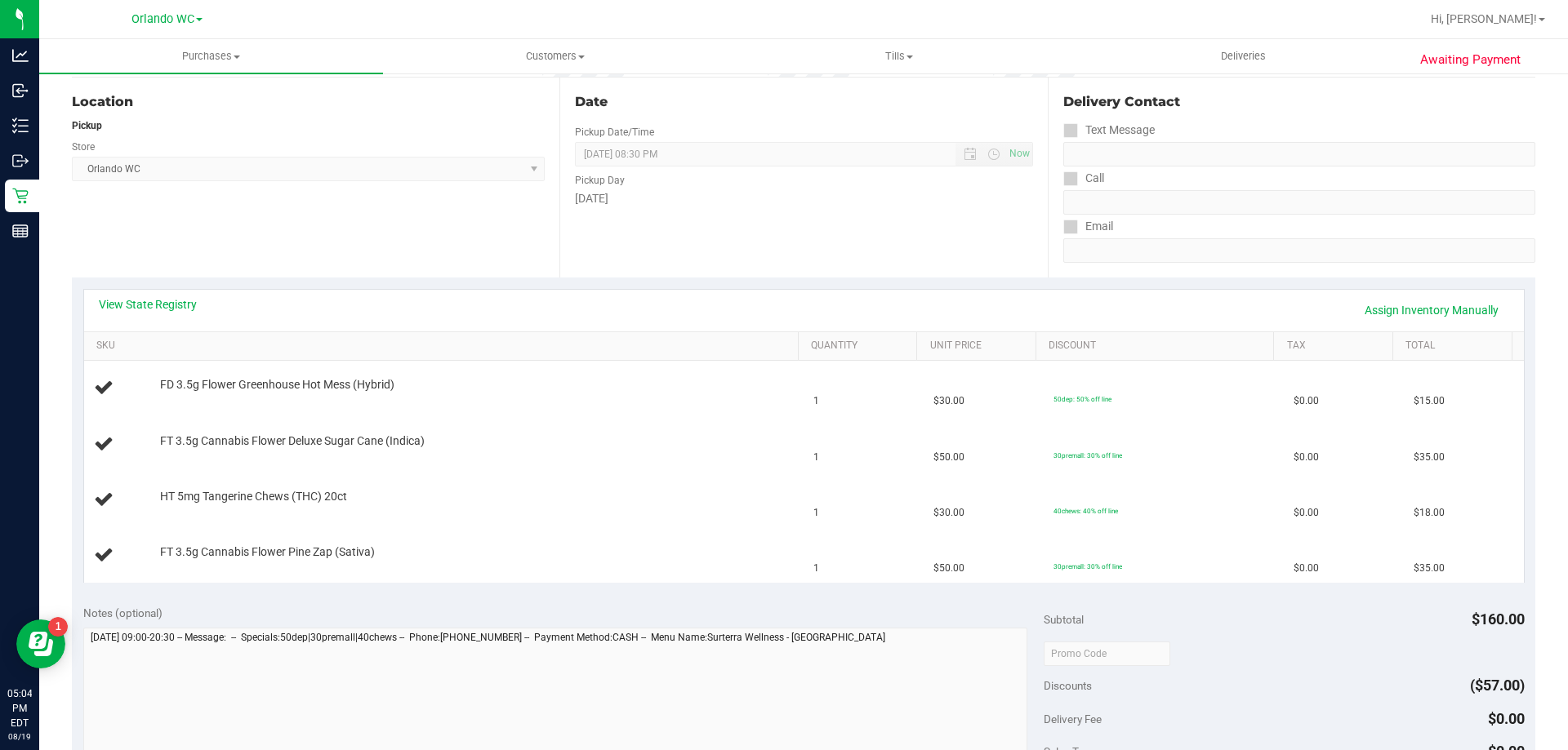
scroll to position [164, 0]
click at [154, 306] on link "View State Registry" at bounding box center [147, 303] width 98 height 16
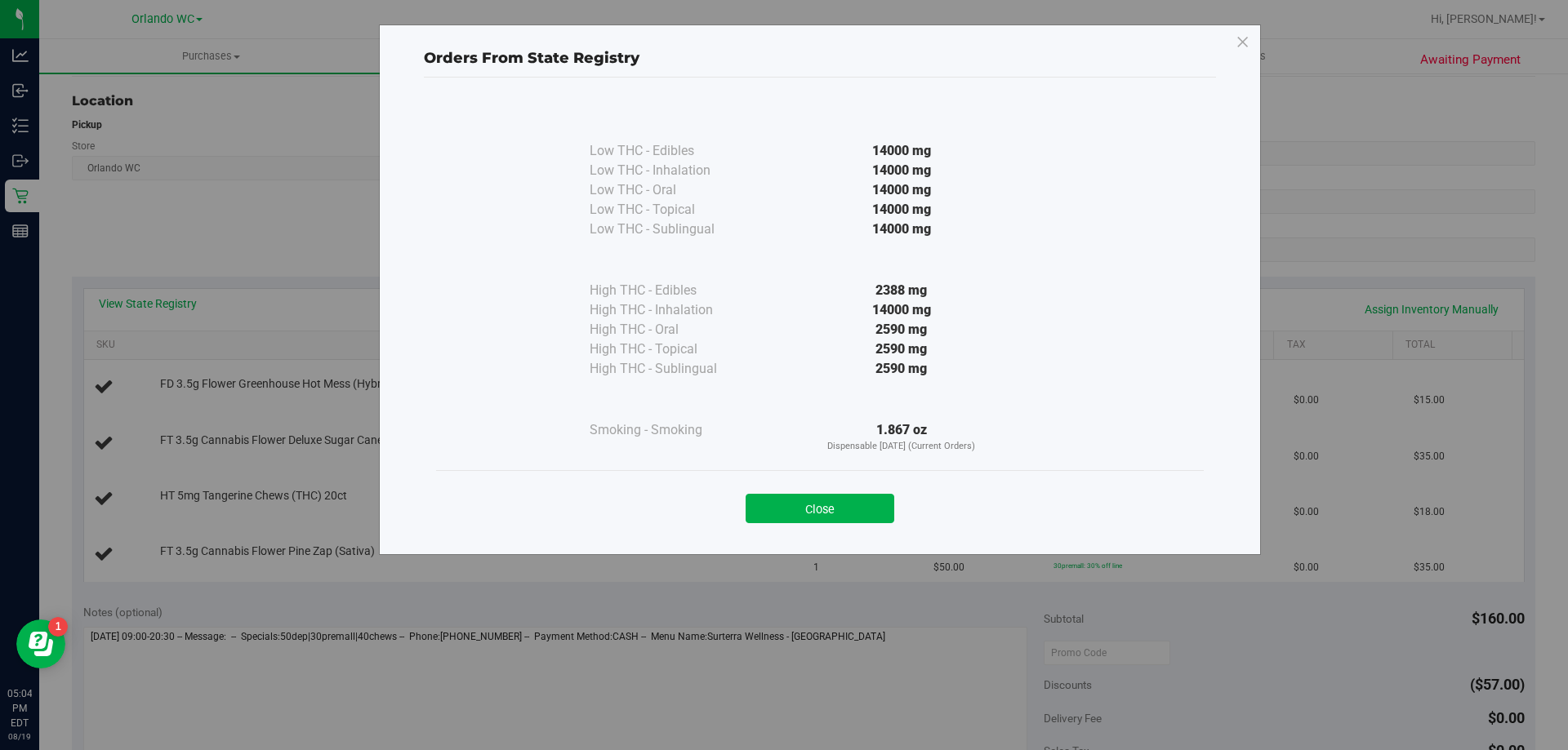
click at [809, 525] on div "Close" at bounding box center [819, 503] width 768 height 66
click at [829, 512] on button "Close" at bounding box center [820, 509] width 149 height 30
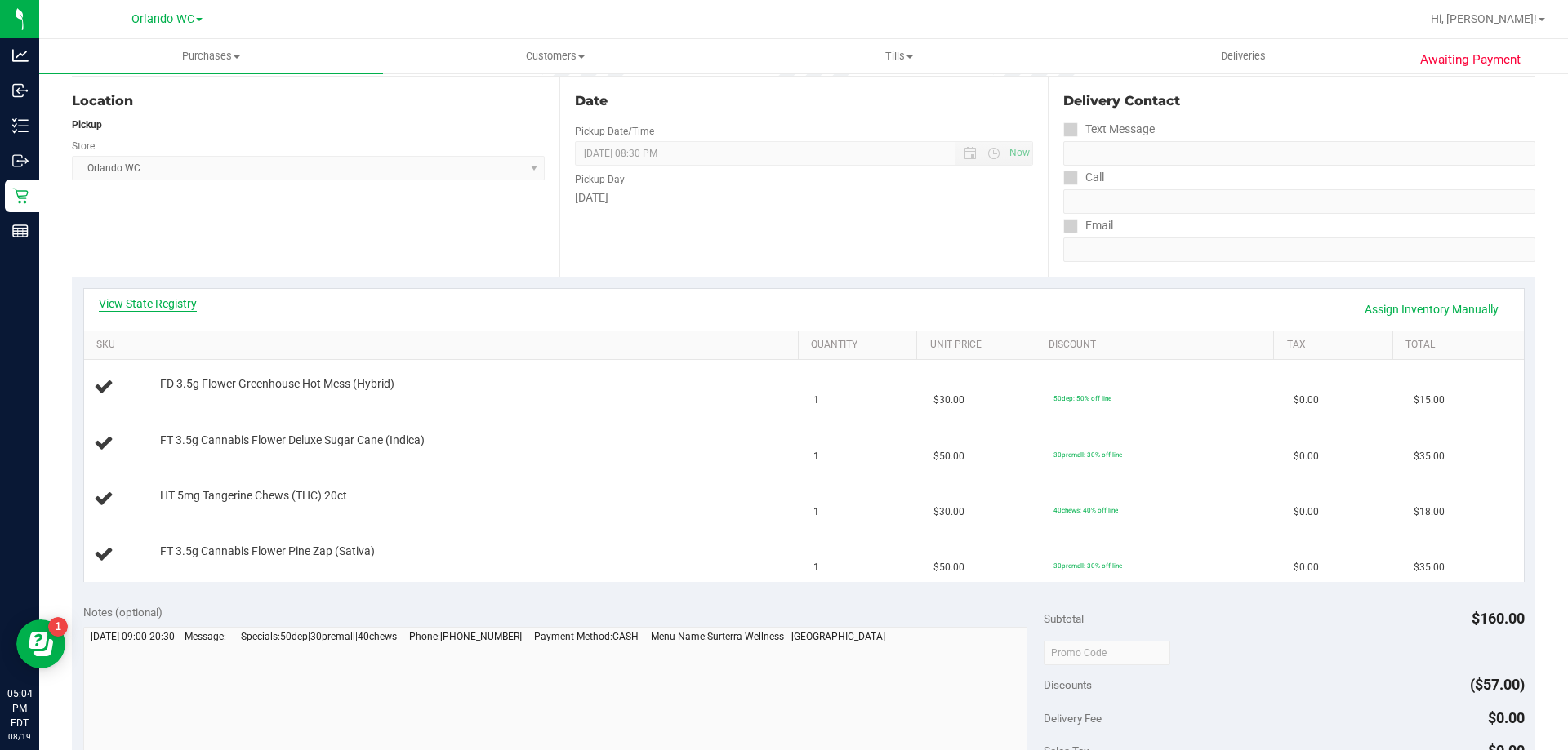
click at [150, 299] on link "View State Registry" at bounding box center [147, 303] width 98 height 16
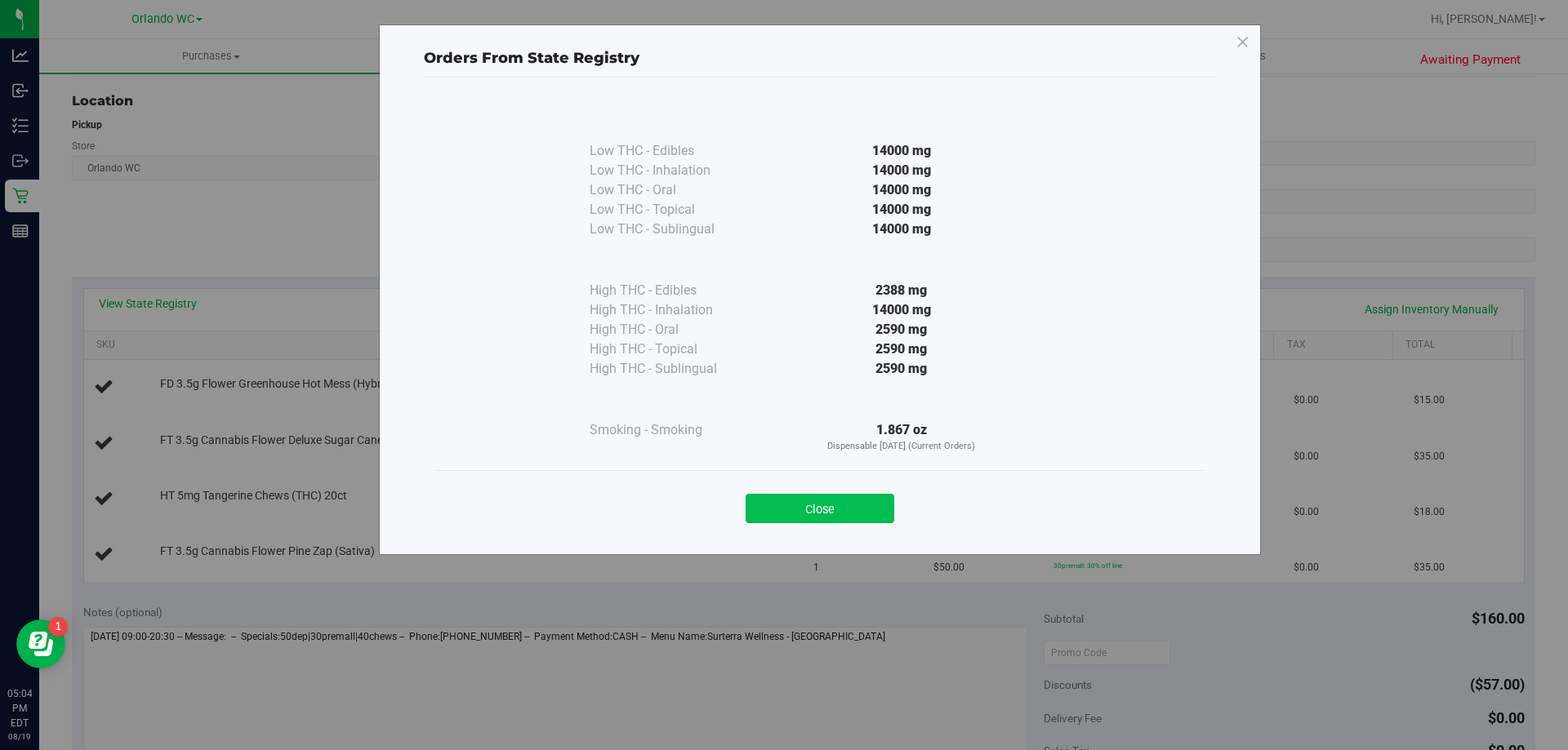
click at [802, 513] on button "Close" at bounding box center [820, 509] width 149 height 30
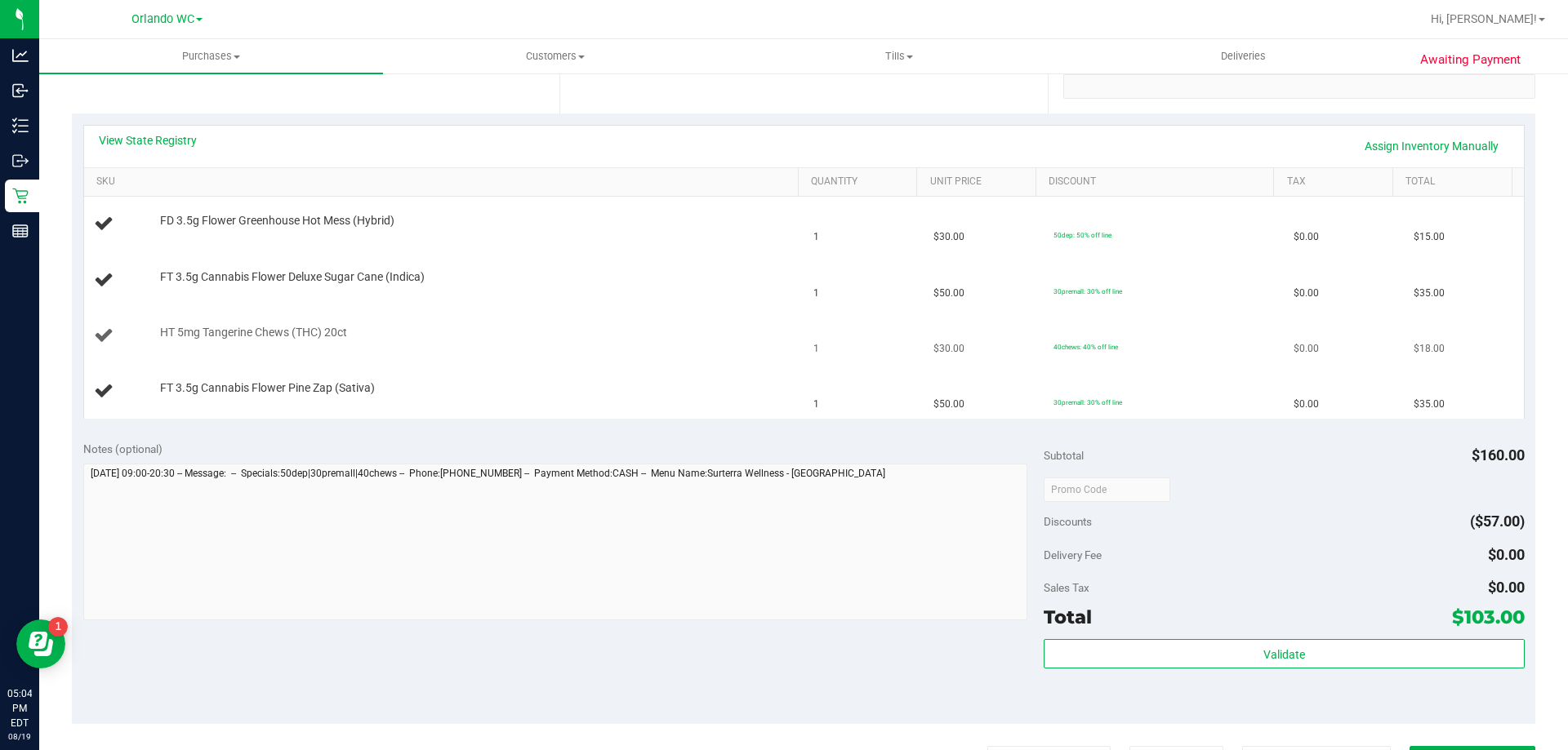
scroll to position [408, 0]
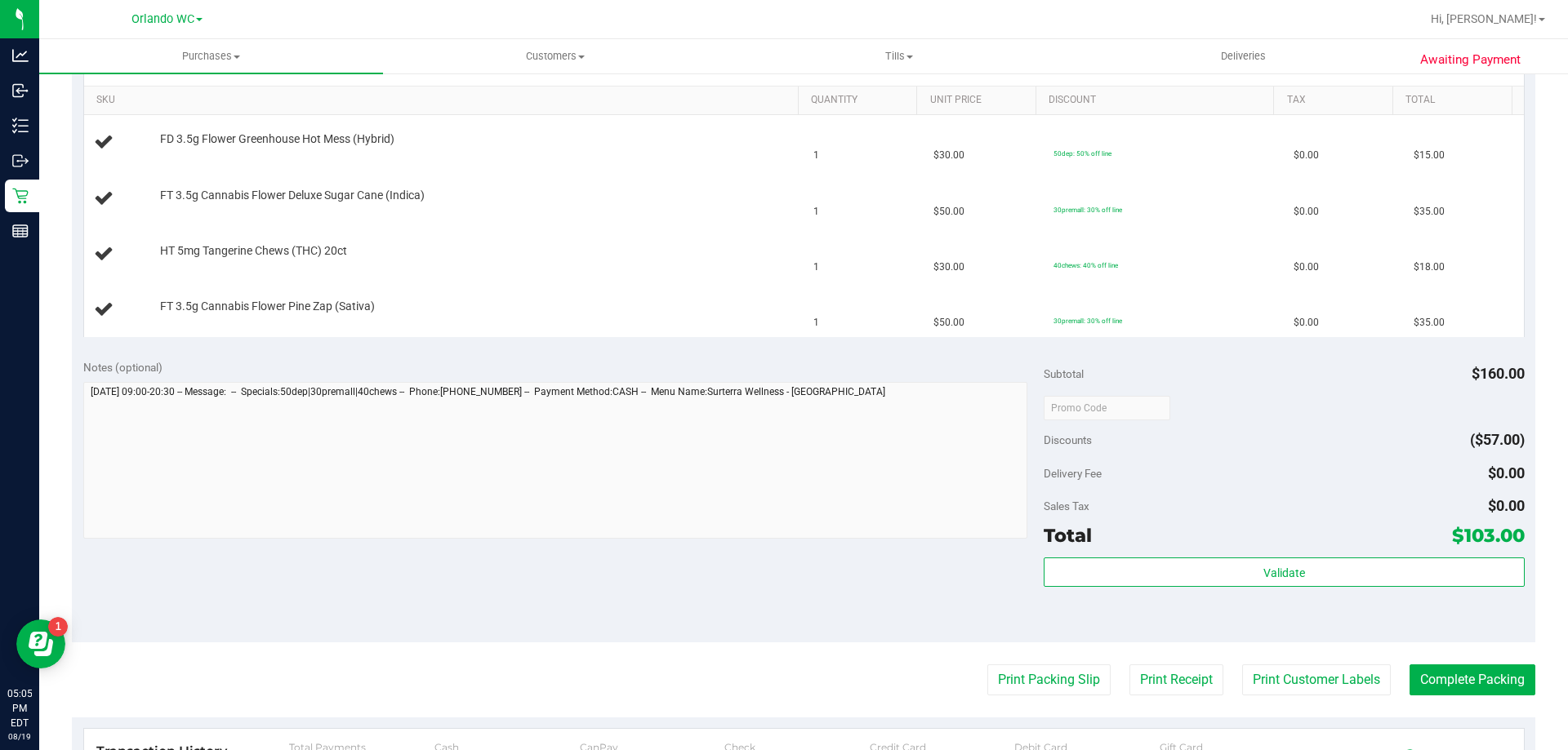
click at [888, 544] on div "Notes (optional) Subtotal $160.00 Discounts ($57.00) Delivery Fee $0.00 Sales T…" at bounding box center [803, 495] width 1464 height 294
click at [539, 366] on div "Notes (optional)" at bounding box center [564, 368] width 962 height 16
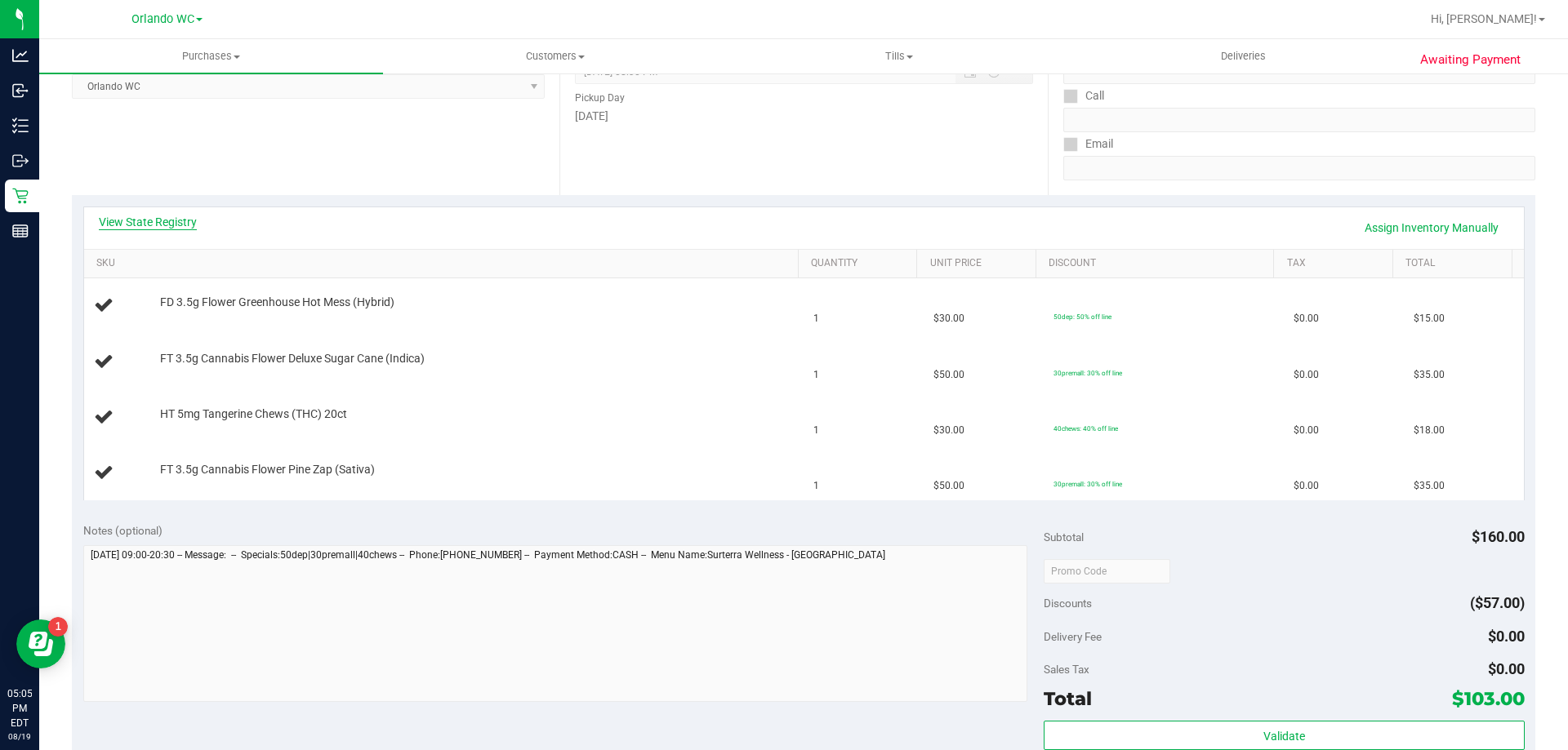
click at [169, 227] on link "View State Registry" at bounding box center [147, 222] width 98 height 16
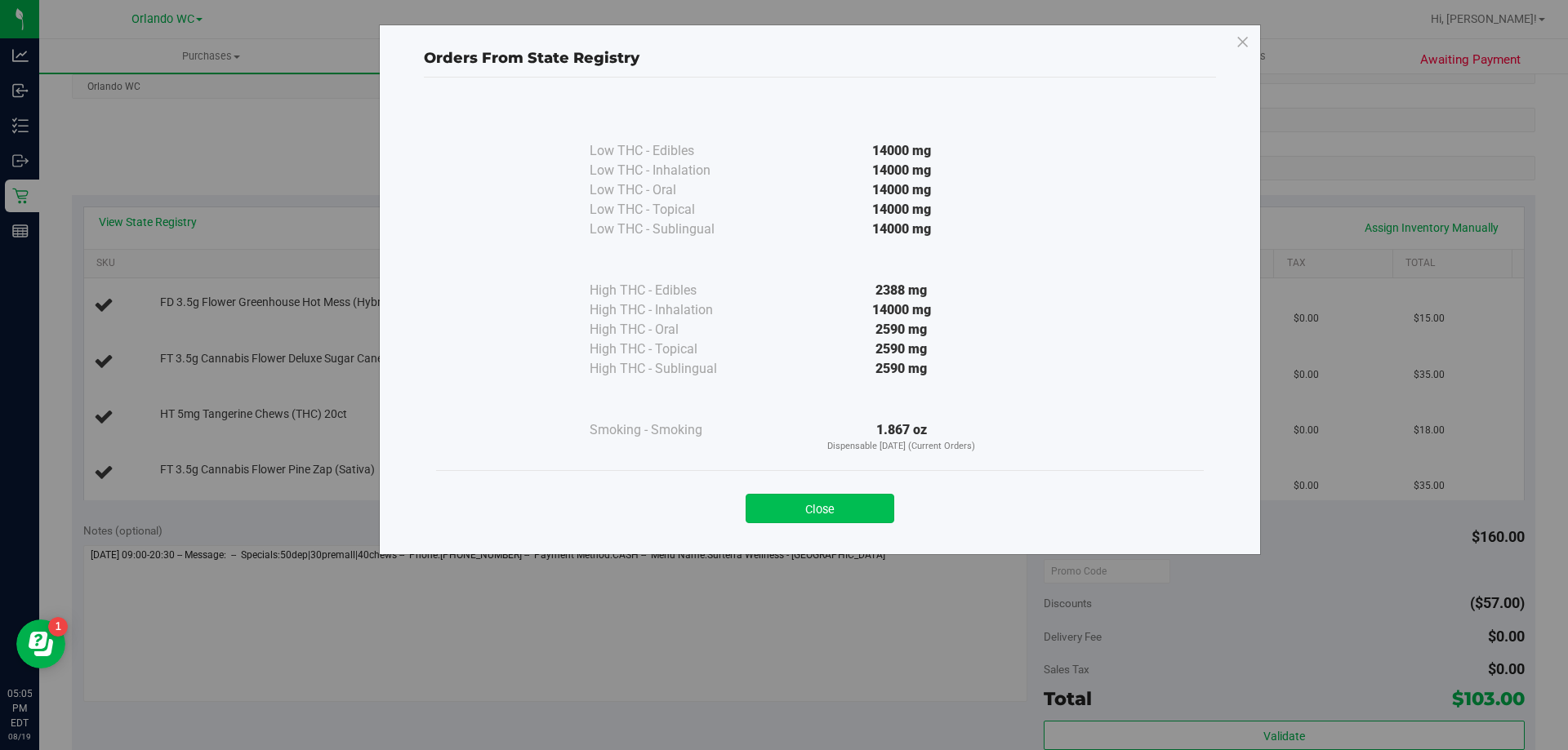
click at [796, 516] on button "Close" at bounding box center [820, 509] width 149 height 30
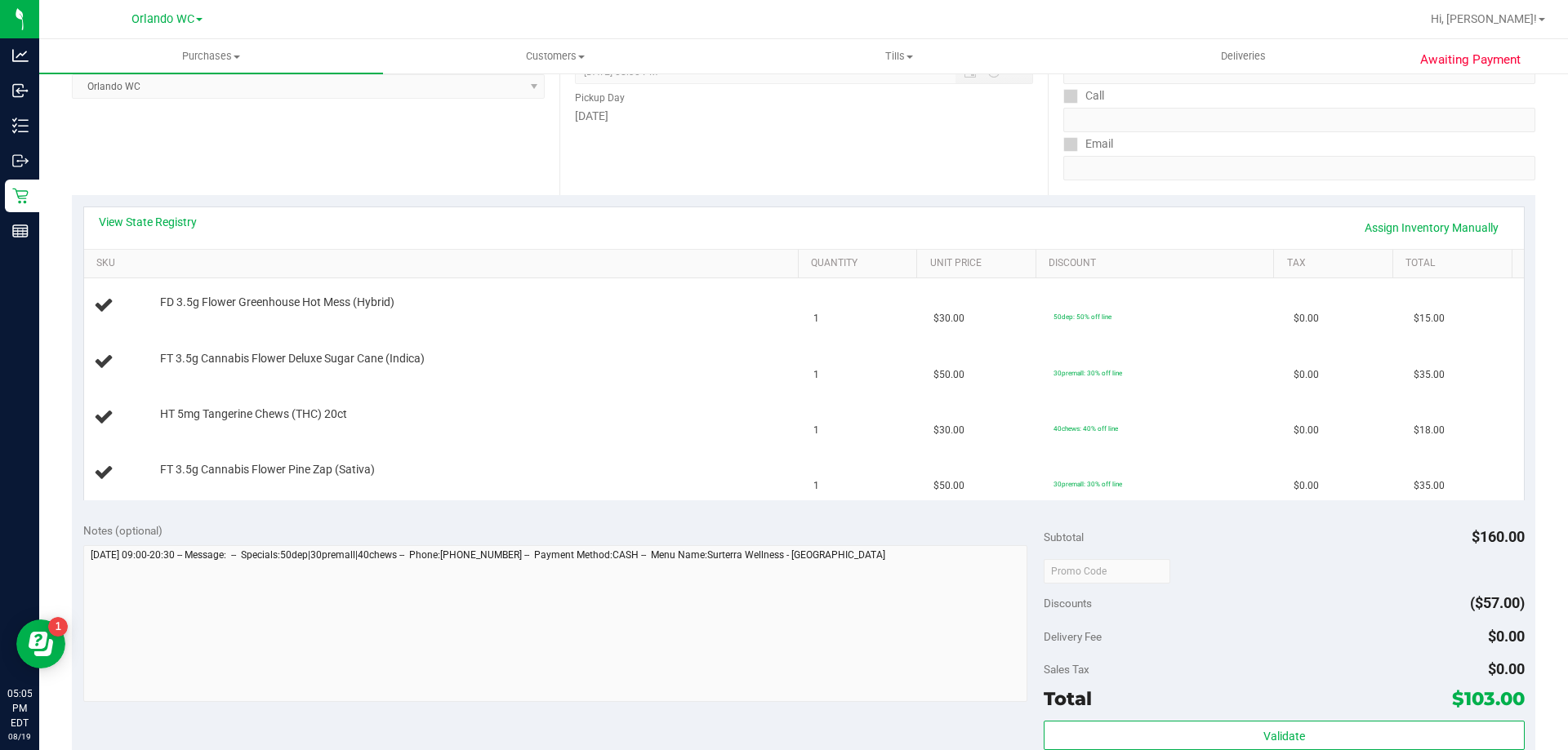
click at [636, 530] on div "Notes (optional)" at bounding box center [564, 530] width 962 height 16
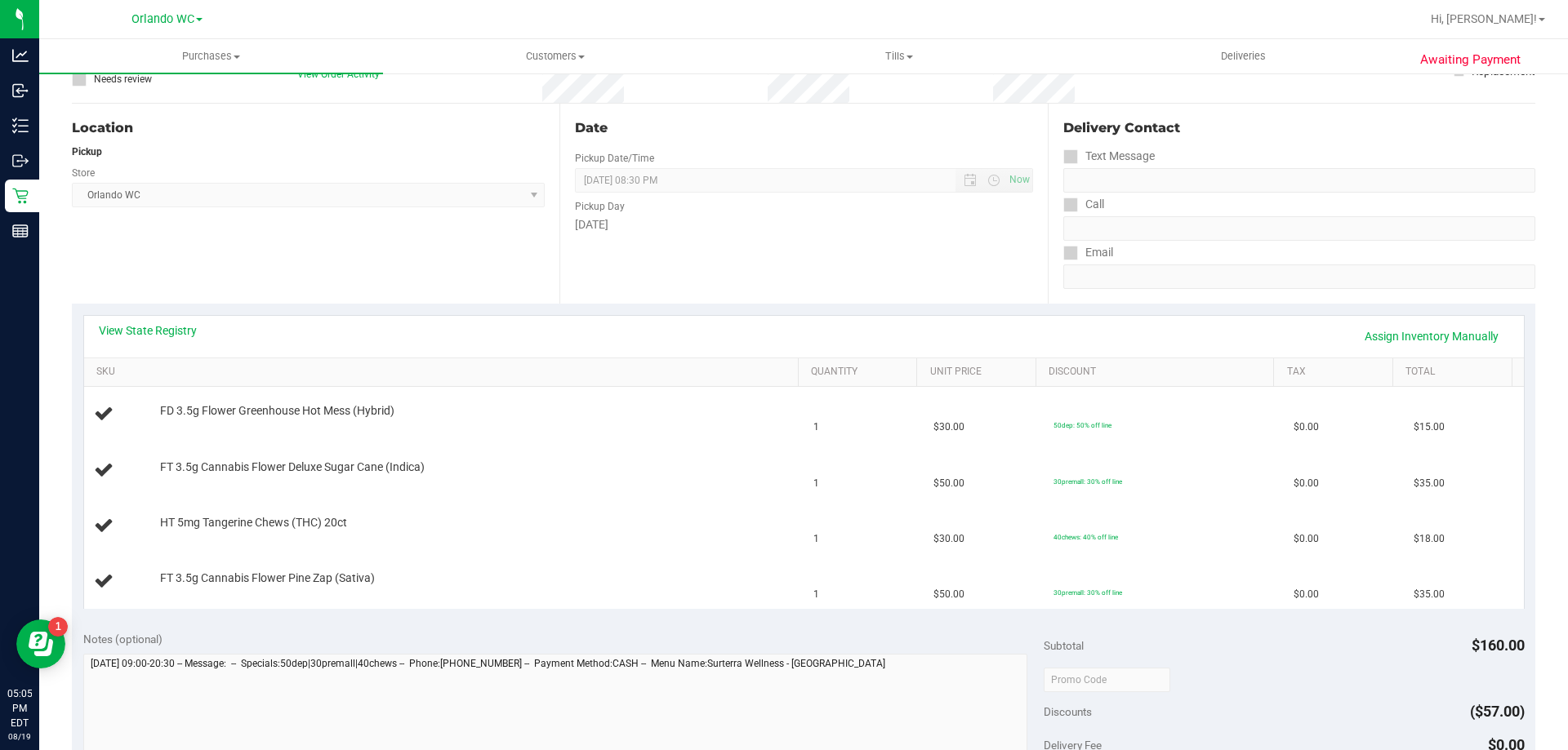
scroll to position [0, 0]
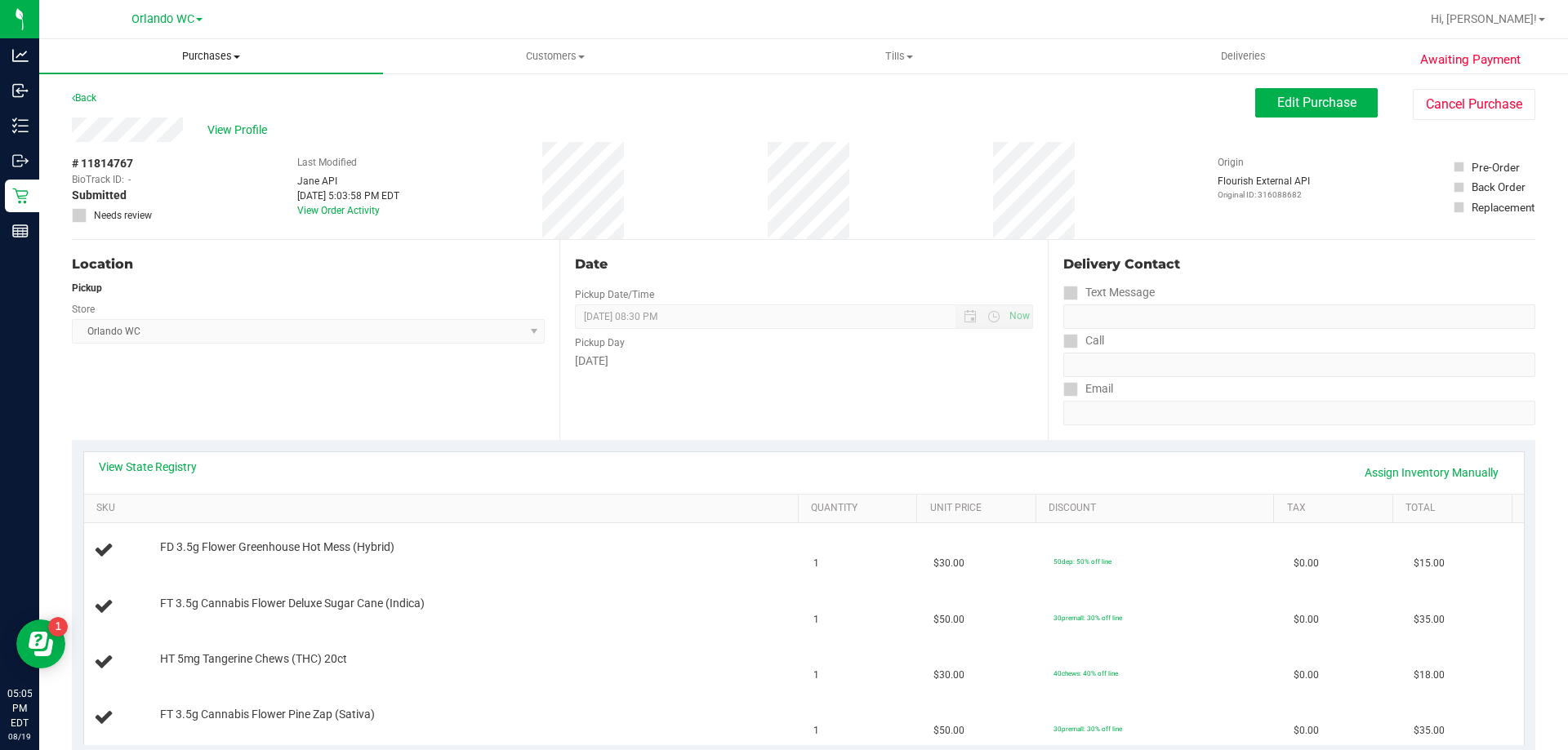
click at [211, 64] on uib-tab-heading "Purchases Summary of purchases Fulfillment All purchases" at bounding box center [211, 57] width 344 height 35
click at [123, 111] on span "Fulfillment" at bounding box center [90, 118] width 101 height 14
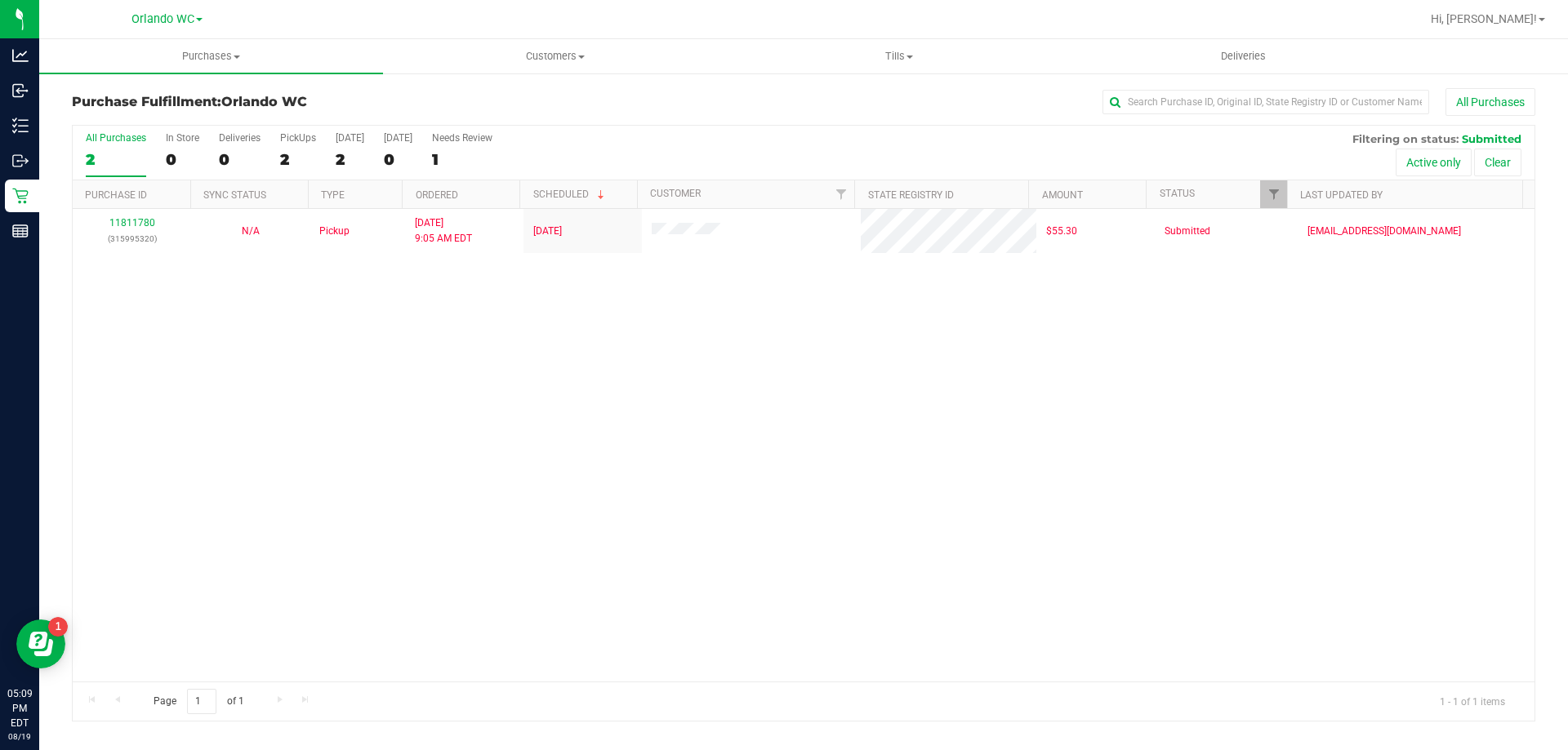
click at [117, 152] on div "2" at bounding box center [115, 160] width 60 height 19
click at [0, 0] on input "All Purchases 2" at bounding box center [0, 0] width 0 height 0
click at [122, 150] on div "1" at bounding box center [115, 160] width 60 height 19
click at [0, 0] on input "All Purchases 1" at bounding box center [0, 0] width 0 height 0
click at [110, 160] on div "1" at bounding box center [115, 160] width 60 height 19
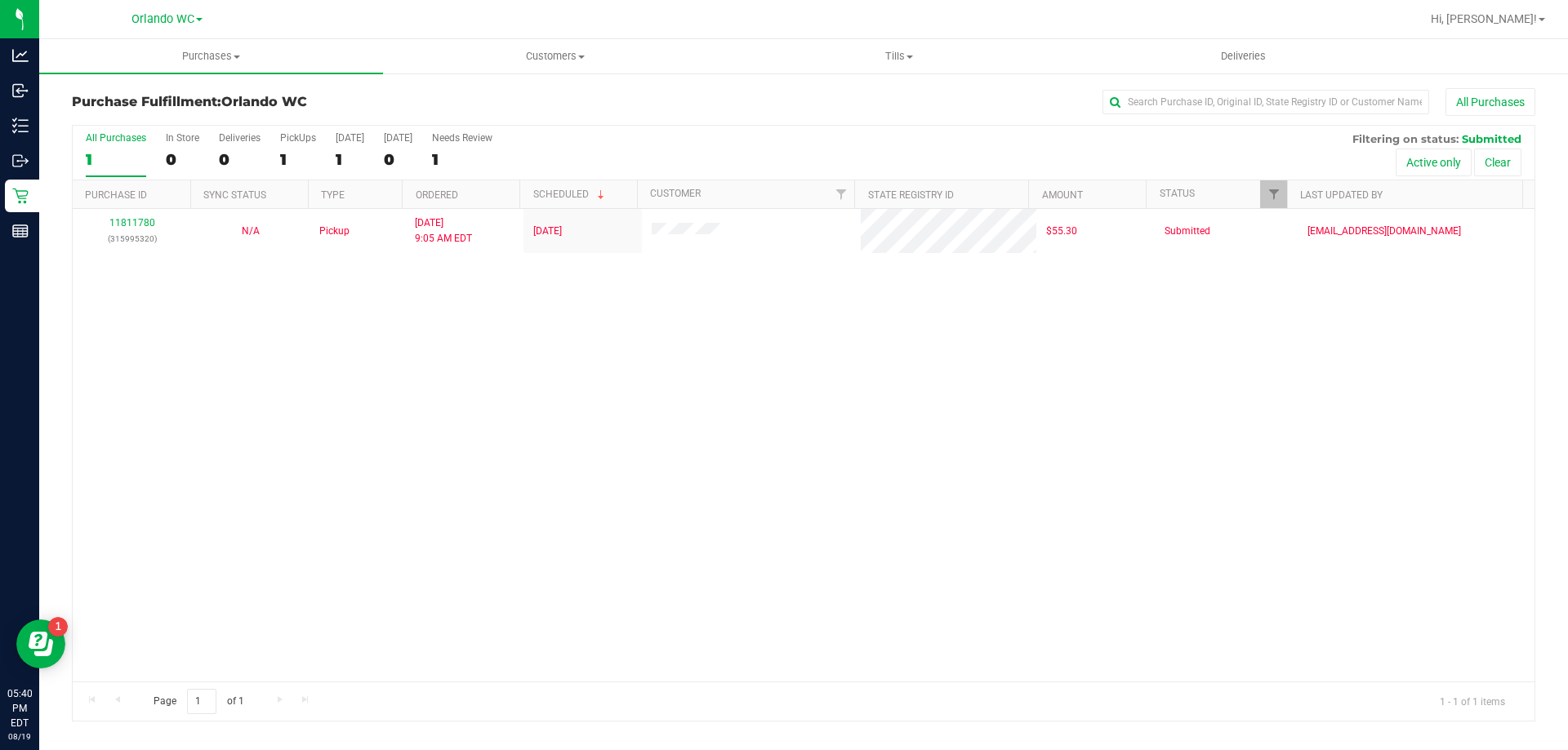
click at [0, 0] on input "All Purchases 1" at bounding box center [0, 0] width 0 height 0
click at [114, 150] on div "1" at bounding box center [115, 160] width 60 height 19
click at [0, 0] on input "All Purchases 1" at bounding box center [0, 0] width 0 height 0
click at [81, 148] on div "All Purchases 1 In Store 0 Deliveries 0 PickUps 1 Today 1 Tomorrow 0 Needs Revi…" at bounding box center [803, 153] width 1462 height 55
click at [101, 151] on div "1" at bounding box center [115, 160] width 60 height 19
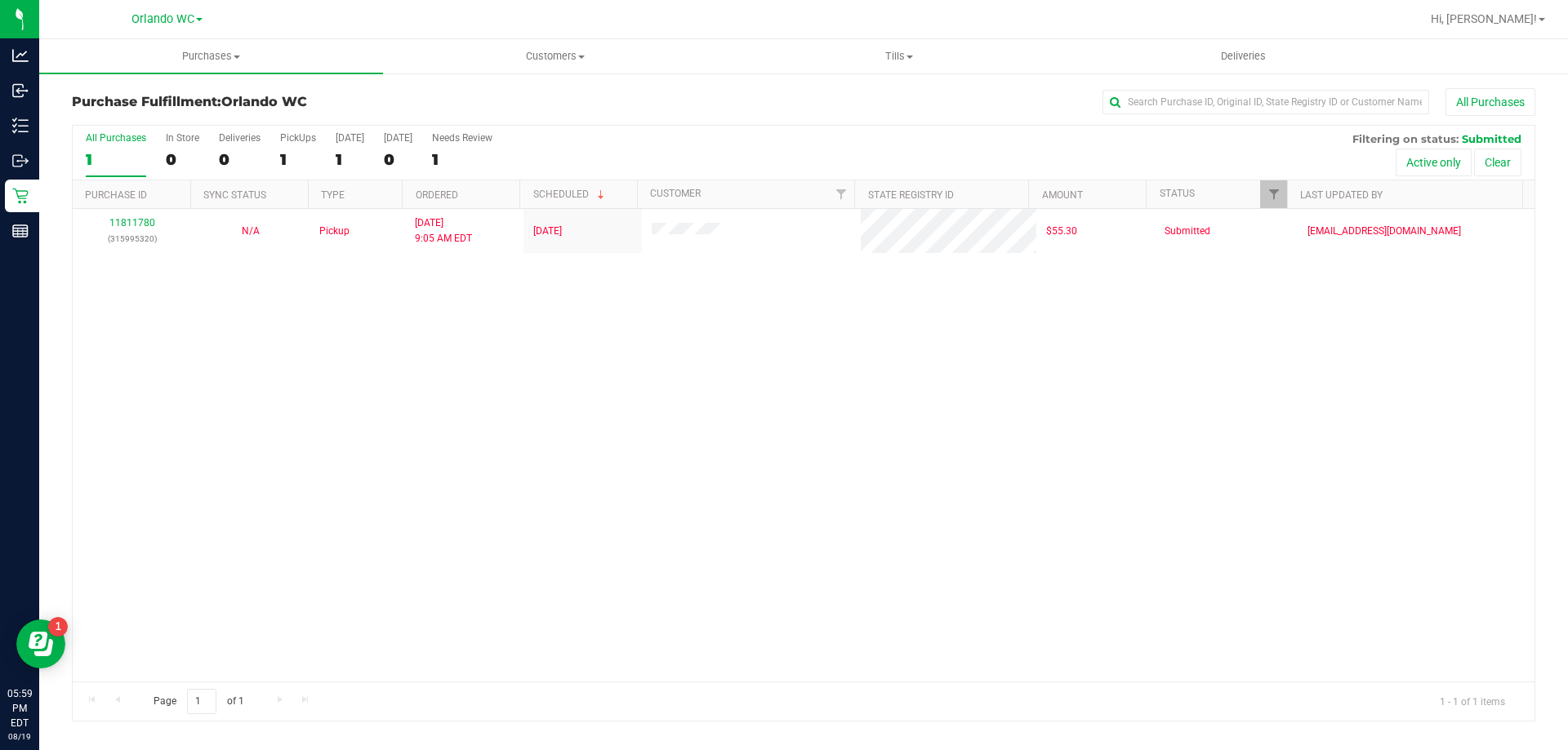
click at [0, 0] on input "All Purchases 1" at bounding box center [0, 0] width 0 height 0
click at [892, 541] on div "11811780 (315995320) N/A Pickup 8/19/2025 9:05 AM EDT 8/19/2025 $55.30 Submitte…" at bounding box center [803, 445] width 1462 height 473
click at [114, 160] on div "1" at bounding box center [115, 160] width 60 height 19
click at [0, 0] on input "All Purchases 1" at bounding box center [0, 0] width 0 height 0
click at [104, 158] on div "1" at bounding box center [115, 160] width 60 height 19
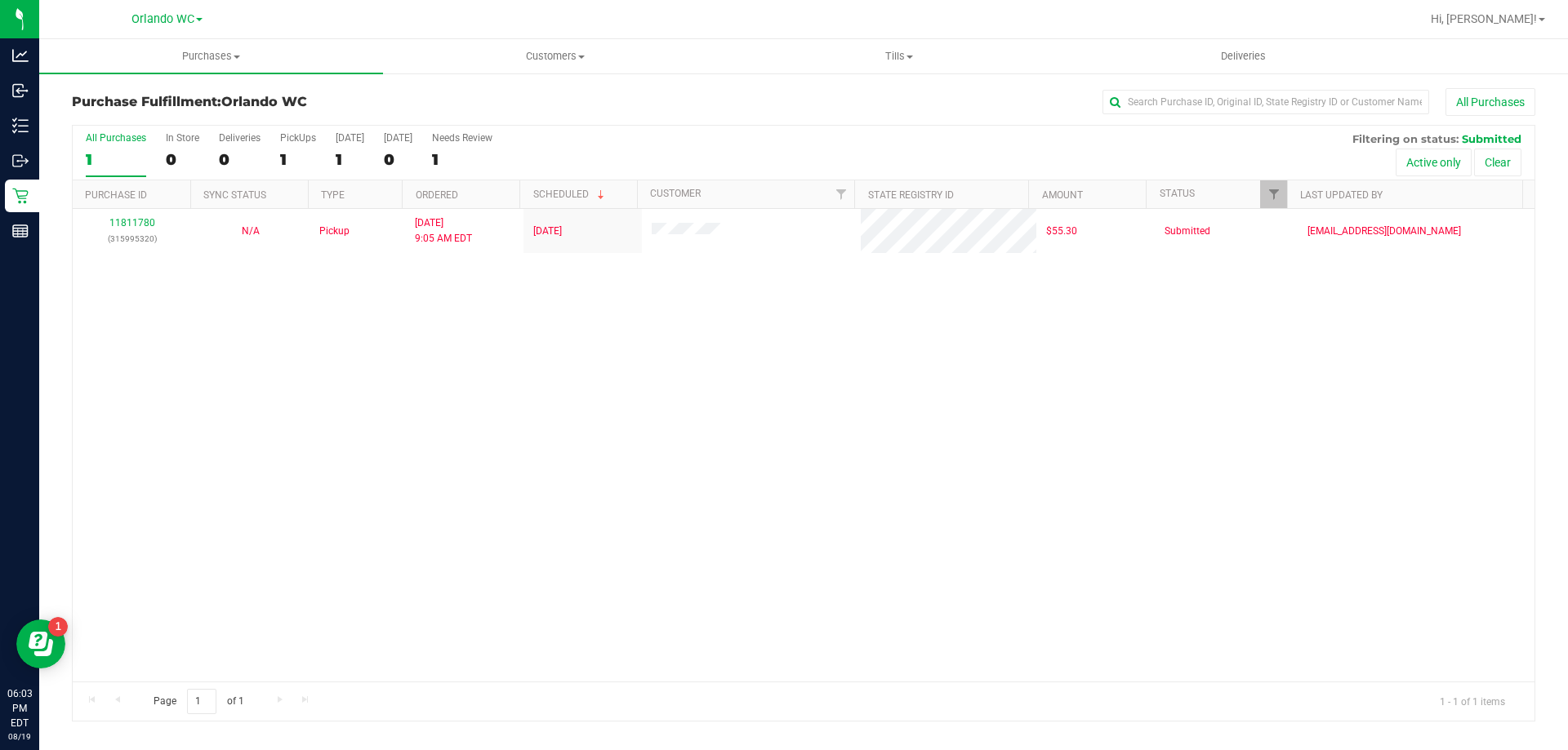
click at [0, 0] on input "All Purchases 1" at bounding box center [0, 0] width 0 height 0
click at [53, 157] on div "Purchase Fulfillment: Orlando WC All Purchases All Purchases 1 In Store 0 Deliv…" at bounding box center [804, 405] width 1529 height 666
click at [103, 157] on div "1" at bounding box center [115, 160] width 60 height 19
click at [0, 0] on input "All Purchases 1" at bounding box center [0, 0] width 0 height 0
click at [111, 142] on div "All Purchases" at bounding box center [115, 138] width 60 height 12
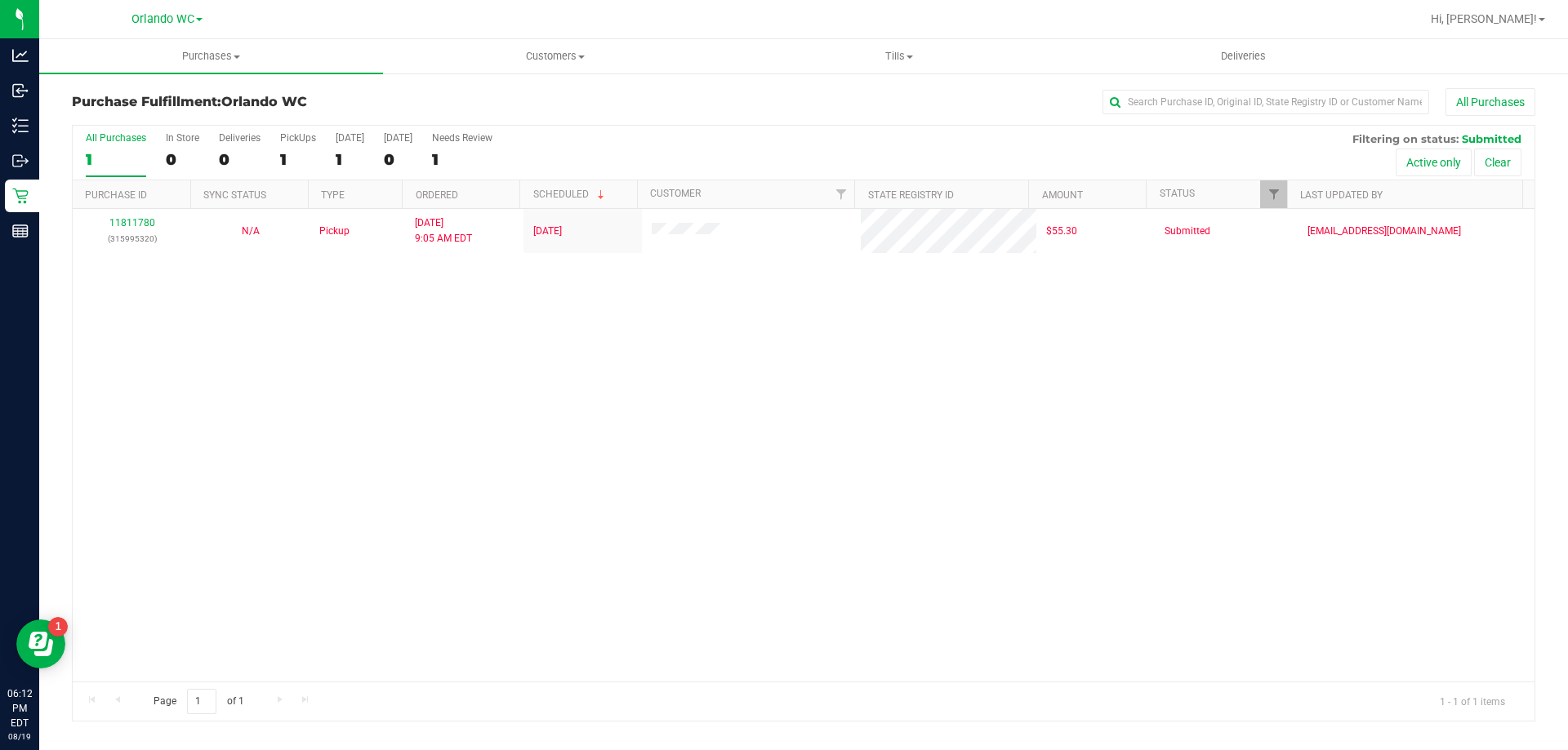
click at [0, 0] on input "All Purchases 1" at bounding box center [0, 0] width 0 height 0
click at [89, 164] on div "1" at bounding box center [115, 160] width 60 height 19
click at [0, 0] on input "All Purchases 1" at bounding box center [0, 0] width 0 height 0
click at [114, 159] on div "1" at bounding box center [115, 160] width 60 height 19
click at [0, 0] on input "All Purchases 1" at bounding box center [0, 0] width 0 height 0
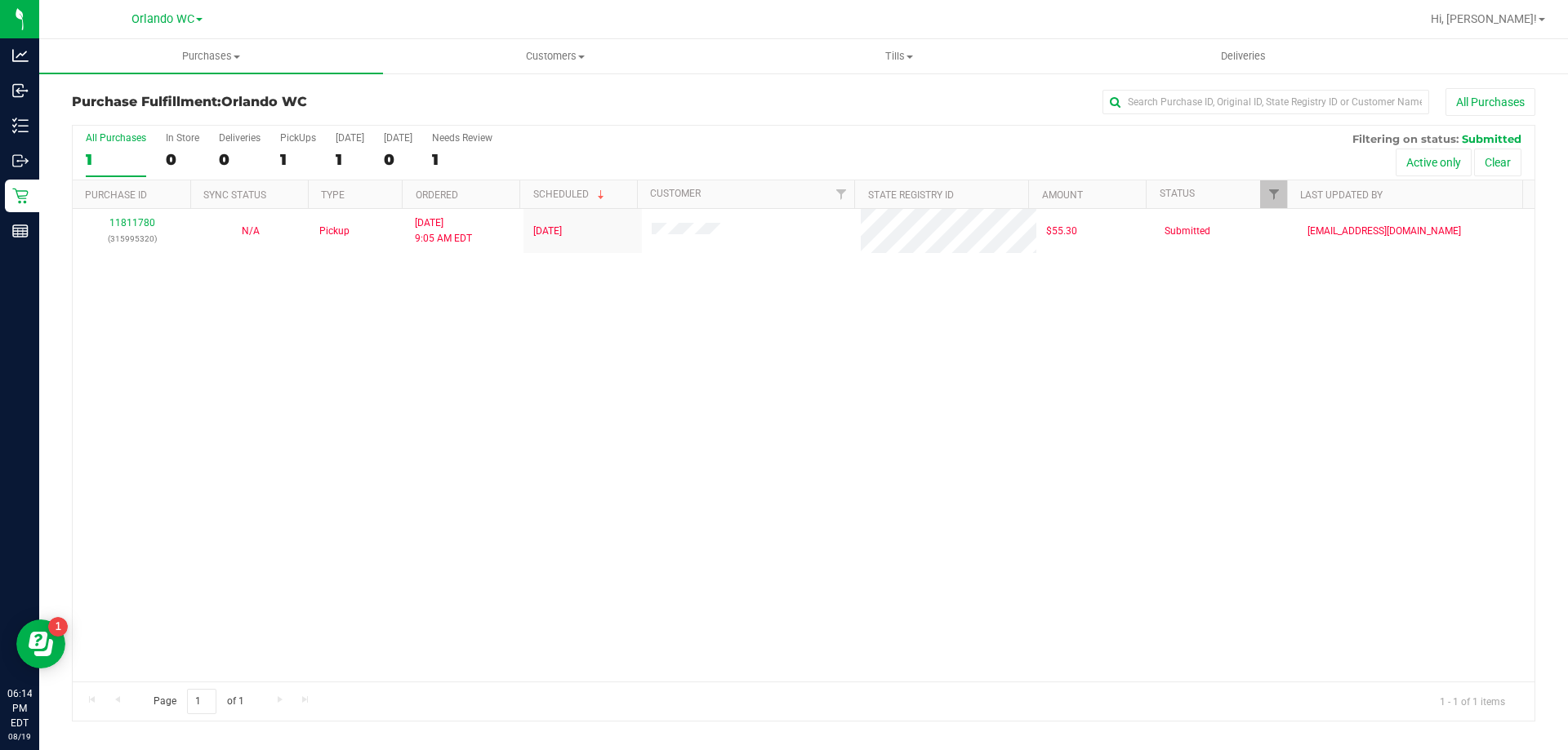
click at [268, 387] on div "11811780 (315995320) N/A Pickup 8/19/2025 9:05 AM EDT 8/19/2025 $55.30 Submitte…" at bounding box center [803, 445] width 1462 height 473
click at [450, 400] on div "11811780 (315995320) N/A Pickup 8/19/2025 9:05 AM EDT 8/19/2025 $55.30 Submitte…" at bounding box center [803, 445] width 1462 height 473
click at [108, 176] on label "All Purchases 1" at bounding box center [115, 155] width 60 height 45
click at [0, 0] on input "All Purchases 1" at bounding box center [0, 0] width 0 height 0
click at [105, 157] on div "1" at bounding box center [115, 160] width 60 height 19
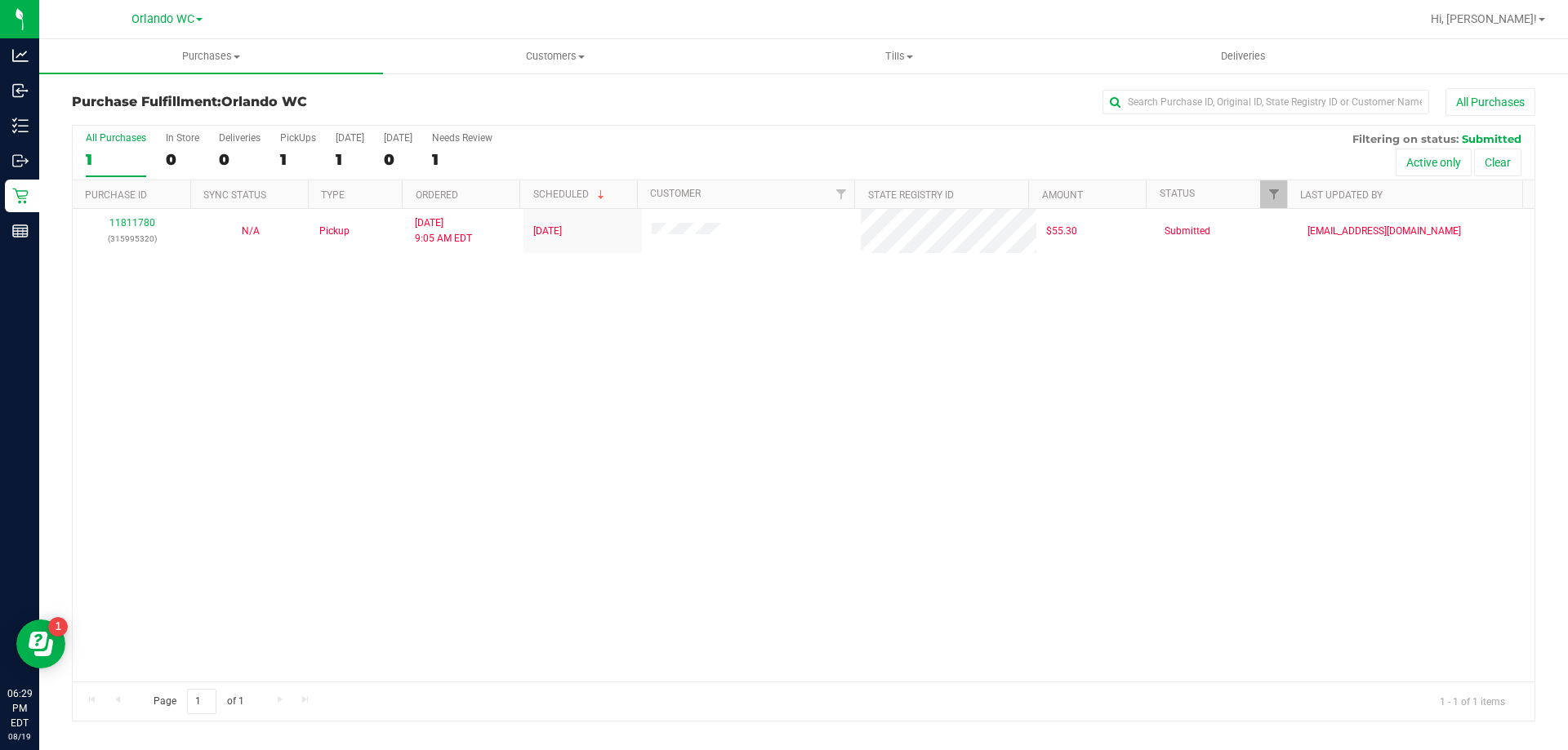
click at [0, 0] on input "All Purchases 1" at bounding box center [0, 0] width 0 height 0
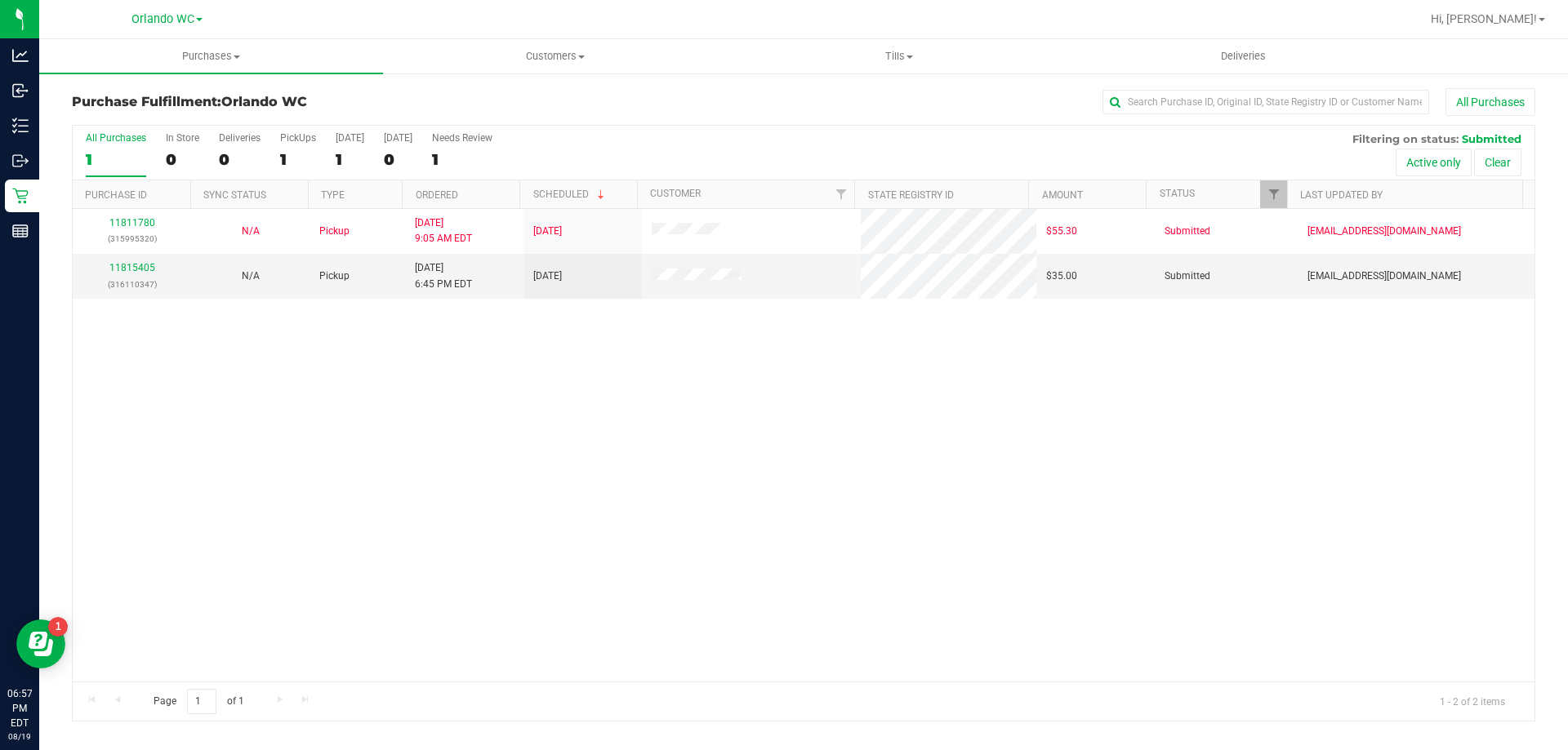
click at [107, 155] on div "1" at bounding box center [115, 160] width 60 height 19
click at [0, 0] on input "All Purchases 1" at bounding box center [0, 0] width 0 height 0
click at [128, 262] on div "11815405 (316110347)" at bounding box center [132, 276] width 99 height 31
click at [132, 275] on div "11815405 (316110347)" at bounding box center [132, 276] width 99 height 31
click at [107, 146] on label "All Purchases 2" at bounding box center [115, 155] width 60 height 45
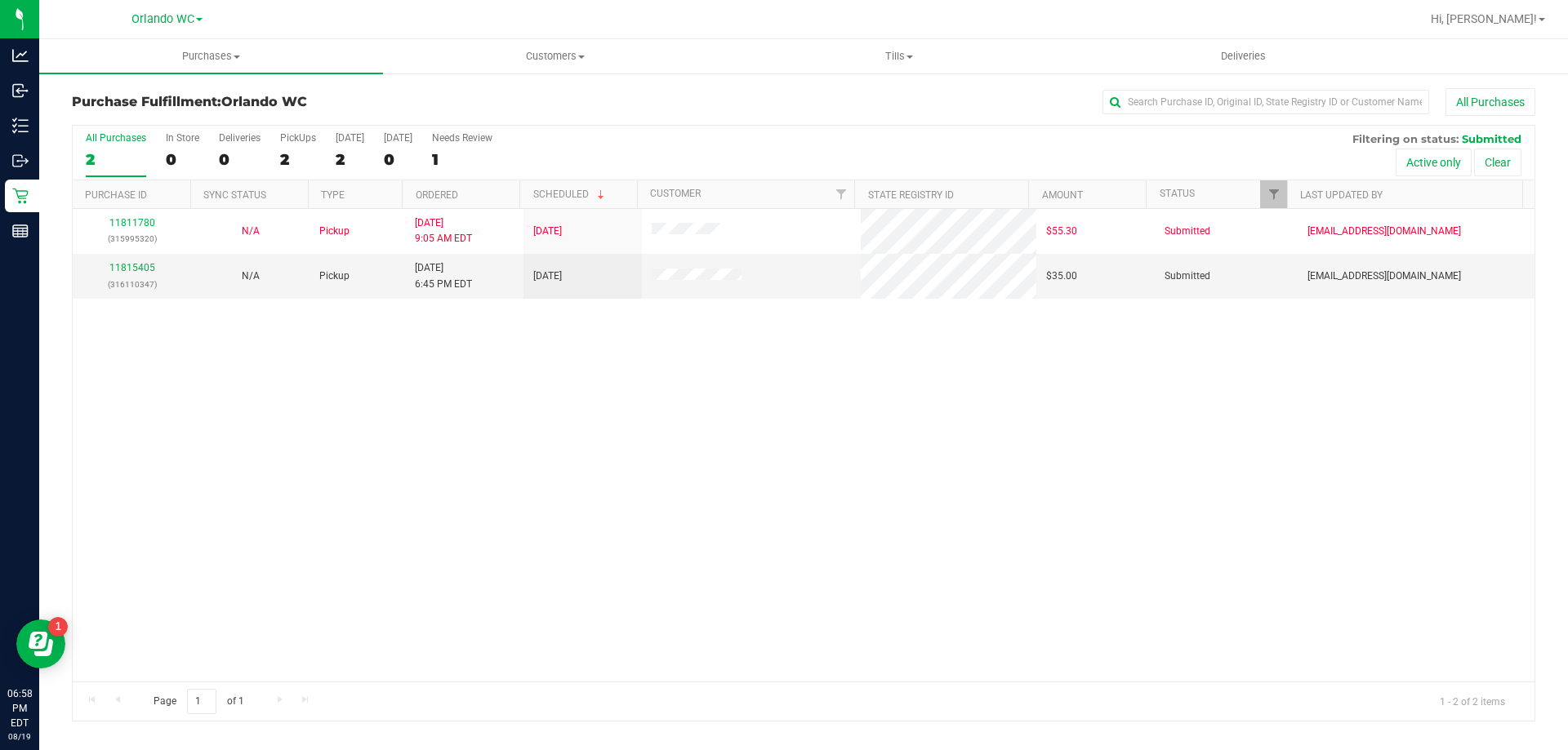
click at [0, 0] on input "All Purchases 2" at bounding box center [0, 0] width 0 height 0
click at [395, 444] on div "11811780 (315995320) N/A Pickup 8/19/2025 9:05 AM EDT 8/19/2025 $55.30 Submitte…" at bounding box center [803, 445] width 1462 height 473
click at [667, 512] on div "11811780 (315995320) N/A Pickup 8/19/2025 9:05 AM EDT 8/19/2025 $55.30 Submitte…" at bounding box center [803, 445] width 1462 height 473
drag, startPoint x: 678, startPoint y: 580, endPoint x: 669, endPoint y: 558, distance: 23.8
click at [678, 579] on div "11811780 (315995320) N/A Pickup 8/19/2025 9:05 AM EDT 8/19/2025 $55.30 Submitte…" at bounding box center [803, 445] width 1462 height 473
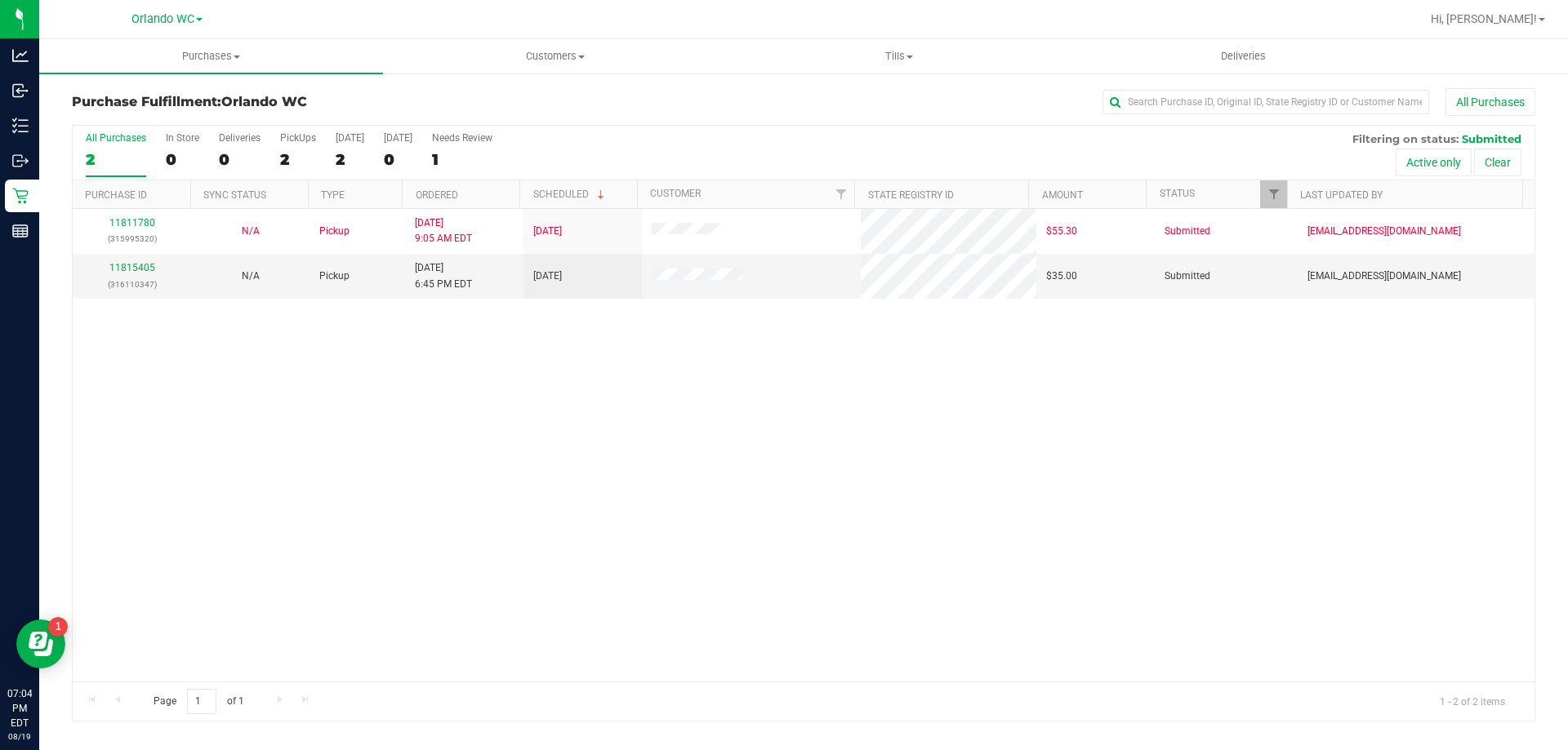
click at [496, 467] on div "11811780 (315995320) N/A Pickup 8/19/2025 9:05 AM EDT 8/19/2025 $55.30 Submitte…" at bounding box center [803, 445] width 1462 height 473
click at [851, 604] on div "11811780 (315995320) N/A Pickup 8/19/2025 9:05 AM EDT 8/19/2025 $55.30 Submitte…" at bounding box center [803, 445] width 1462 height 473
click at [715, 433] on div "11811780 (315995320) N/A Pickup 8/19/2025 9:05 AM EDT 8/19/2025 $55.30 Submitte…" at bounding box center [803, 445] width 1462 height 473
click at [145, 272] on link "11815578" at bounding box center [132, 268] width 46 height 12
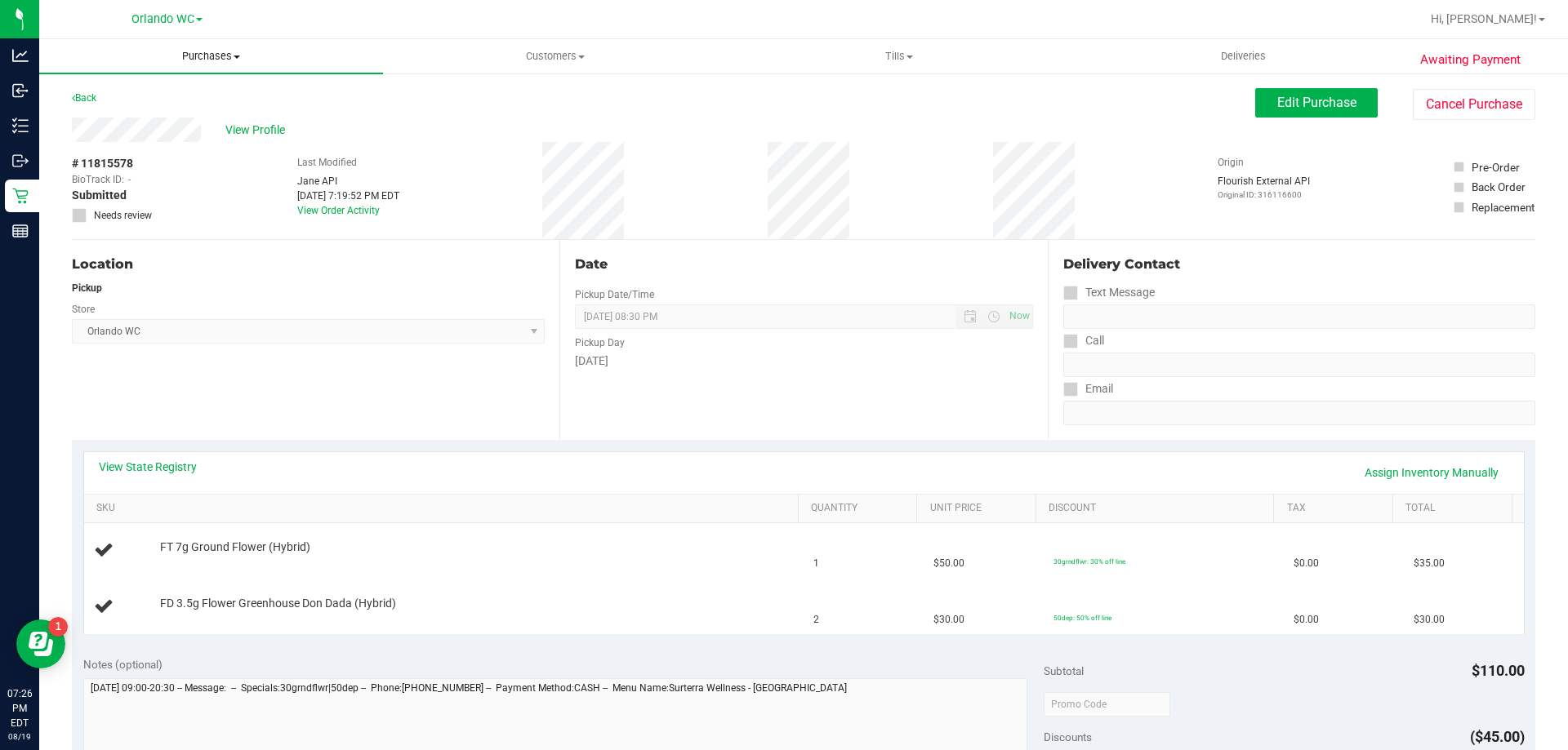
click at [198, 44] on uib-tab-heading "Purchases Summary of purchases Fulfillment All purchases" at bounding box center [211, 57] width 344 height 35
click at [144, 114] on li "Fulfillment" at bounding box center [211, 118] width 344 height 20
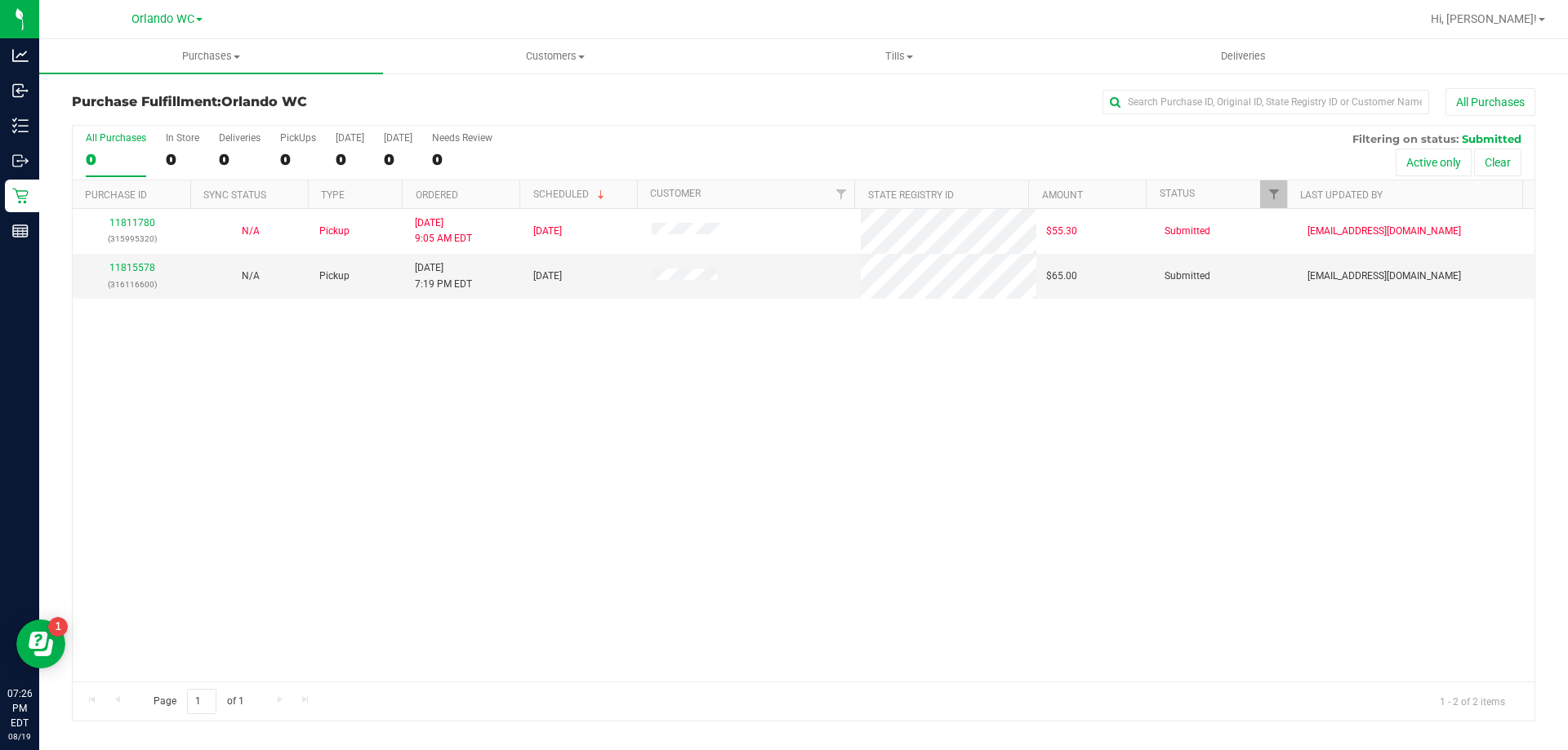
click at [686, 553] on div "11811780 (315995320) N/A Pickup 8/19/2025 9:05 AM EDT 8/19/2025 $55.30 Submitte…" at bounding box center [803, 445] width 1462 height 473
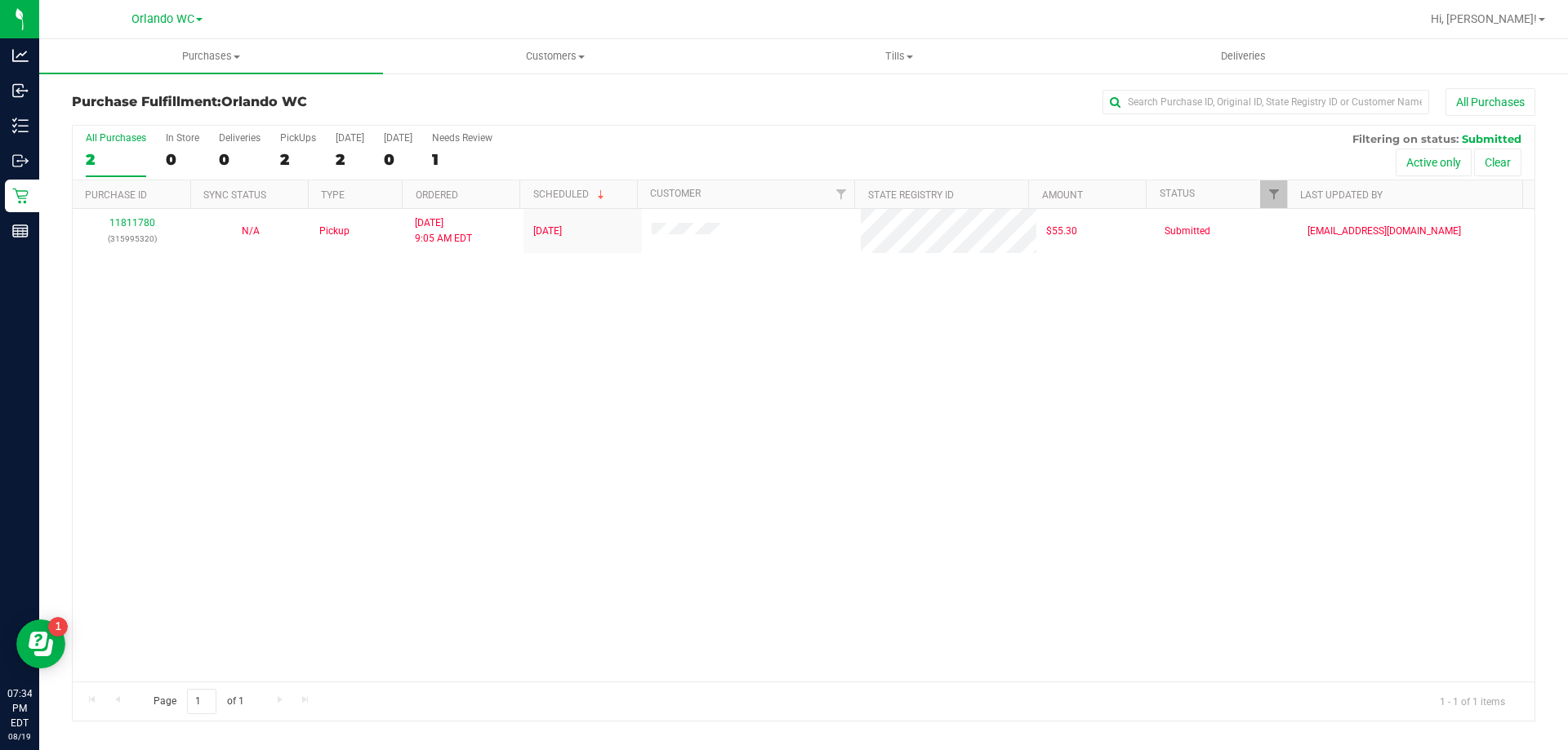
click at [110, 148] on label "All Purchases 2" at bounding box center [115, 155] width 60 height 45
click at [0, 0] on input "All Purchases 2" at bounding box center [0, 0] width 0 height 0
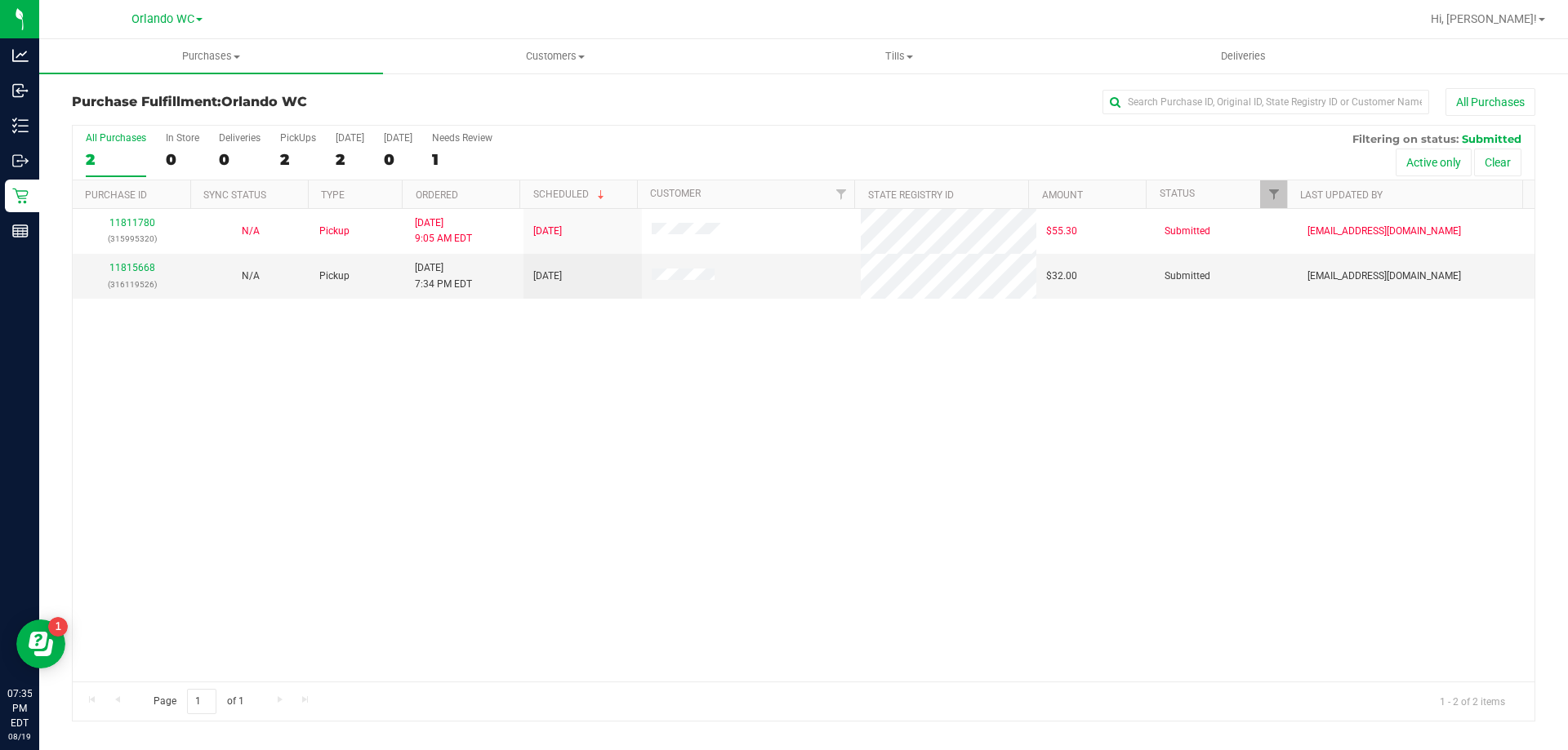
click at [472, 525] on div "11811780 (315995320) N/A Pickup 8/19/2025 9:05 AM EDT 8/19/2025 $55.30 Submitte…" at bounding box center [803, 445] width 1462 height 473
click at [140, 270] on link "11815668" at bounding box center [132, 268] width 46 height 12
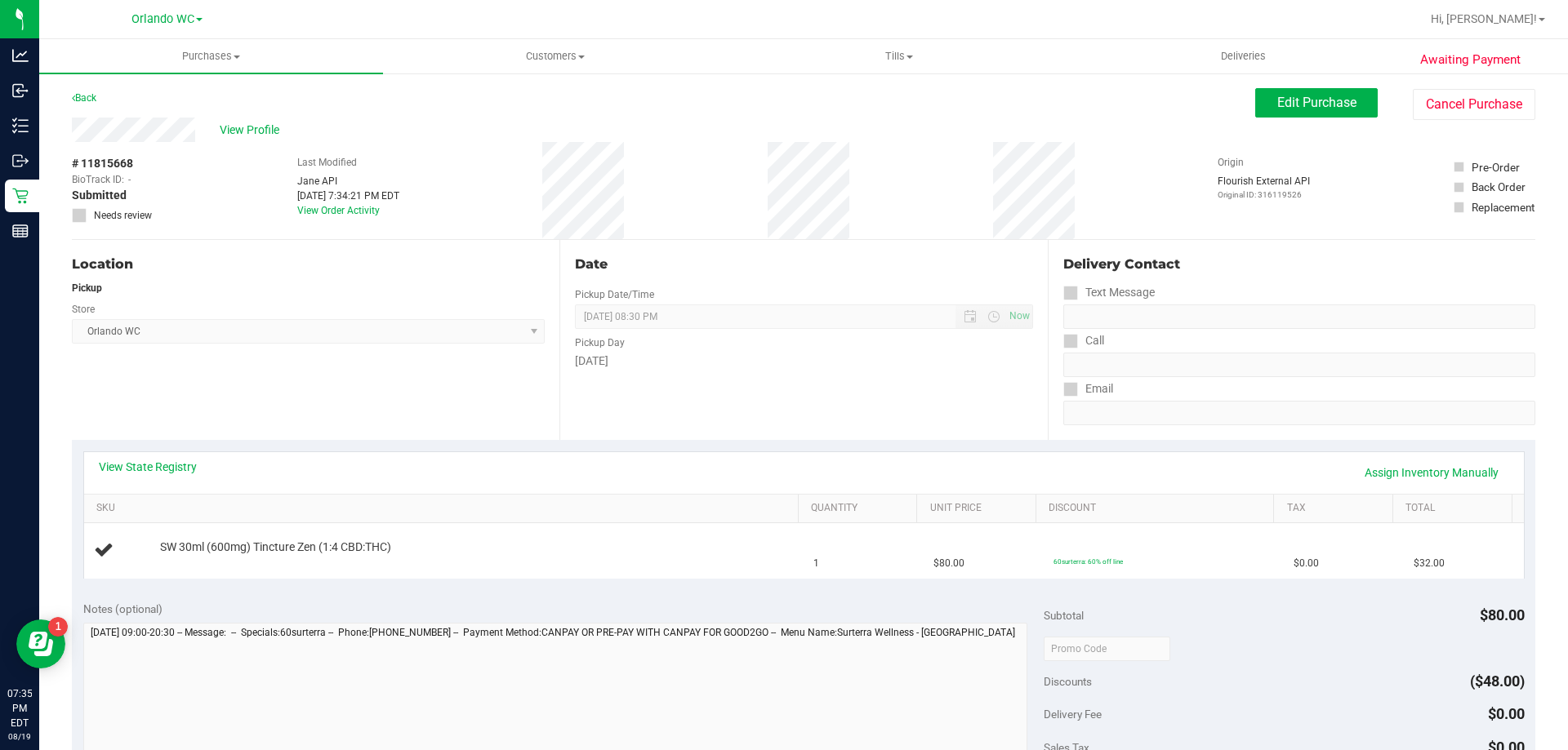
click at [378, 375] on div "Location Pickup Store Orlando WC Select Store Bonita Springs WC Boynton Beach W…" at bounding box center [315, 340] width 488 height 200
click at [209, 58] on span "Purchases" at bounding box center [211, 57] width 344 height 15
click at [135, 121] on span "Fulfillment" at bounding box center [90, 118] width 101 height 14
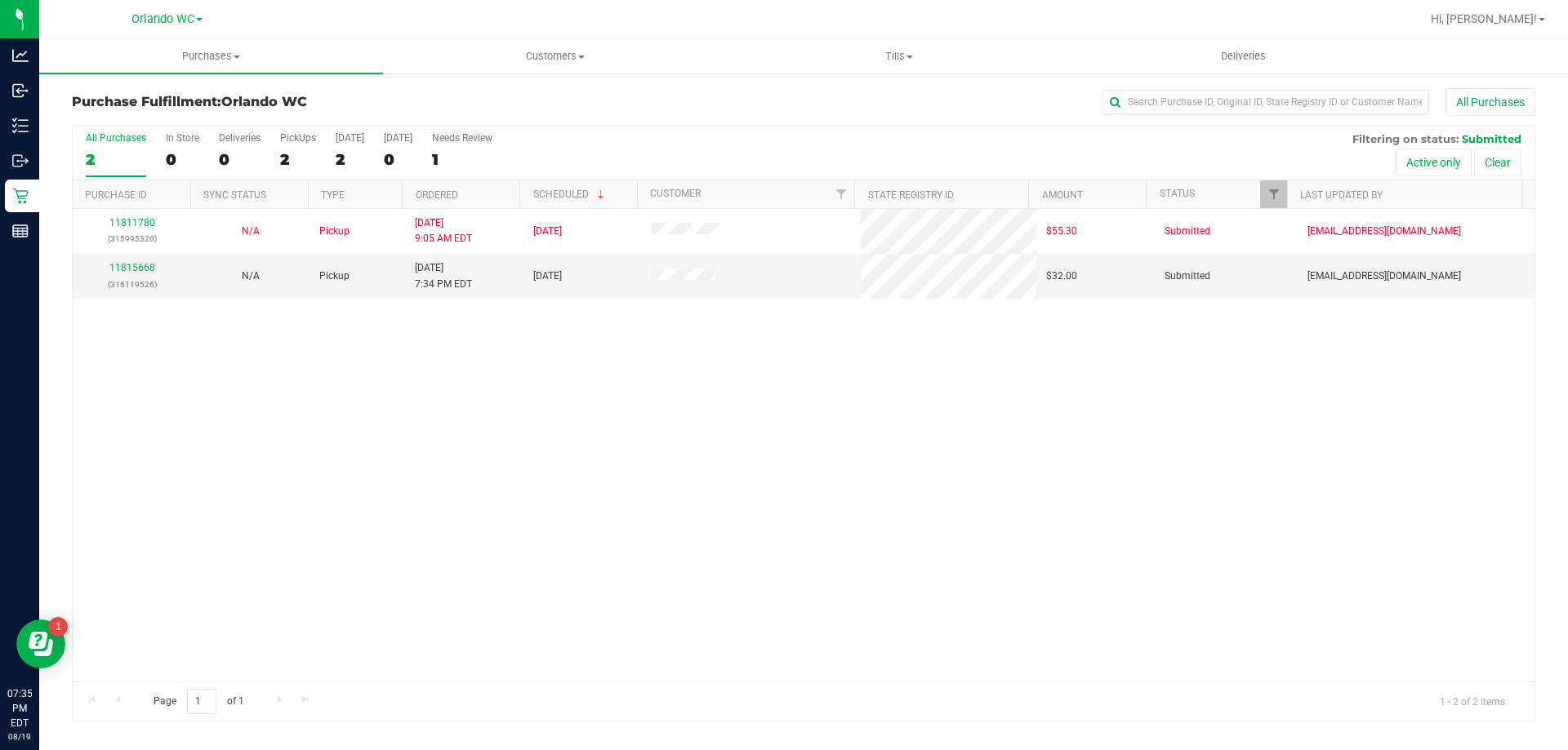
click at [658, 403] on div "11811780 (315995320) N/A Pickup 8/19/2025 9:05 AM EDT 8/19/2025 $55.30 Submitte…" at bounding box center [803, 445] width 1462 height 473
click at [105, 160] on div "2" at bounding box center [115, 160] width 60 height 19
click at [0, 0] on input "All Purchases 2" at bounding box center [0, 0] width 0 height 0
click at [712, 494] on div "11811780 (315995320) N/A Pickup 8/19/2025 9:05 AM EDT 8/19/2025 $55.30 Submitte…" at bounding box center [803, 445] width 1462 height 473
click at [390, 558] on div at bounding box center [803, 424] width 1462 height 595
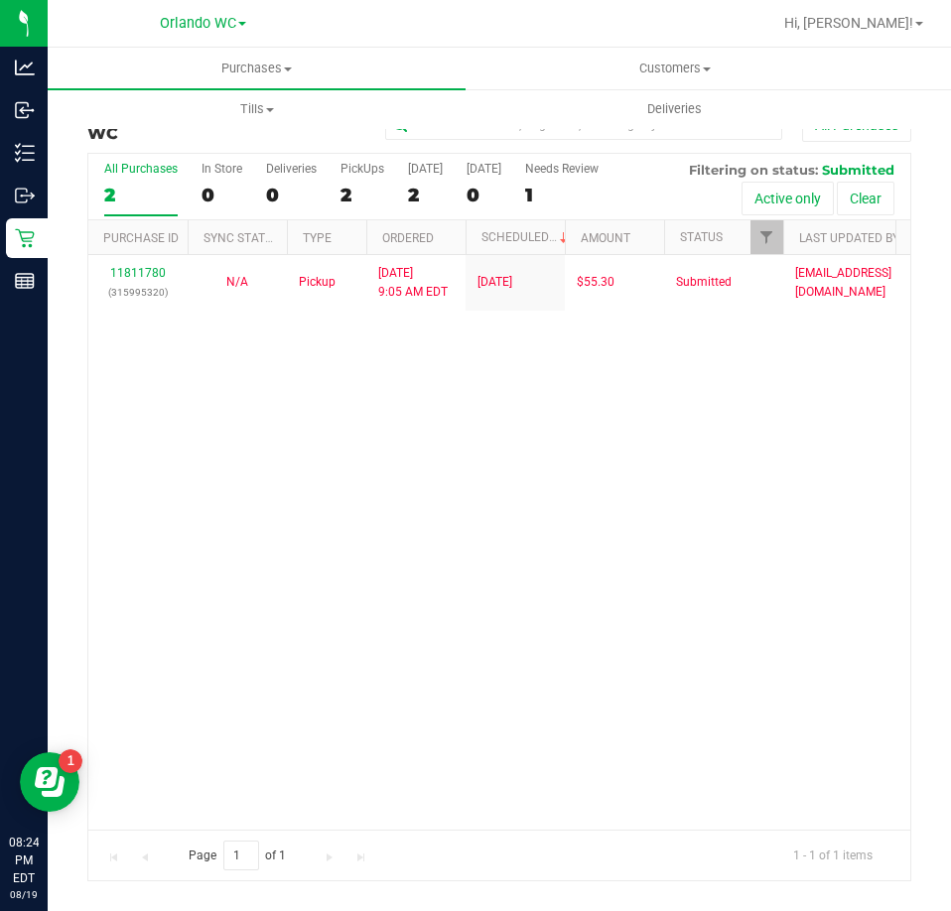
click at [121, 193] on div "2" at bounding box center [140, 195] width 73 height 23
click at [0, 0] on input "All Purchases 2" at bounding box center [0, 0] width 0 height 0
click at [140, 202] on div "1" at bounding box center [140, 195] width 73 height 23
click at [0, 0] on input "All Purchases 1" at bounding box center [0, 0] width 0 height 0
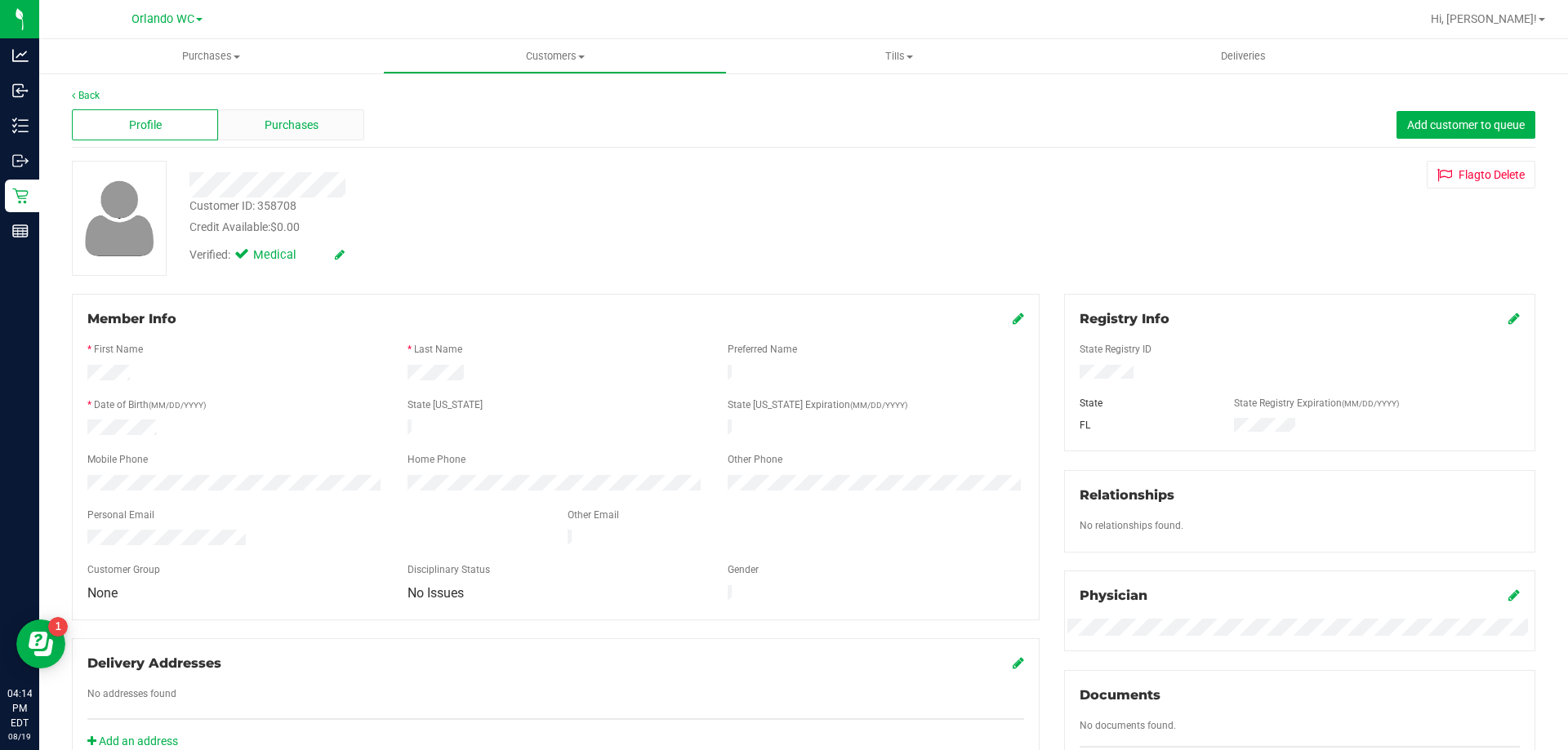
click at [281, 131] on span "Purchases" at bounding box center [292, 125] width 54 height 17
click at [332, 132] on div "Purchases" at bounding box center [291, 125] width 146 height 31
click at [244, 107] on div "Profile Purchases Add customer to queue" at bounding box center [803, 125] width 1464 height 45
click at [246, 111] on div "Purchases" at bounding box center [291, 125] width 146 height 31
click at [271, 136] on div "Purchases" at bounding box center [291, 125] width 146 height 31
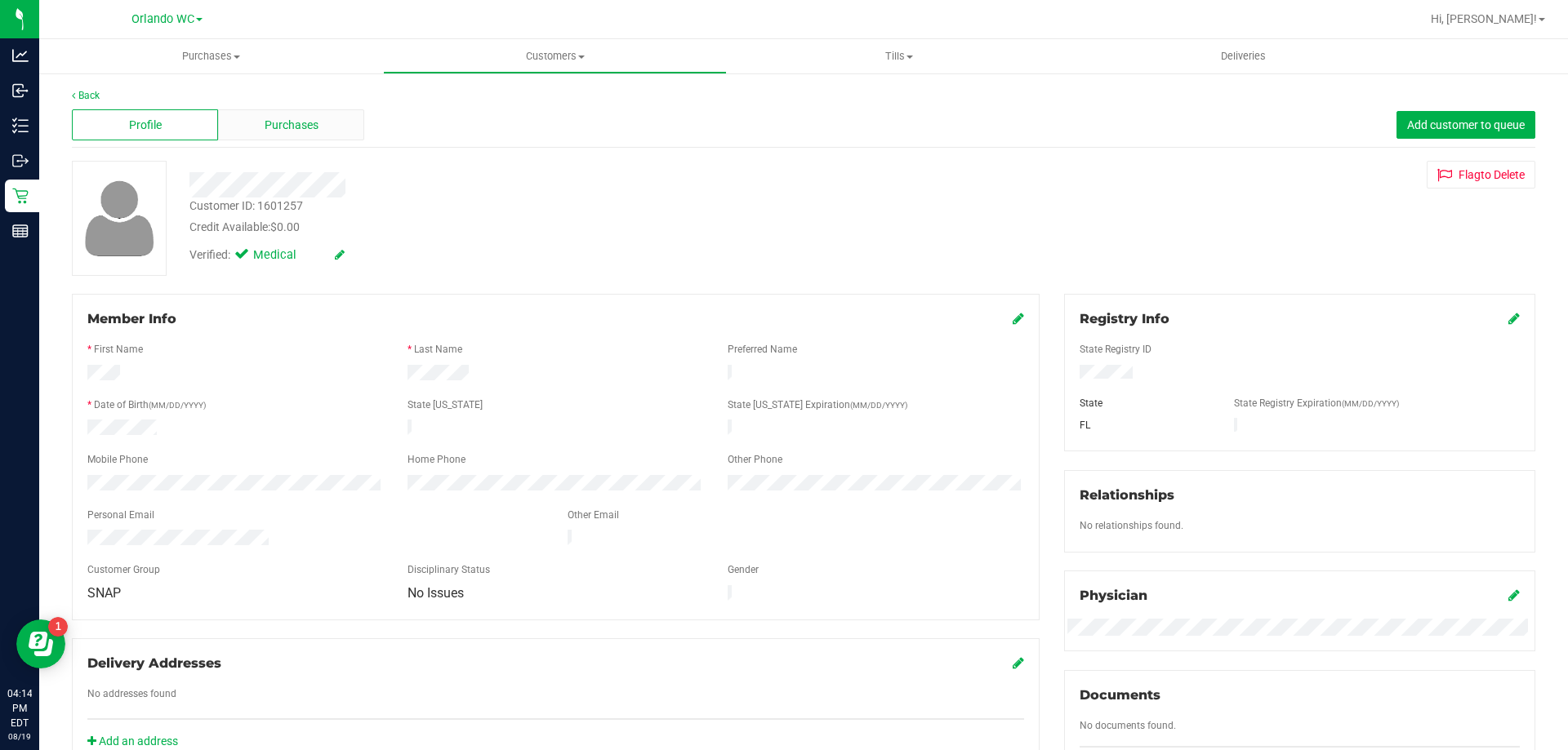
click at [289, 126] on span "Purchases" at bounding box center [292, 125] width 54 height 17
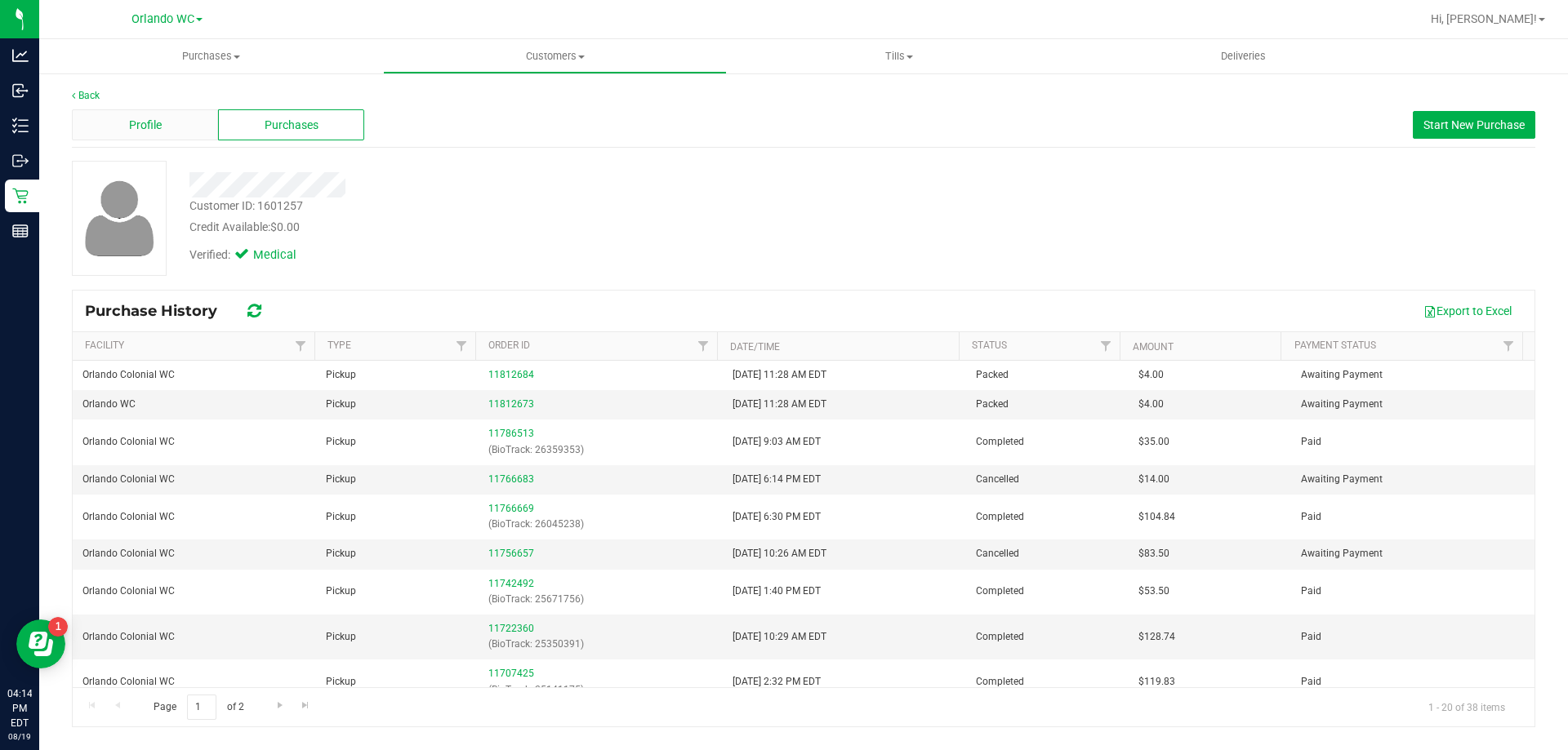
click at [169, 133] on div "Profile" at bounding box center [145, 125] width 146 height 31
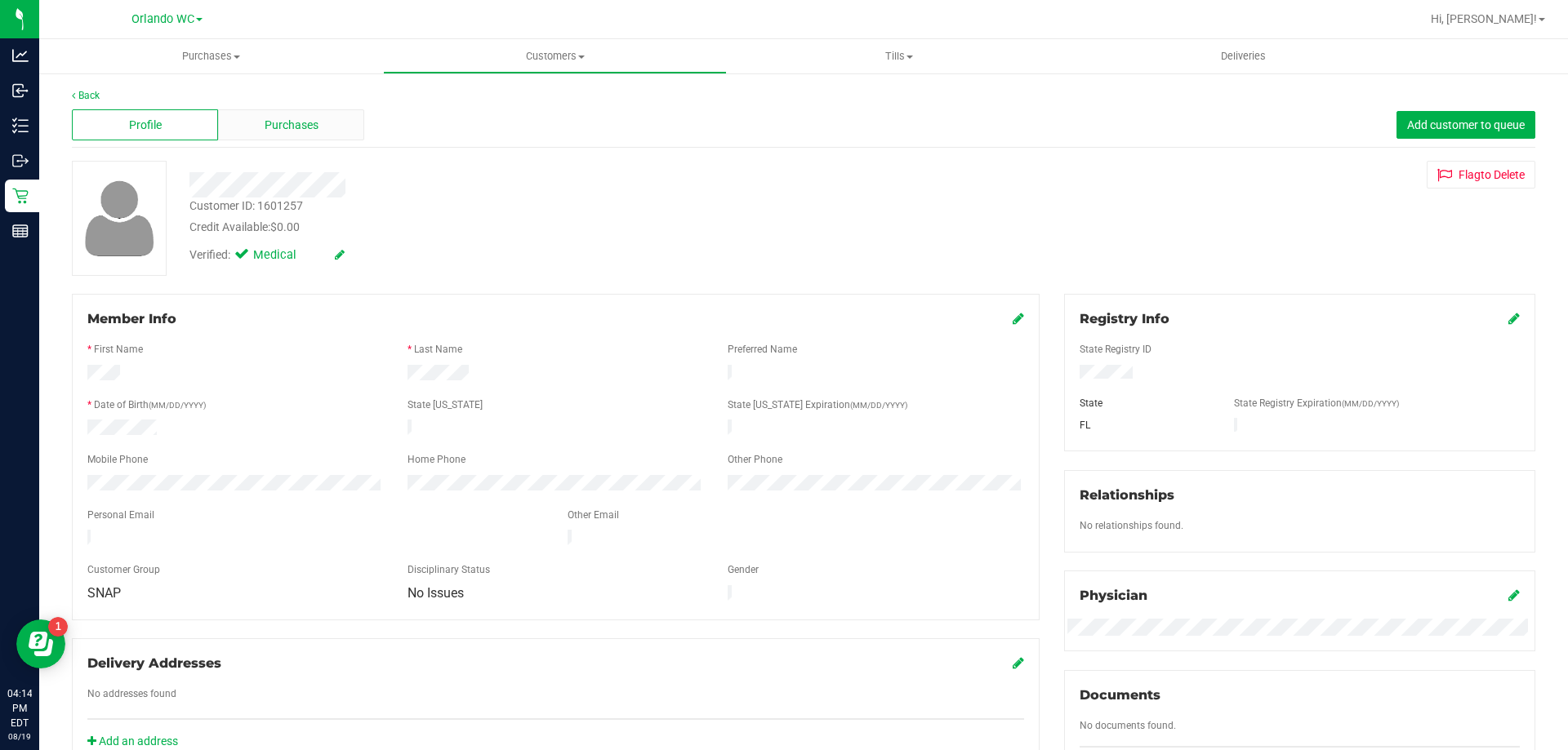
click at [310, 121] on span "Purchases" at bounding box center [292, 125] width 54 height 17
click at [334, 124] on div "Purchases" at bounding box center [291, 125] width 146 height 31
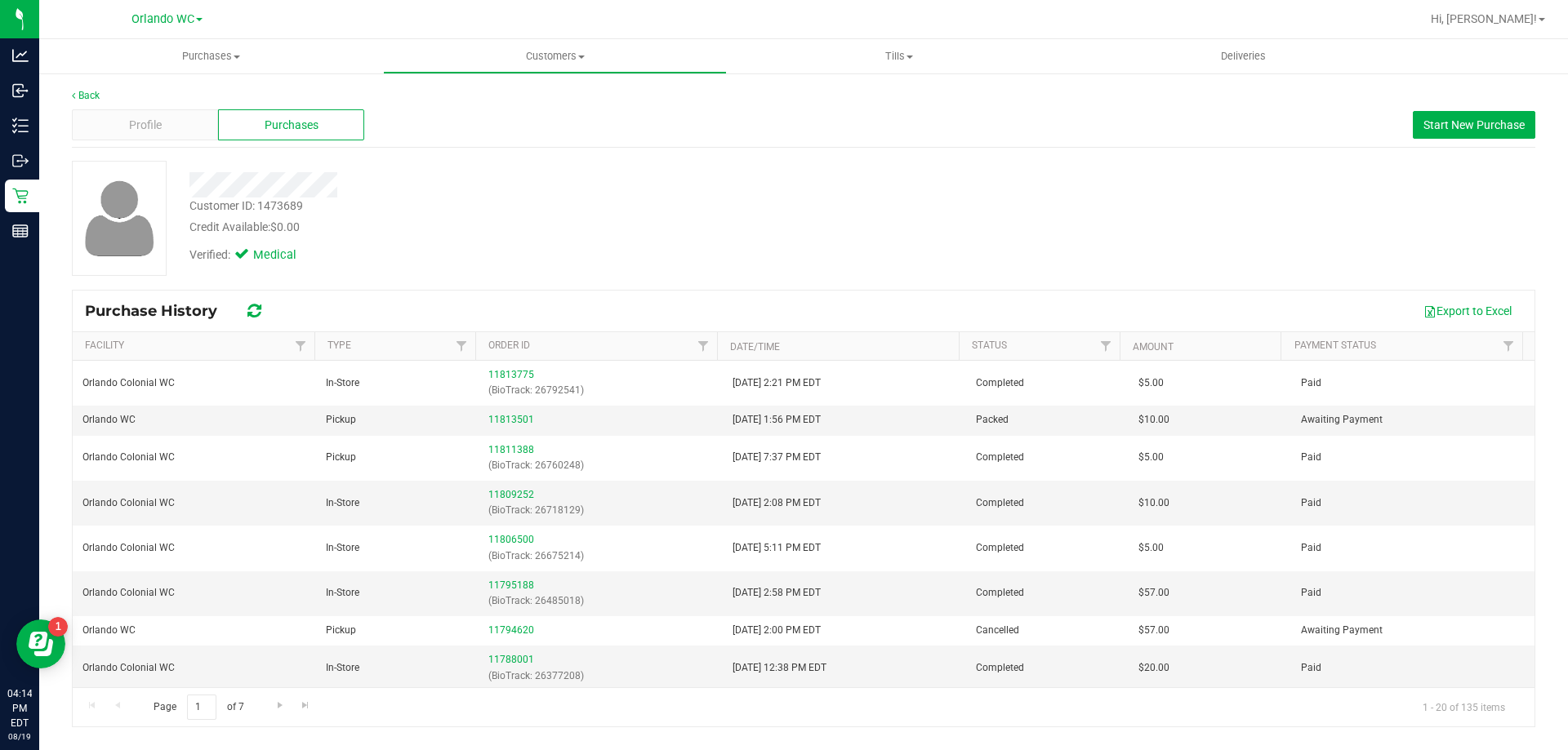
click at [517, 199] on div "Customer ID: 1473689 Credit Available: $0.00" at bounding box center [549, 216] width 745 height 39
click at [515, 213] on div "Customer ID: 1473689 Credit Available: $0.00" at bounding box center [549, 216] width 745 height 39
click at [520, 418] on link "11813501" at bounding box center [512, 419] width 46 height 12
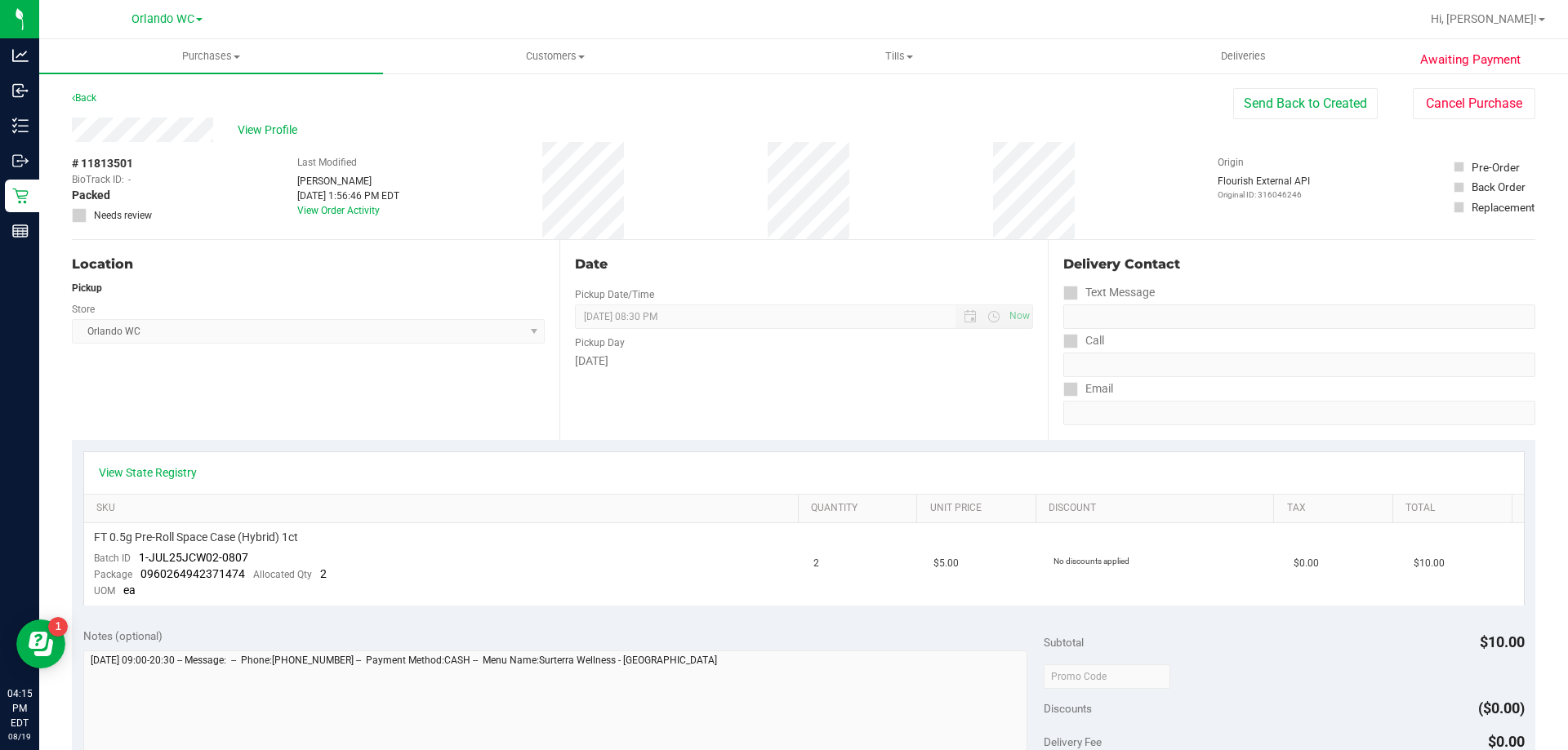
click at [1448, 242] on div "Delivery Contact Text Message Call Email" at bounding box center [1292, 340] width 488 height 200
click at [1474, 96] on button "Cancel Purchase" at bounding box center [1474, 104] width 123 height 31
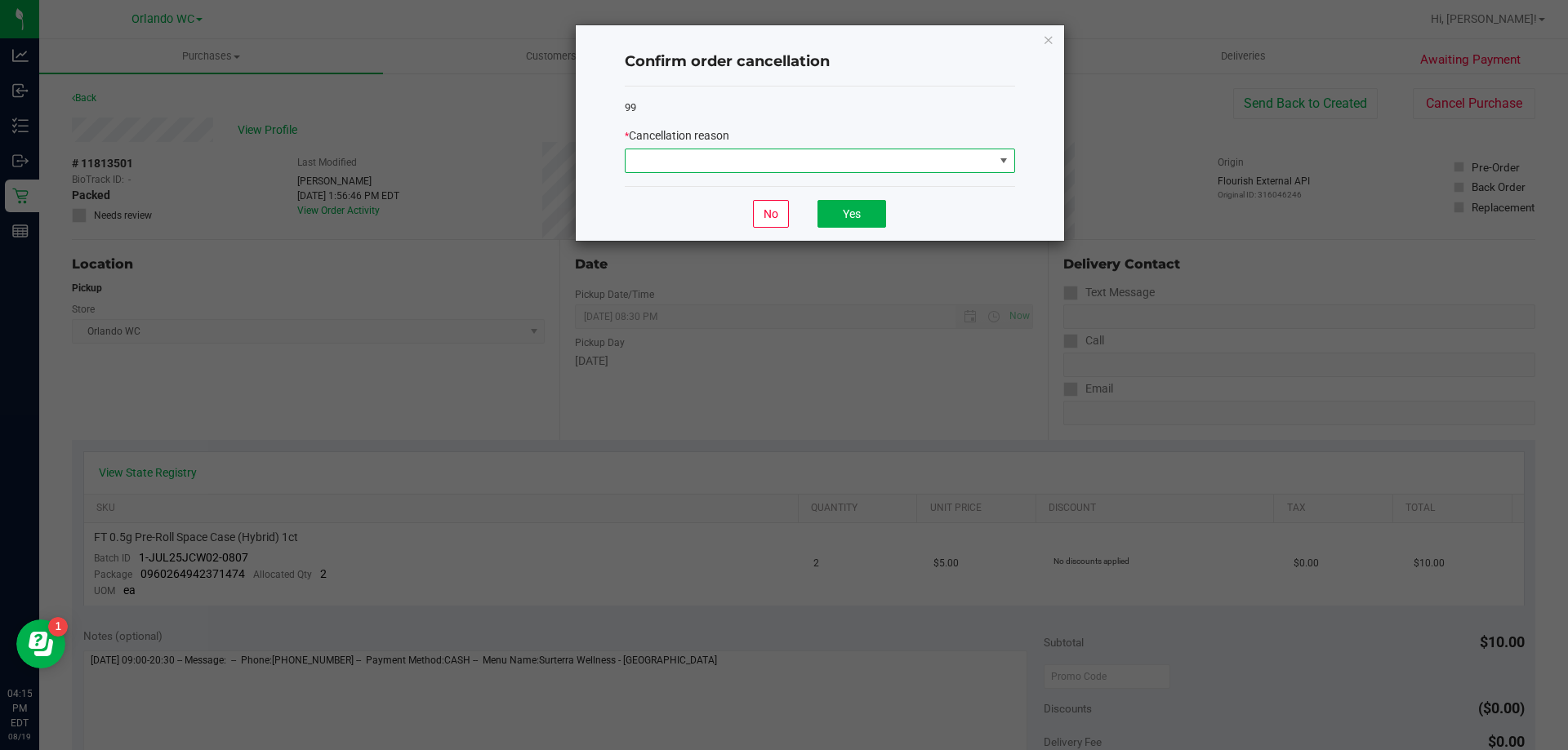
click at [768, 165] on span at bounding box center [810, 161] width 369 height 23
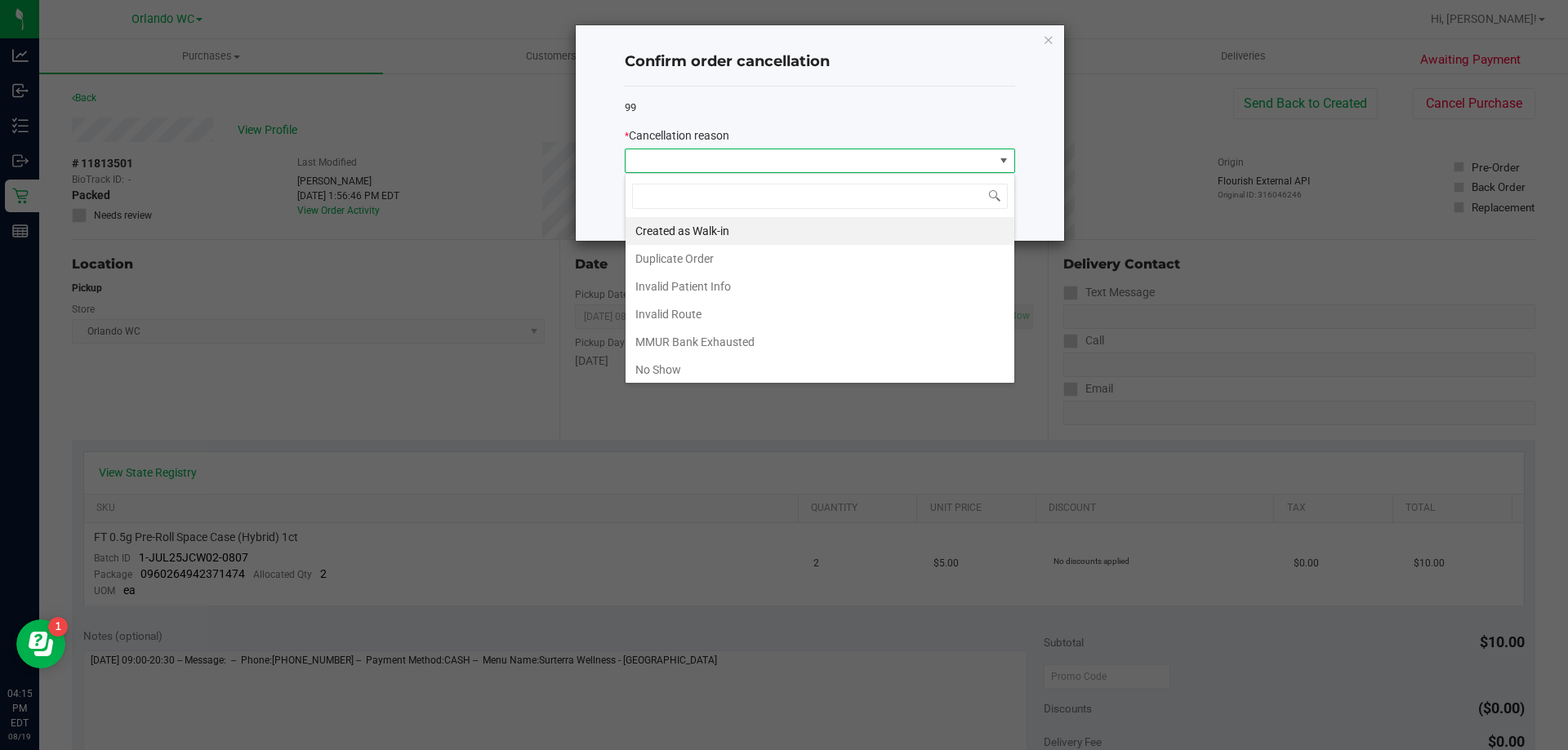
scroll to position [25, 391]
click at [773, 98] on div "99 * Cancellation reason" at bounding box center [820, 137] width 391 height 100
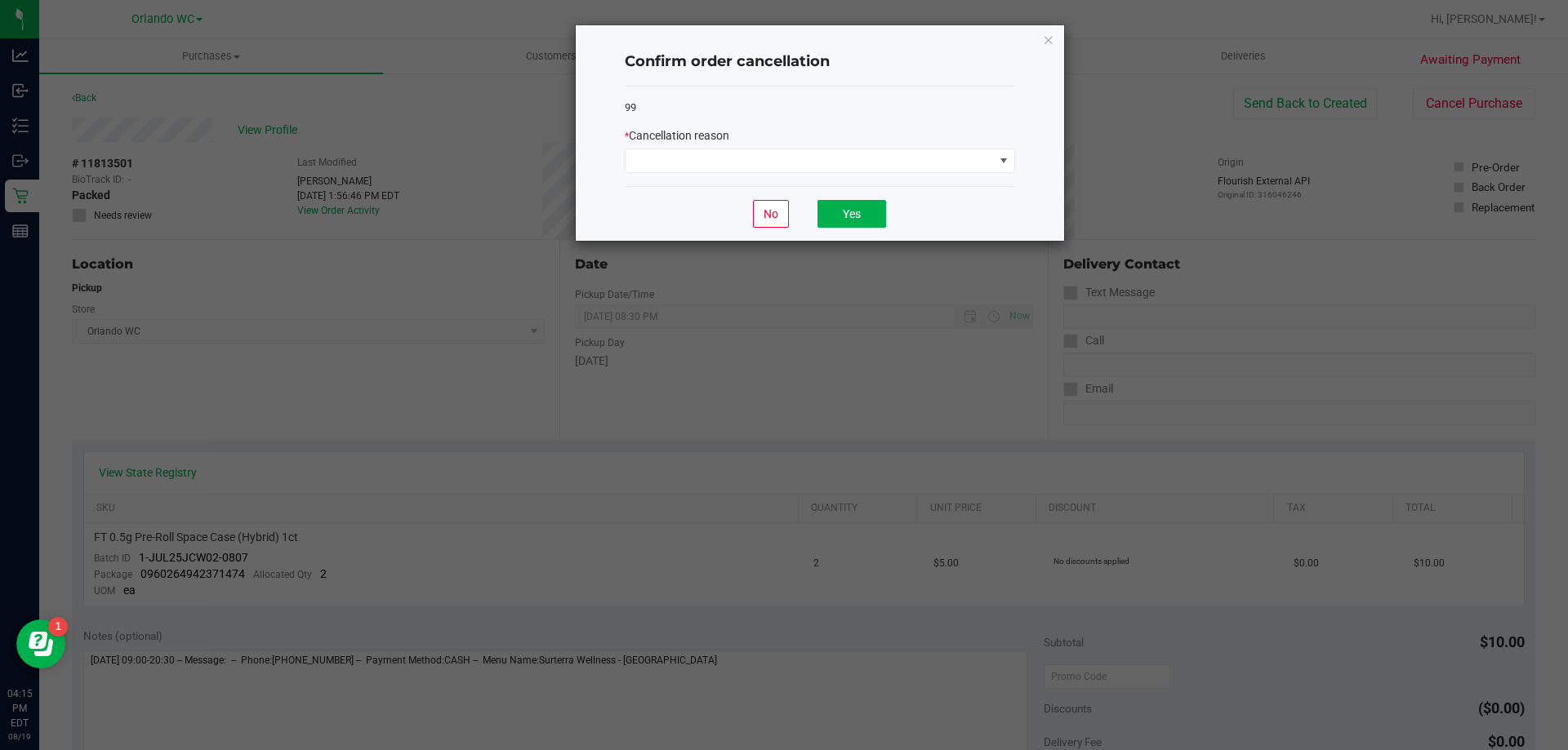
click at [604, 182] on div "Confirm order cancellation 99 * Cancellation reason No Yes" at bounding box center [820, 133] width 489 height 215
click at [752, 138] on div "* Cancellation reason" at bounding box center [820, 136] width 391 height 17
click at [751, 157] on span at bounding box center [810, 161] width 369 height 23
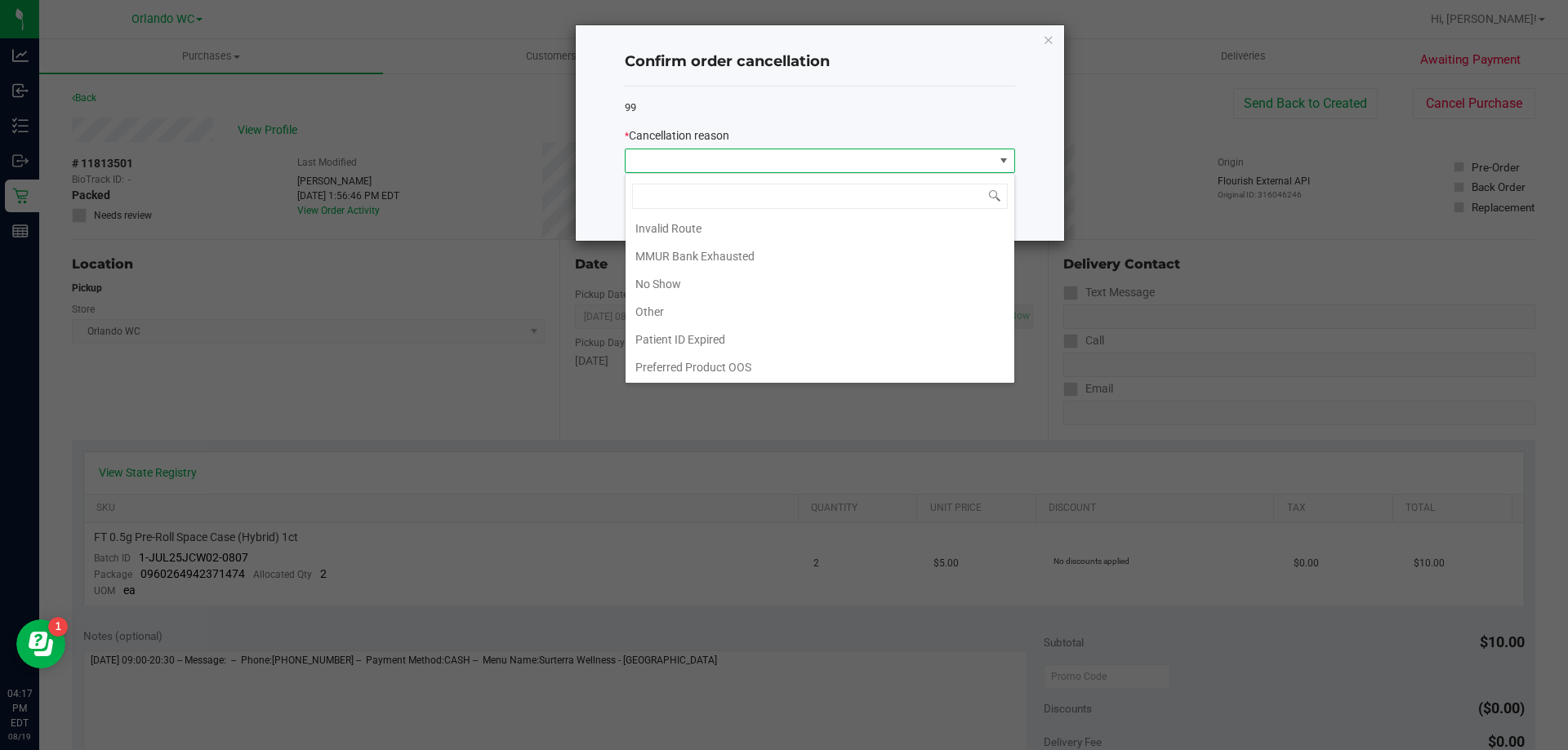
scroll to position [86, 0]
click at [689, 289] on li "No Show" at bounding box center [820, 284] width 389 height 28
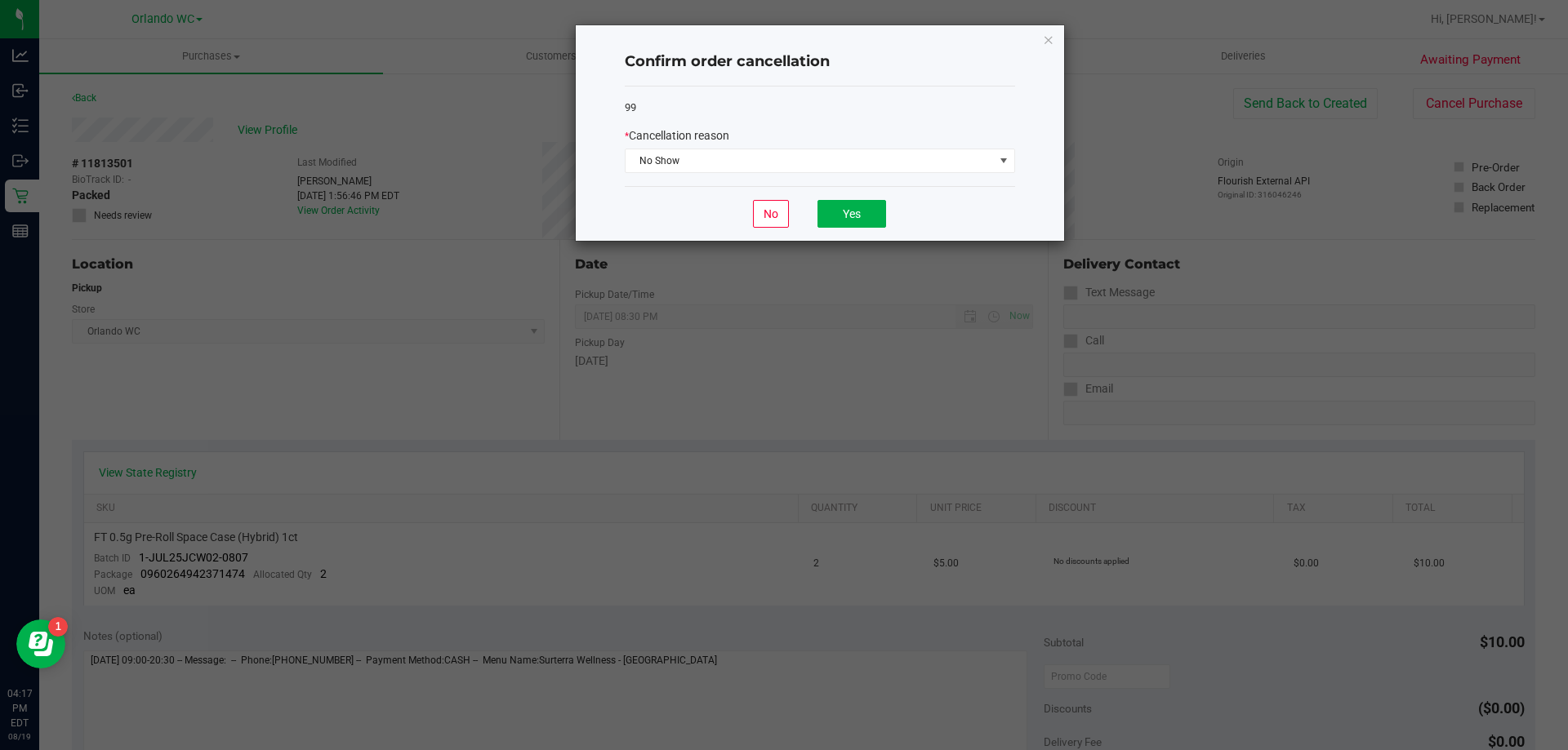
click at [771, 118] on div "99 * Cancellation reason No Show" at bounding box center [820, 137] width 391 height 100
click at [863, 213] on button "Yes" at bounding box center [851, 214] width 68 height 28
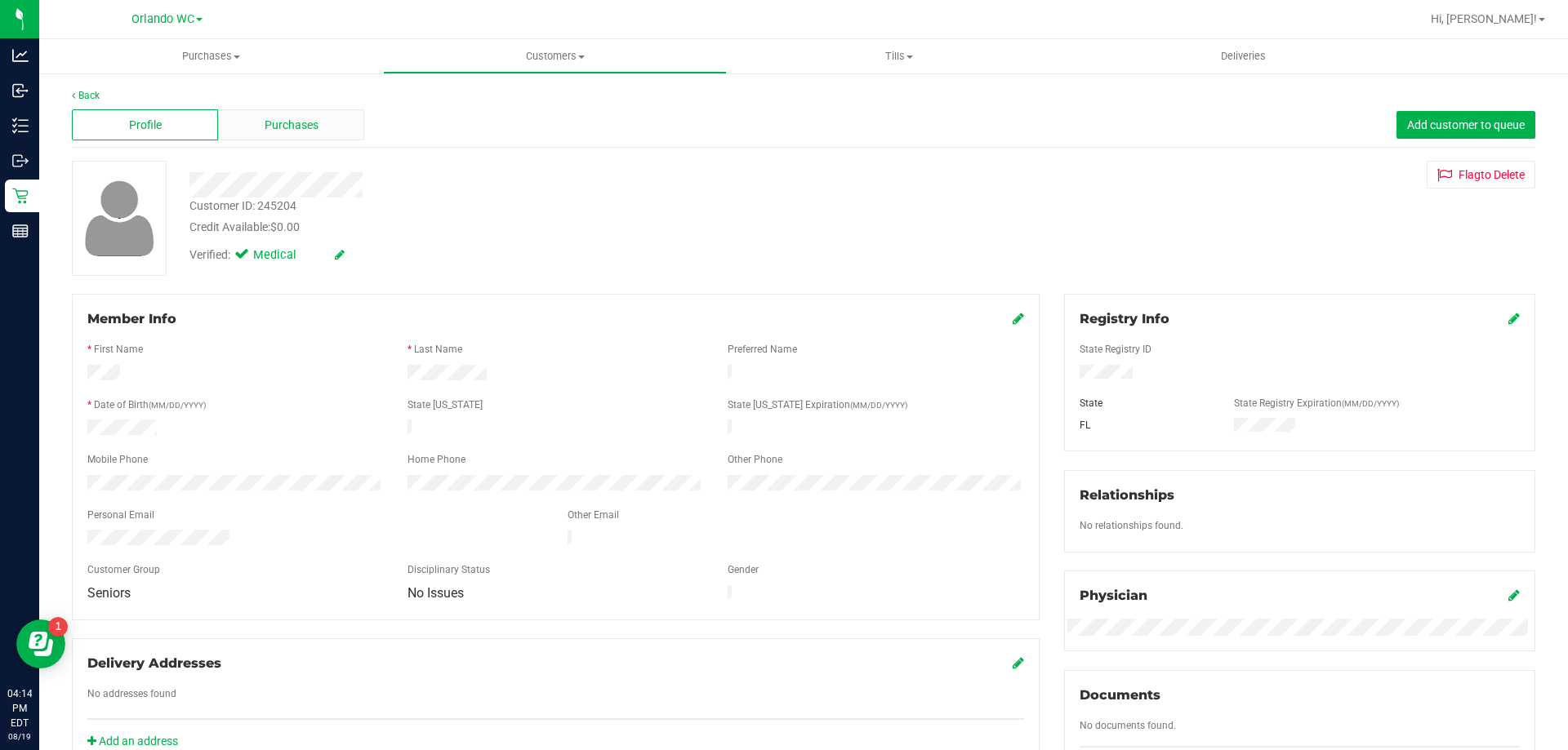
click at [313, 126] on span "Purchases" at bounding box center [292, 125] width 54 height 17
click at [335, 125] on div "Purchases" at bounding box center [291, 125] width 146 height 31
click at [308, 128] on span "Purchases" at bounding box center [292, 125] width 54 height 17
click at [332, 113] on div "Purchases" at bounding box center [291, 125] width 146 height 31
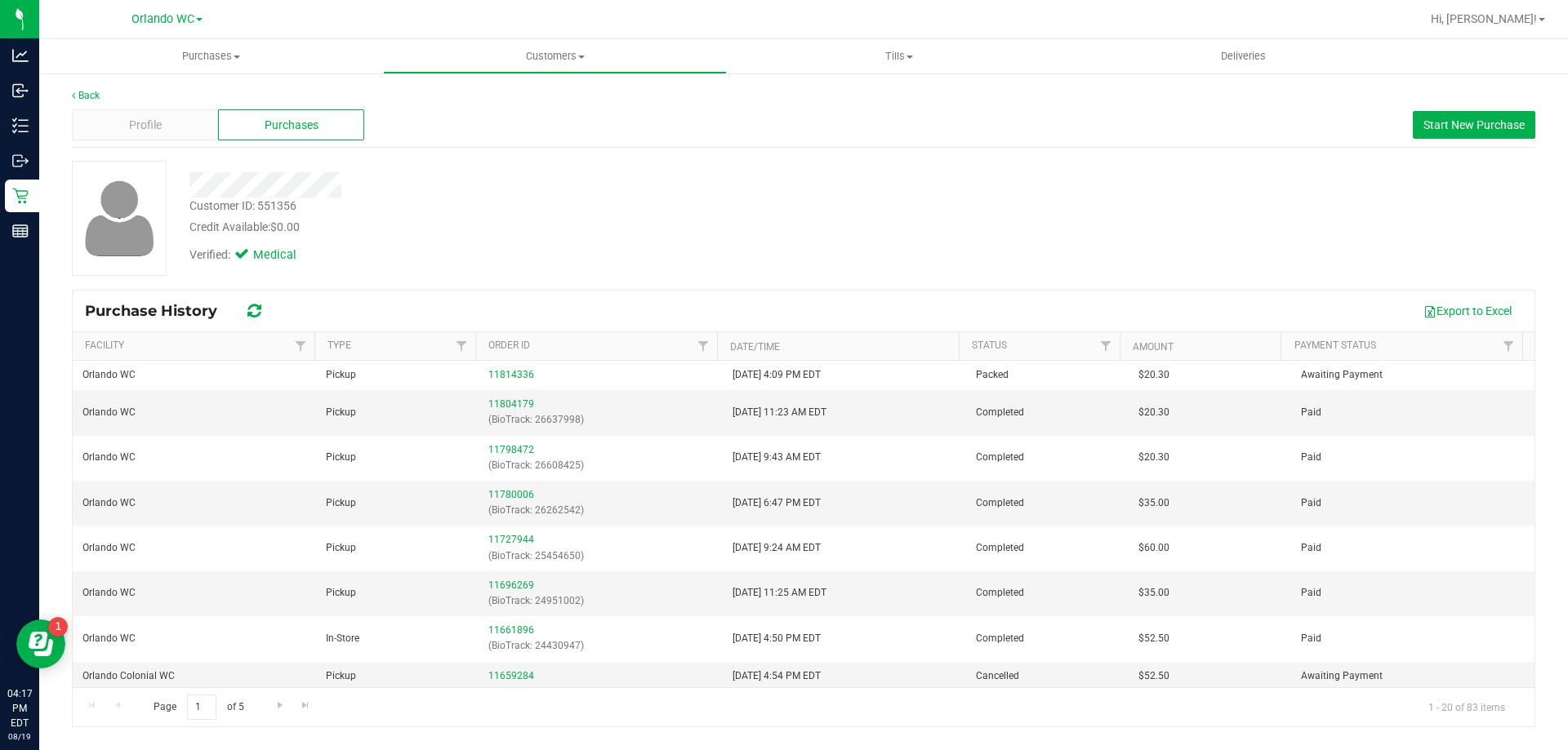
click at [612, 215] on div "Customer ID: 551356 Credit Available: $0.00" at bounding box center [549, 216] width 745 height 39
click at [618, 211] on div "Customer ID: 551356 Credit Available: $0.00" at bounding box center [549, 216] width 745 height 39
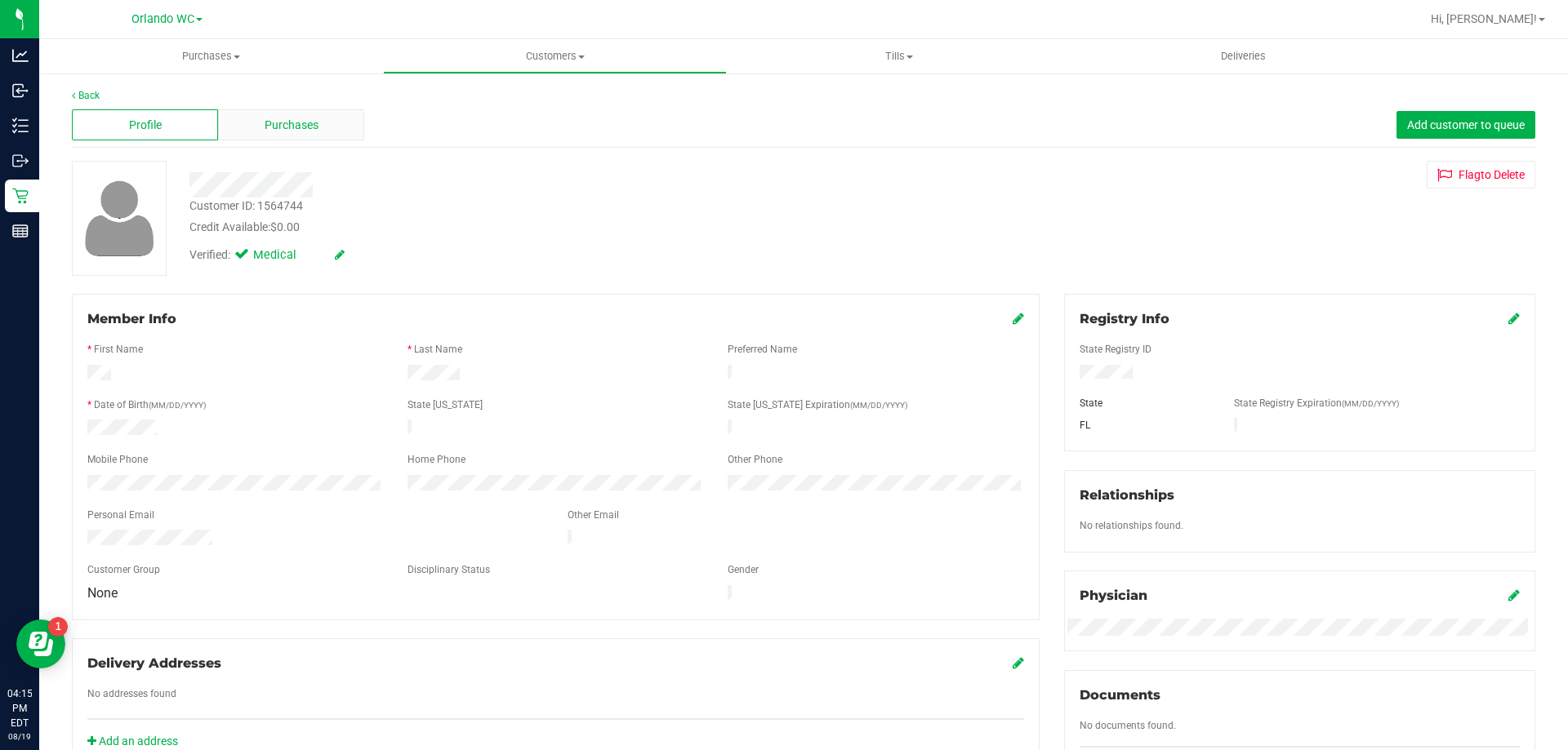
click at [324, 124] on div "Purchases" at bounding box center [291, 125] width 146 height 31
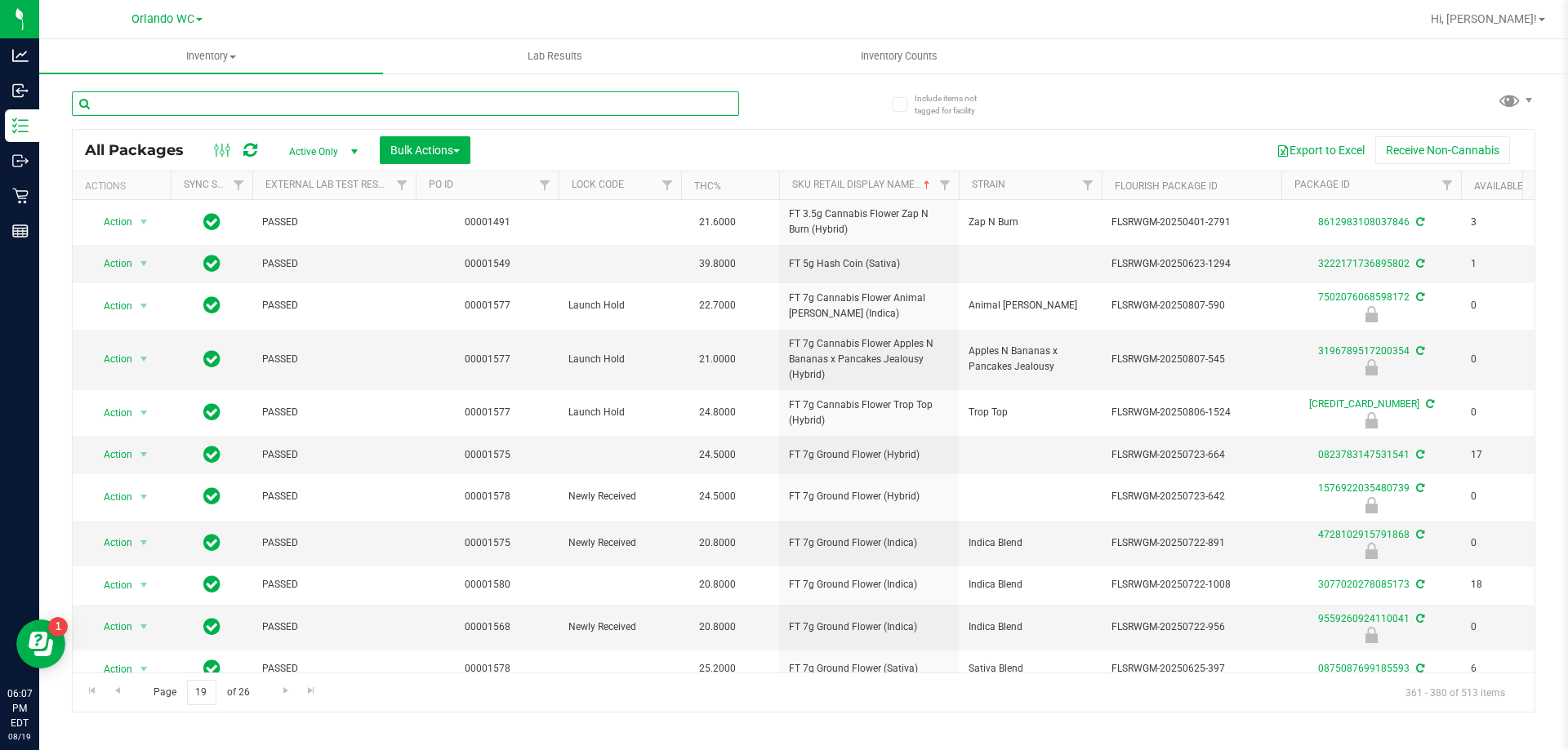
click at [159, 108] on input "text" at bounding box center [405, 104] width 667 height 25
type input "5"
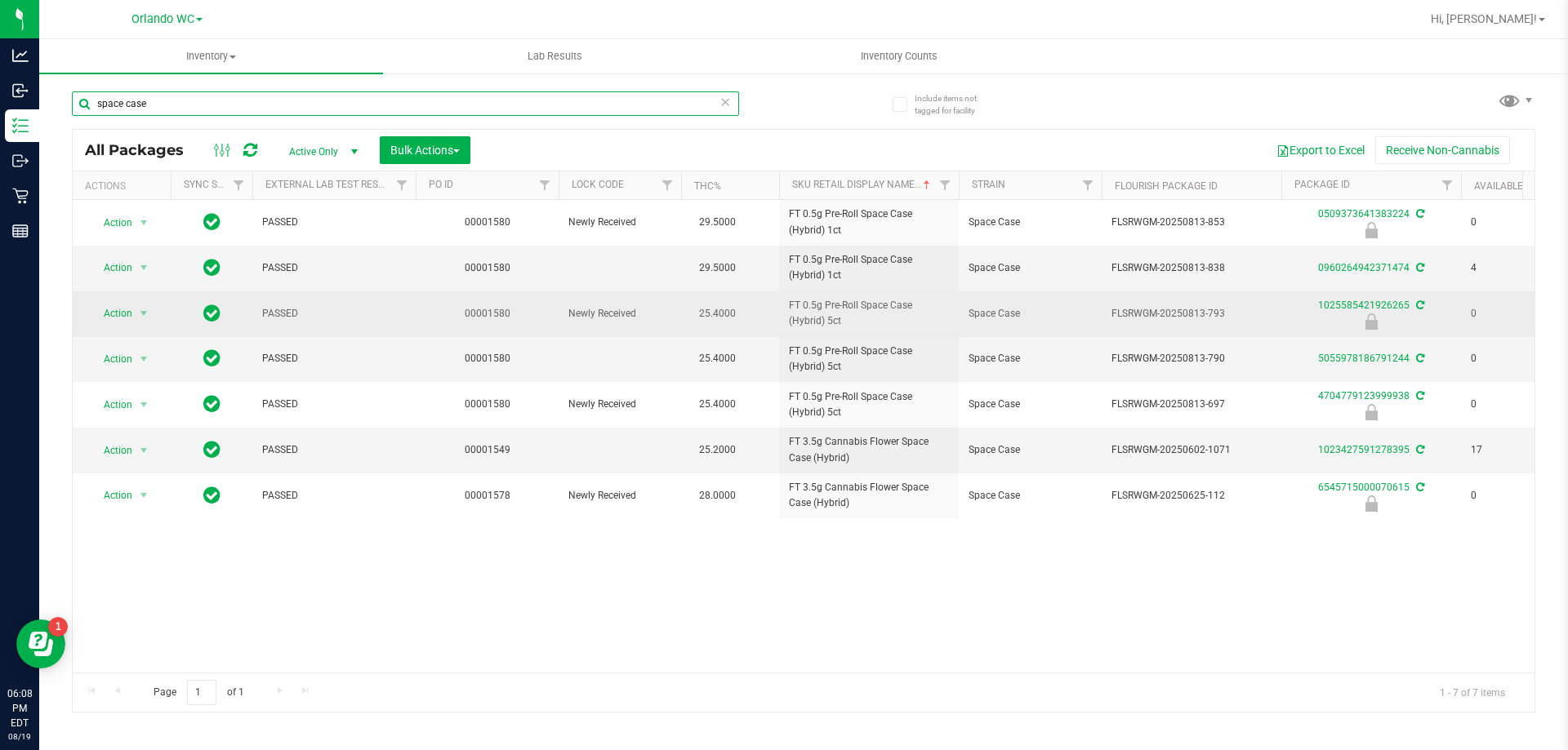
type input "space case"
drag, startPoint x: 786, startPoint y: 302, endPoint x: 867, endPoint y: 328, distance: 85.1
click at [867, 328] on td "FT 0.5g Pre-Roll Space Case (Hybrid) 5ct" at bounding box center [869, 314] width 179 height 46
copy span "FT 0.5g Pre-Roll Space Case (Hybrid) 5ct"
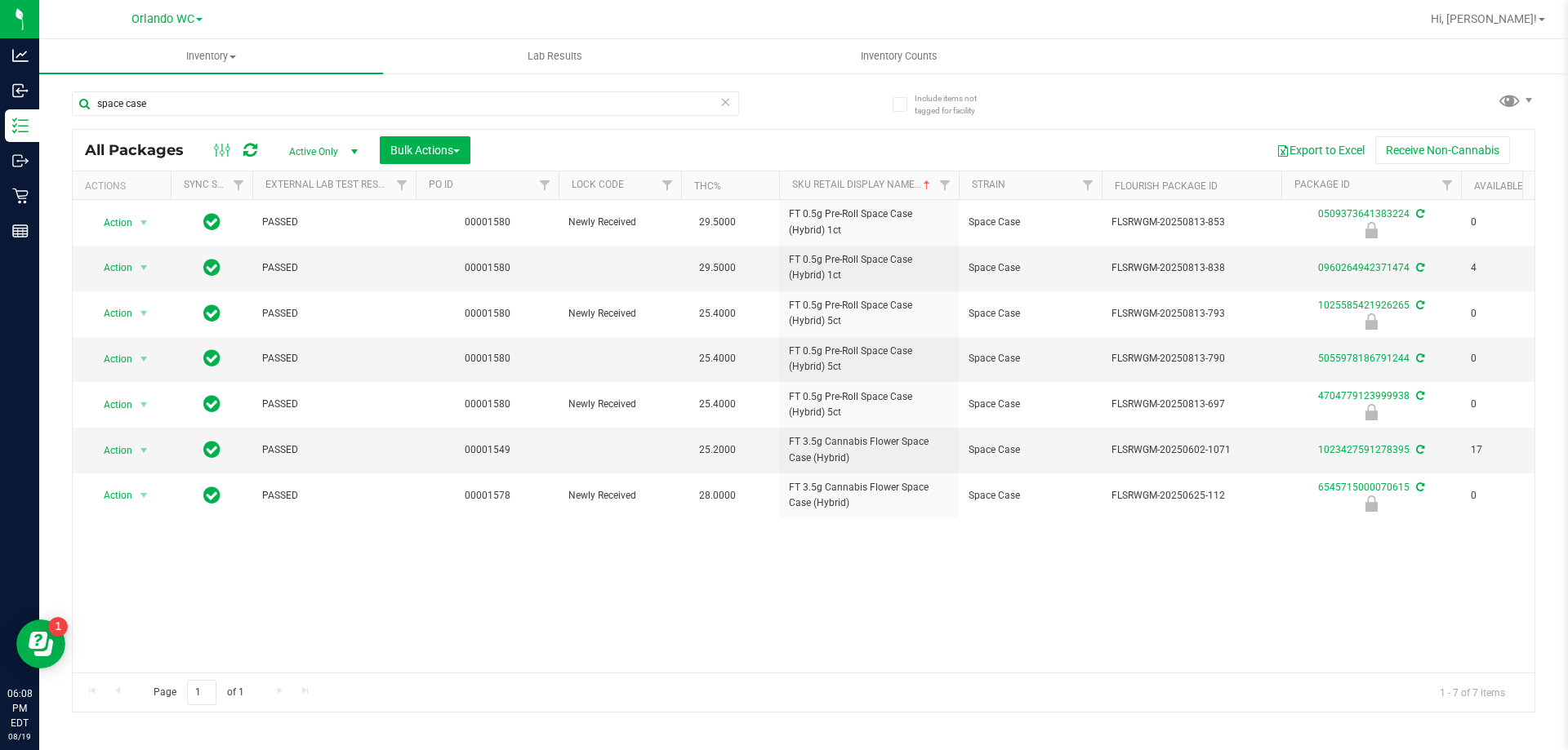
click at [675, 586] on div "Action Action Edit attributes Global inventory Locate package Package audit log…" at bounding box center [803, 436] width 1462 height 473
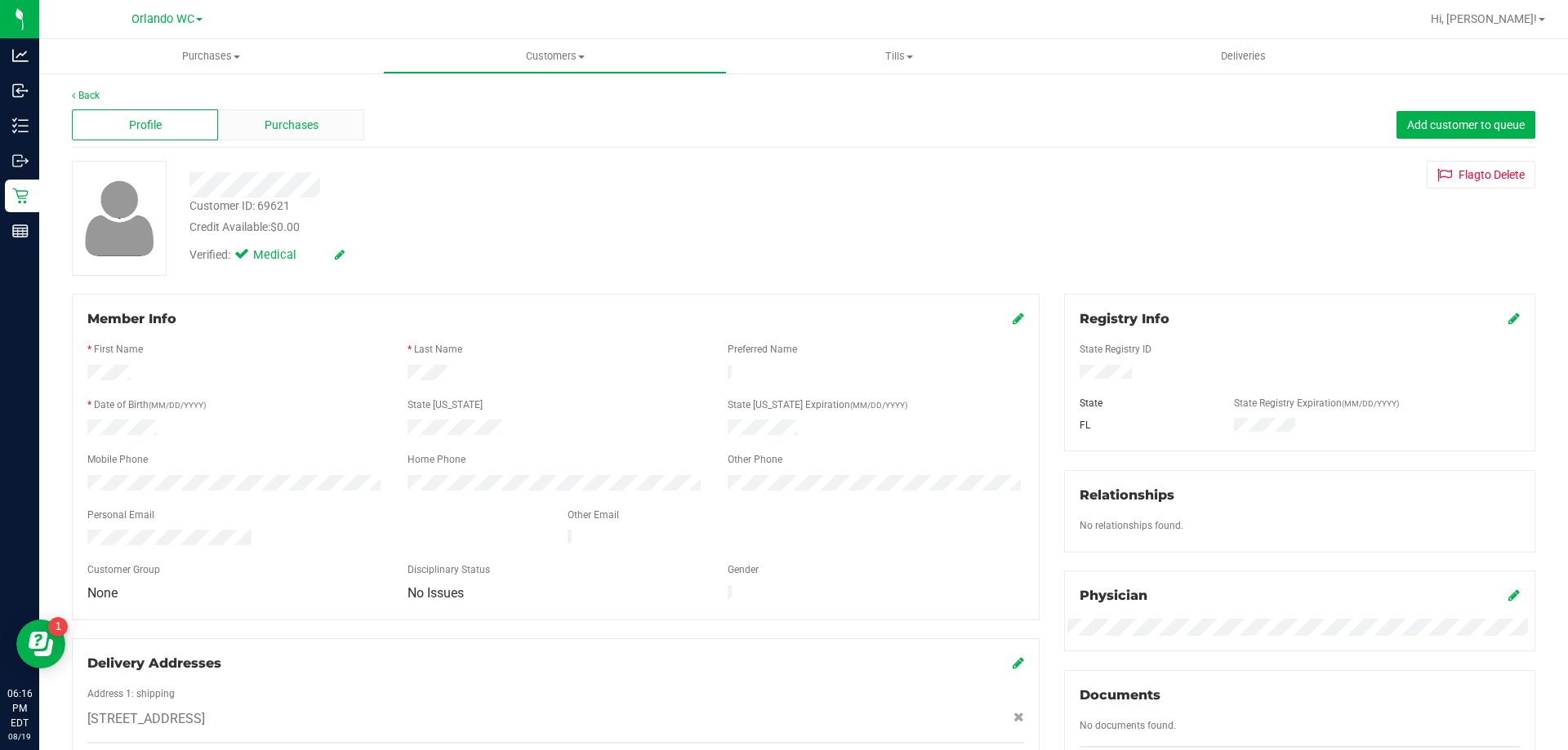
click at [293, 111] on div "Purchases" at bounding box center [291, 125] width 146 height 31
click at [332, 119] on div "Purchases" at bounding box center [291, 125] width 146 height 31
click at [309, 121] on span "Purchases" at bounding box center [292, 125] width 54 height 17
click at [303, 117] on span "Purchases" at bounding box center [292, 125] width 54 height 17
click at [330, 138] on div "Purchases" at bounding box center [291, 125] width 146 height 31
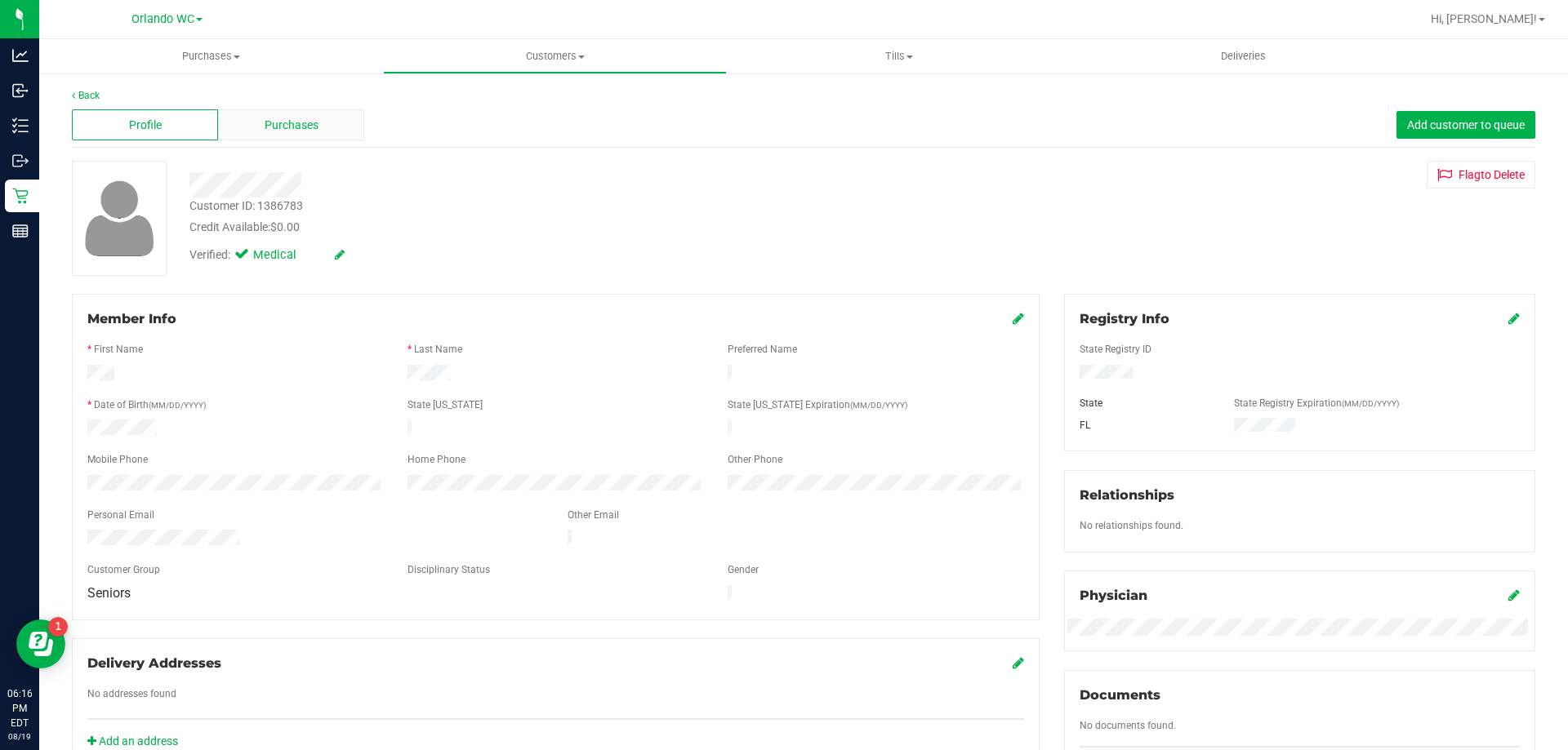
click at [292, 132] on span "Purchases" at bounding box center [292, 125] width 54 height 17
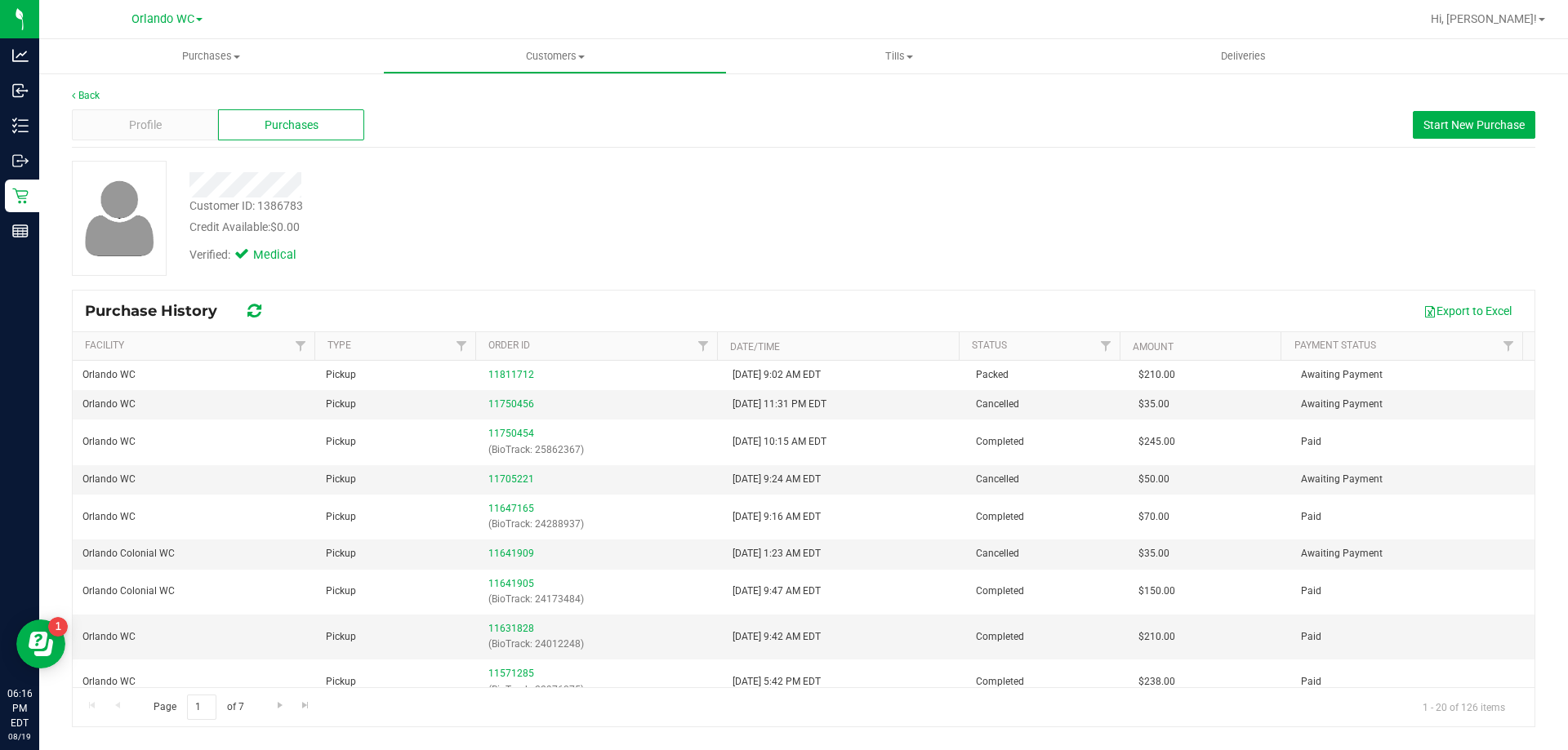
click at [397, 174] on div at bounding box center [549, 185] width 745 height 25
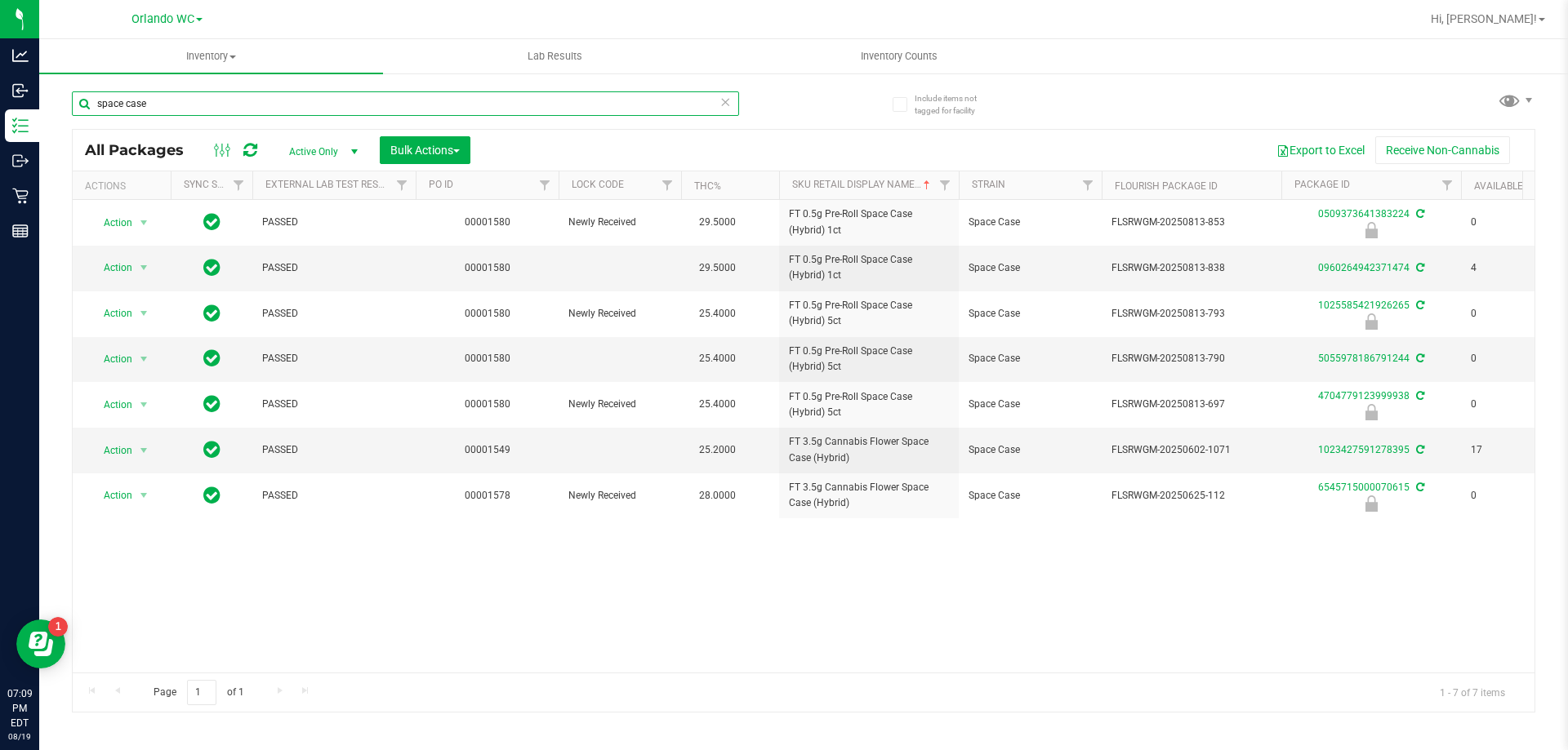
click at [145, 103] on input "space case" at bounding box center [405, 104] width 667 height 25
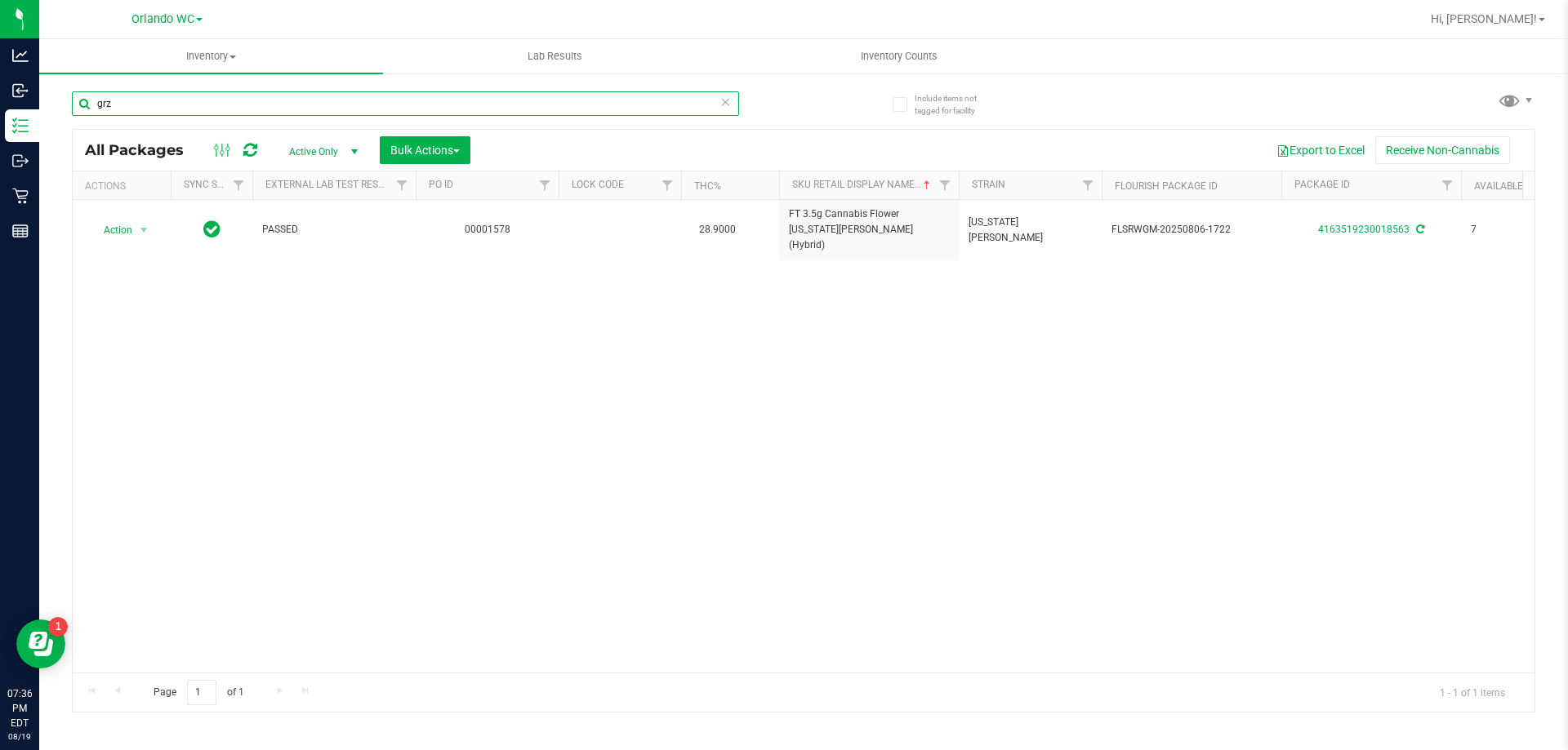
click at [174, 99] on input "grz" at bounding box center [405, 104] width 667 height 25
type input "htm"
click at [792, 96] on div "htm" at bounding box center [438, 103] width 732 height 53
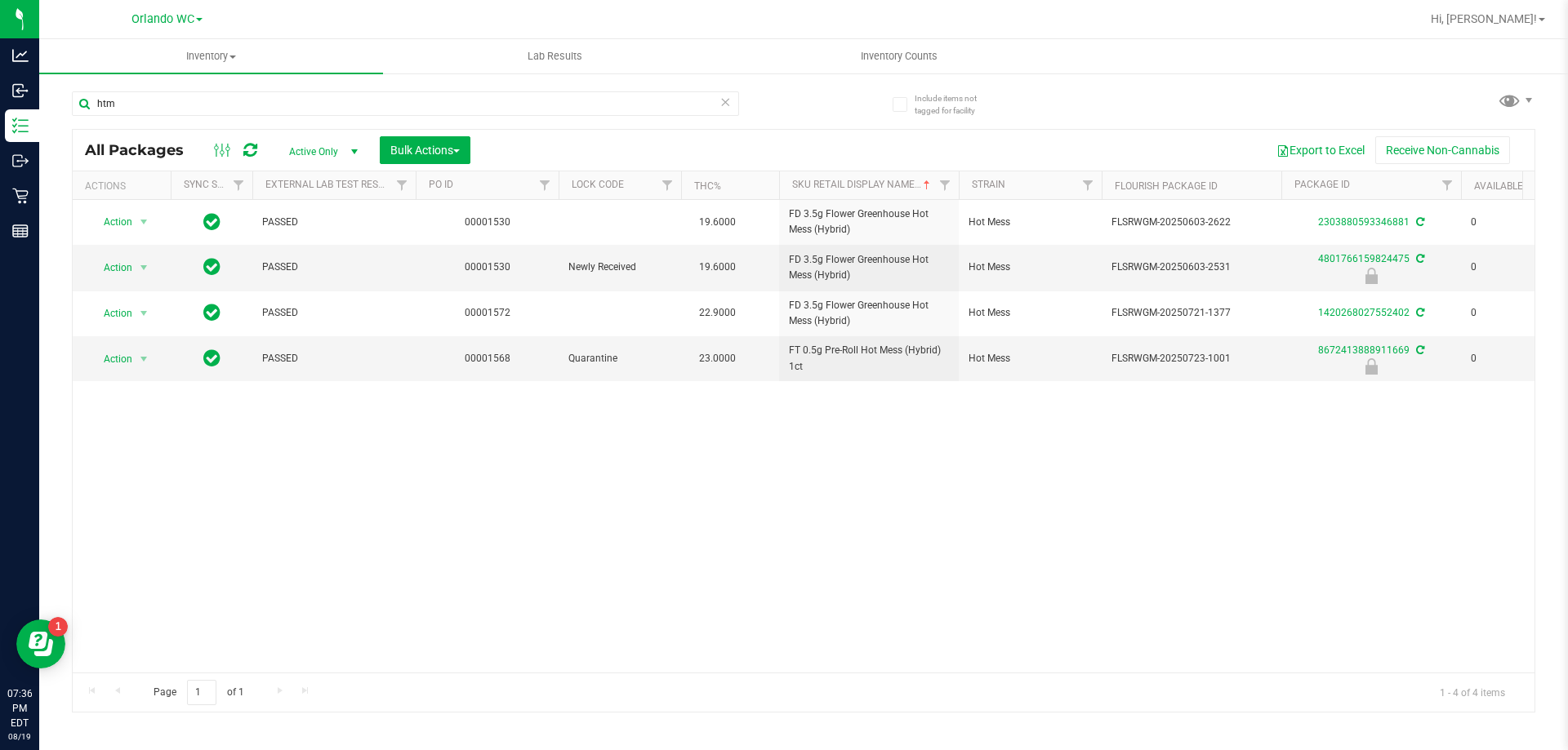
click at [1106, 470] on div "Action Action Adjust qty Create package Edit attributes Global inventory Locate…" at bounding box center [803, 436] width 1462 height 473
click at [827, 613] on div "Action Action Adjust qty Create package Edit attributes Global inventory Locate…" at bounding box center [803, 436] width 1462 height 473
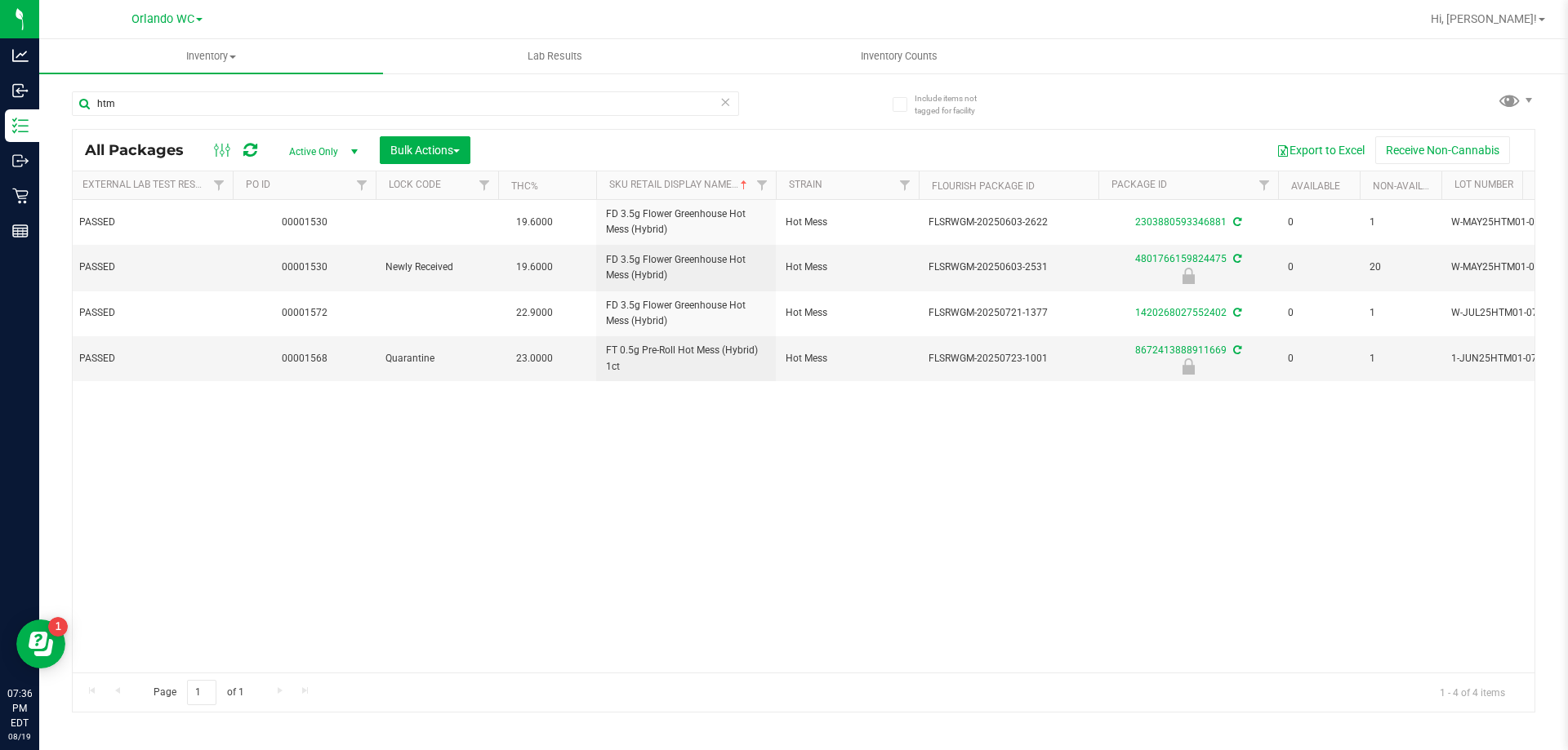
scroll to position [0, 59]
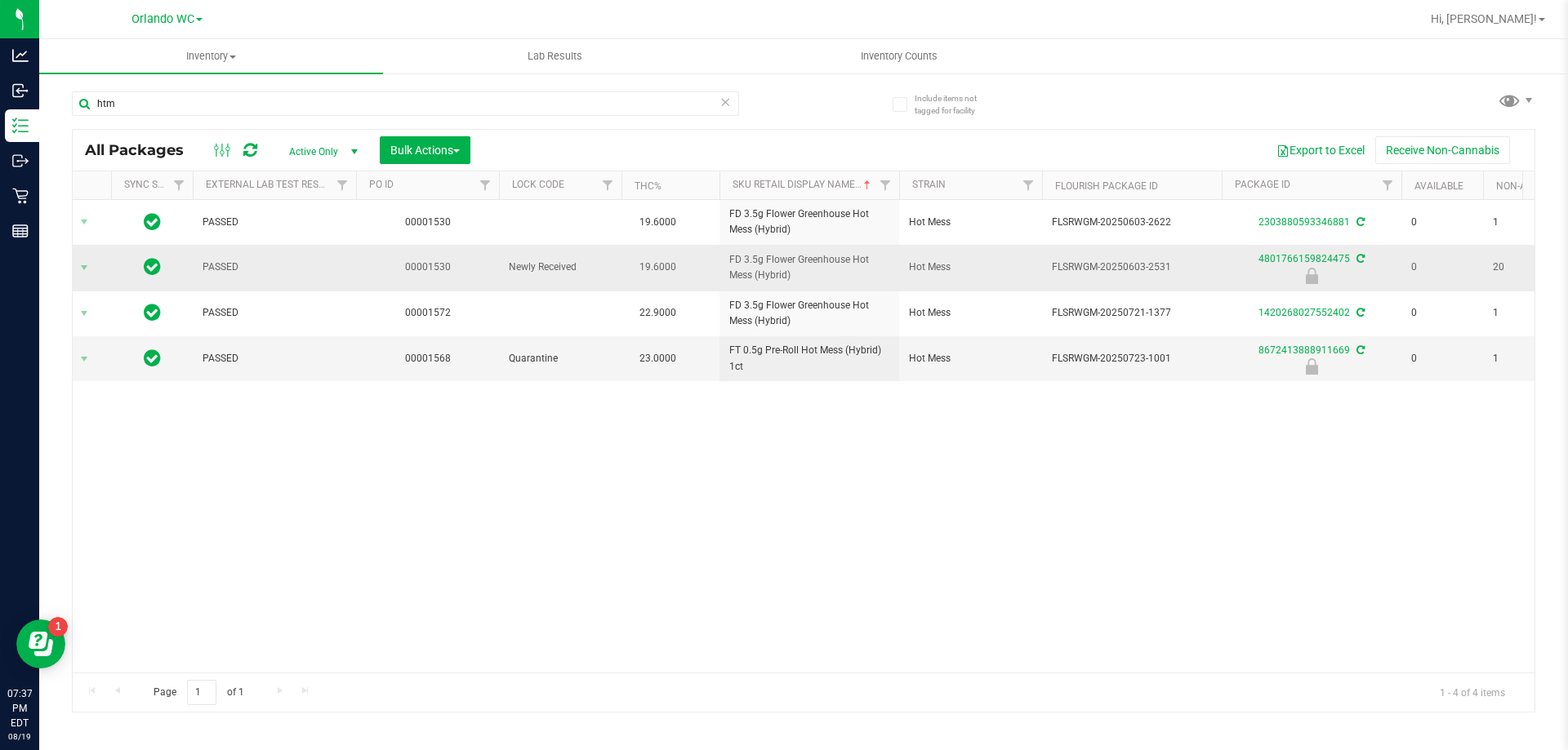
click at [763, 285] on td "FD 3.5g Flower Greenhouse Hot Mess (Hybrid)" at bounding box center [810, 268] width 179 height 46
click at [765, 282] on span "FD 3.5g Flower Greenhouse Hot Mess (Hybrid)" at bounding box center [810, 268] width 160 height 31
click at [767, 272] on span "FD 3.5g Flower Greenhouse Hot Mess (Hybrid)" at bounding box center [810, 268] width 160 height 31
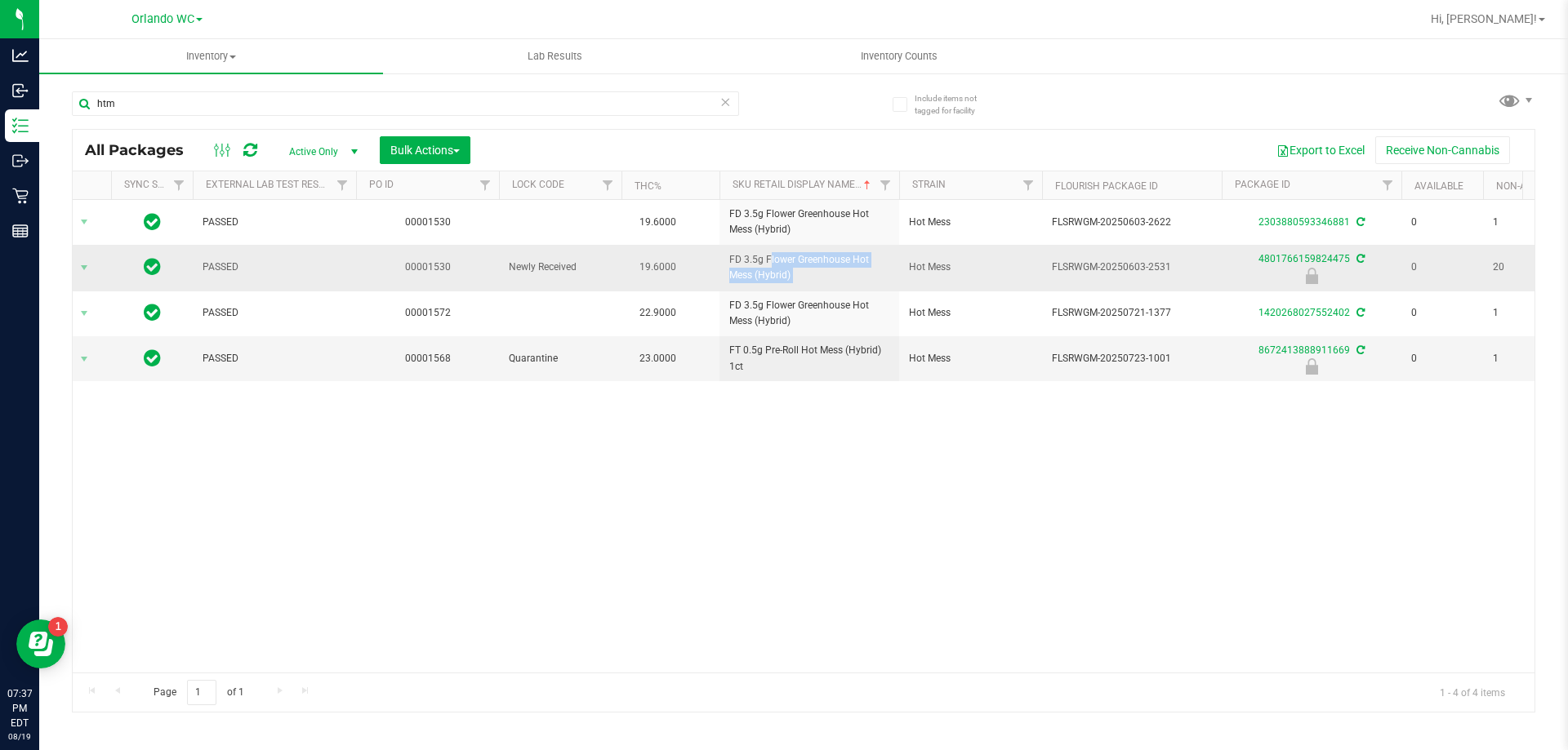
click at [767, 272] on span "FD 3.5g Flower Greenhouse Hot Mess (Hybrid)" at bounding box center [810, 268] width 160 height 31
click at [1302, 544] on div "Action Action Adjust qty Create package Edit attributes Global inventory Locate…" at bounding box center [803, 436] width 1462 height 473
click at [1345, 601] on div "Action Action Adjust qty Create package Edit attributes Global inventory Locate…" at bounding box center [803, 436] width 1462 height 473
click at [752, 509] on div "Action Action Adjust qty Create package Edit attributes Global inventory Locate…" at bounding box center [803, 436] width 1462 height 473
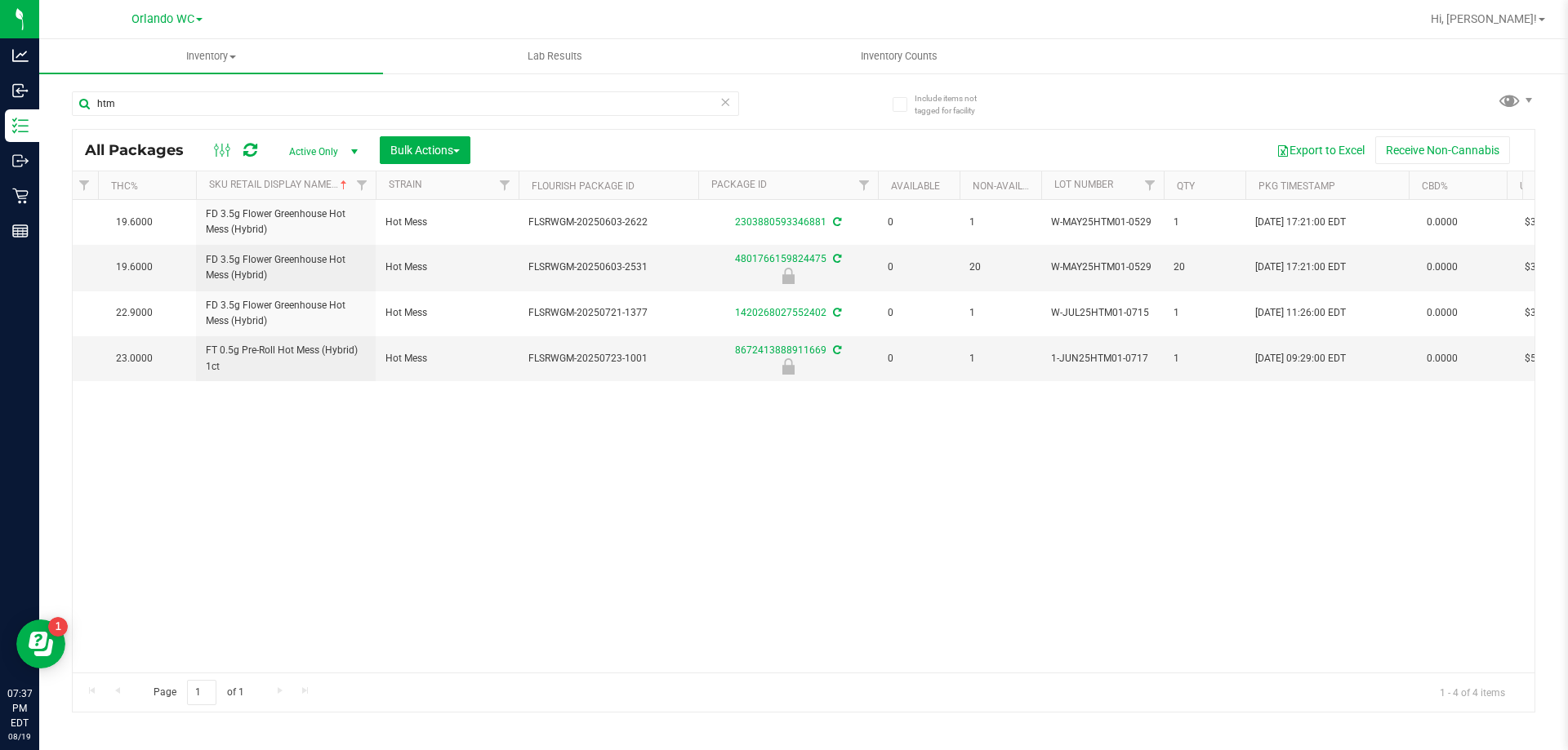
scroll to position [0, 571]
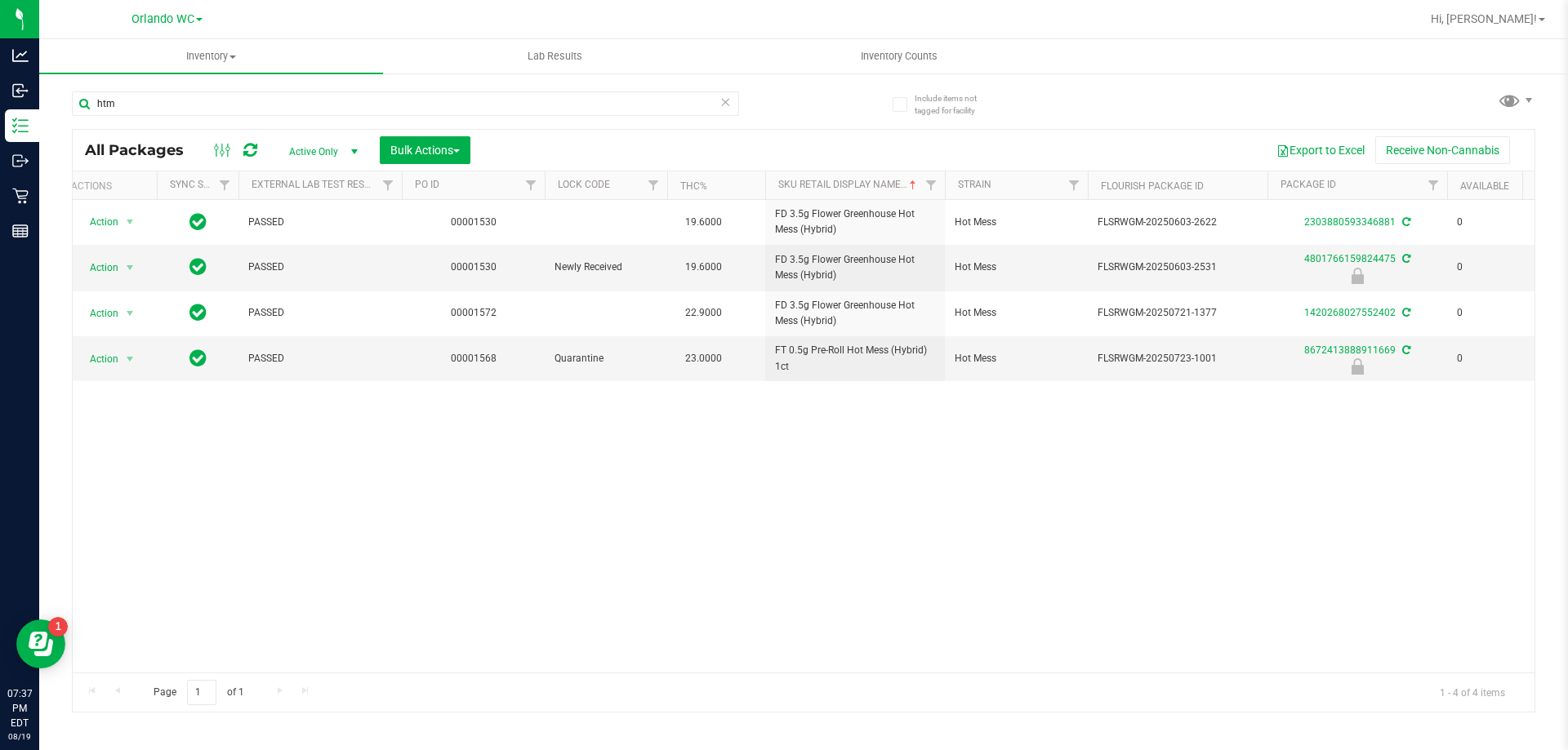
click at [738, 596] on div "Action Action Adjust qty Create package Edit attributes Global inventory Locate…" at bounding box center [803, 436] width 1462 height 473
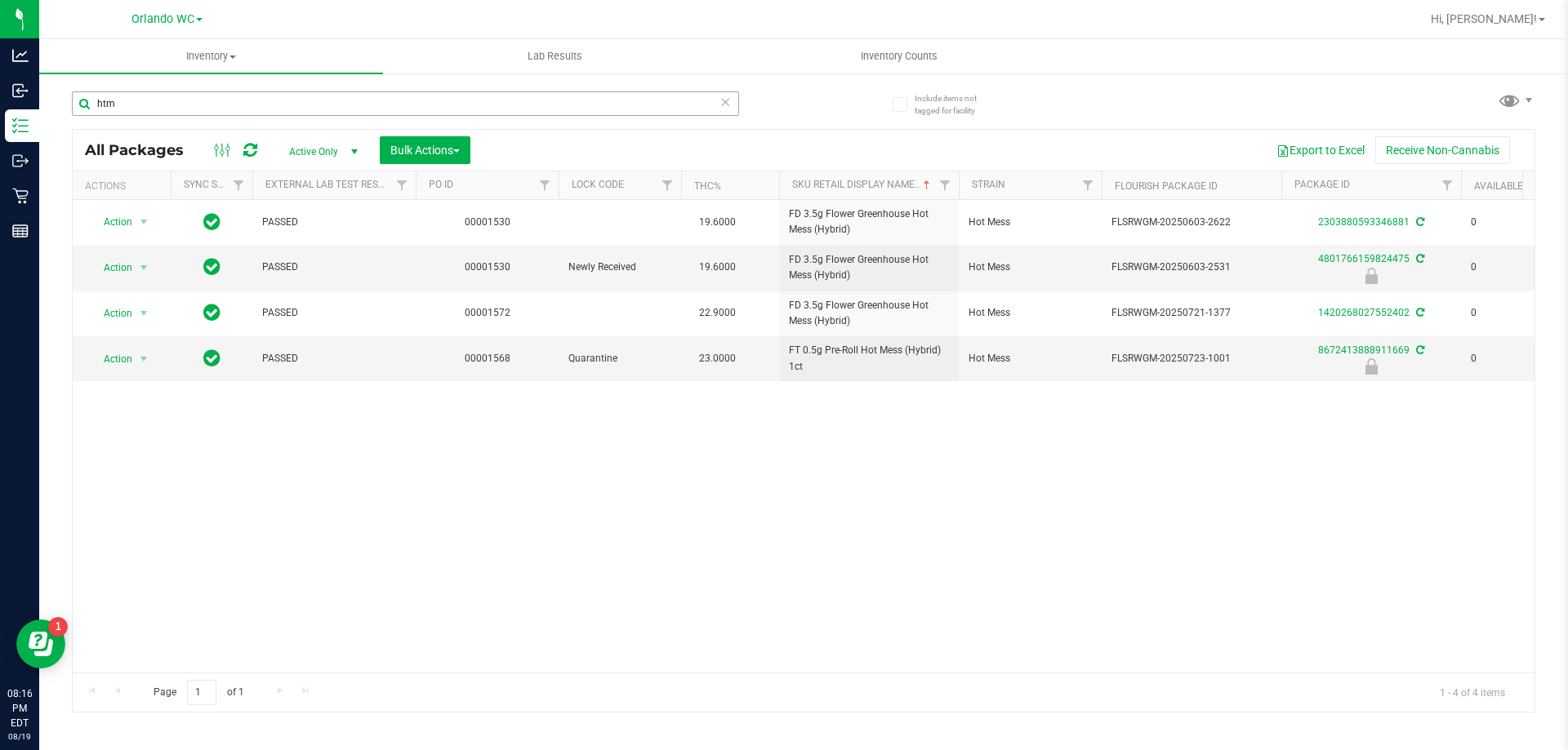
scroll to position [0, 14]
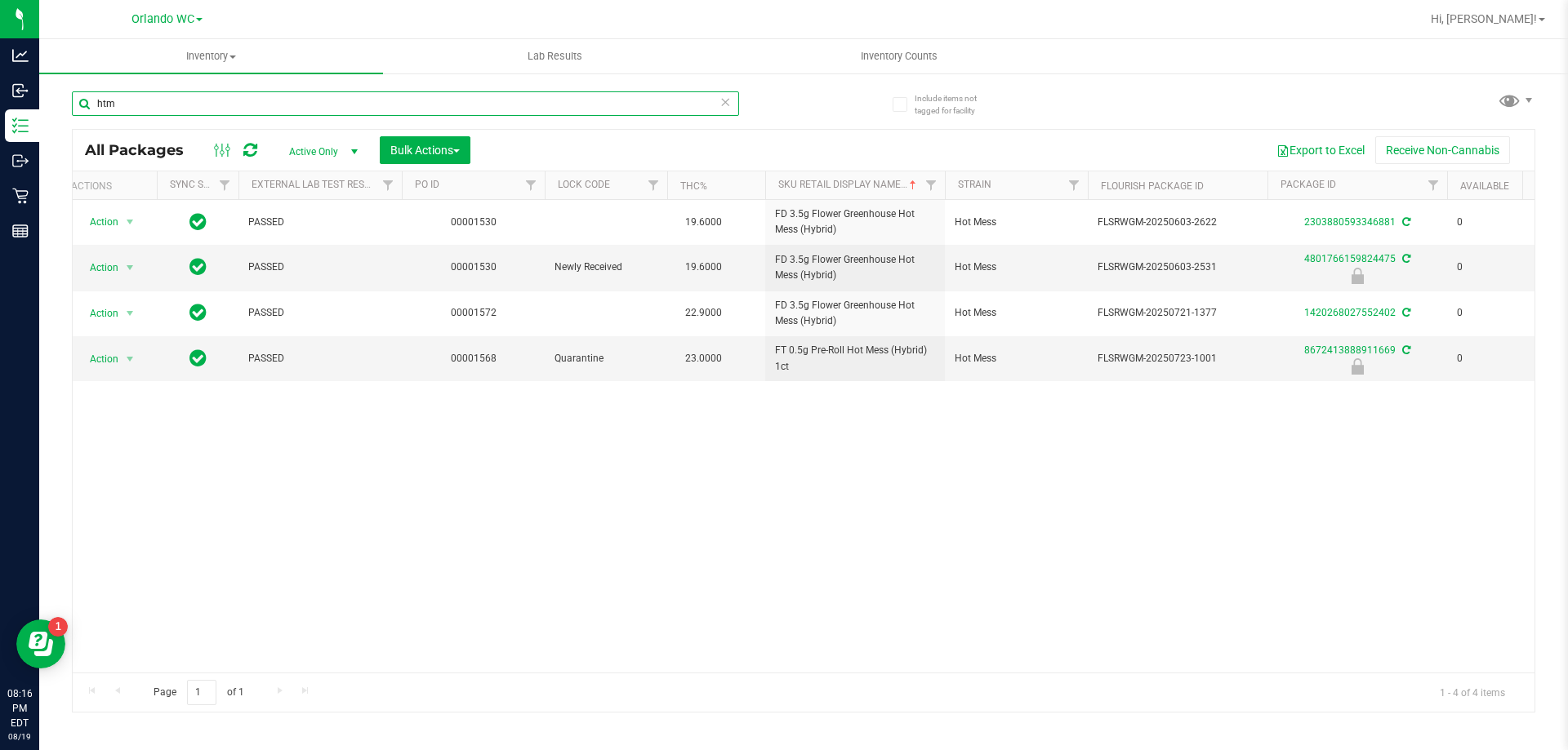
click at [177, 109] on input "htm" at bounding box center [405, 104] width 667 height 25
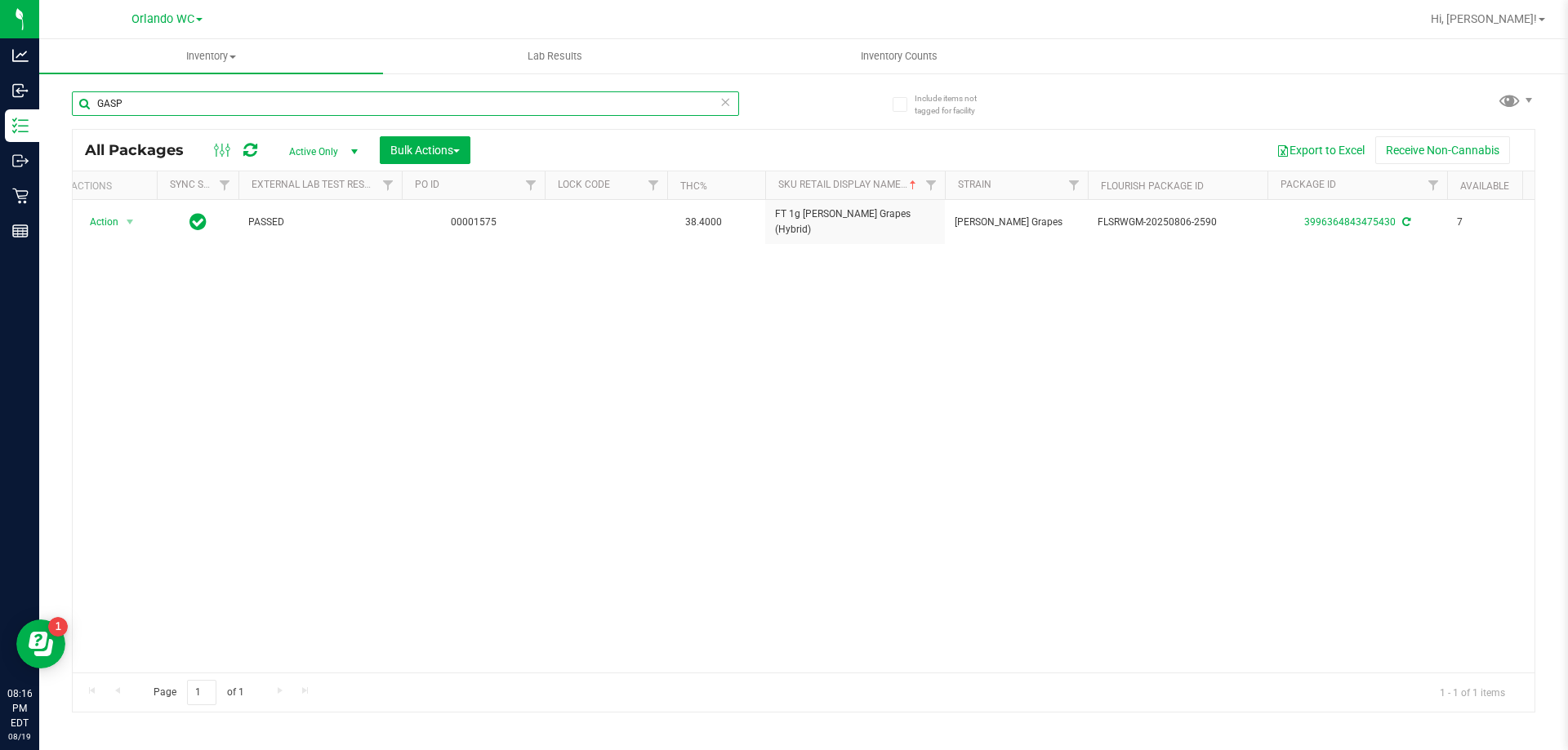
type input "GASP"
click at [798, 358] on div "Action Action Adjust qty Create package Edit attributes Global inventory Locate…" at bounding box center [803, 436] width 1462 height 473
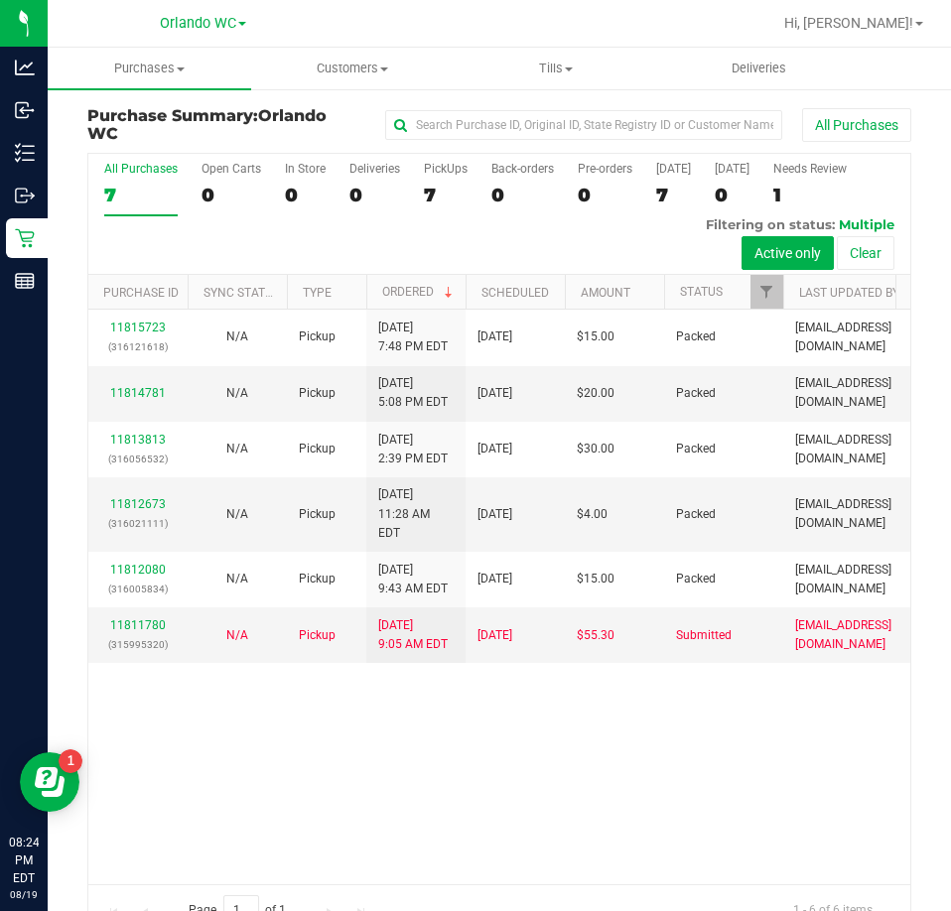
click at [140, 185] on div "7" at bounding box center [140, 195] width 73 height 23
click at [0, 0] on input "All Purchases 7" at bounding box center [0, 0] width 0 height 0
click at [773, 176] on div "Needs Review" at bounding box center [809, 169] width 73 height 14
click at [0, 0] on input "Needs Review 1" at bounding box center [0, 0] width 0 height 0
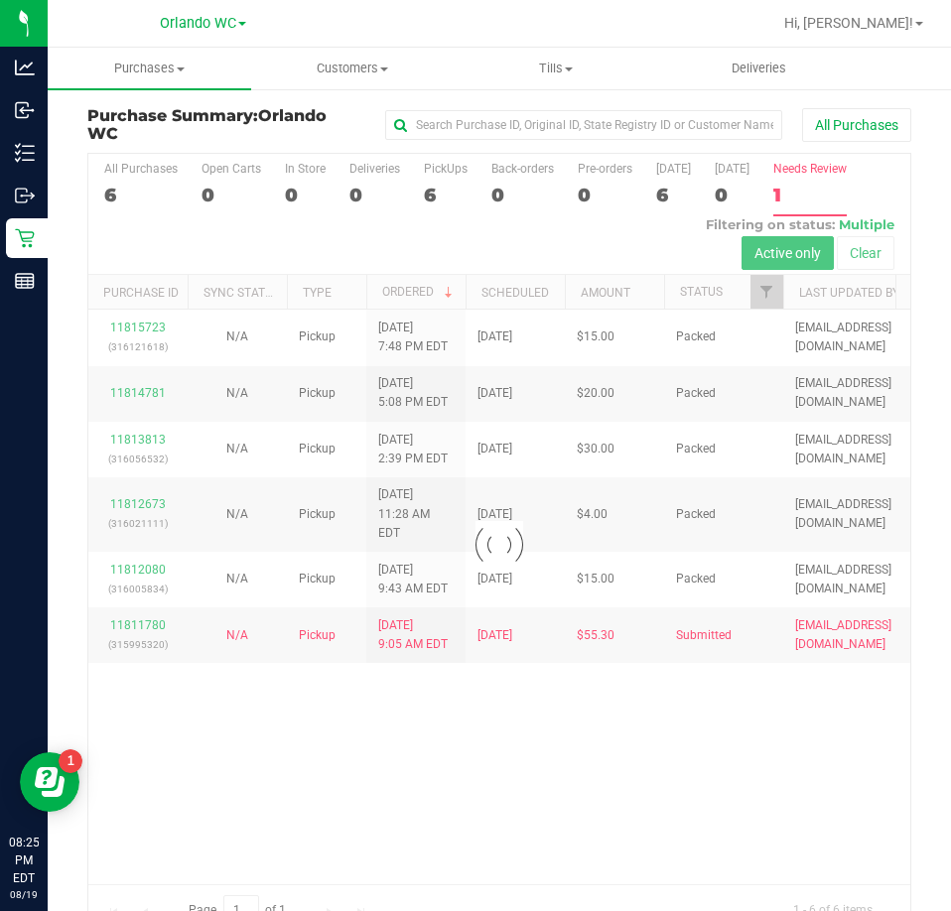
click at [127, 181] on div at bounding box center [499, 544] width 822 height 781
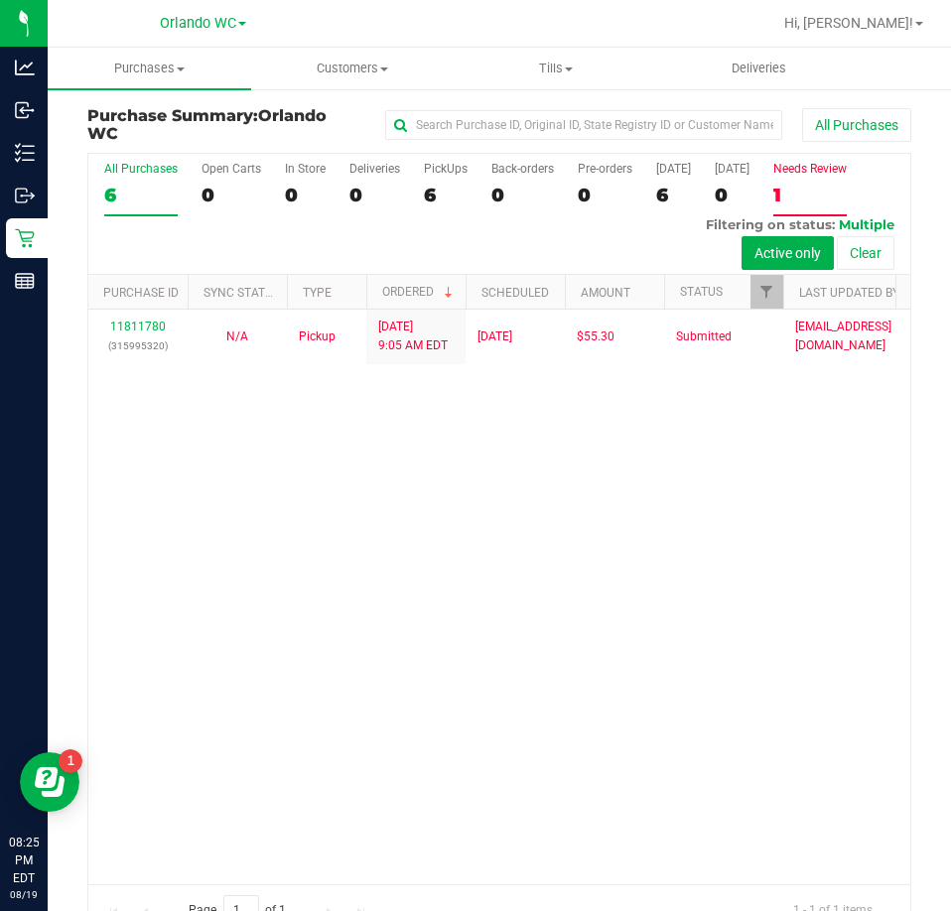
click at [134, 207] on div "6" at bounding box center [140, 195] width 73 height 23
click at [0, 0] on input "All Purchases 6" at bounding box center [0, 0] width 0 height 0
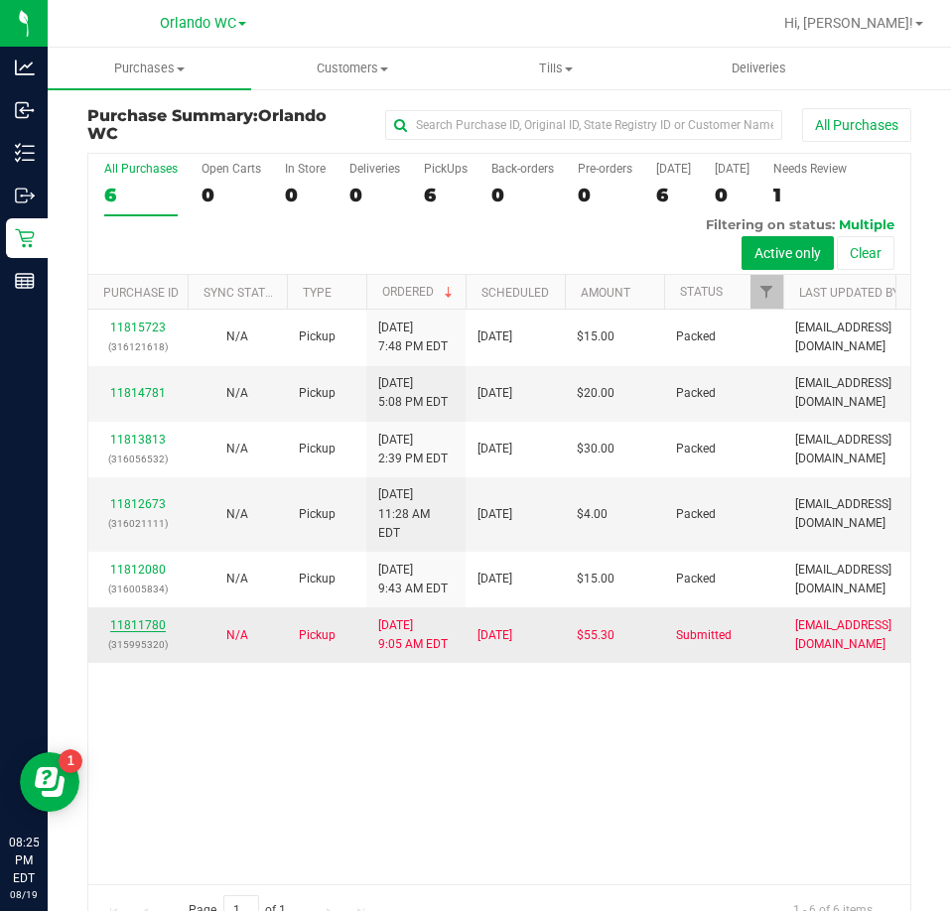
click at [163, 619] on link "11811780" at bounding box center [138, 626] width 56 height 14
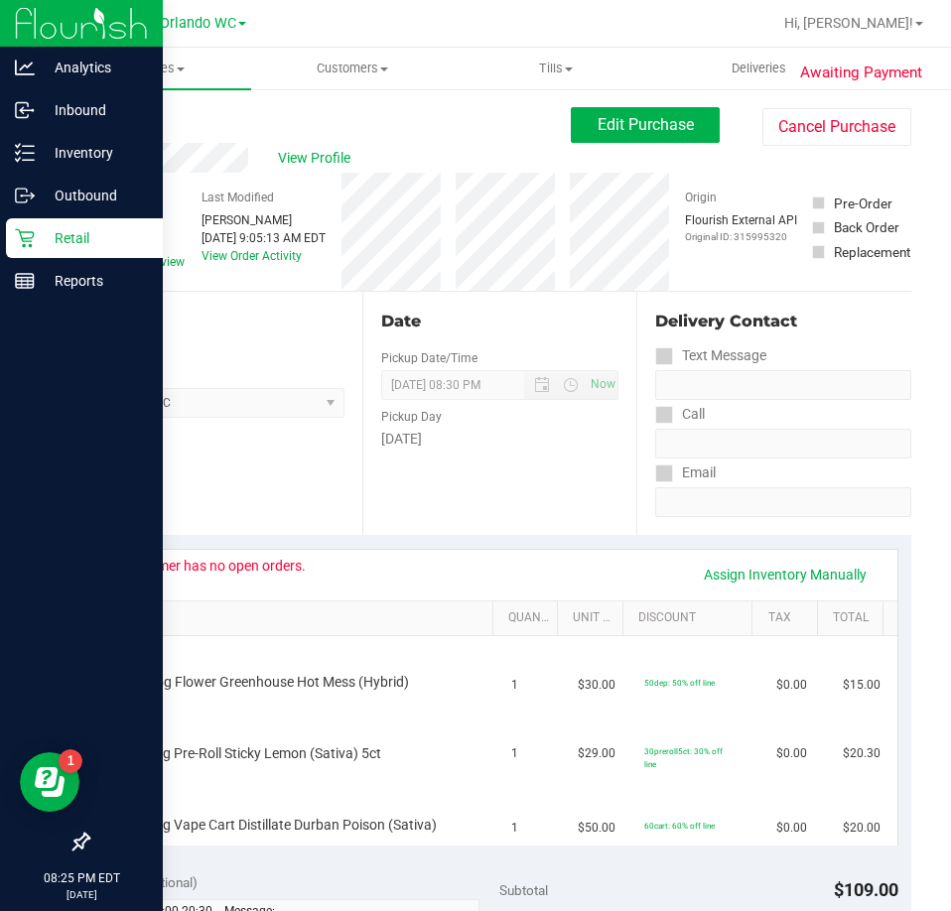
click at [37, 231] on p "Retail" at bounding box center [94, 238] width 119 height 24
